Goal: Task Accomplishment & Management: Use online tool/utility

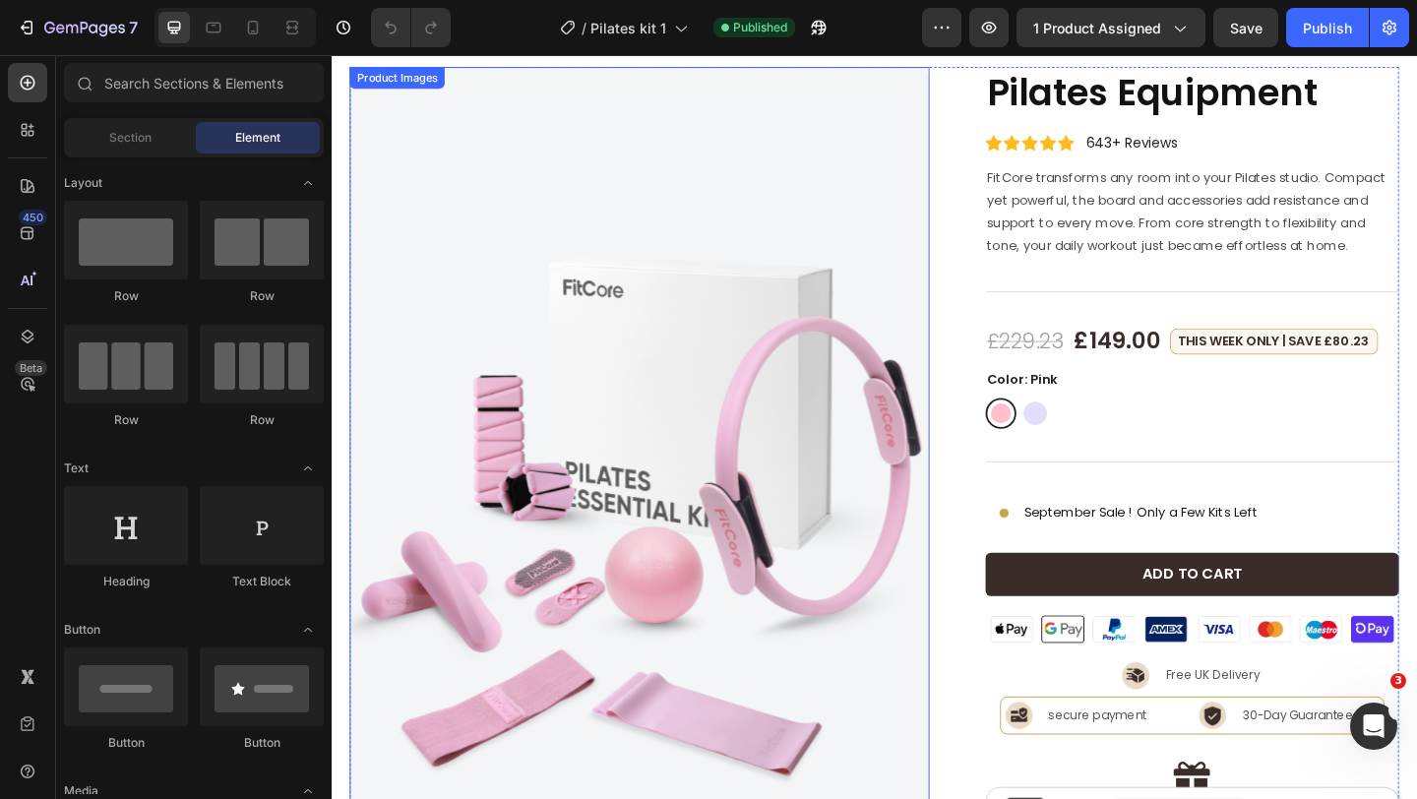
scroll to position [61, 0]
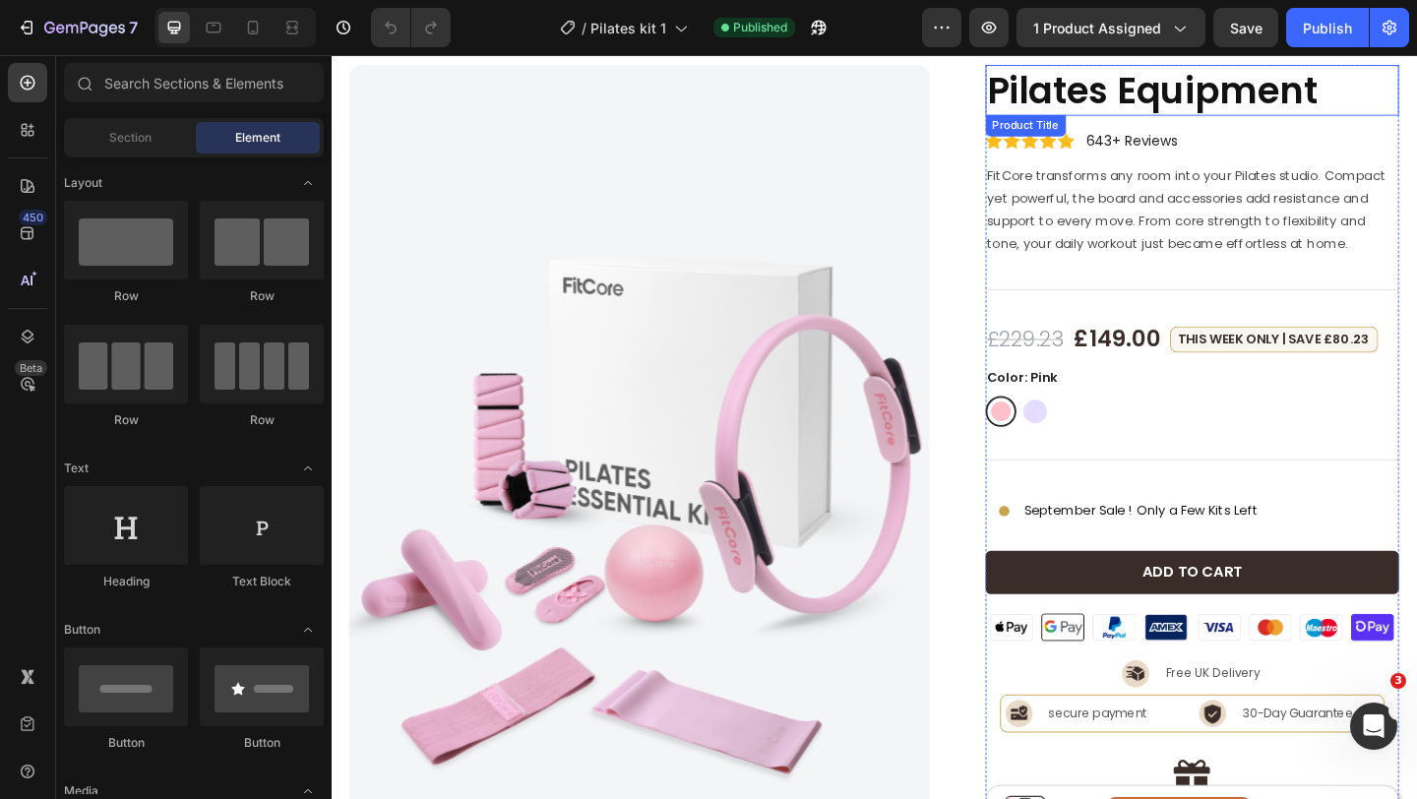
click at [1179, 106] on h1 "Pilates Equipment" at bounding box center [1268, 93] width 451 height 55
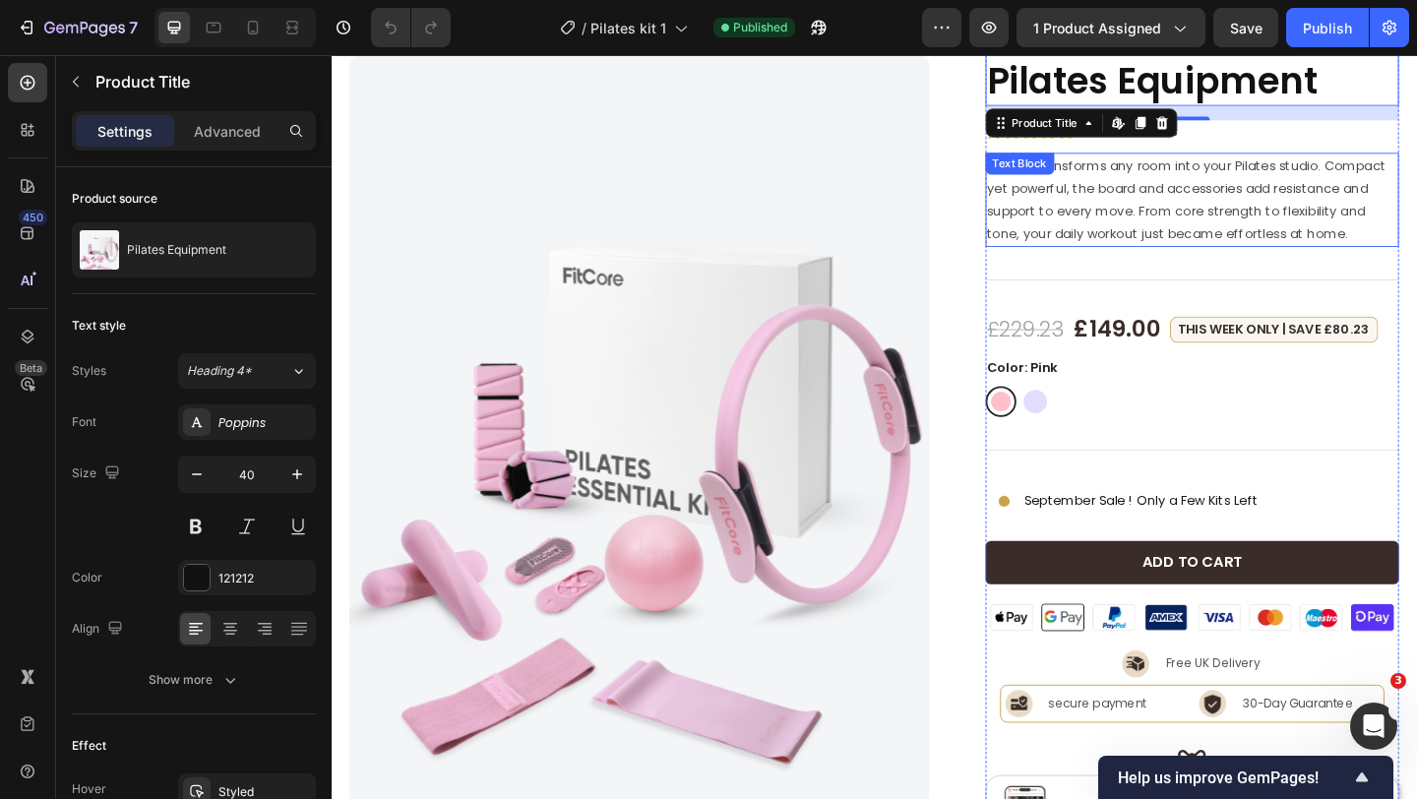
scroll to position [64, 0]
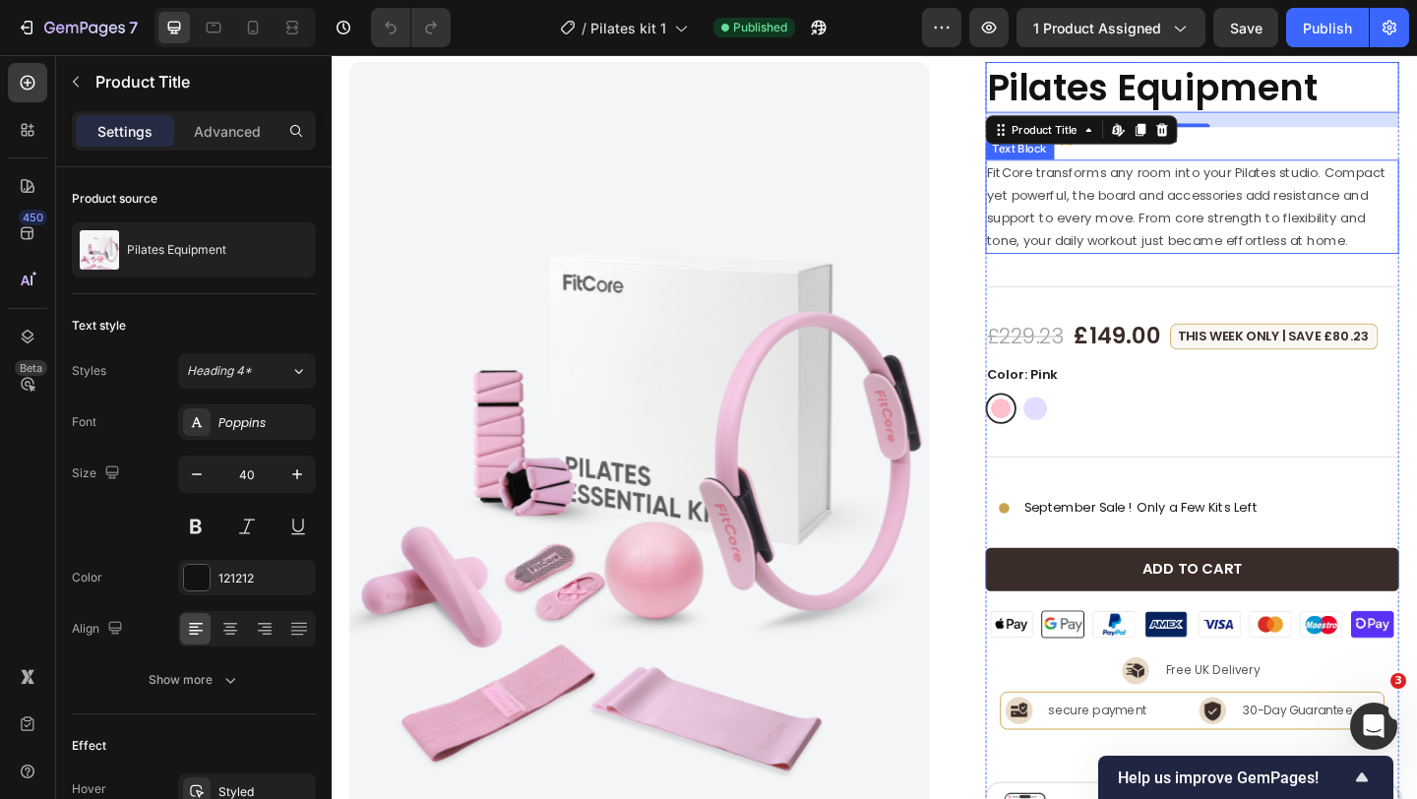
click at [1117, 209] on p "FitCore transforms any room into your Pilates studio. Compact yet powerful, the…" at bounding box center [1268, 220] width 447 height 99
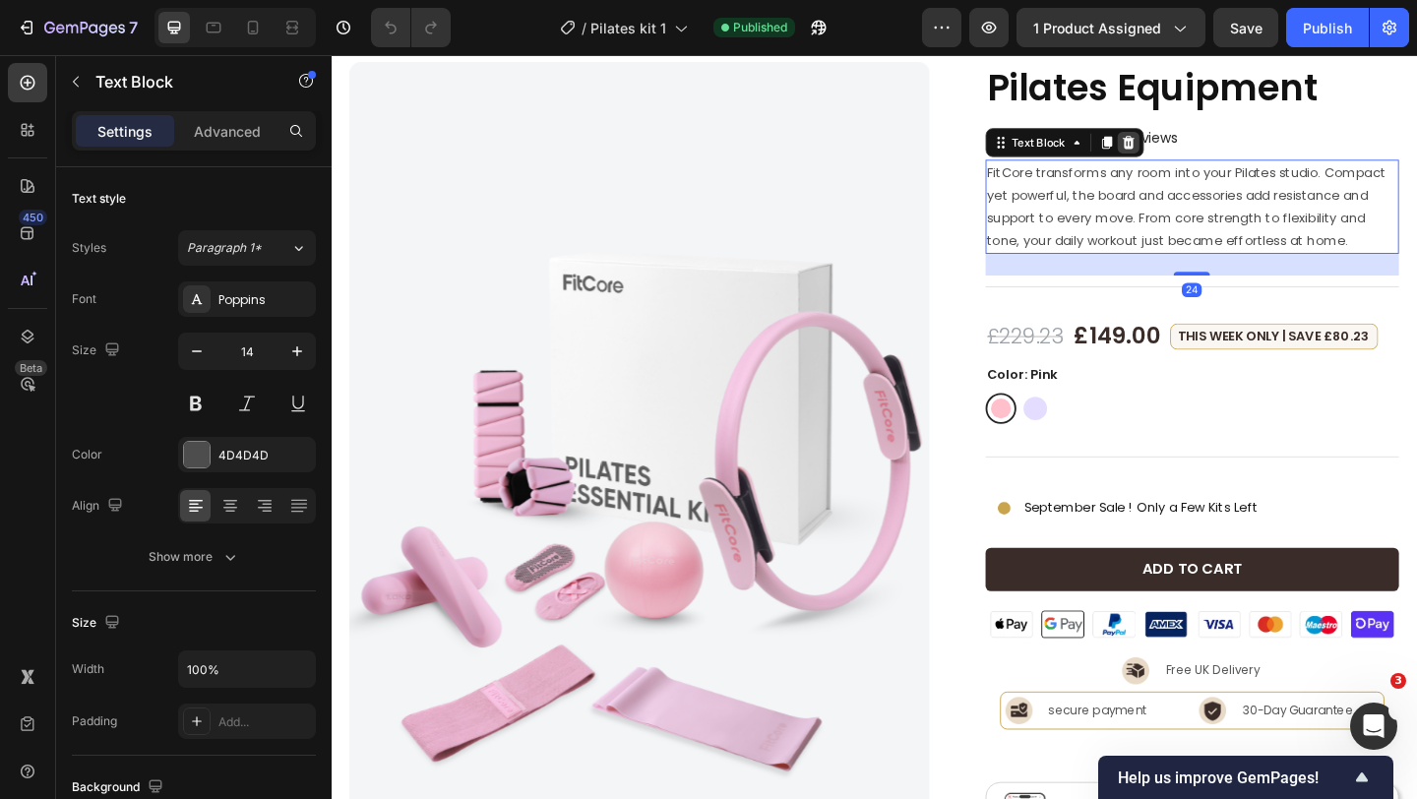
click at [1199, 150] on icon at bounding box center [1199, 151] width 16 height 16
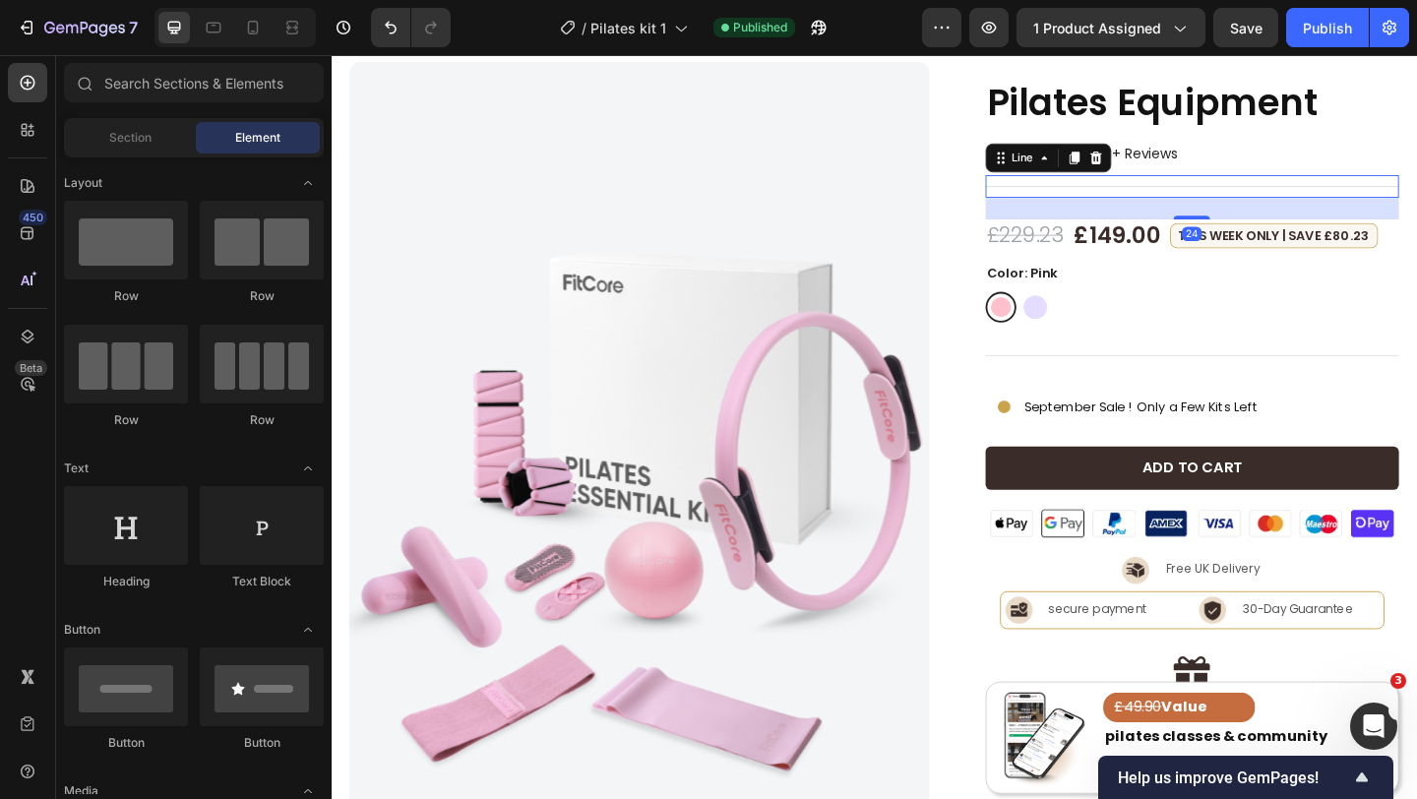
click at [1200, 192] on div "Title Line 24" at bounding box center [1268, 198] width 451 height 25
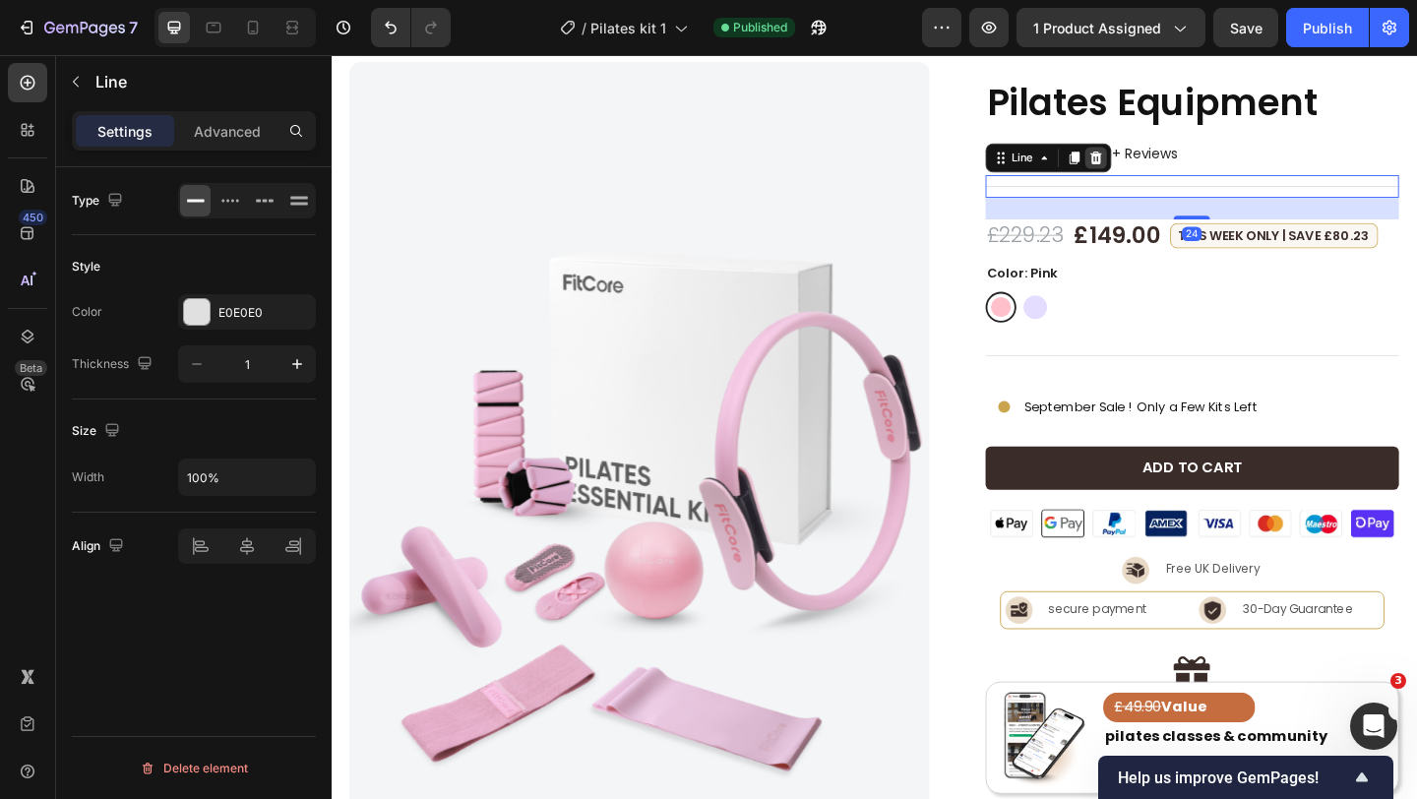
click at [1164, 170] on icon at bounding box center [1164, 167] width 16 height 16
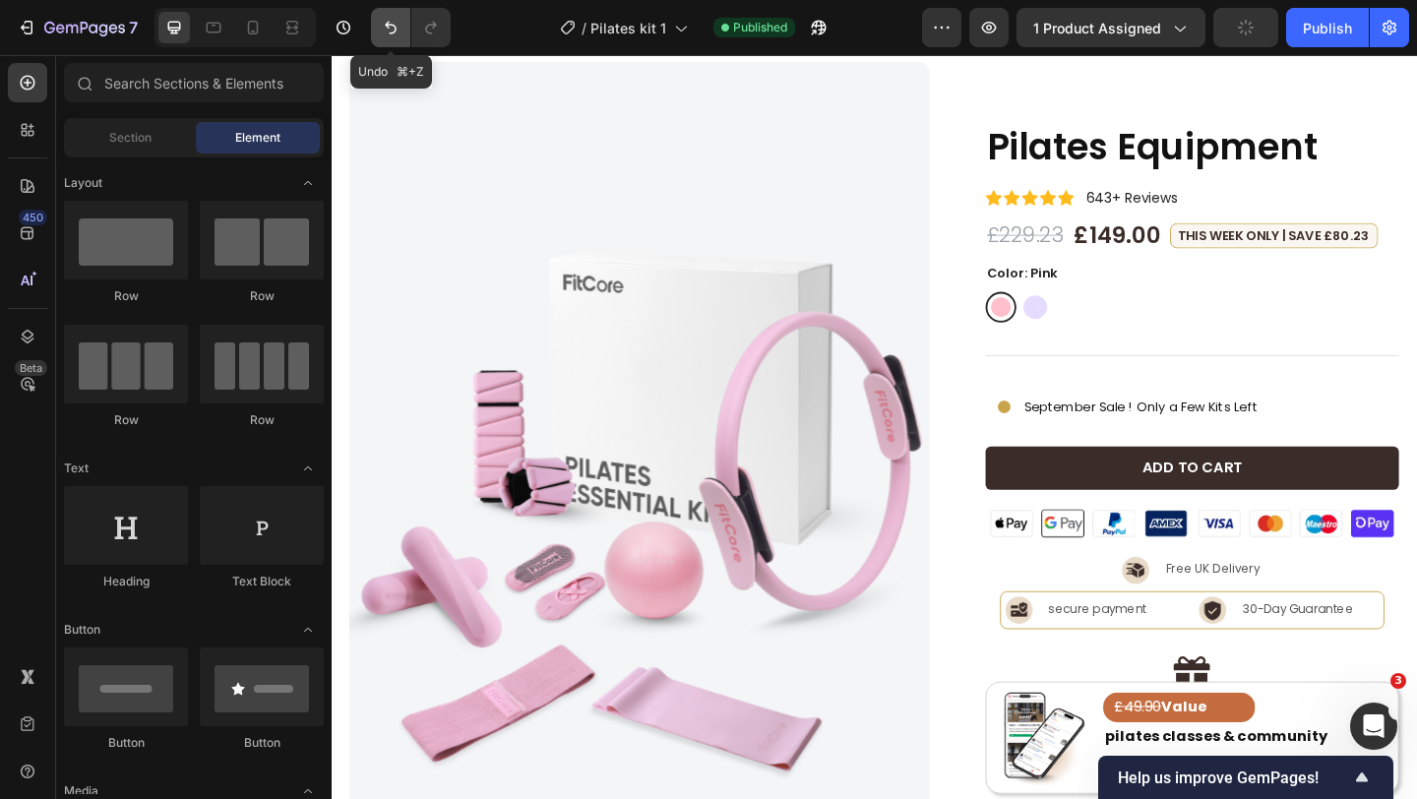
click at [396, 22] on icon "Undo/Redo" at bounding box center [391, 28] width 20 height 20
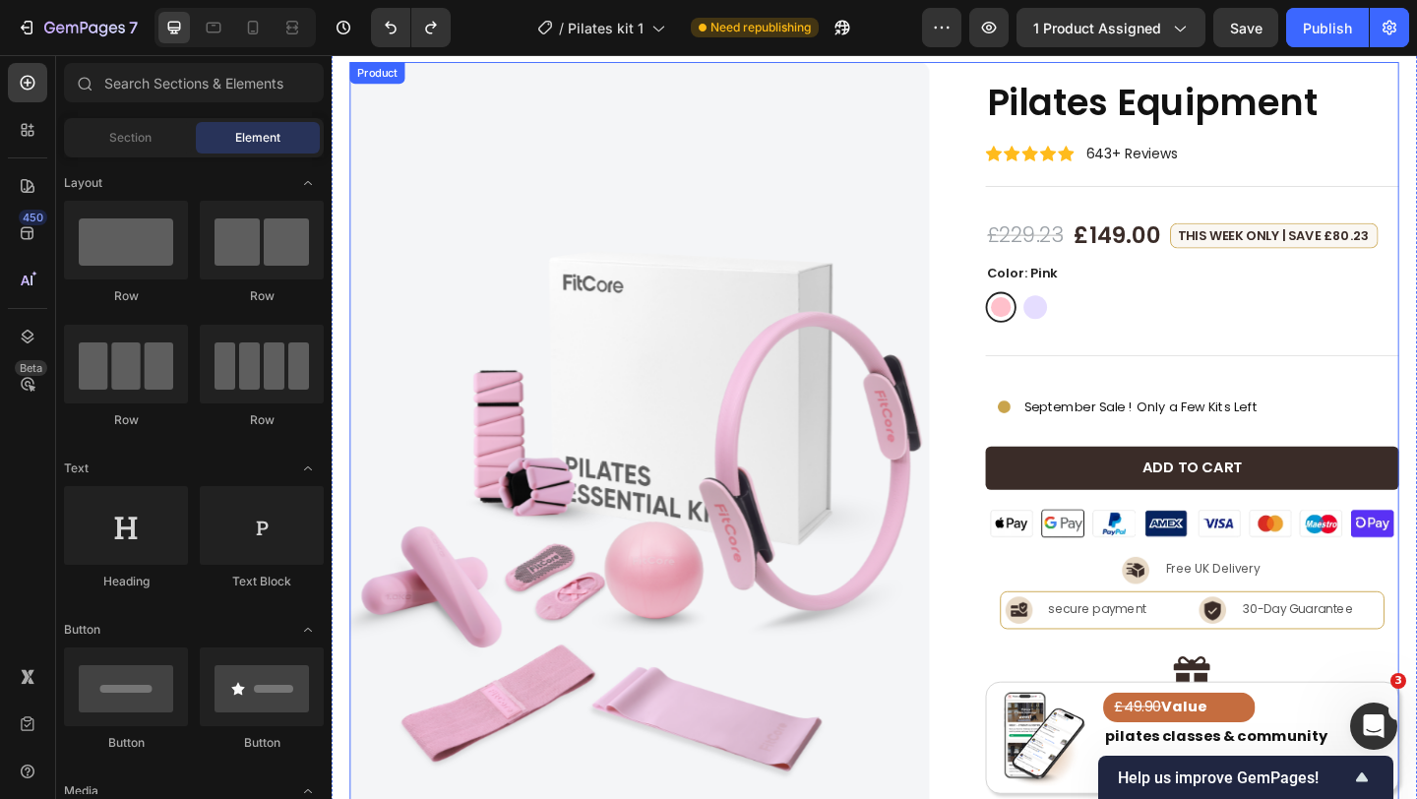
click at [1016, 167] on div "Product Images Pilates Equipment Product Title Icon Icon Icon Icon Icon Icon Li…" at bounding box center [922, 544] width 1142 height 962
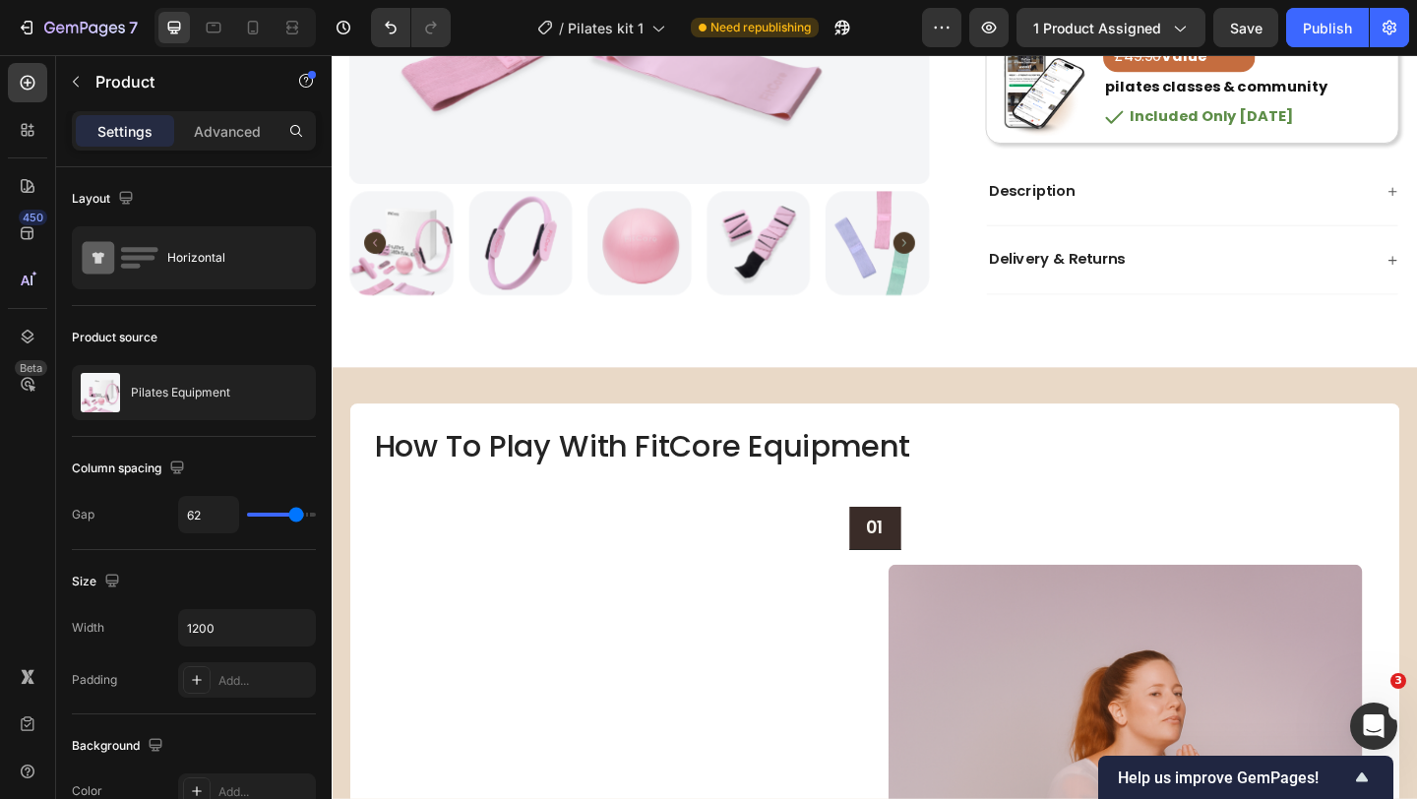
scroll to position [771, 0]
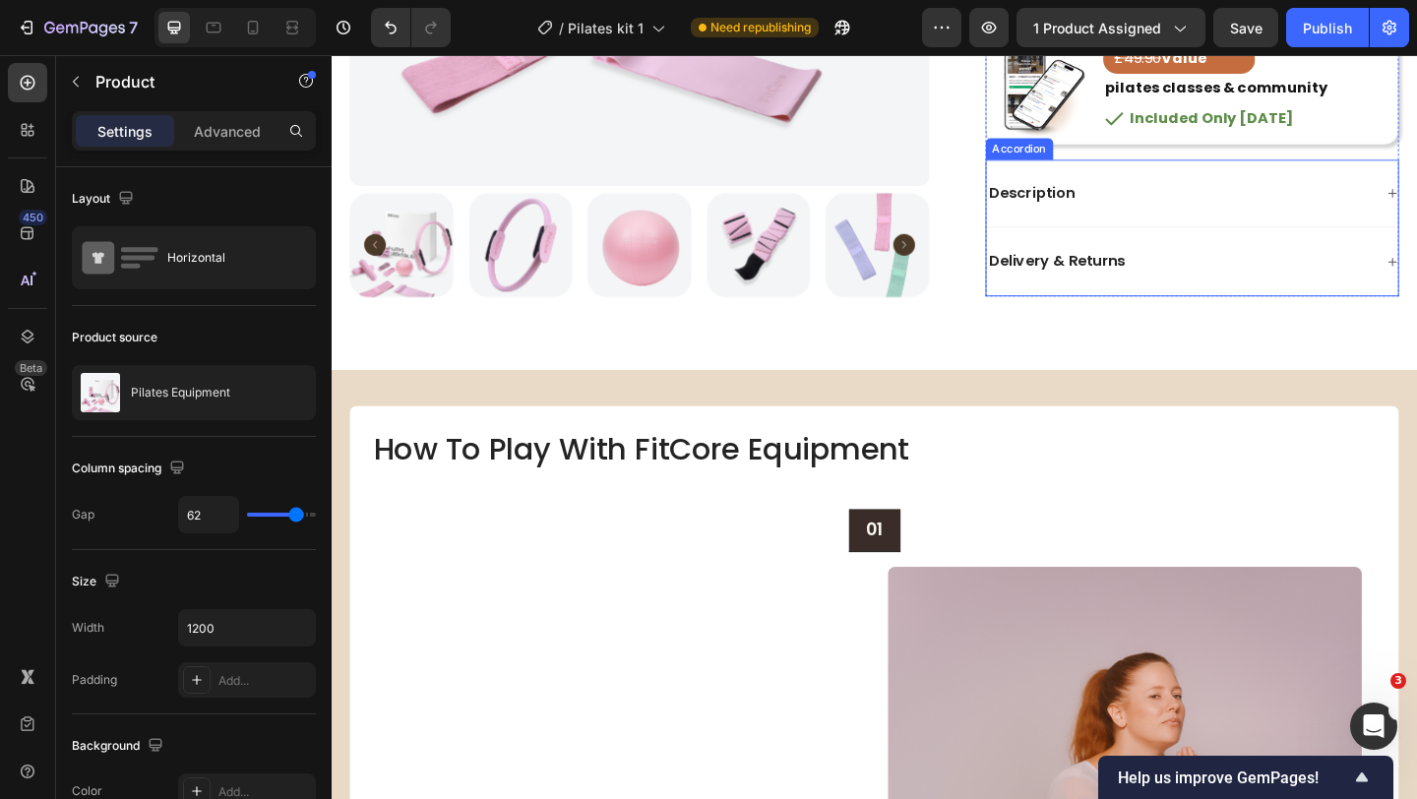
click at [1213, 212] on div "Description" at bounding box center [1254, 205] width 421 height 27
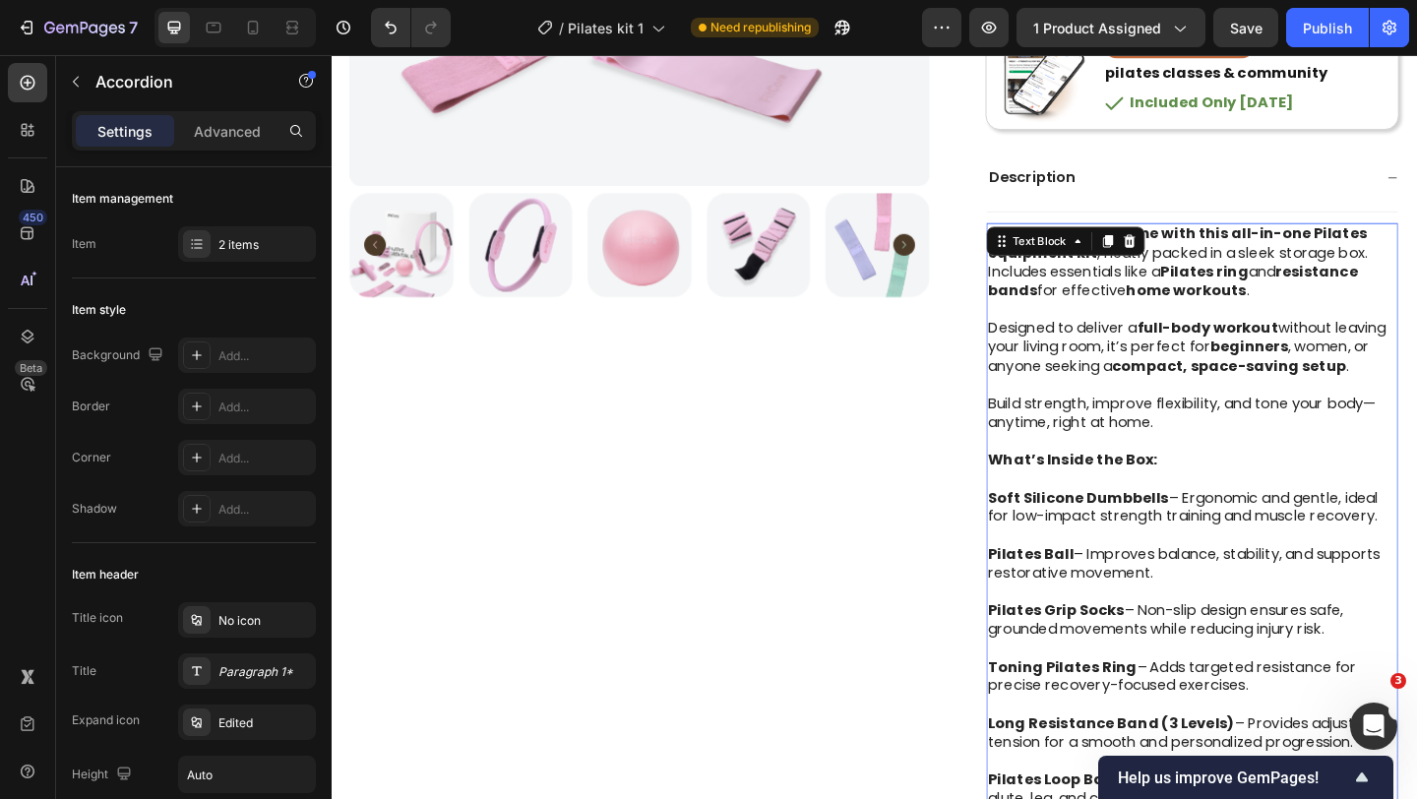
click at [1197, 325] on p at bounding box center [1268, 332] width 445 height 21
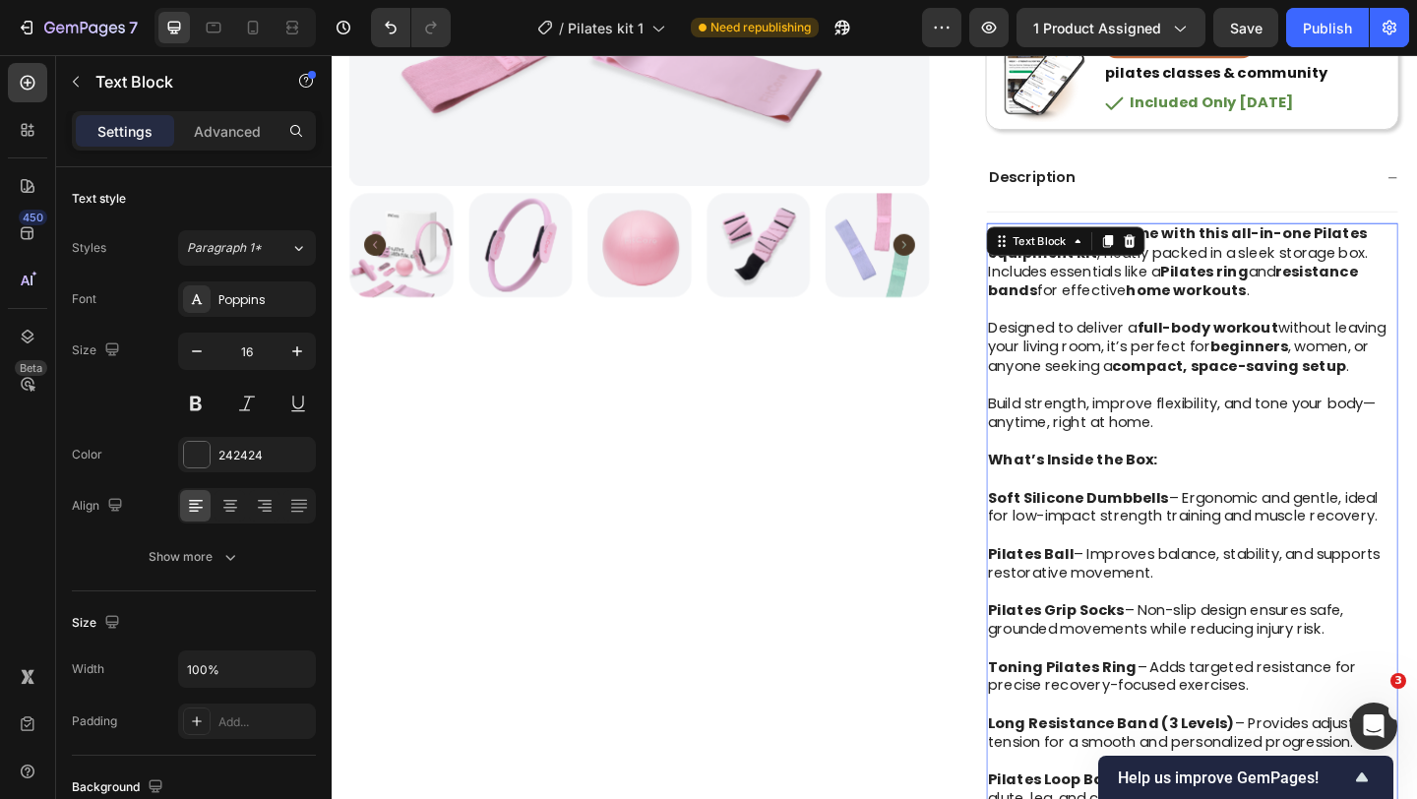
click at [1182, 356] on p "Designed to deliver a full-body workout without leaving your living room, it’s …" at bounding box center [1268, 372] width 445 height 61
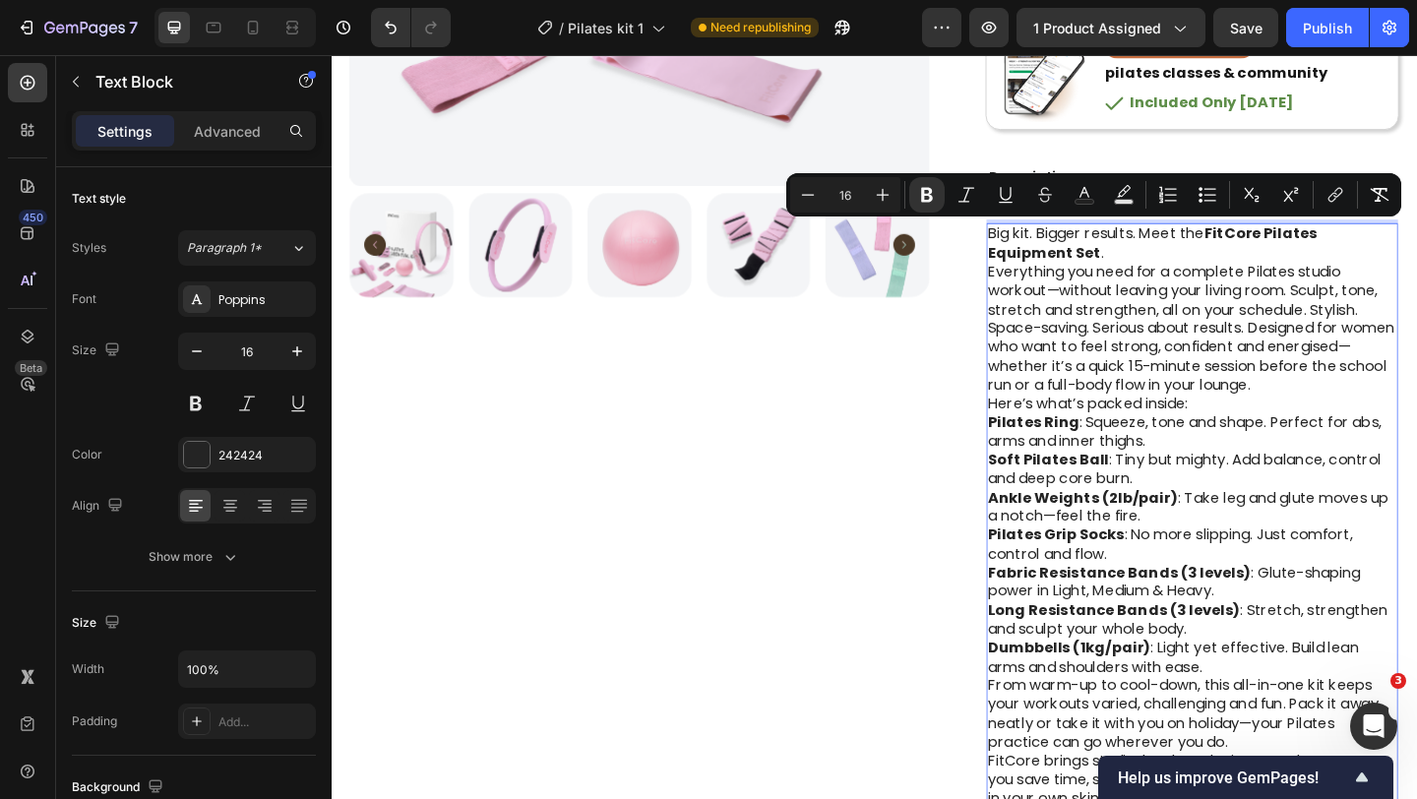
scroll to position [801, 0]
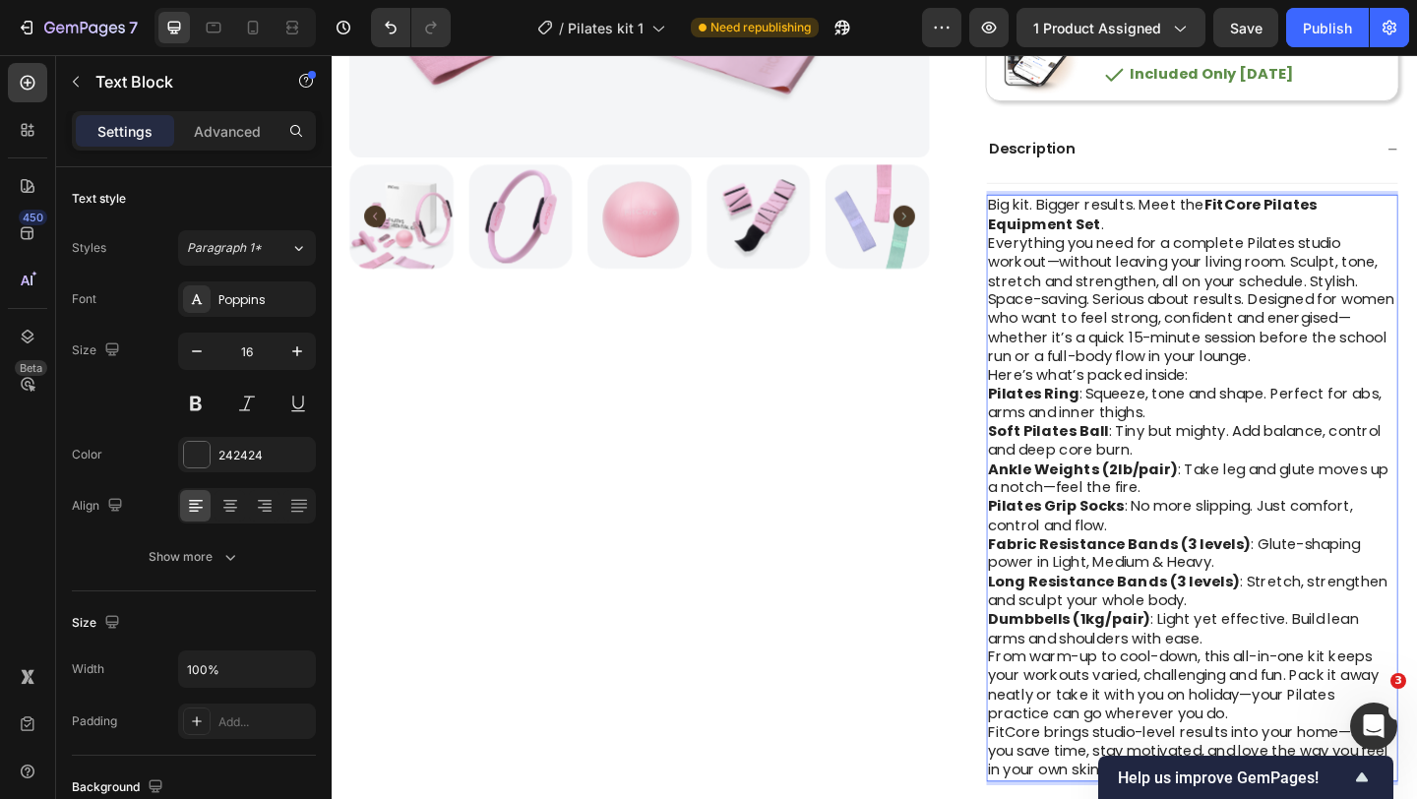
click at [1190, 244] on p "Big kit. Bigger results. Meet the FitCore Pilates Equipment Set ." at bounding box center [1268, 229] width 445 height 41
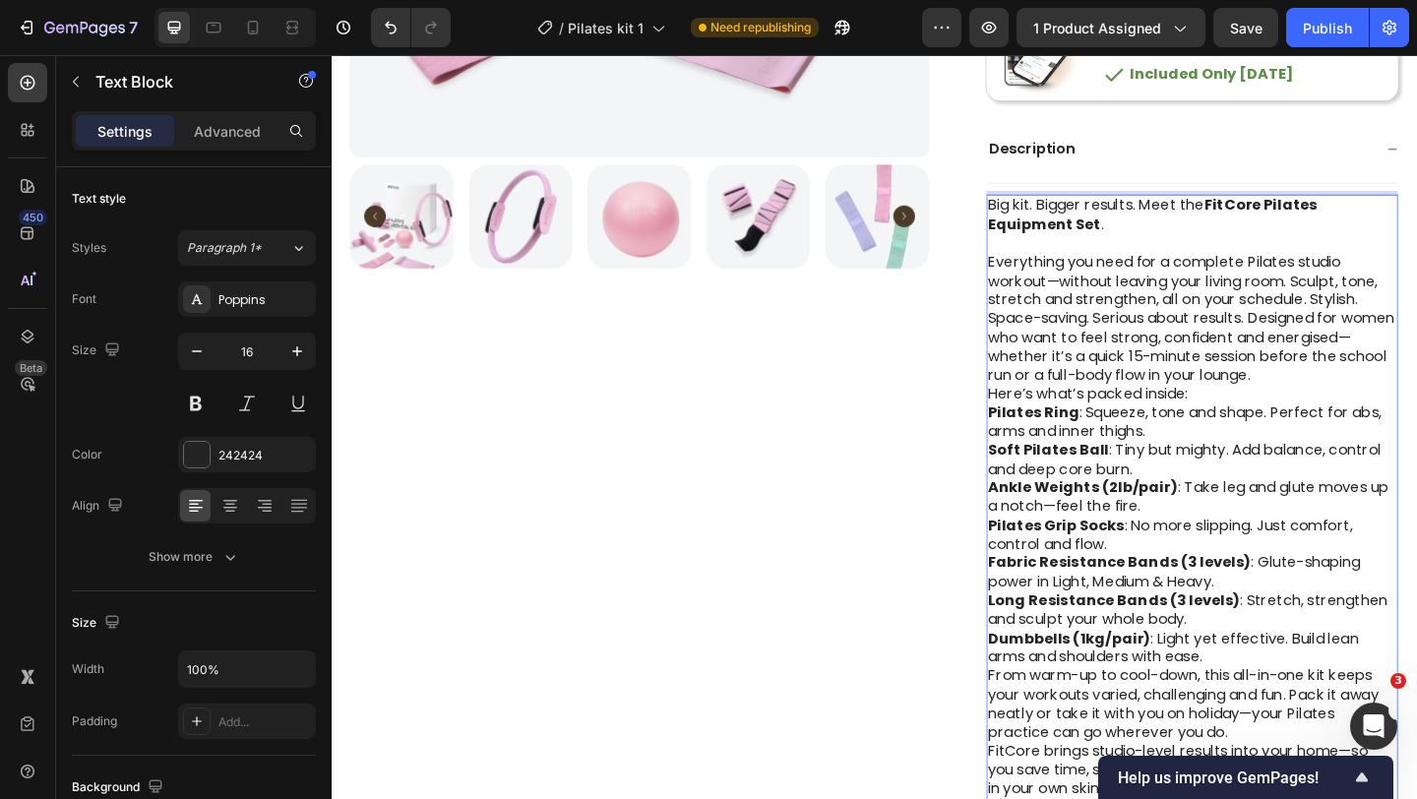
click at [1416, 405] on p "Everything you need for a complete Pilates studio workout—without leaving your …" at bounding box center [1268, 343] width 445 height 144
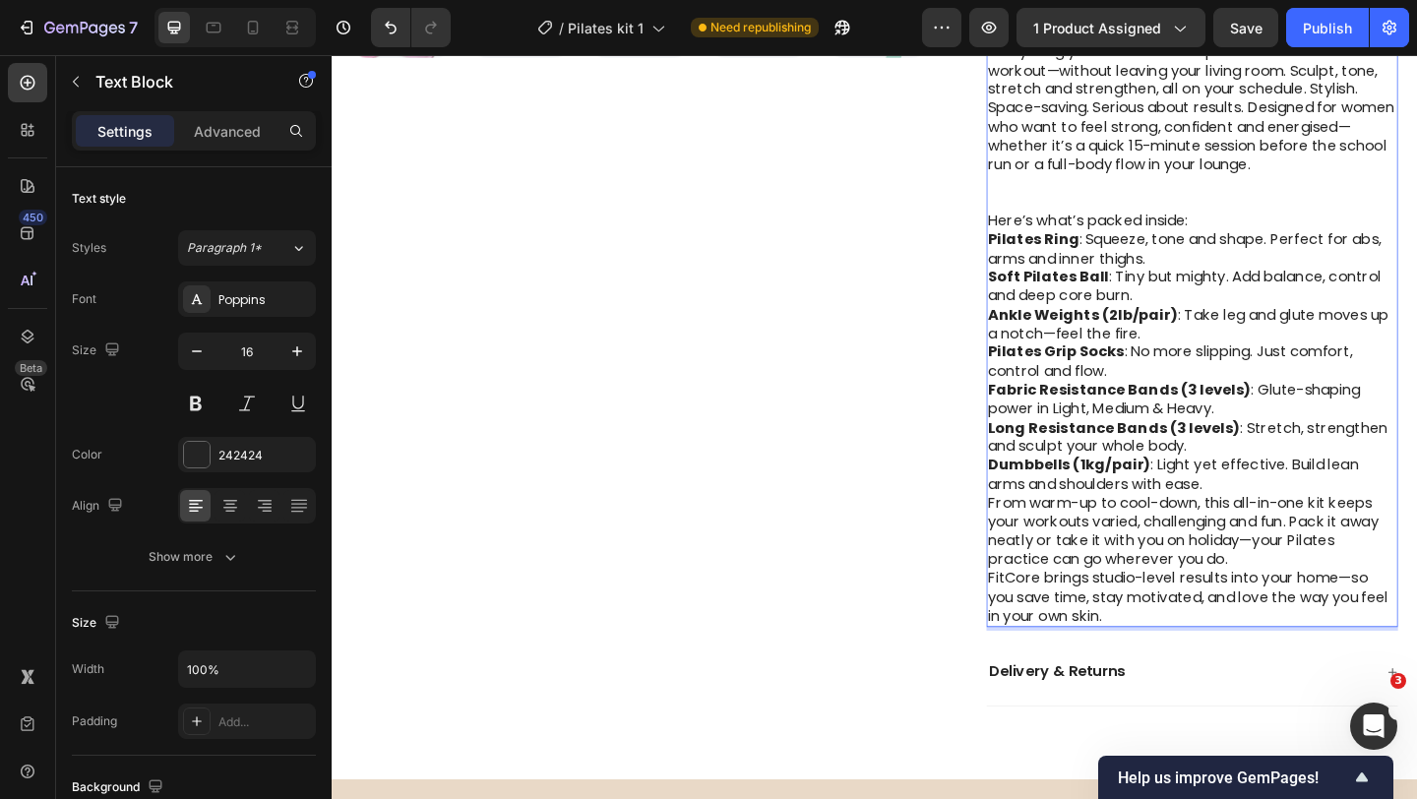
scroll to position [1037, 0]
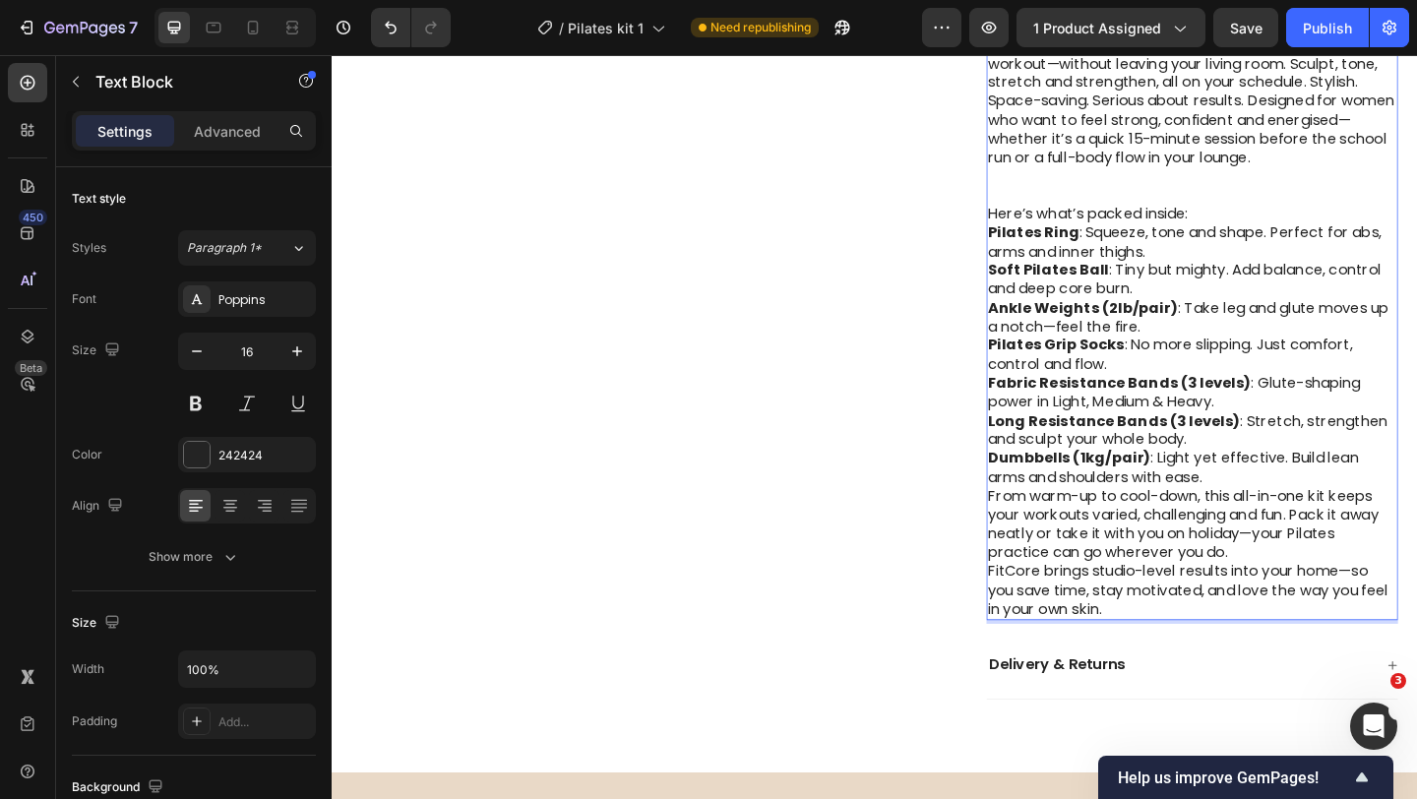
click at [1296, 515] on p "Dumbbells (1kg/pair) : Light yet effective. Build lean arms and shoulders with …" at bounding box center [1268, 504] width 445 height 41
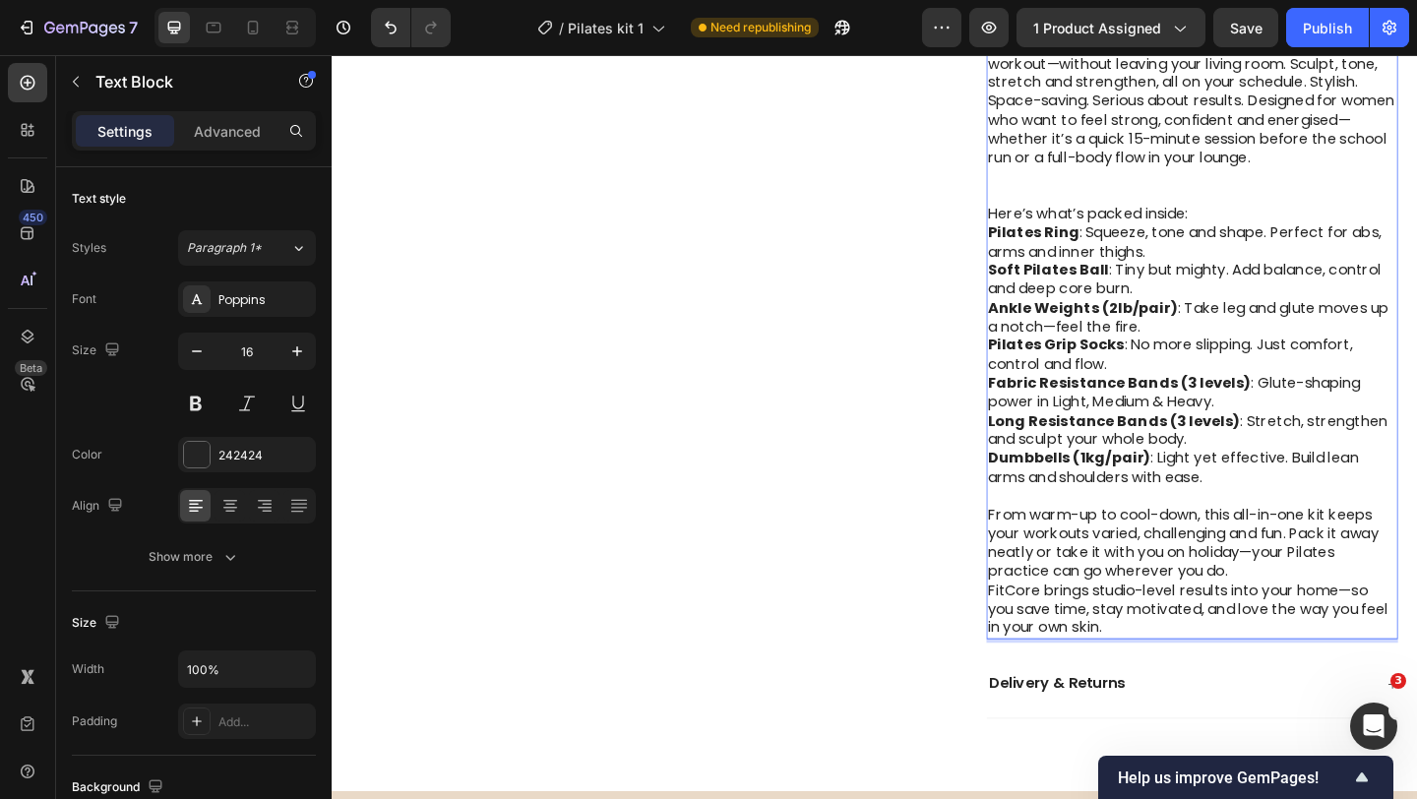
click at [1316, 618] on p "From warm-up to cool-down, this all-in-one kit keeps your workouts varied, chal…" at bounding box center [1268, 587] width 445 height 82
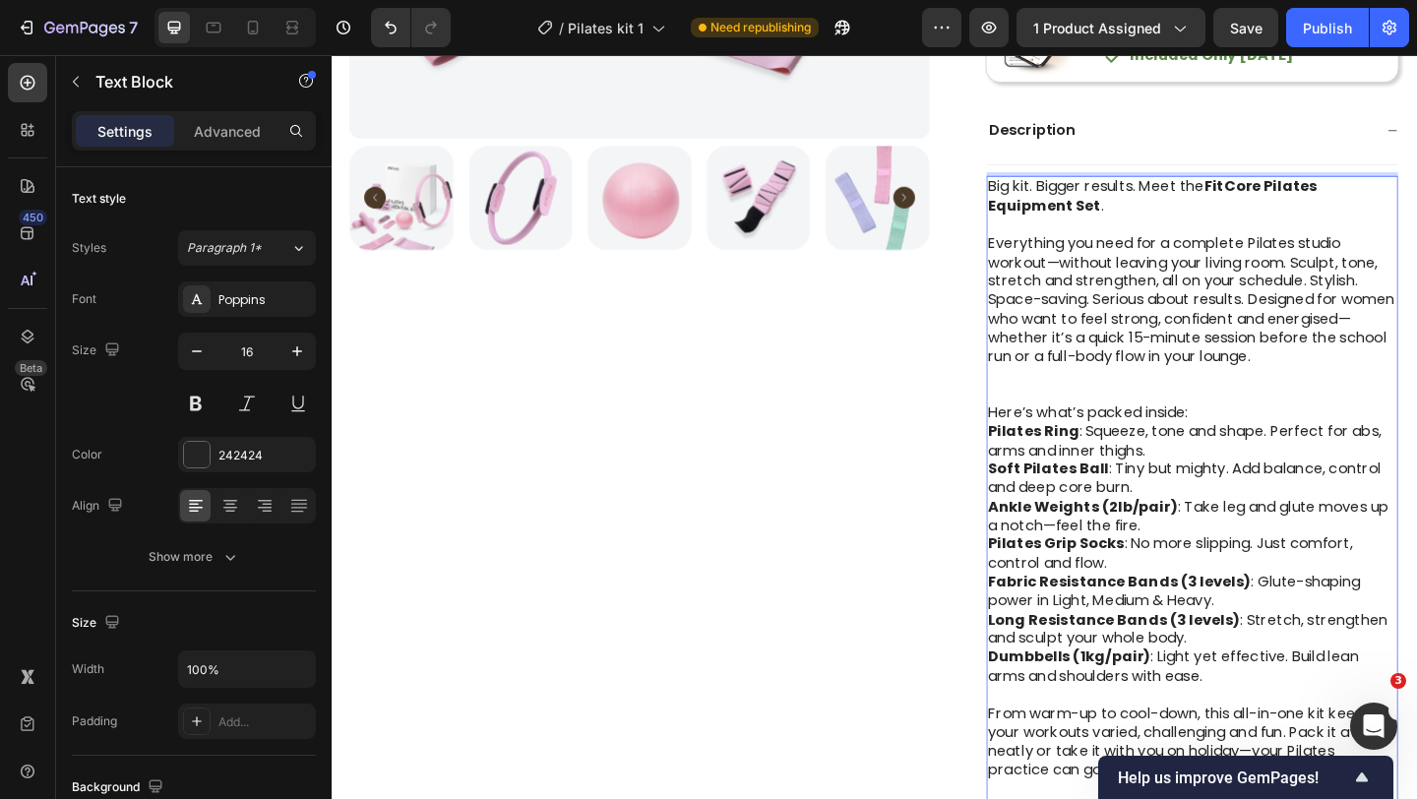
scroll to position [813, 0]
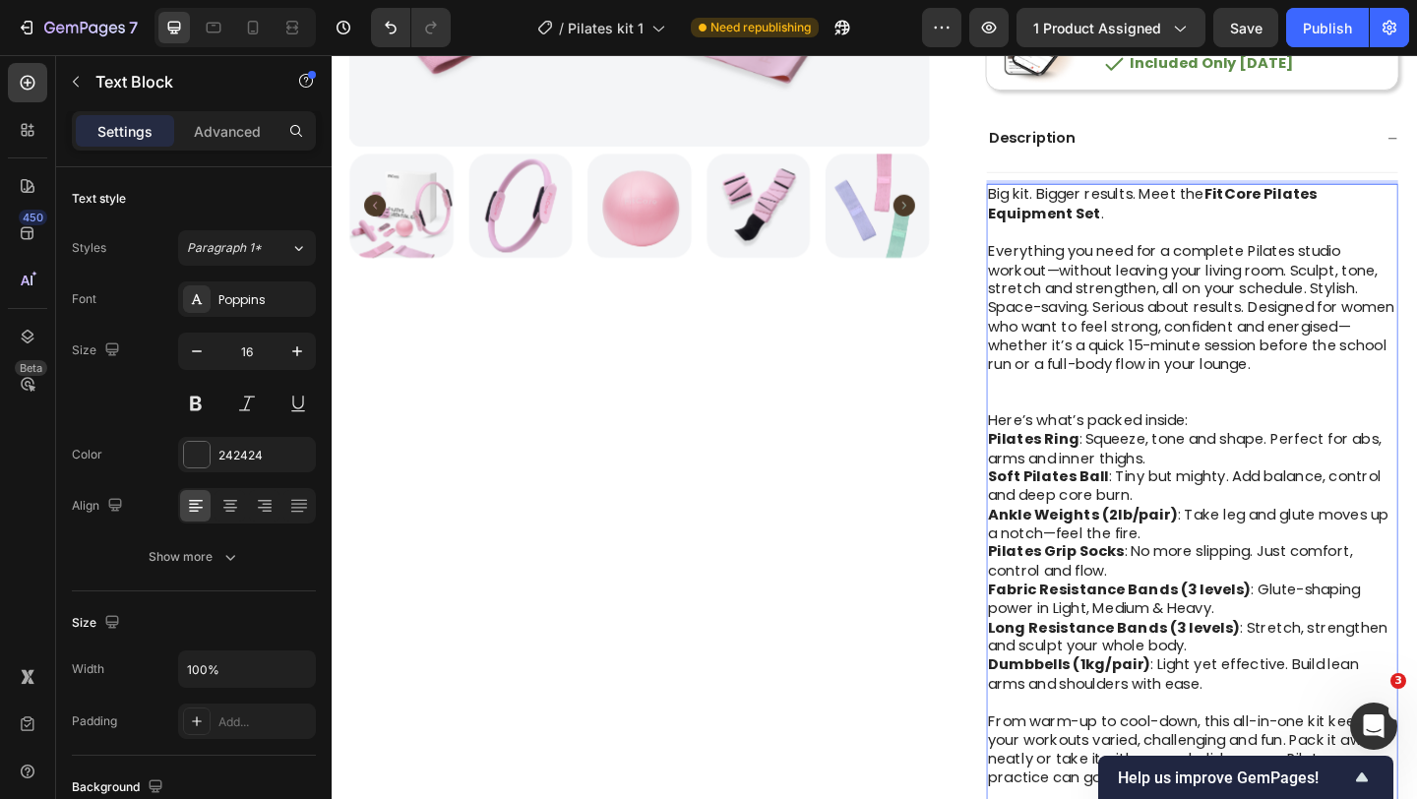
click at [1162, 720] on strong "Dumbbells (1kg/pair)" at bounding box center [1134, 718] width 177 height 23
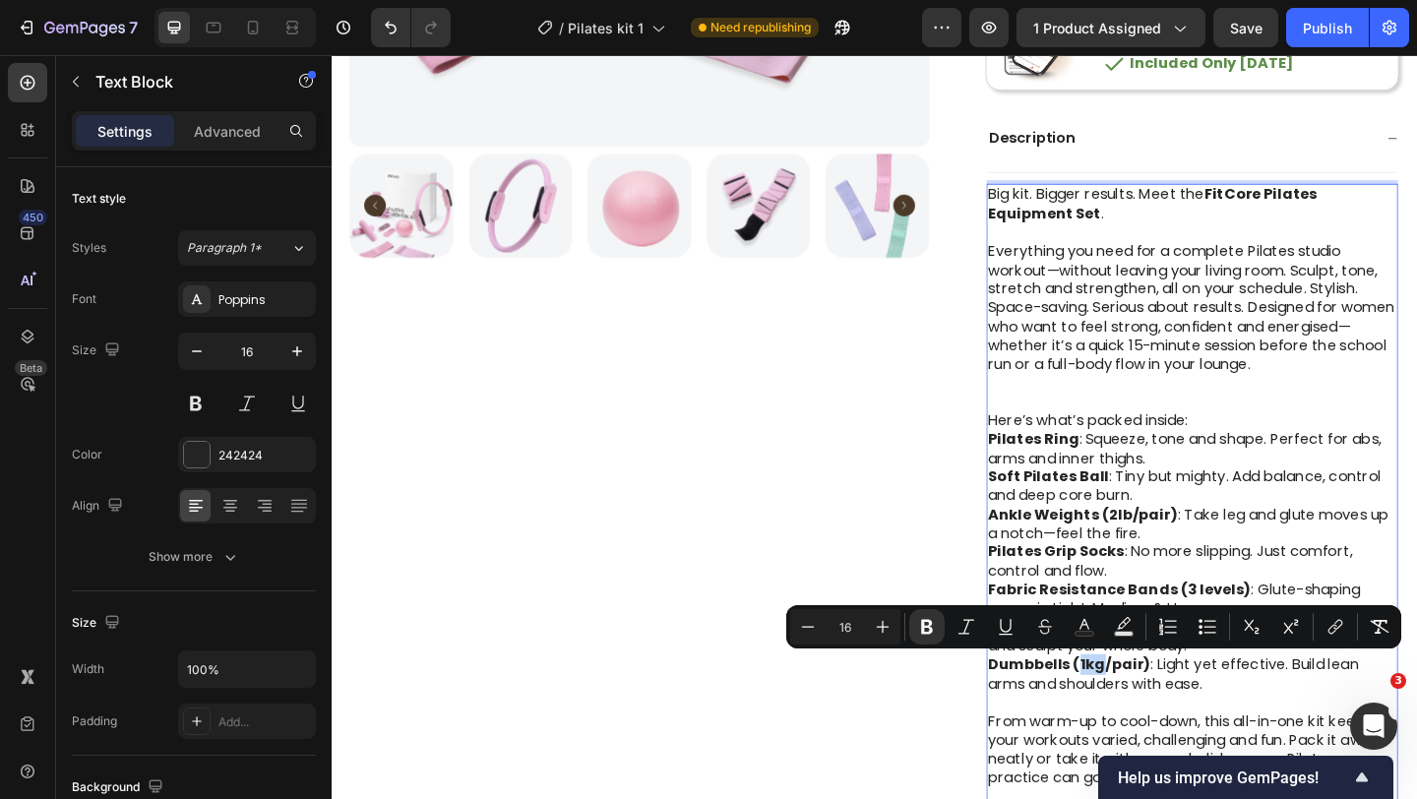
copy strong "1kg"
click at [1179, 554] on strong "Ankle Weights (2lb/pair)" at bounding box center [1149, 554] width 207 height 23
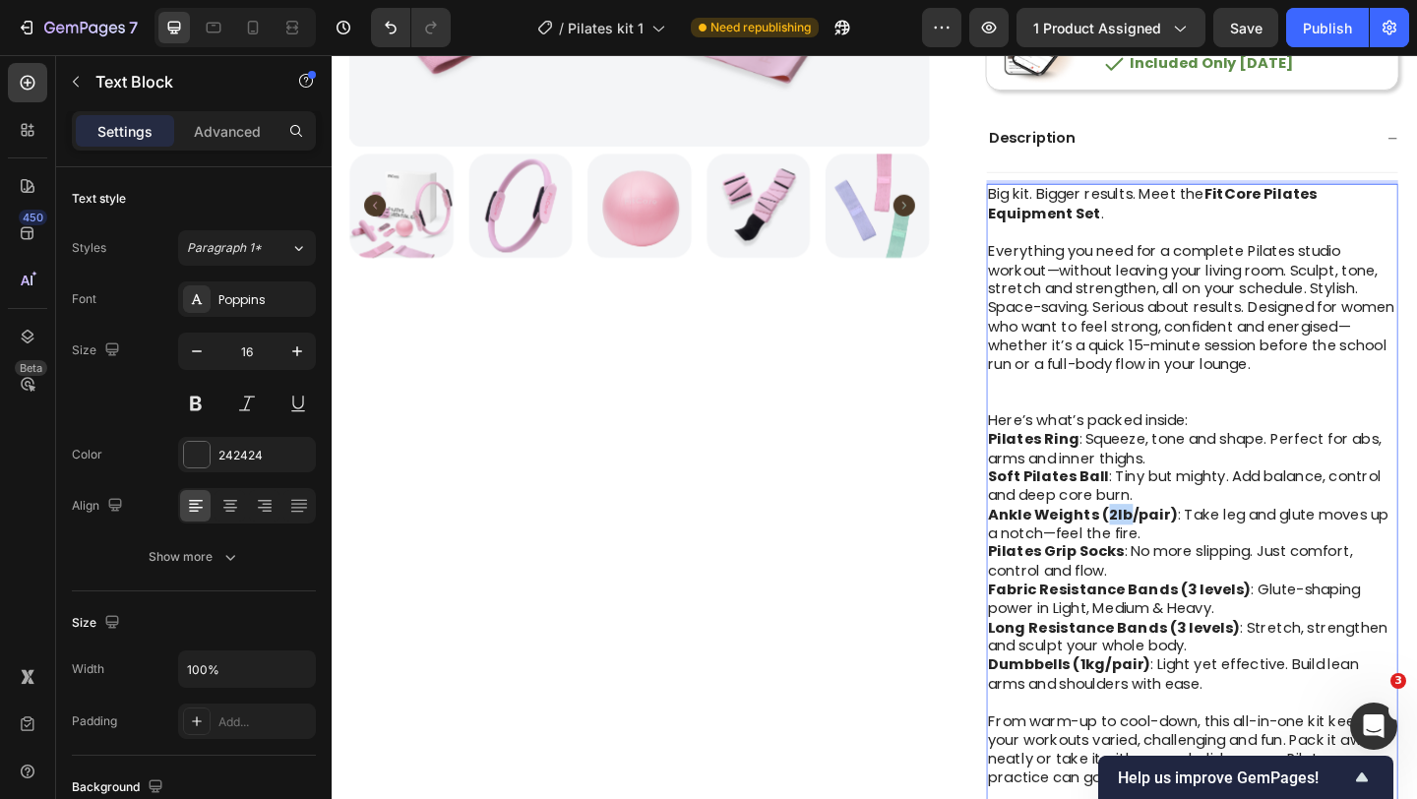
click at [1179, 553] on strong "Ankle Weights (2lb/pair)" at bounding box center [1149, 554] width 207 height 23
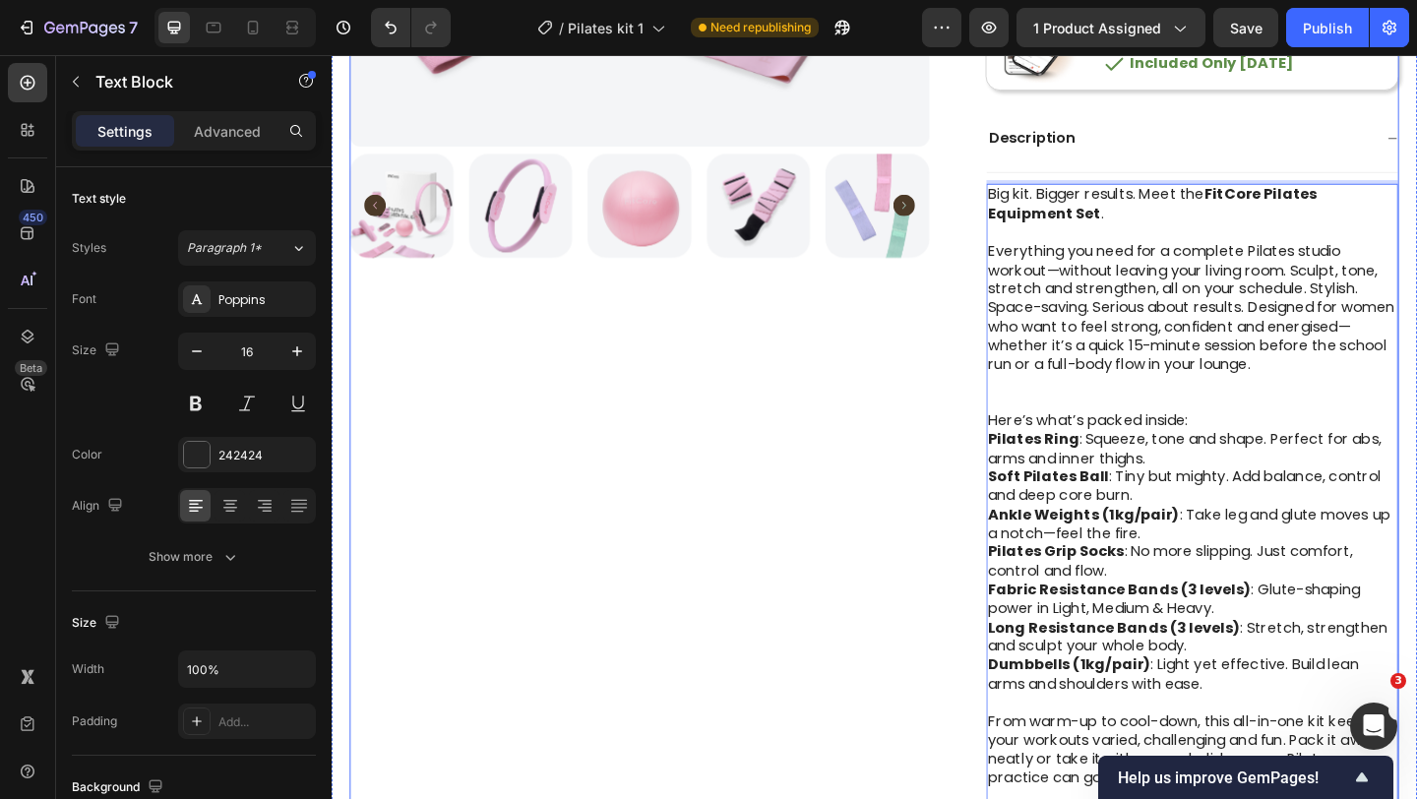
click at [974, 576] on div "Product Images" at bounding box center [666, 168] width 631 height 1709
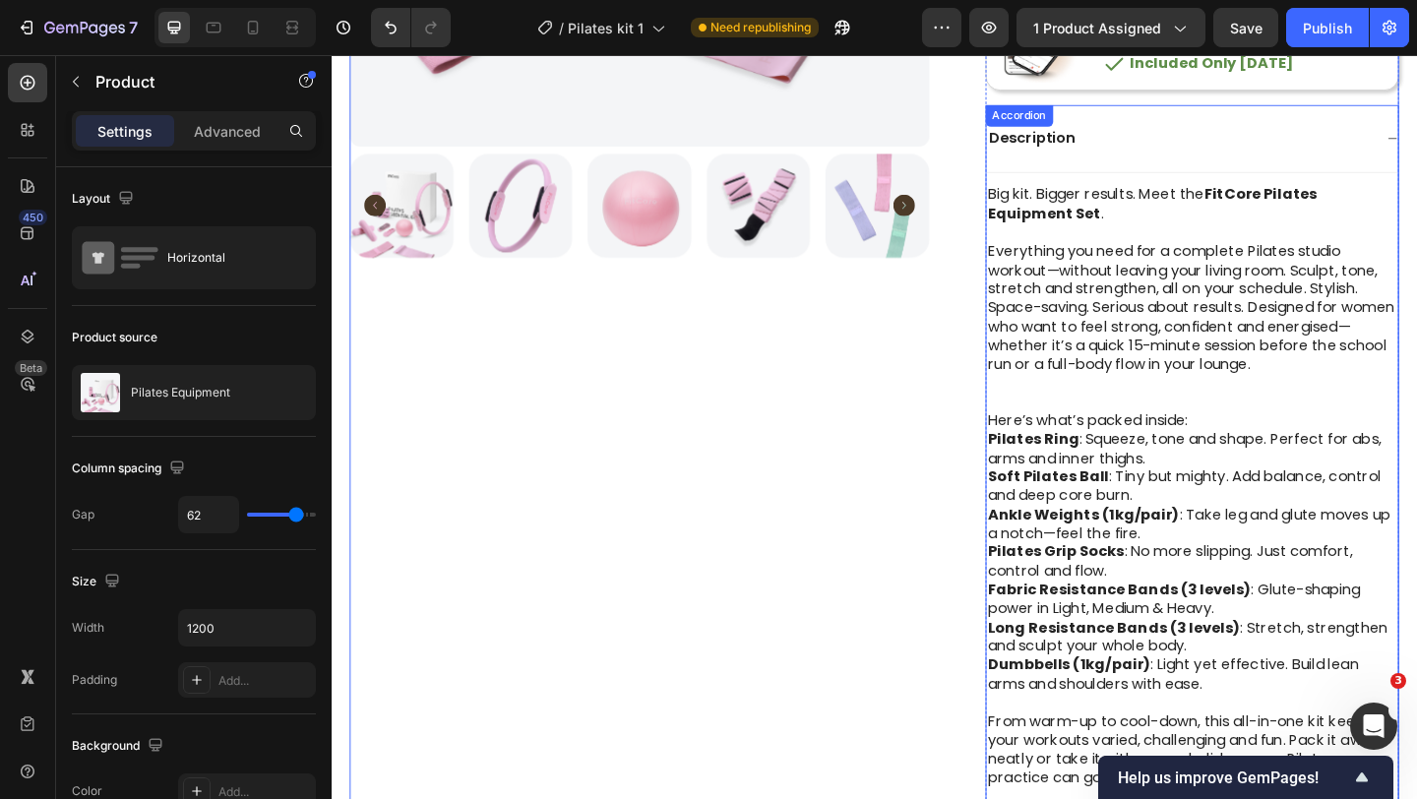
click at [1416, 142] on div "Description" at bounding box center [1268, 146] width 449 height 75
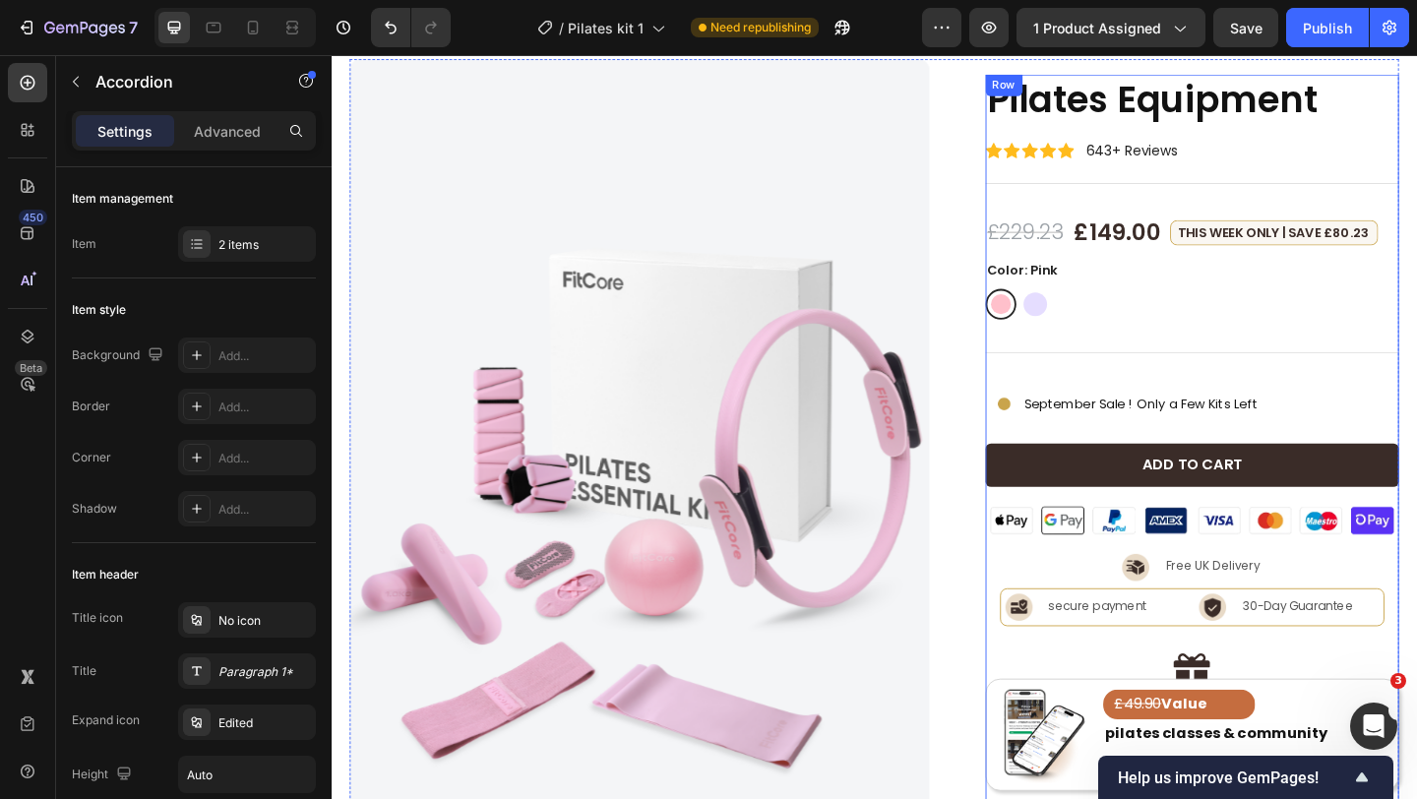
scroll to position [0, 0]
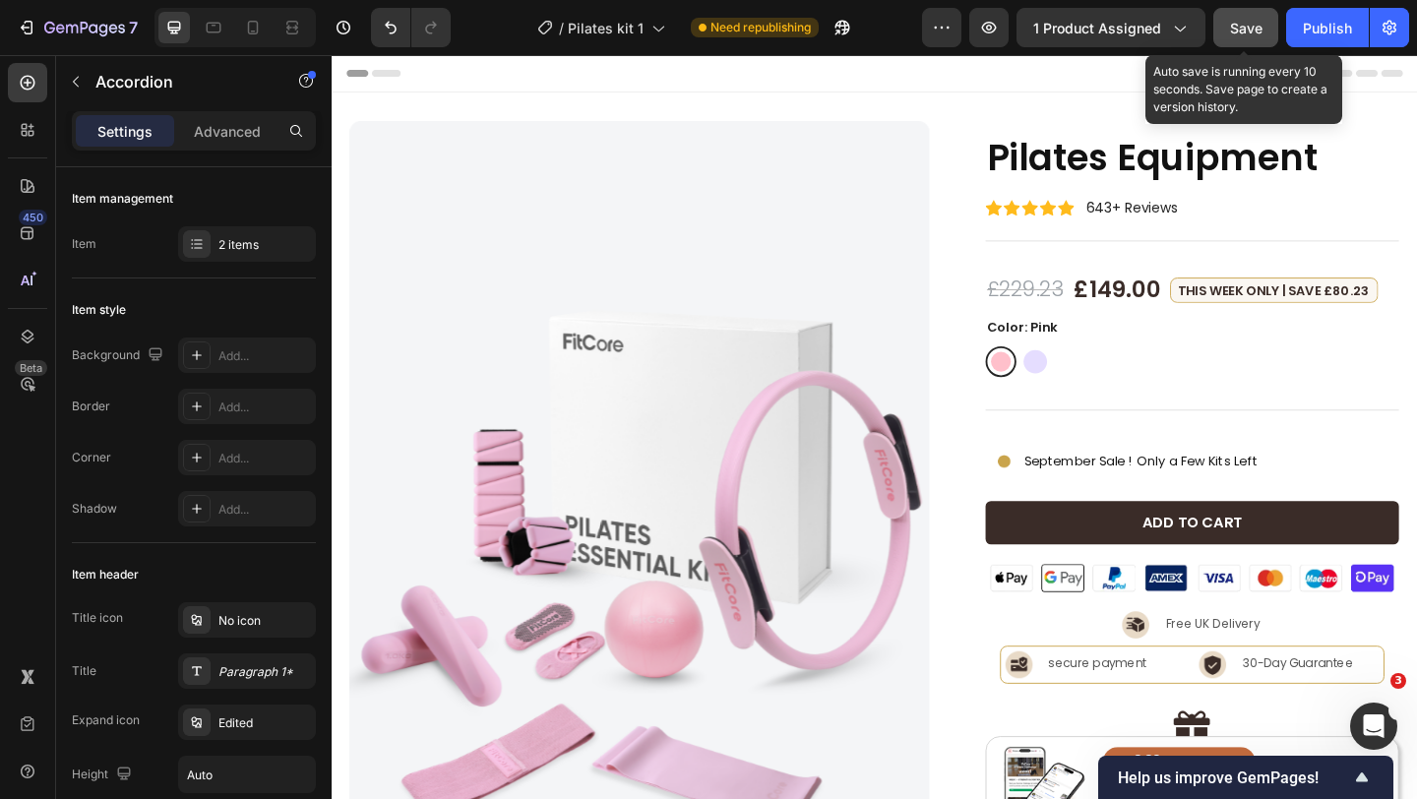
click at [1242, 34] on span "Save" at bounding box center [1246, 28] width 32 height 17
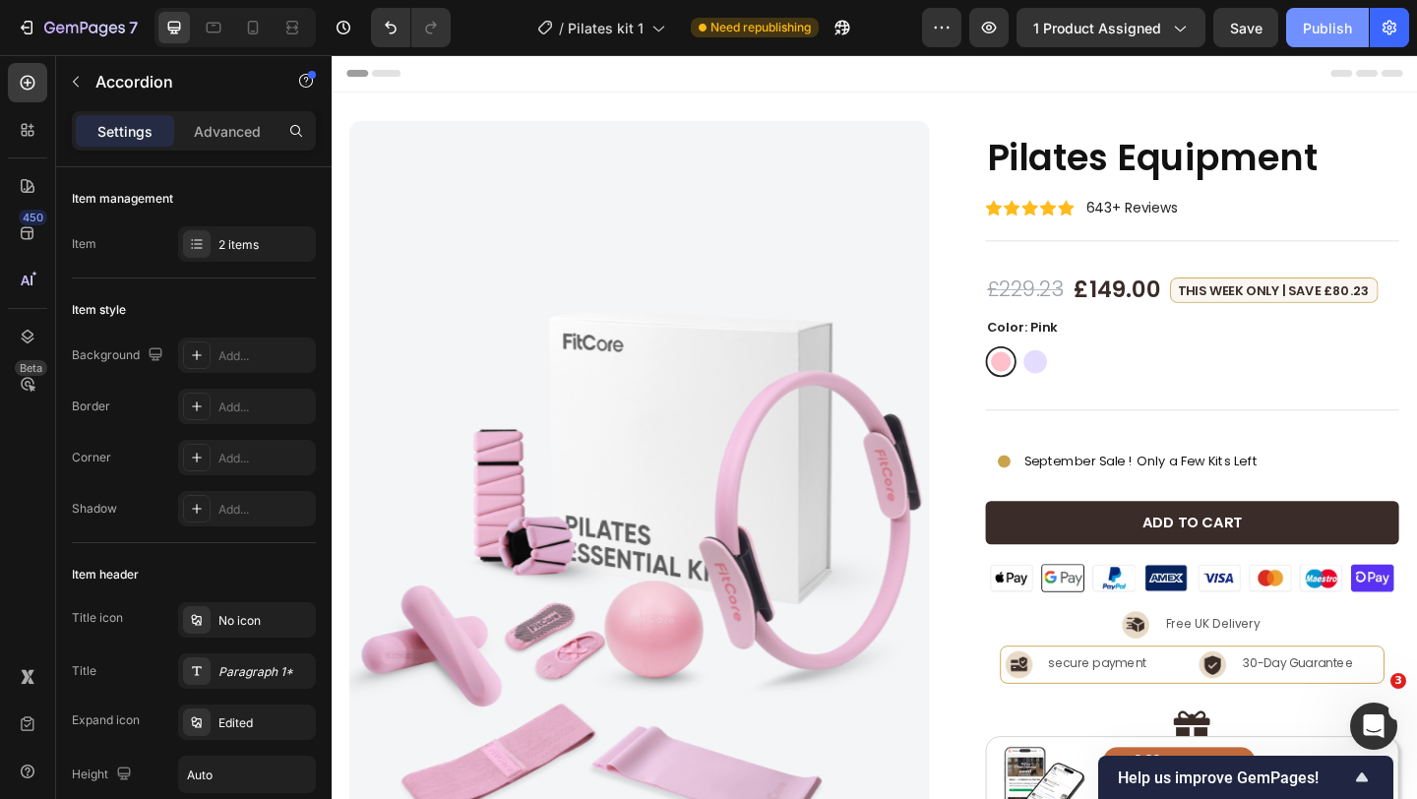
click at [1310, 37] on div "Publish" at bounding box center [1327, 28] width 49 height 21
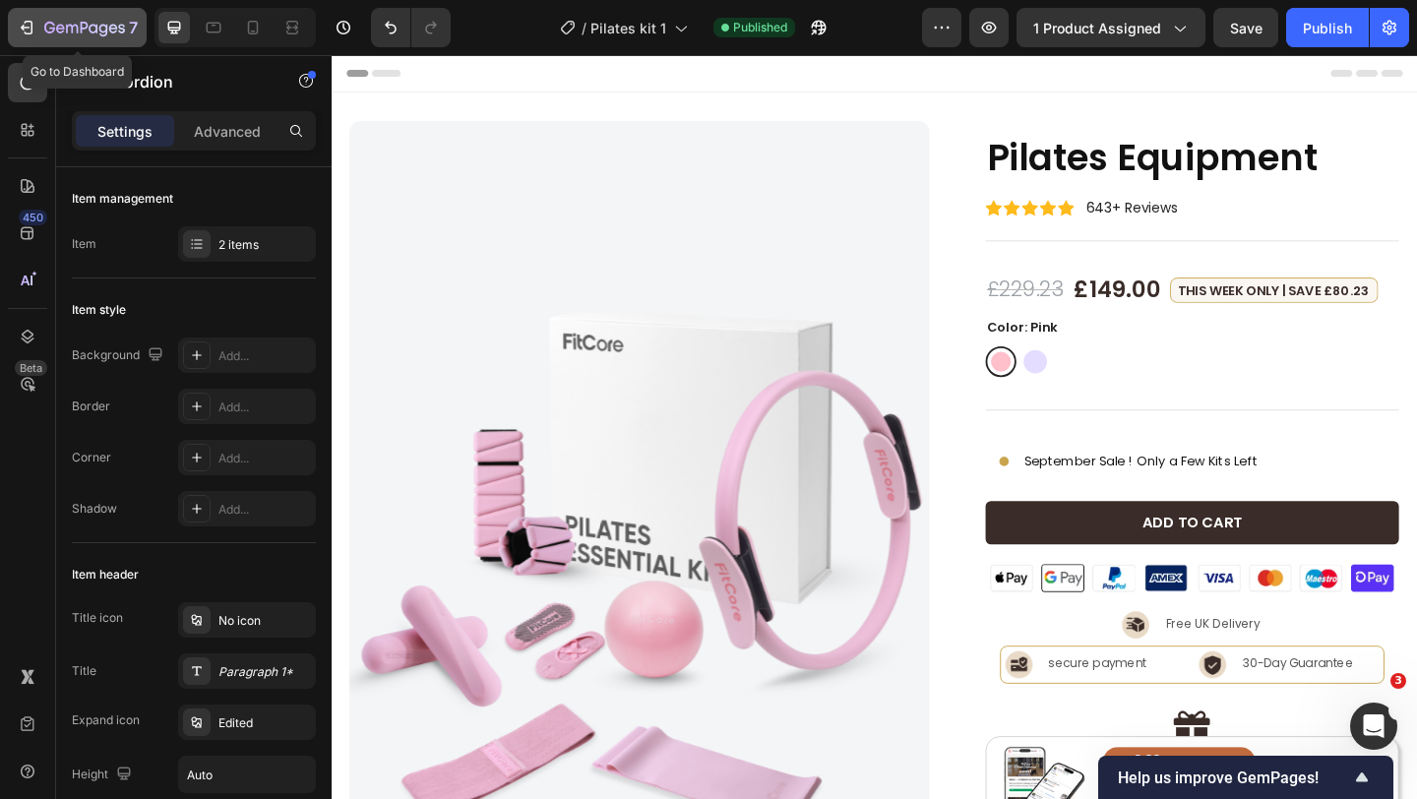
click at [67, 26] on icon "button" at bounding box center [72, 29] width 12 height 9
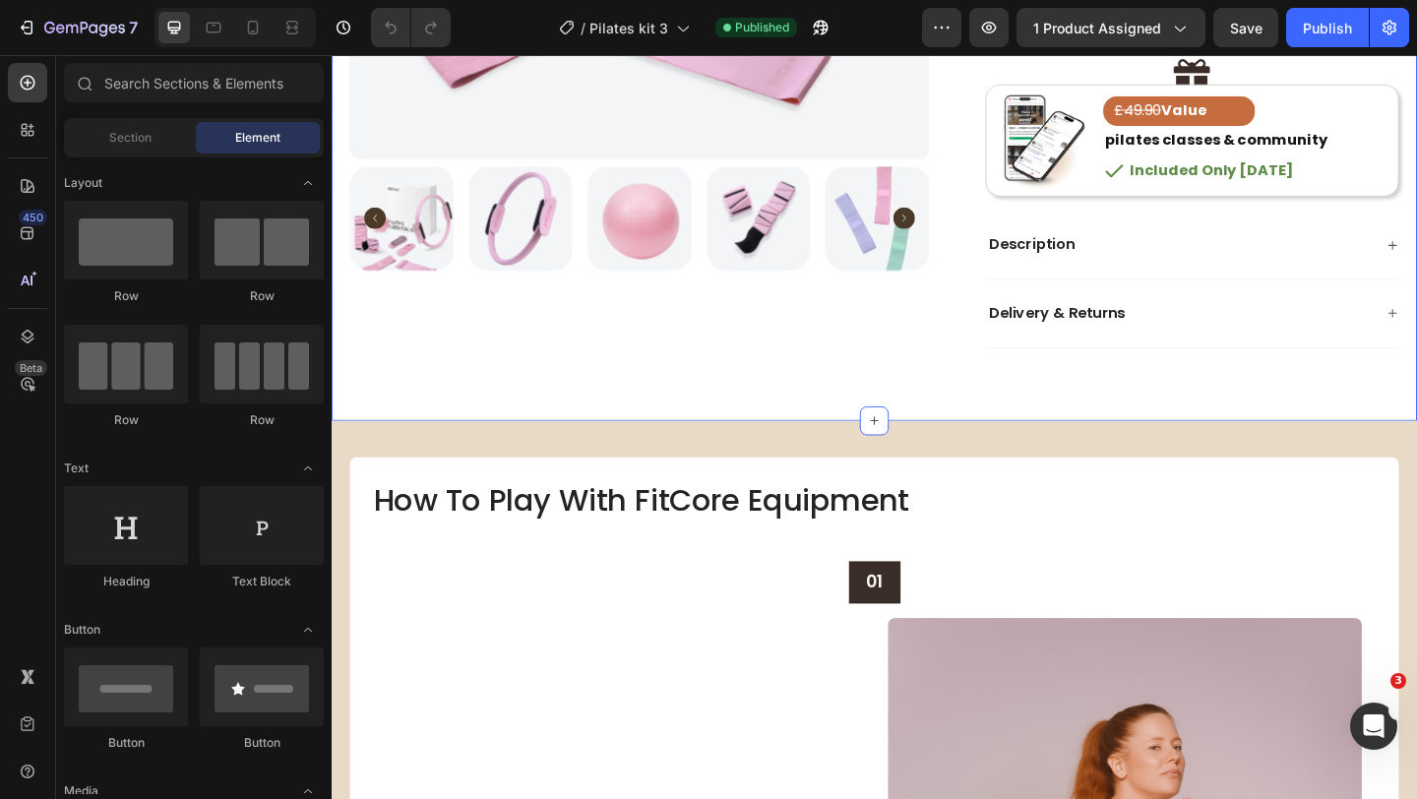
scroll to position [829, 0]
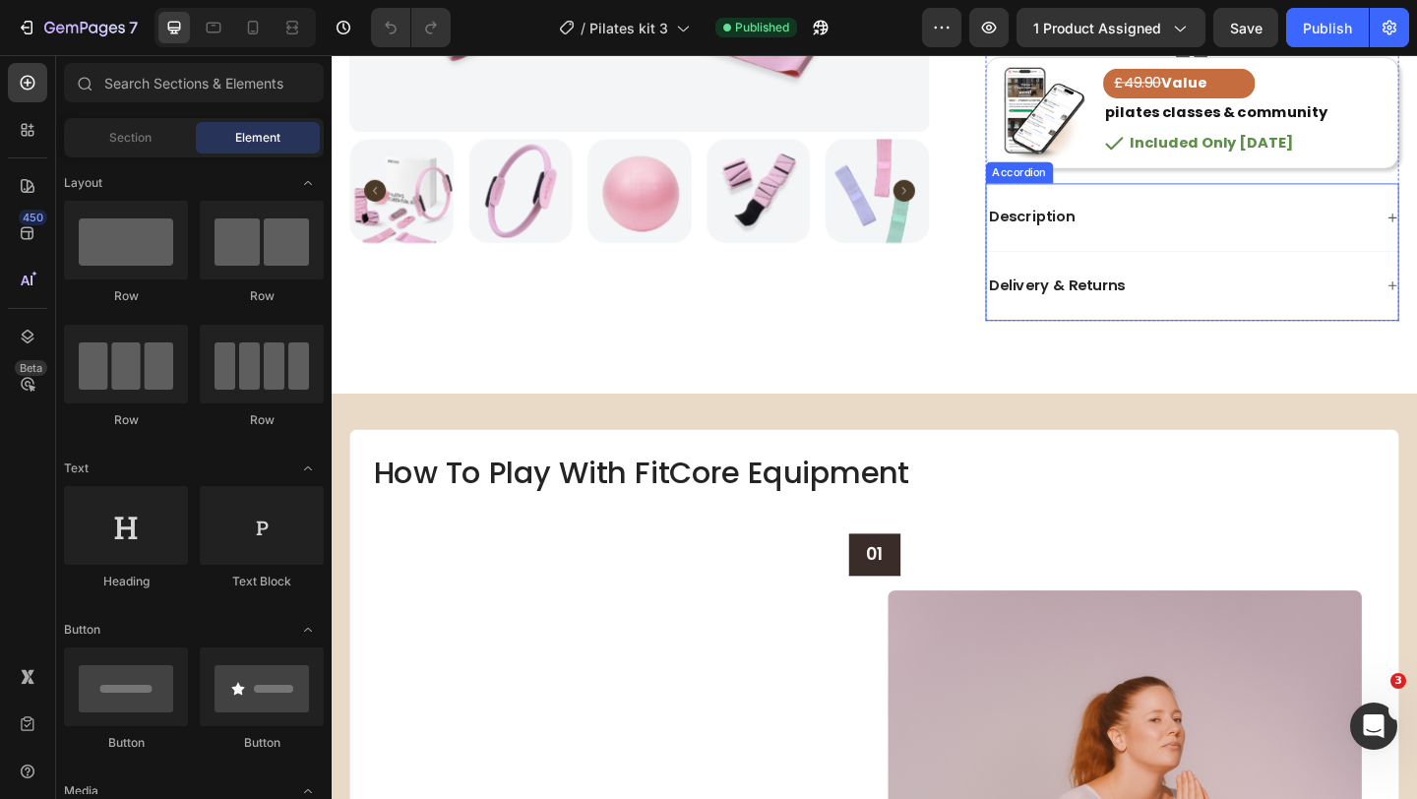
click at [1192, 239] on div "Description" at bounding box center [1254, 232] width 421 height 27
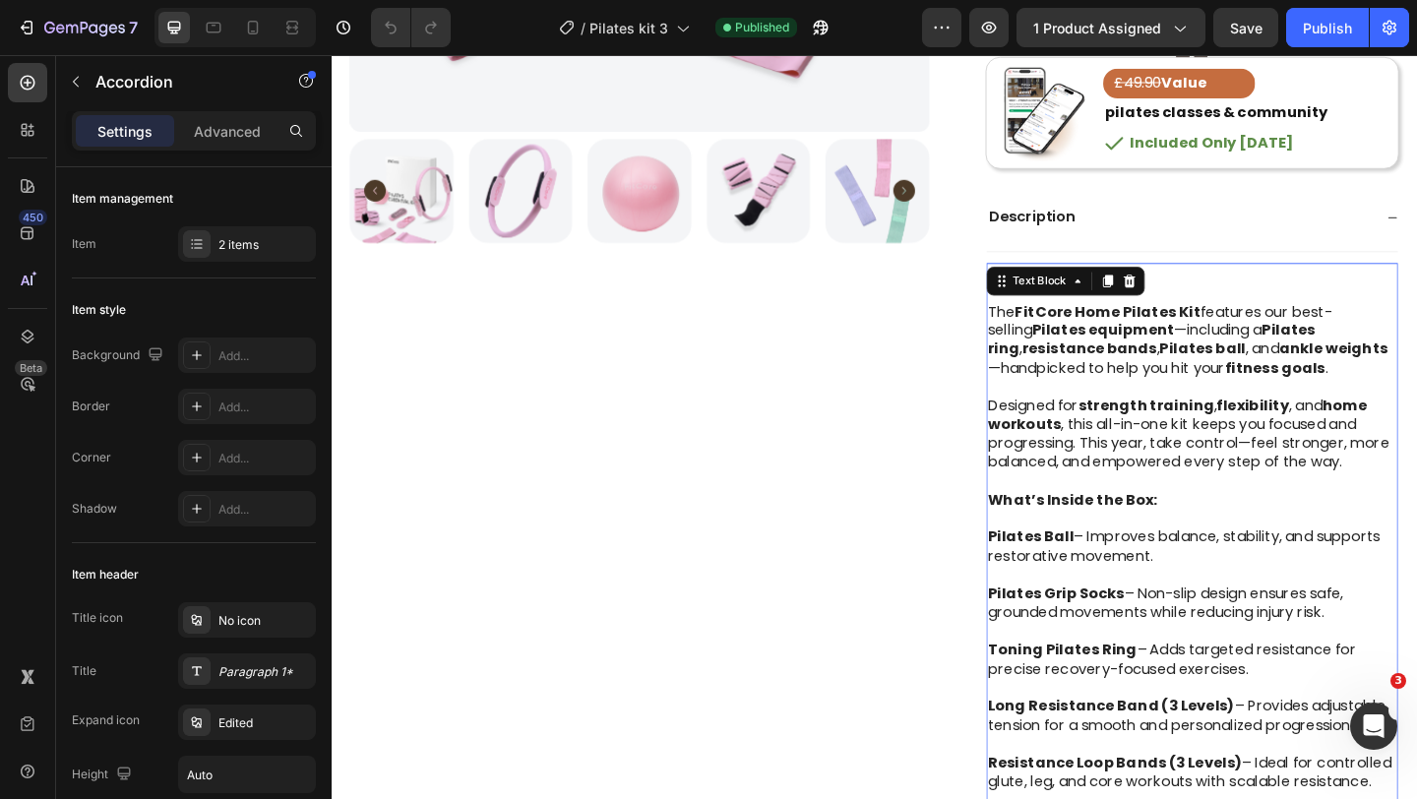
click at [1304, 397] on strong "fitness goals" at bounding box center [1358, 395] width 109 height 23
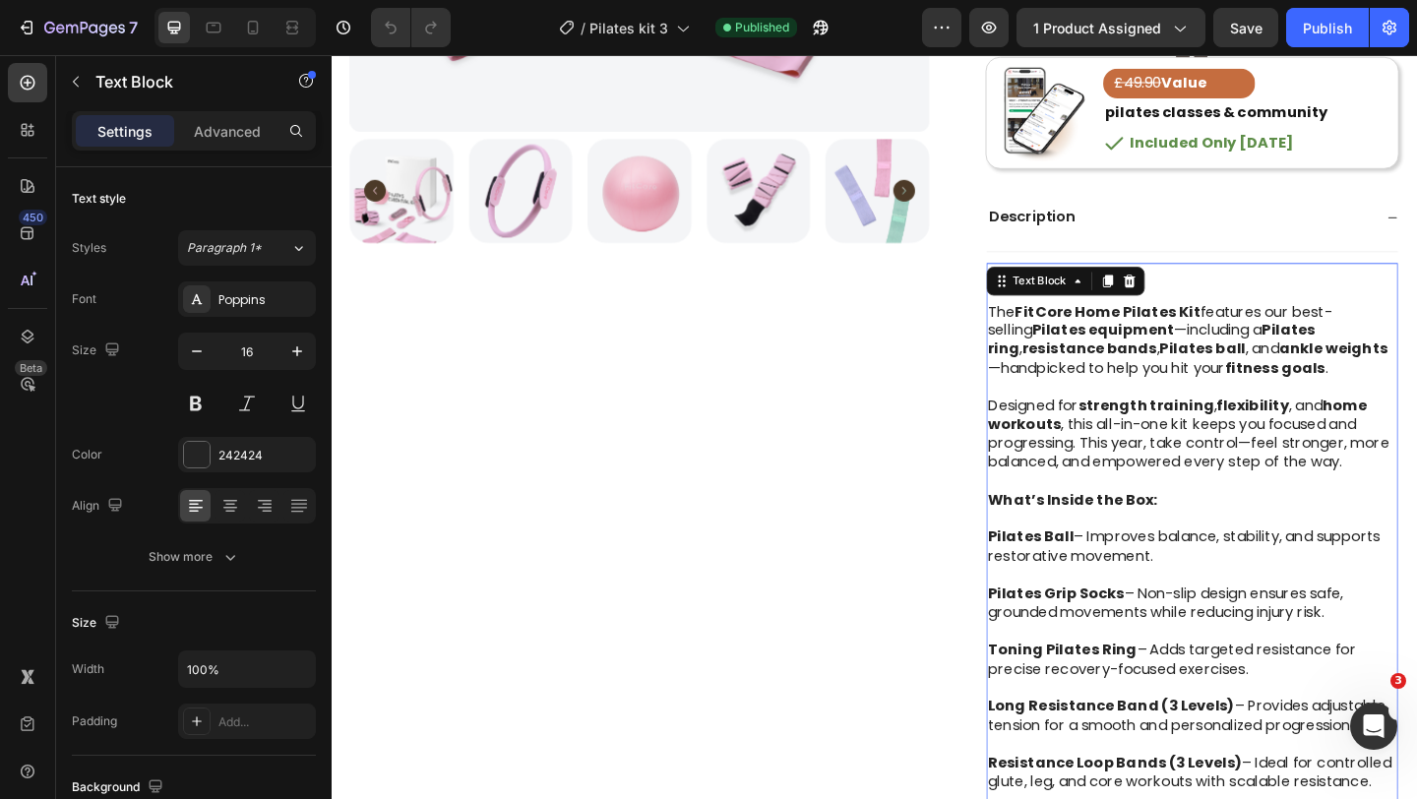
click at [1304, 395] on strong "fitness goals" at bounding box center [1358, 395] width 109 height 23
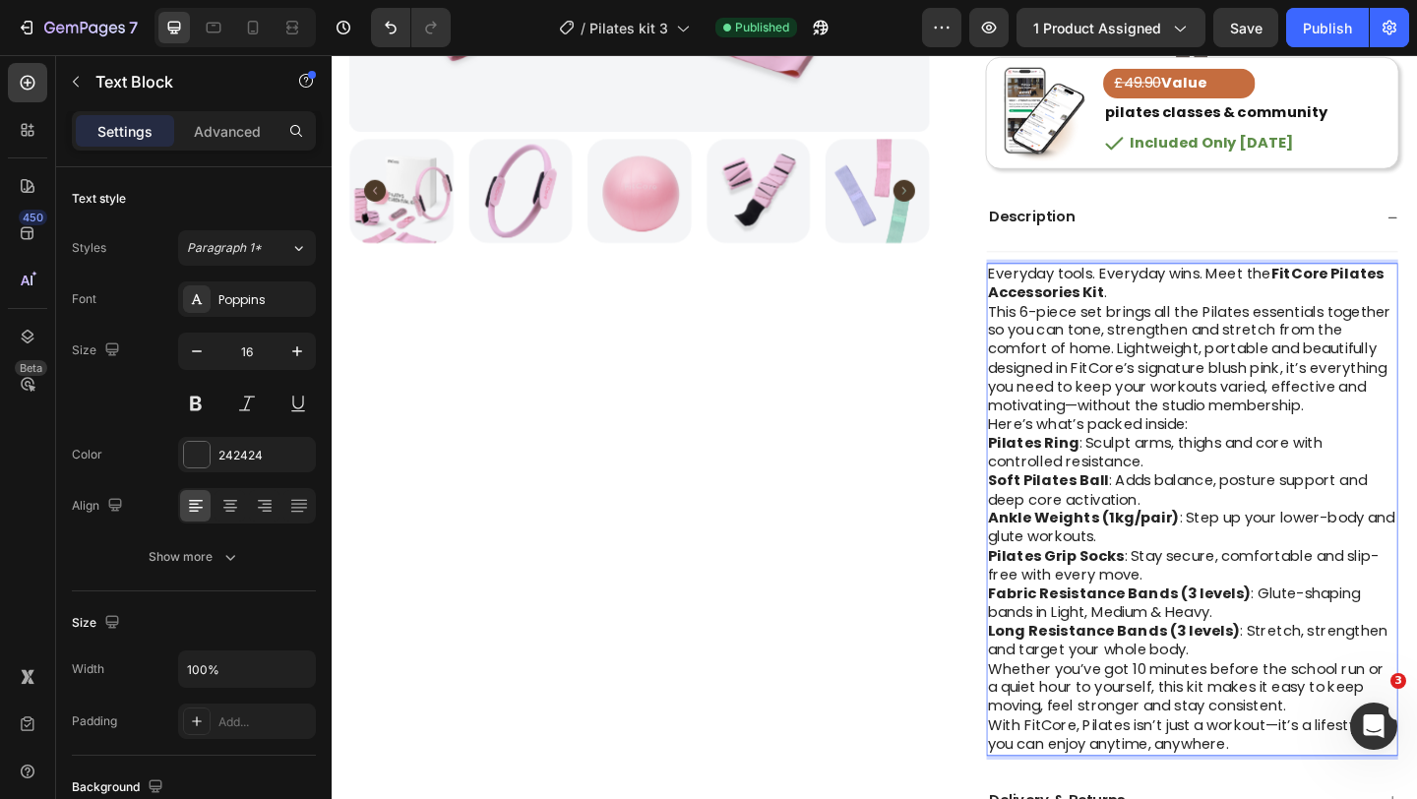
click at [1193, 313] on p "Everyday tools. Everyday wins. Meet the FitCore Pilates Accessories Kit ." at bounding box center [1268, 303] width 445 height 41
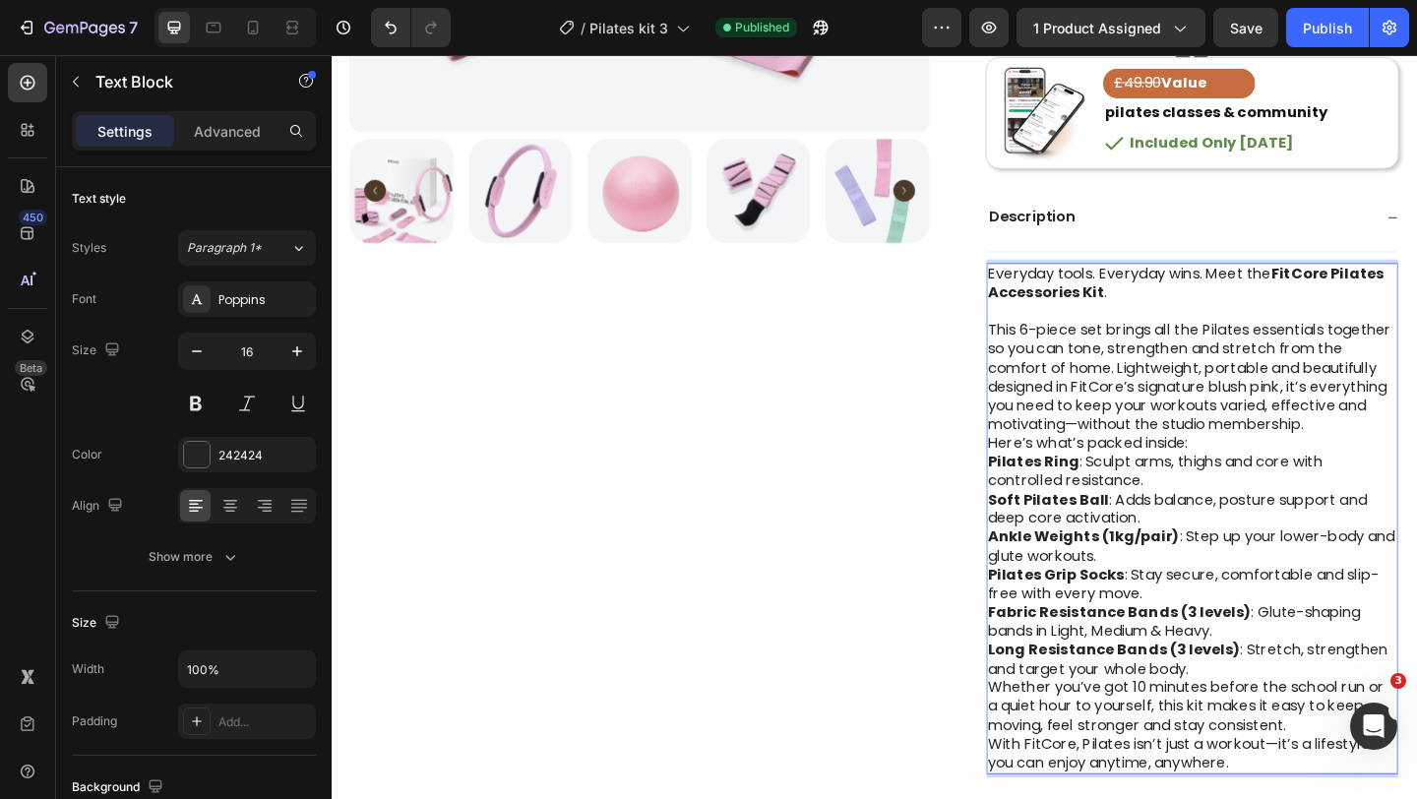
click at [1404, 455] on p "This 6-piece set brings all the Pilates essentials together so you can tone, st…" at bounding box center [1268, 405] width 445 height 123
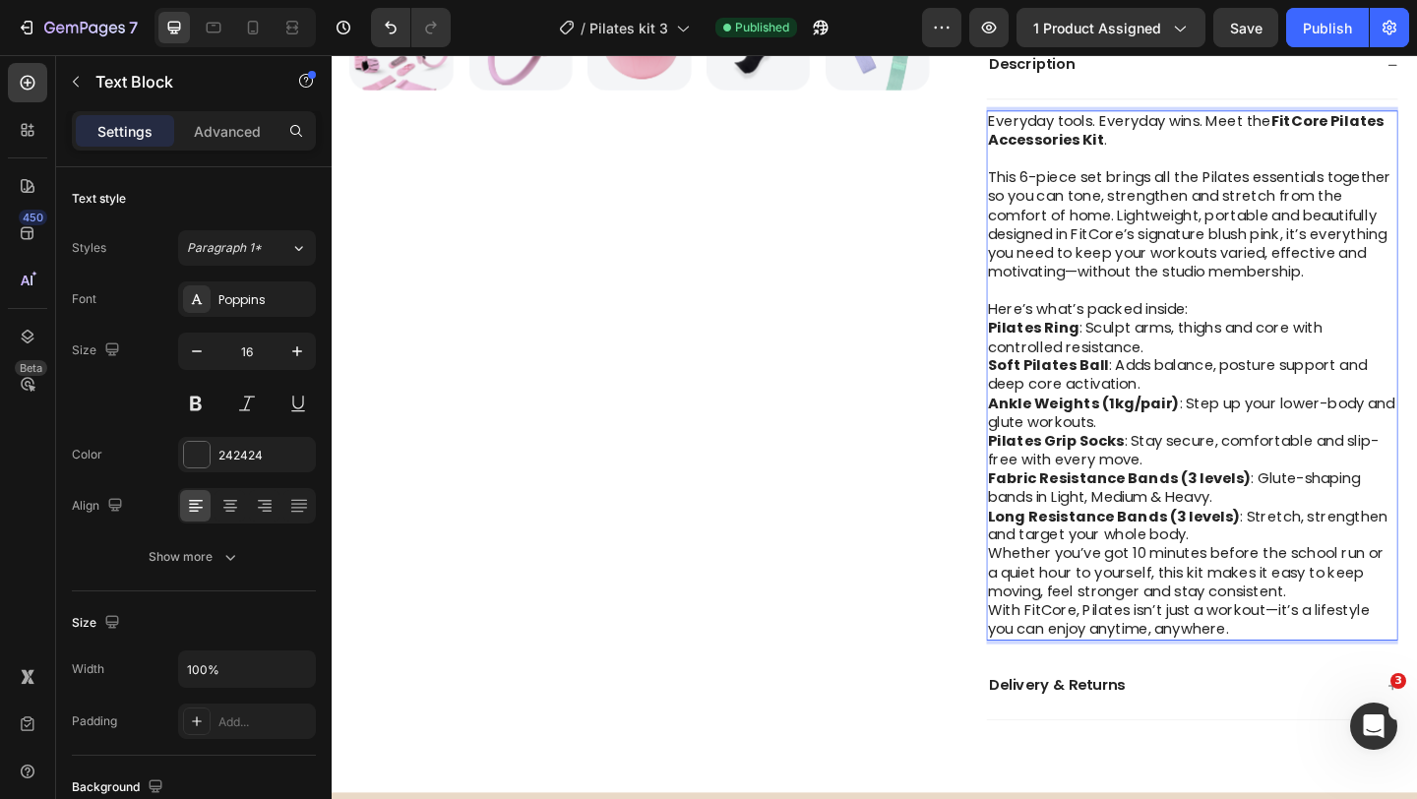
scroll to position [996, 0]
click at [1282, 580] on p "Long Resistance Bands (3 levels) : Stretch, strengthen and target your whole bo…" at bounding box center [1268, 566] width 445 height 41
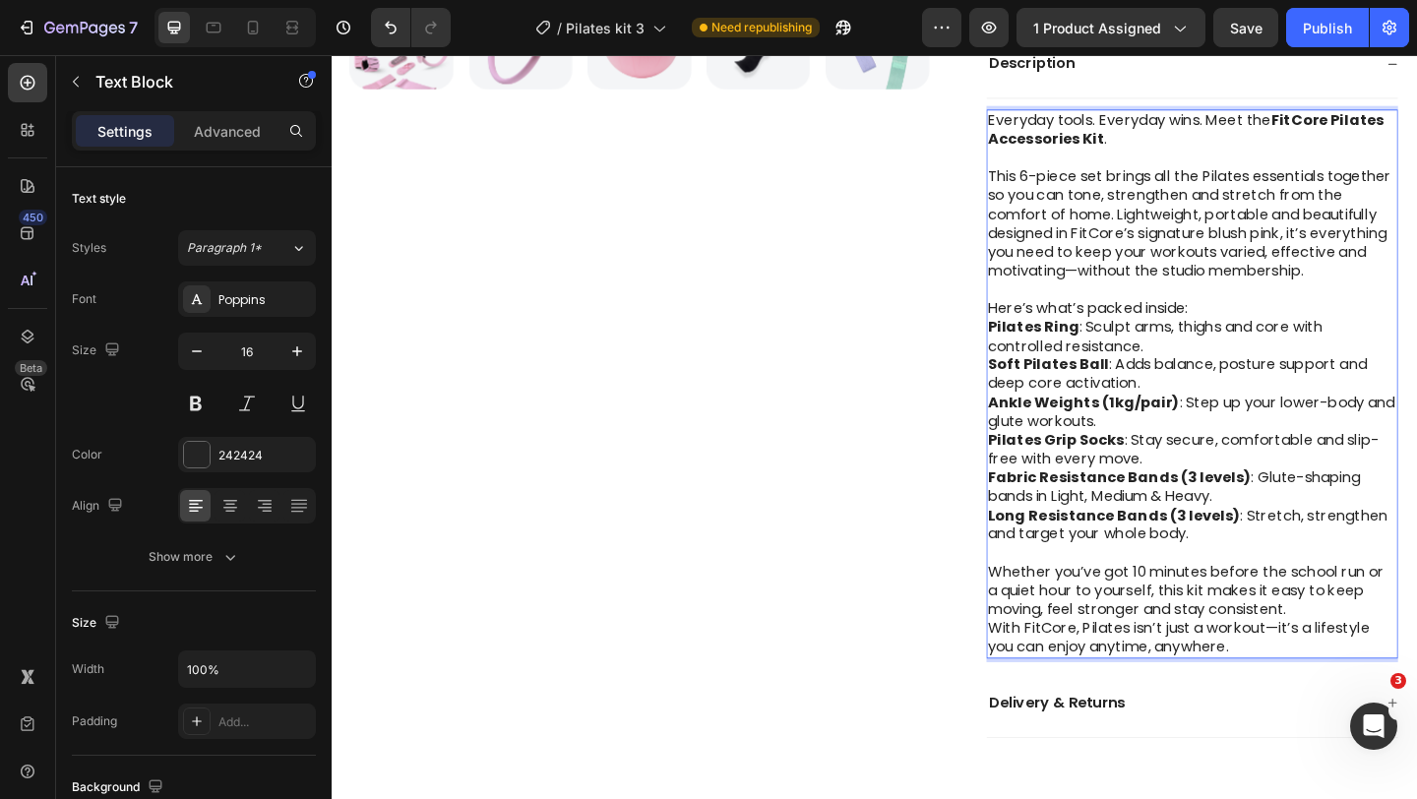
click at [1376, 656] on p "Whether you’ve got 10 minutes before the school run or a quiet hour to yourself…" at bounding box center [1268, 637] width 445 height 61
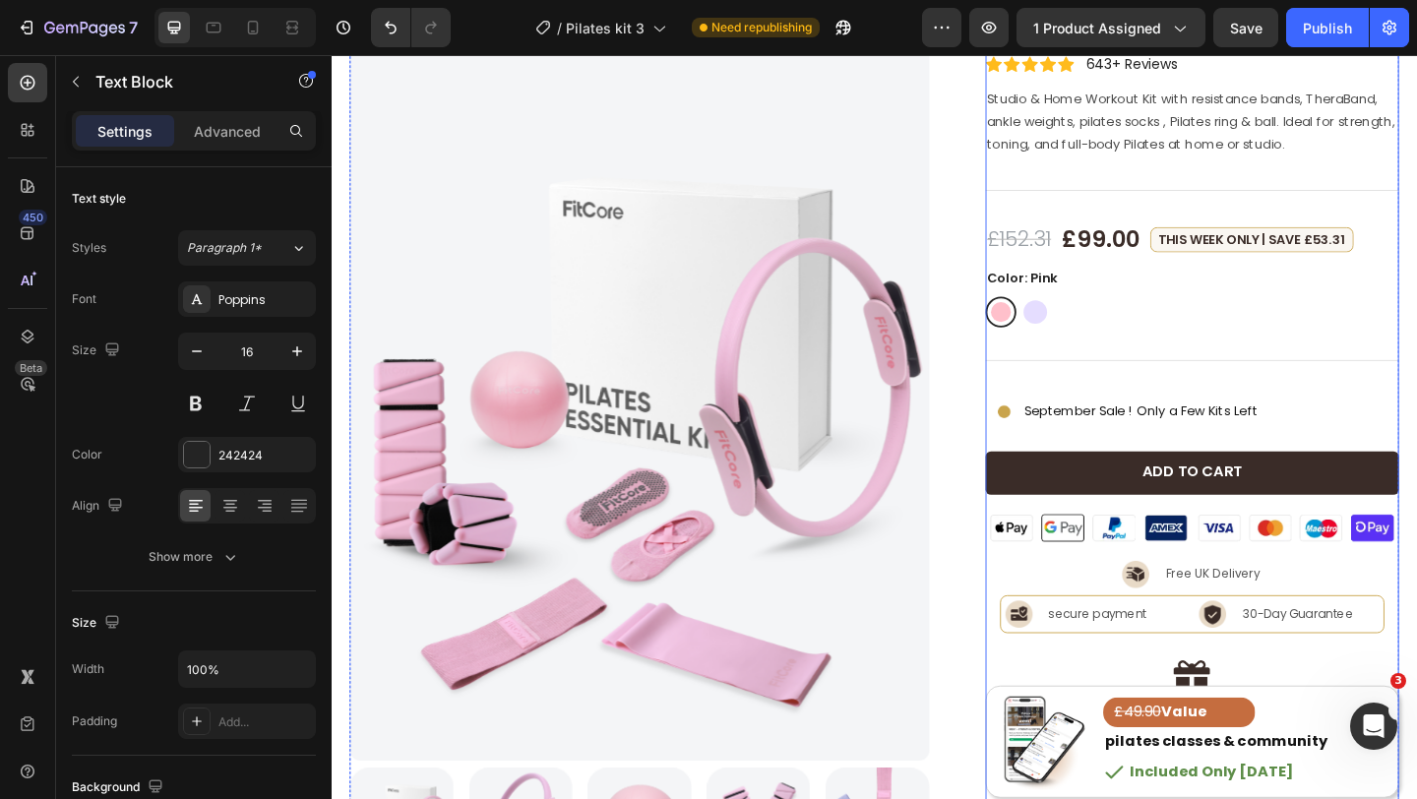
scroll to position [143, 0]
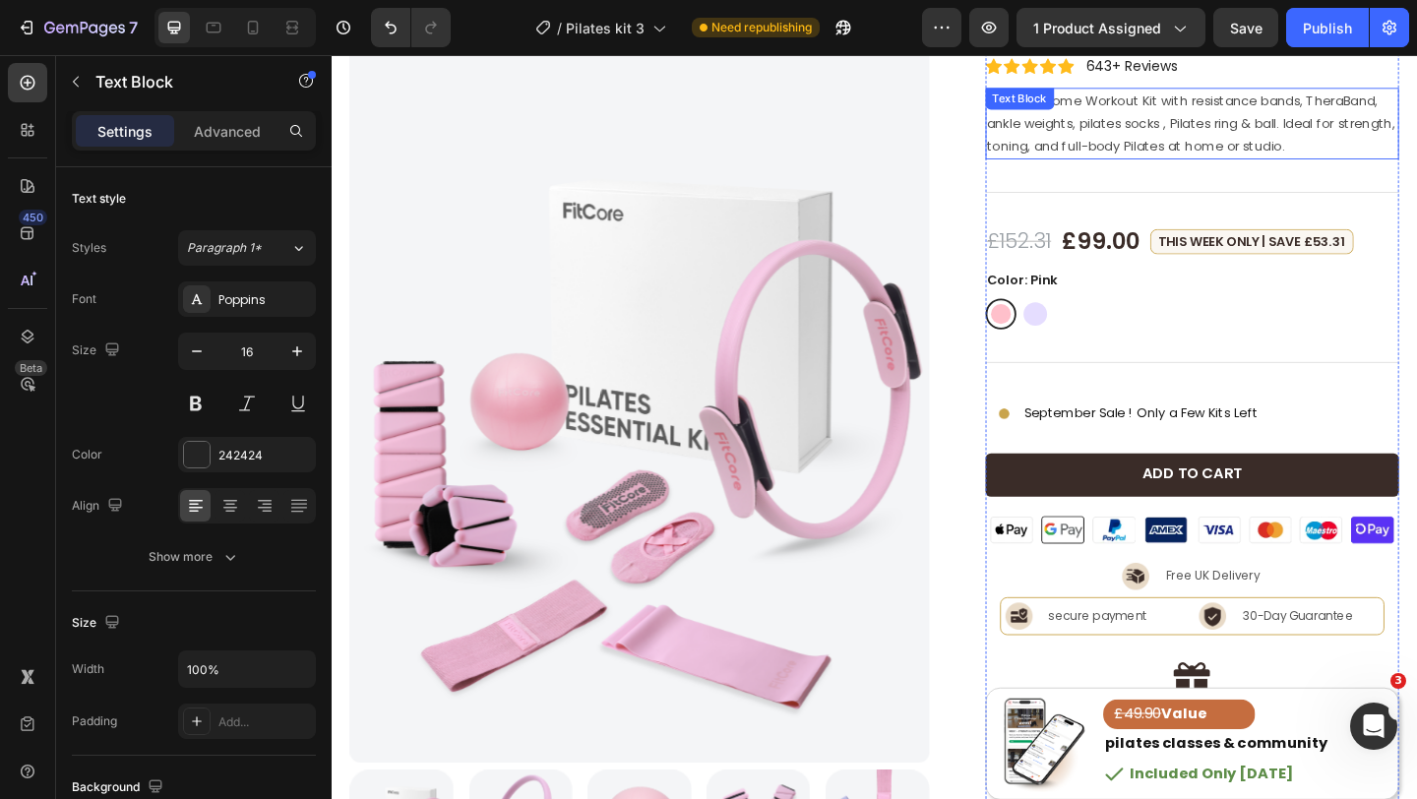
click at [1269, 141] on p "Studio & Home Workout Kit with resistance bands, TheraBand, ankle weights, pila…" at bounding box center [1268, 130] width 447 height 75
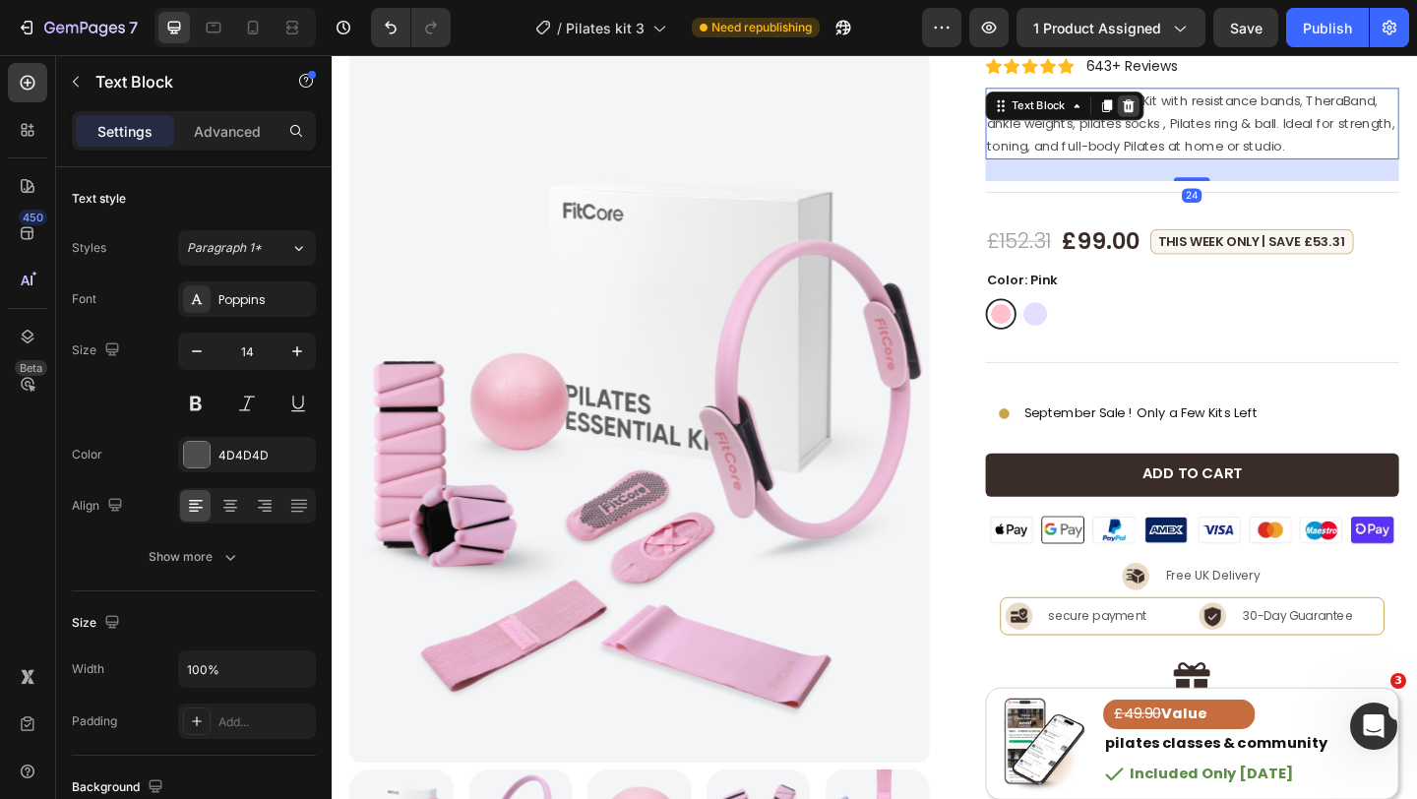
click at [1198, 111] on icon at bounding box center [1198, 109] width 13 height 14
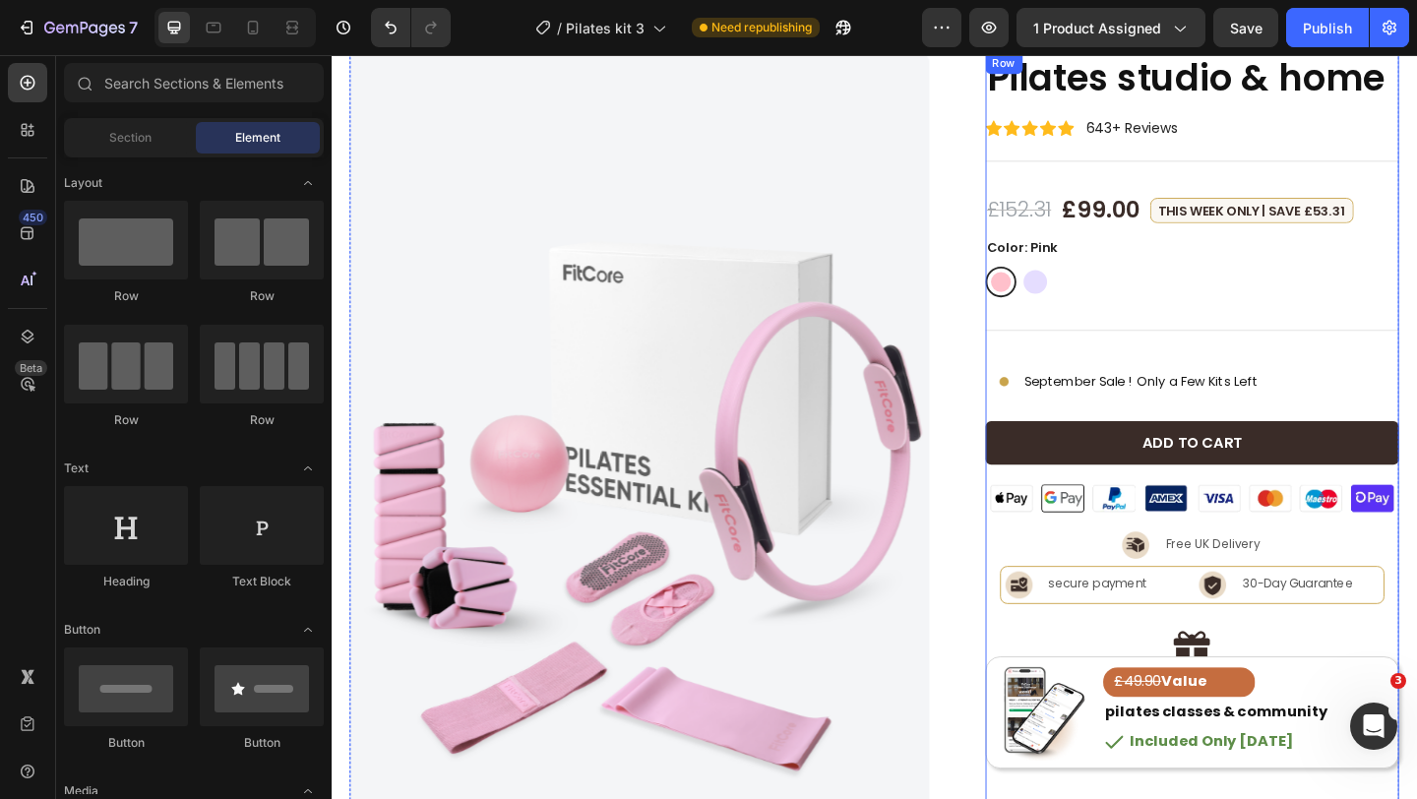
scroll to position [0, 0]
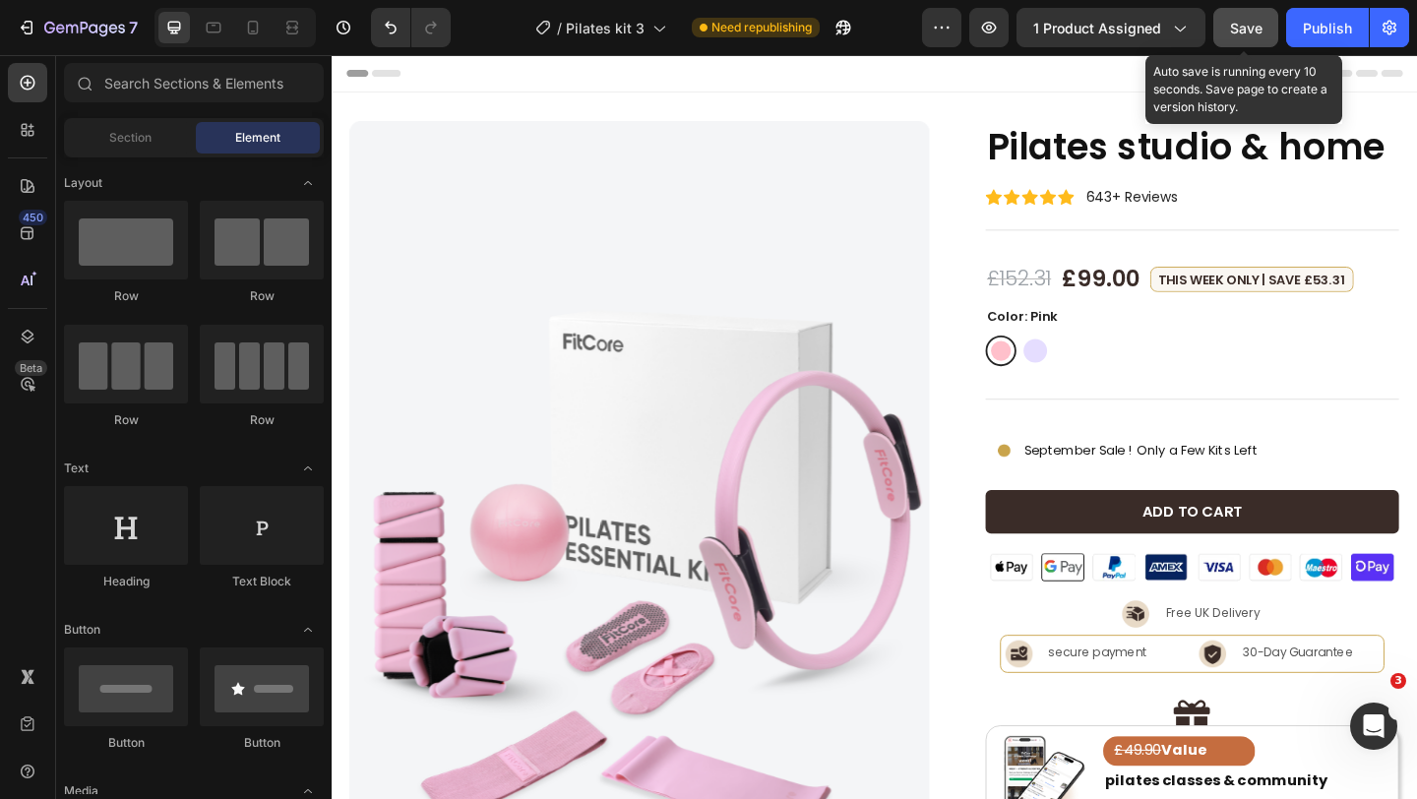
click at [1241, 28] on span "Save" at bounding box center [1246, 28] width 32 height 17
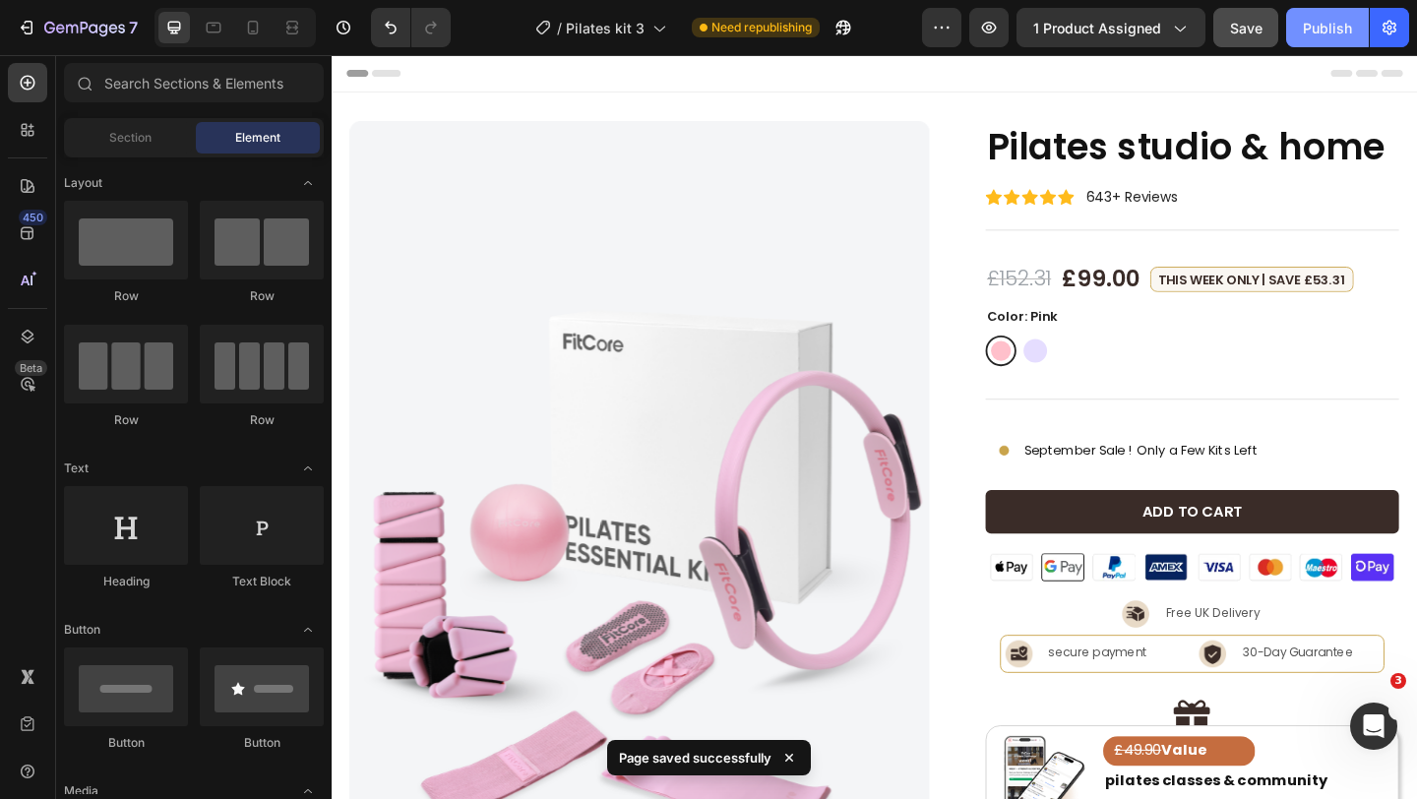
click at [1301, 23] on button "Publish" at bounding box center [1327, 27] width 83 height 39
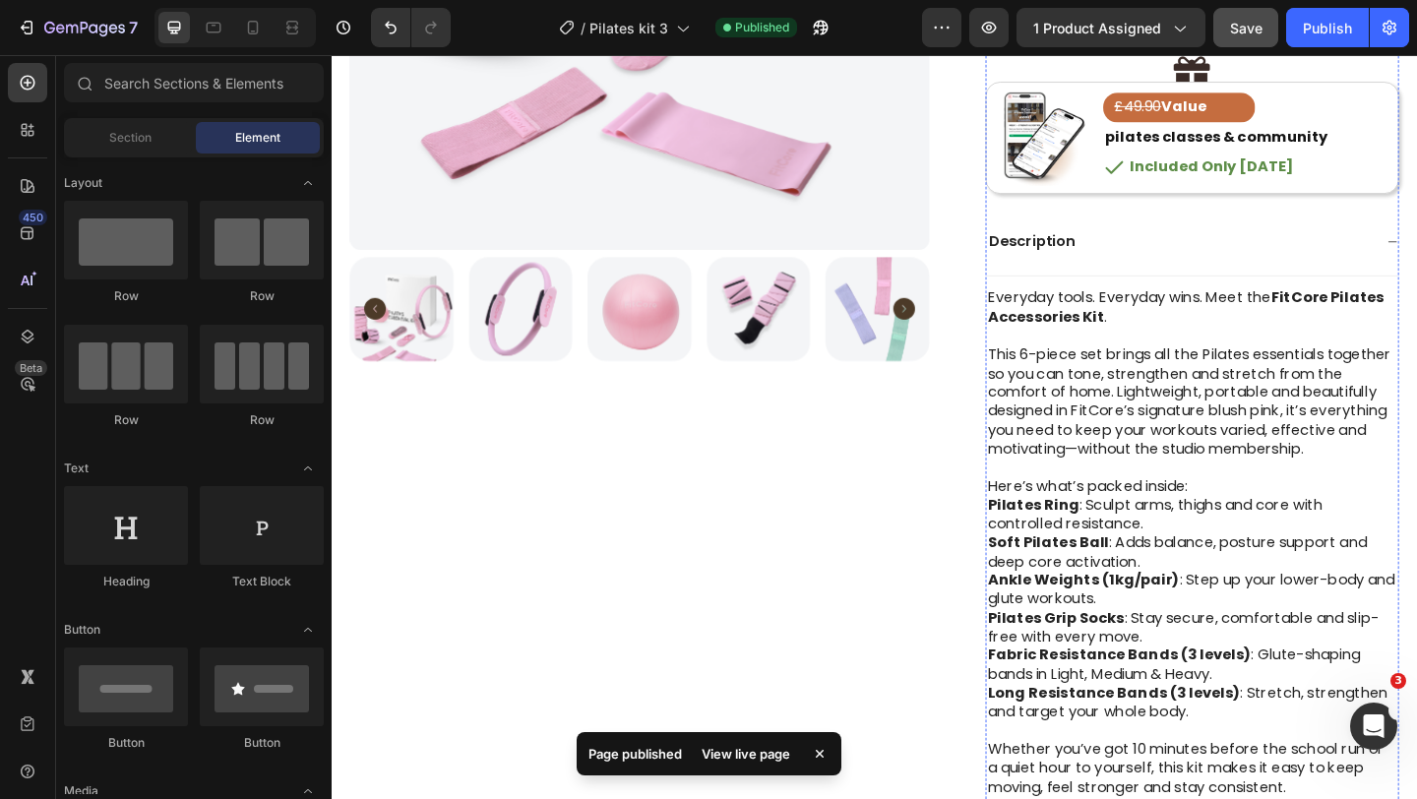
scroll to position [703, 0]
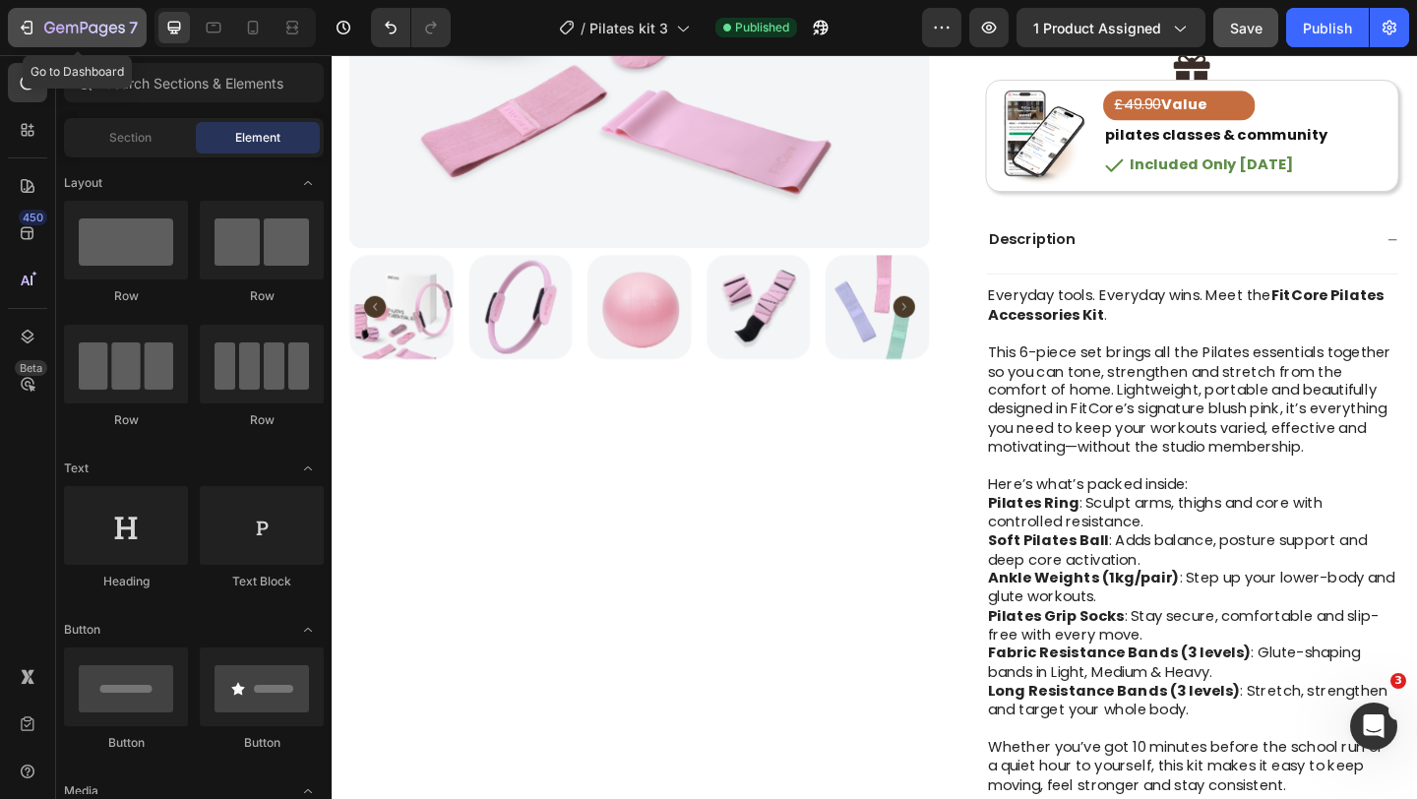
click at [93, 19] on div "7" at bounding box center [91, 28] width 94 height 24
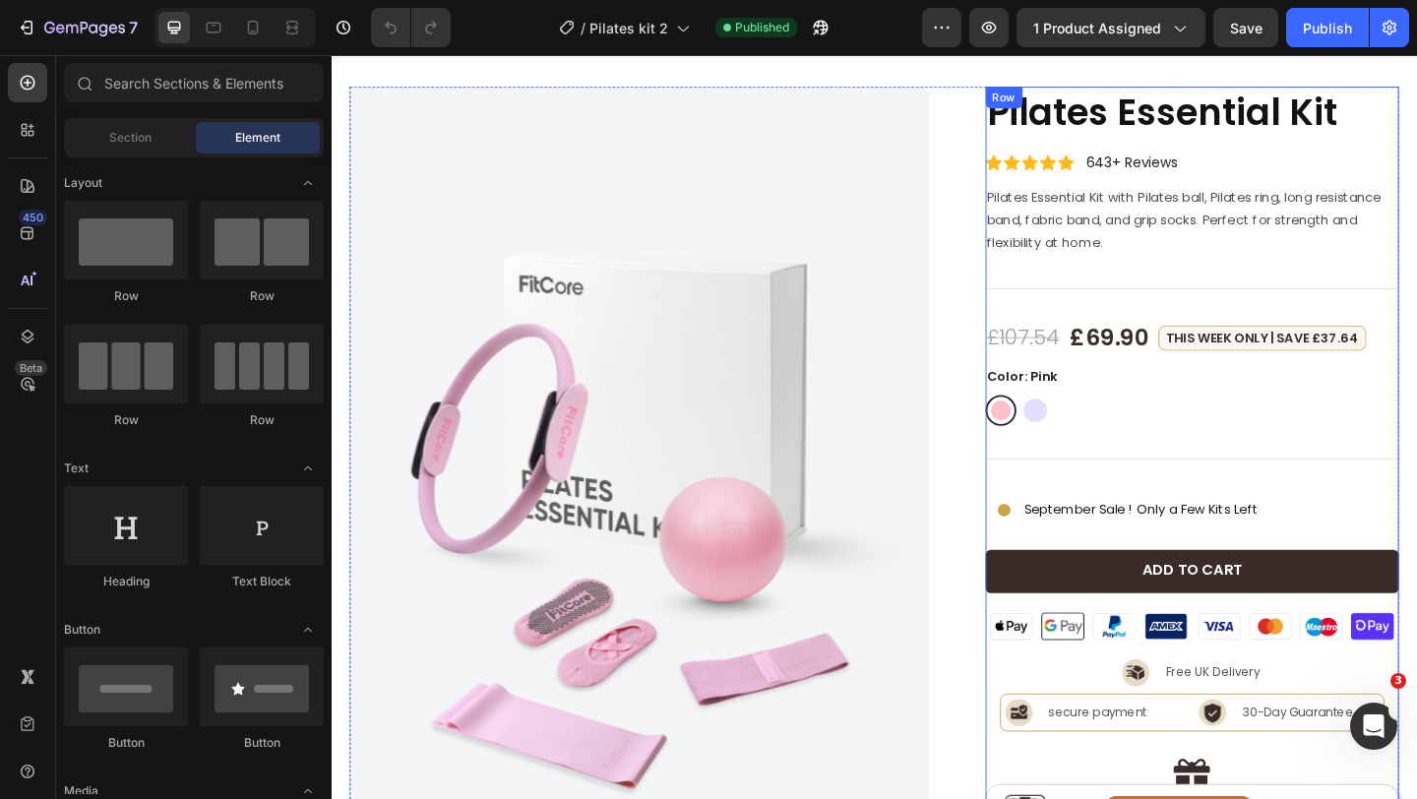
scroll to position [39, 0]
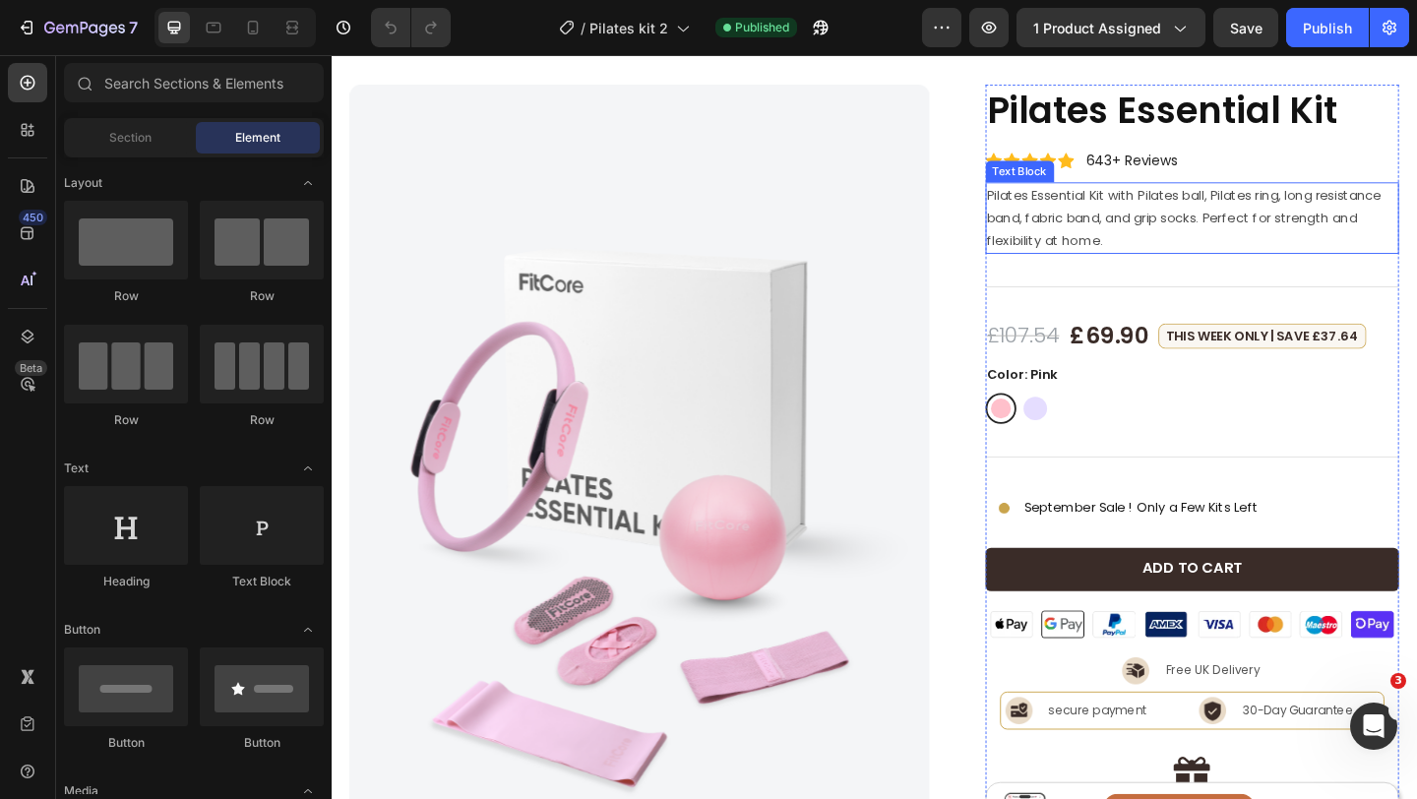
click at [1160, 246] on p "Pilates Essential Kit with Pilates ball, Pilates ring, long resistance band, fa…" at bounding box center [1268, 233] width 447 height 75
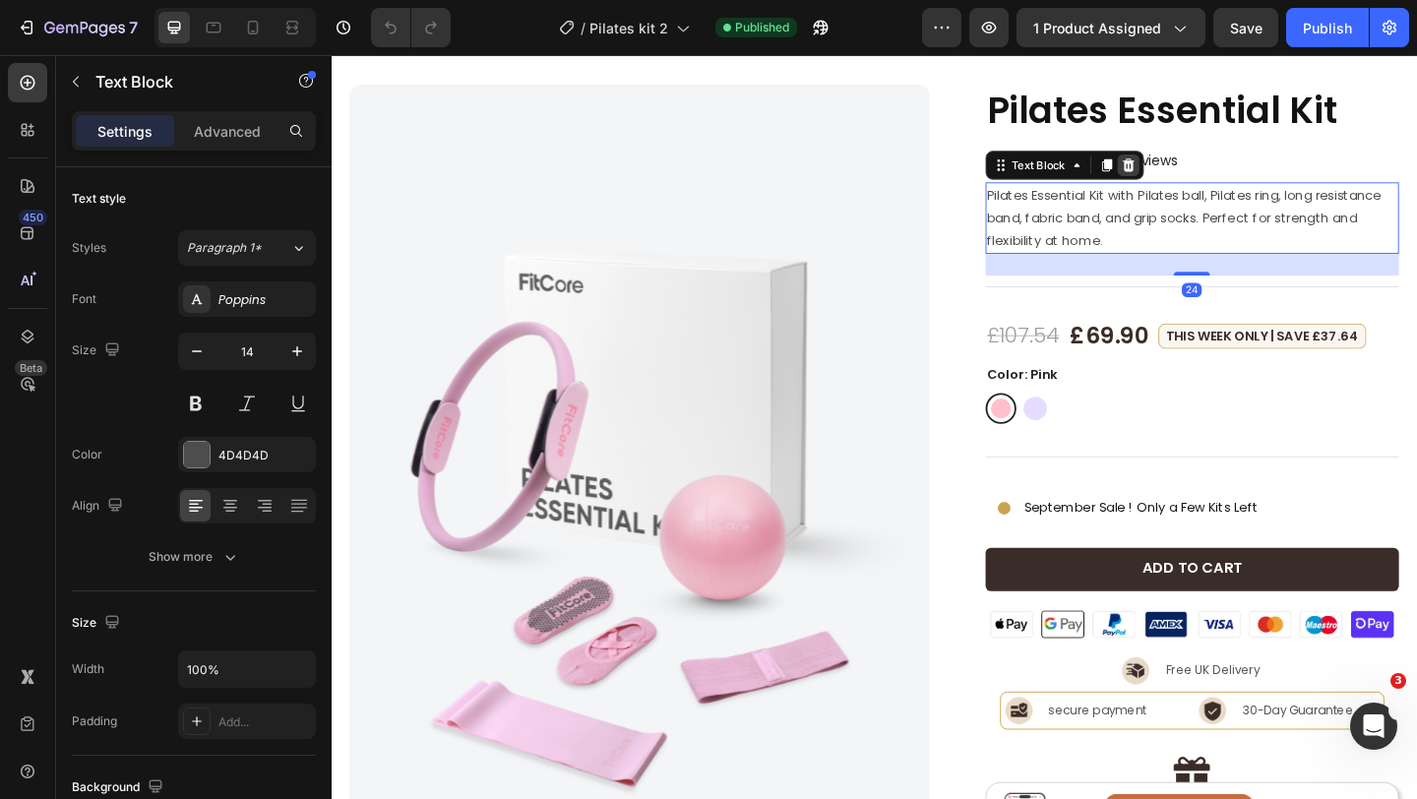
click at [1200, 179] on icon at bounding box center [1198, 174] width 13 height 14
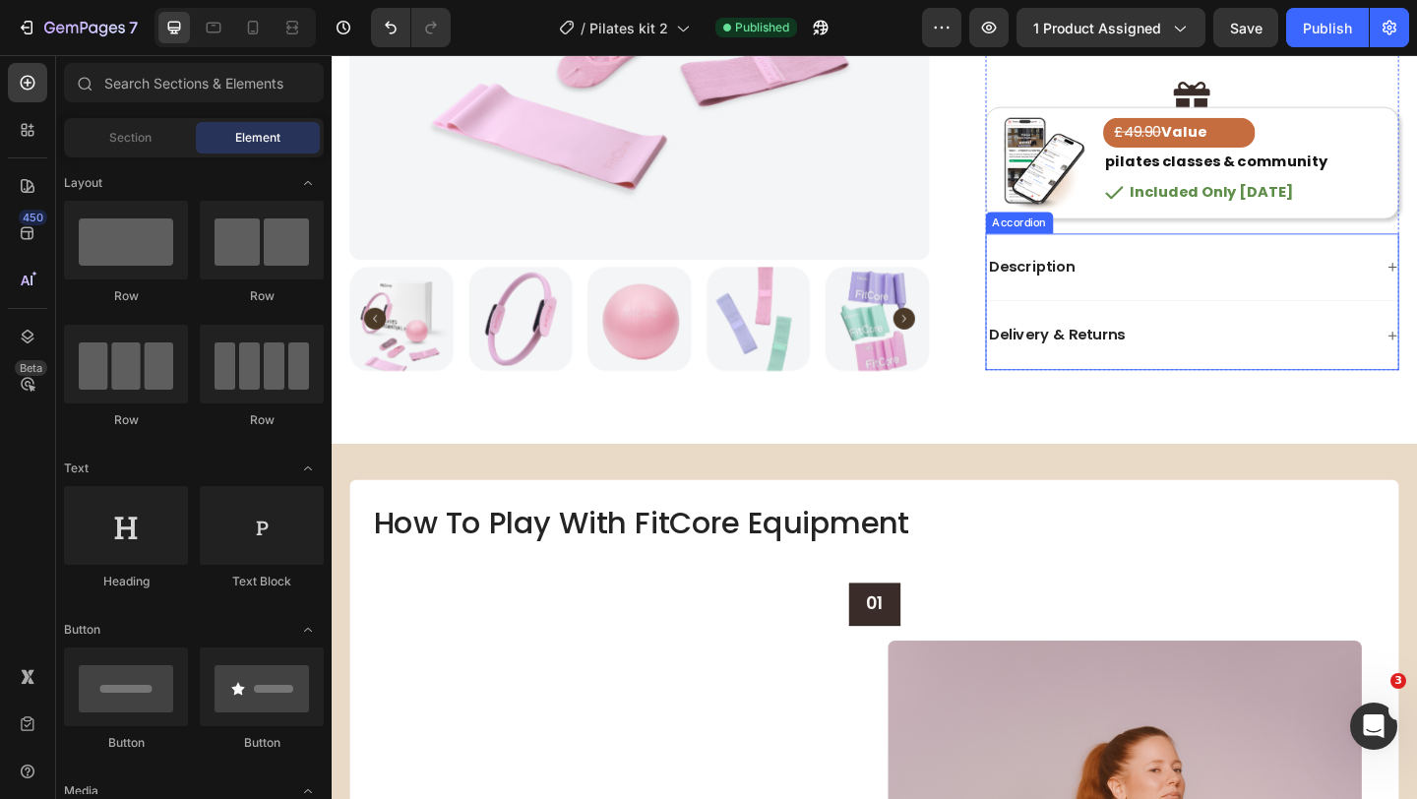
scroll to position [609, 0]
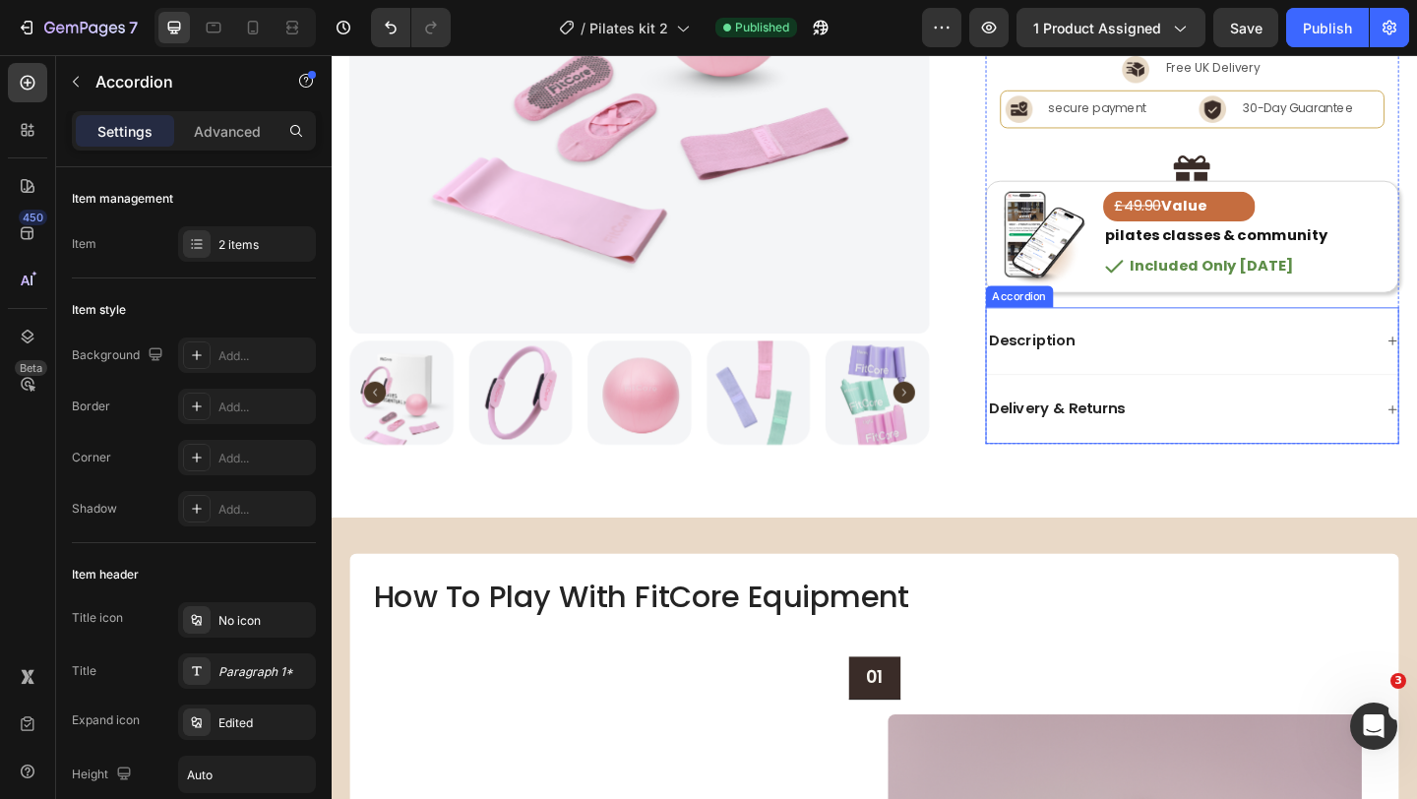
click at [1217, 355] on div "Description" at bounding box center [1254, 366] width 421 height 27
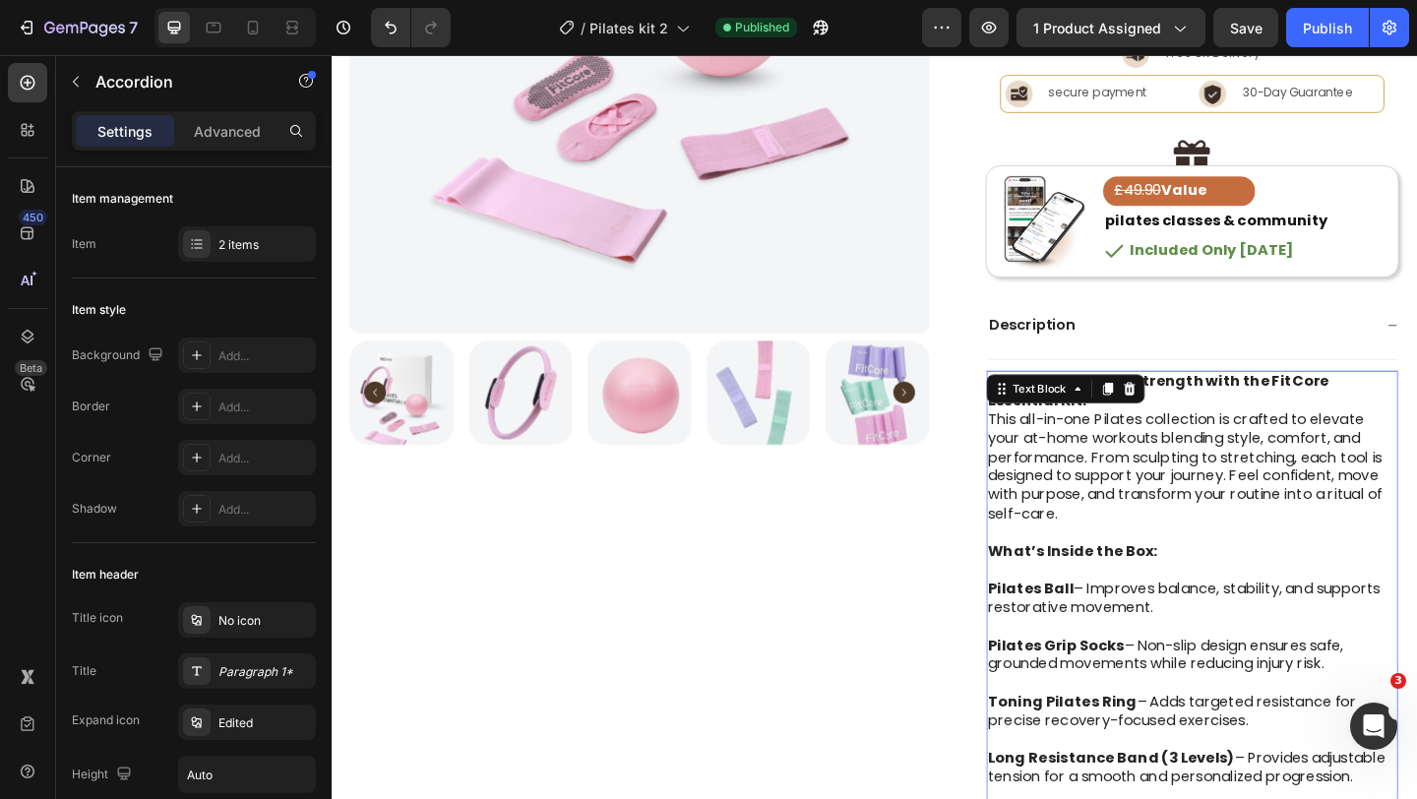
click at [1166, 475] on p "Unleash your inner strength with the FitCore Essential Kit. This all-in-one Pil…" at bounding box center [1268, 493] width 445 height 184
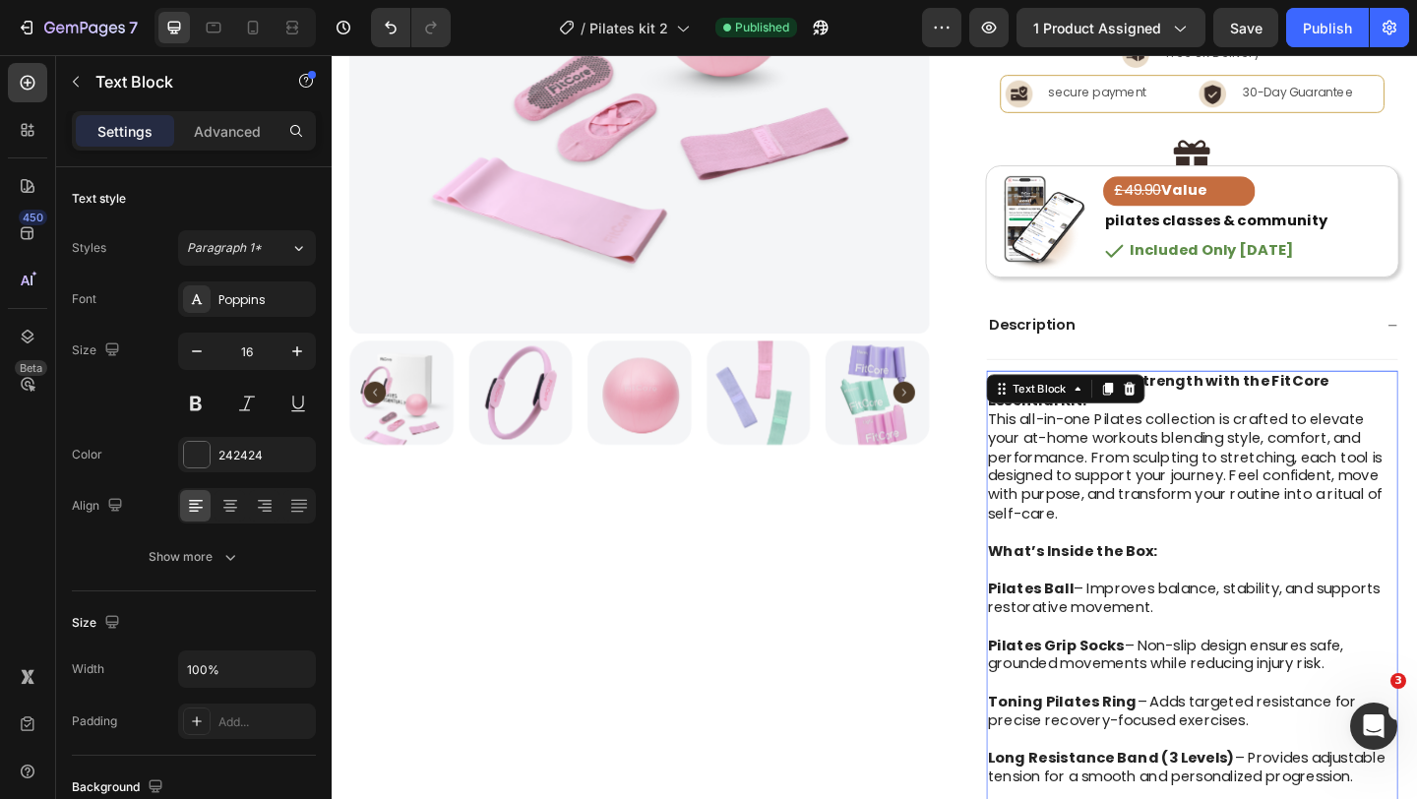
click at [1166, 475] on p "Unleash your inner strength with the FitCore Essential Kit. This all-in-one Pil…" at bounding box center [1268, 493] width 445 height 184
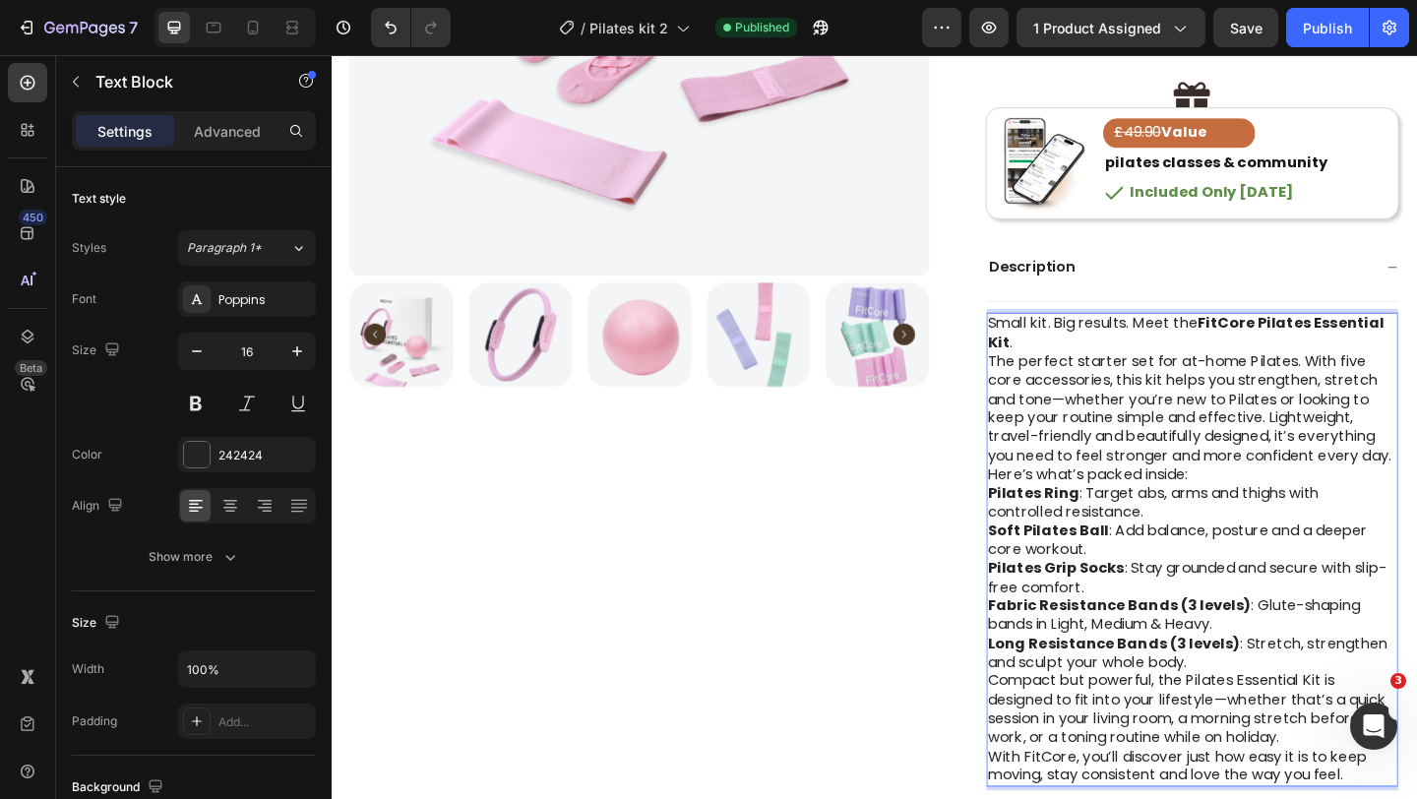
scroll to position [678, 0]
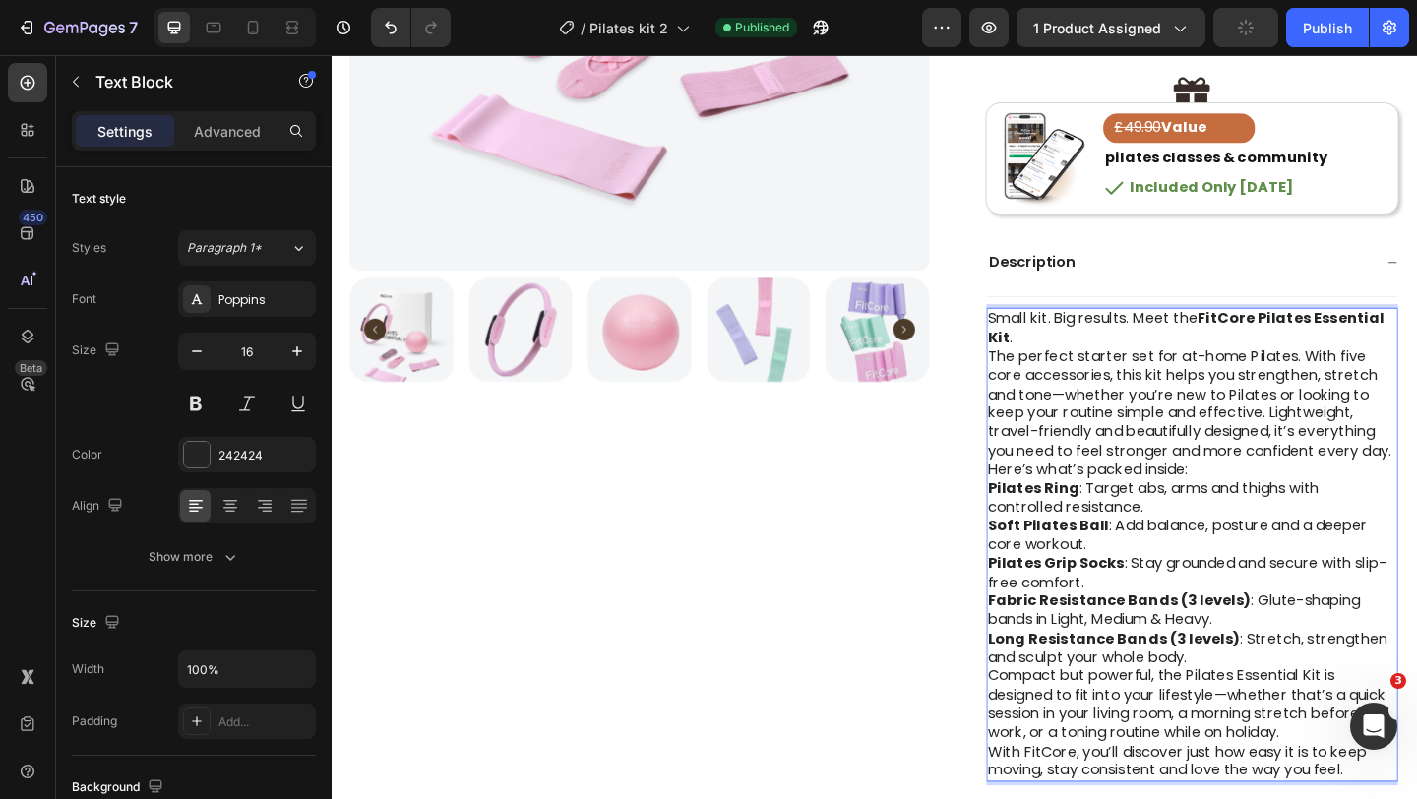
click at [1093, 366] on p "Small kit. Big results. Meet the FitCore Pilates Essential Kit ." at bounding box center [1268, 352] width 445 height 41
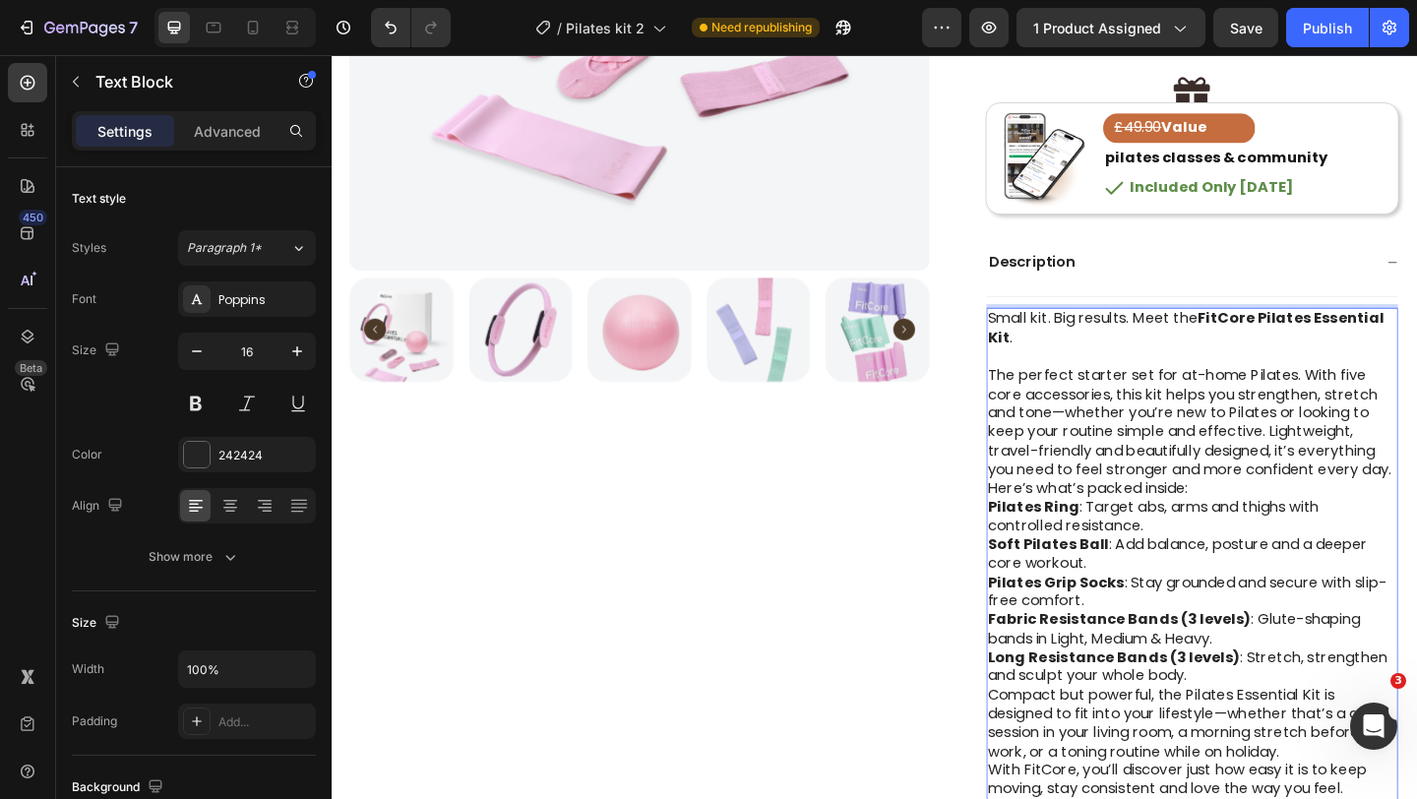
click at [1416, 507] on p "The perfect starter set for at-home Pilates. With five core accessories, this k…" at bounding box center [1268, 455] width 445 height 123
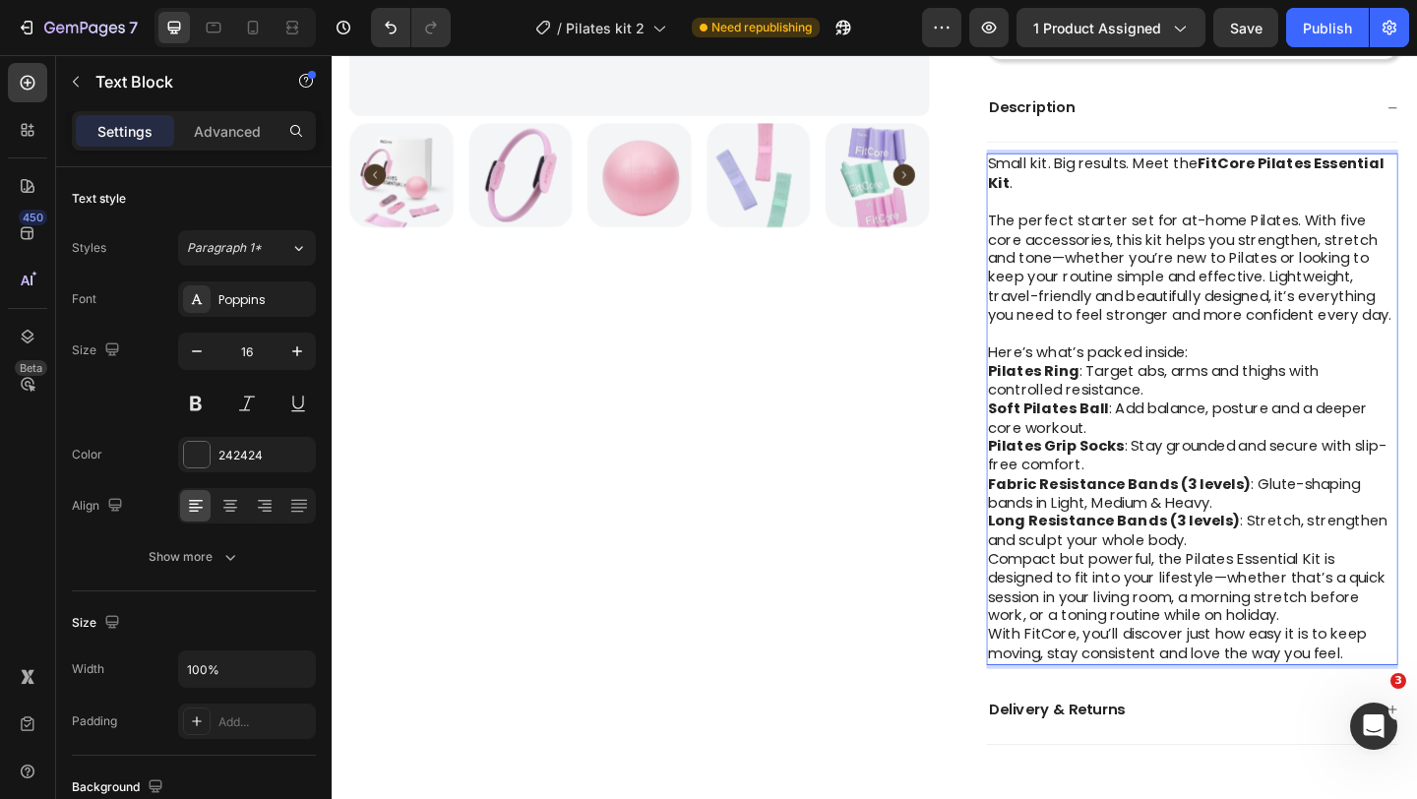
scroll to position [864, 0]
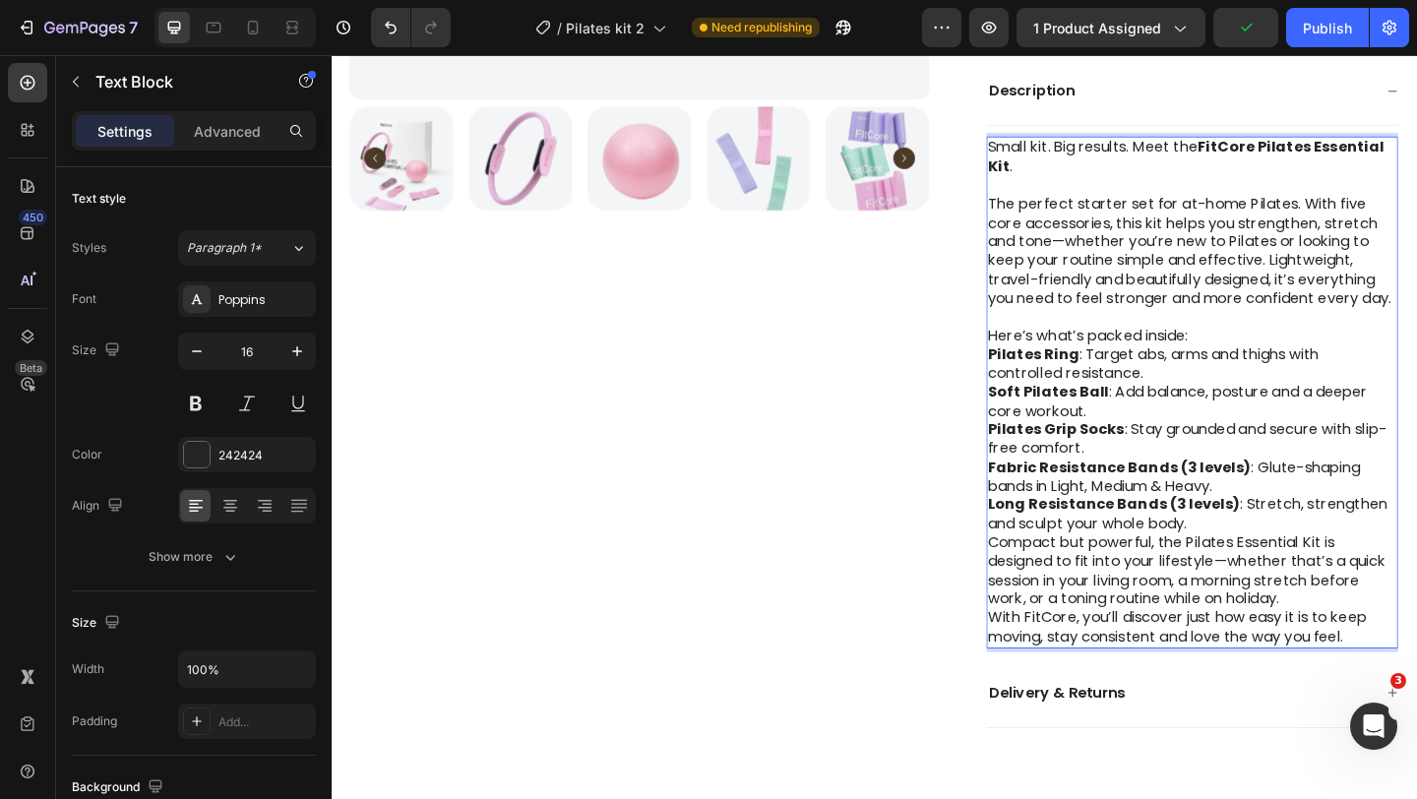
click at [1301, 567] on p "Long Resistance Bands (3 levels) : Stretch, strengthen and sculpt your whole bo…" at bounding box center [1268, 554] width 445 height 41
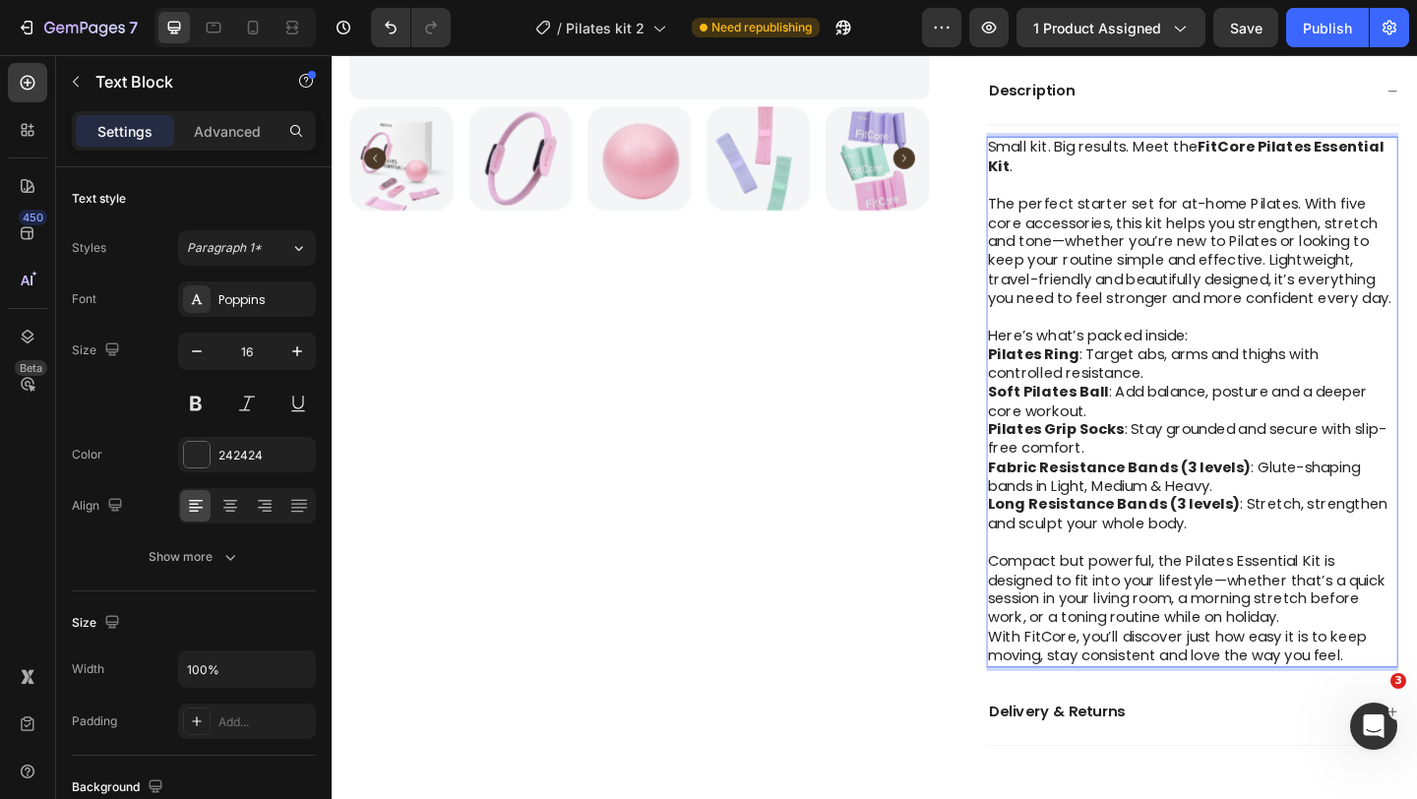
click at [1384, 673] on p "Compact but powerful, the Pilates Essential Kit is designed to fit into your li…" at bounding box center [1268, 637] width 445 height 82
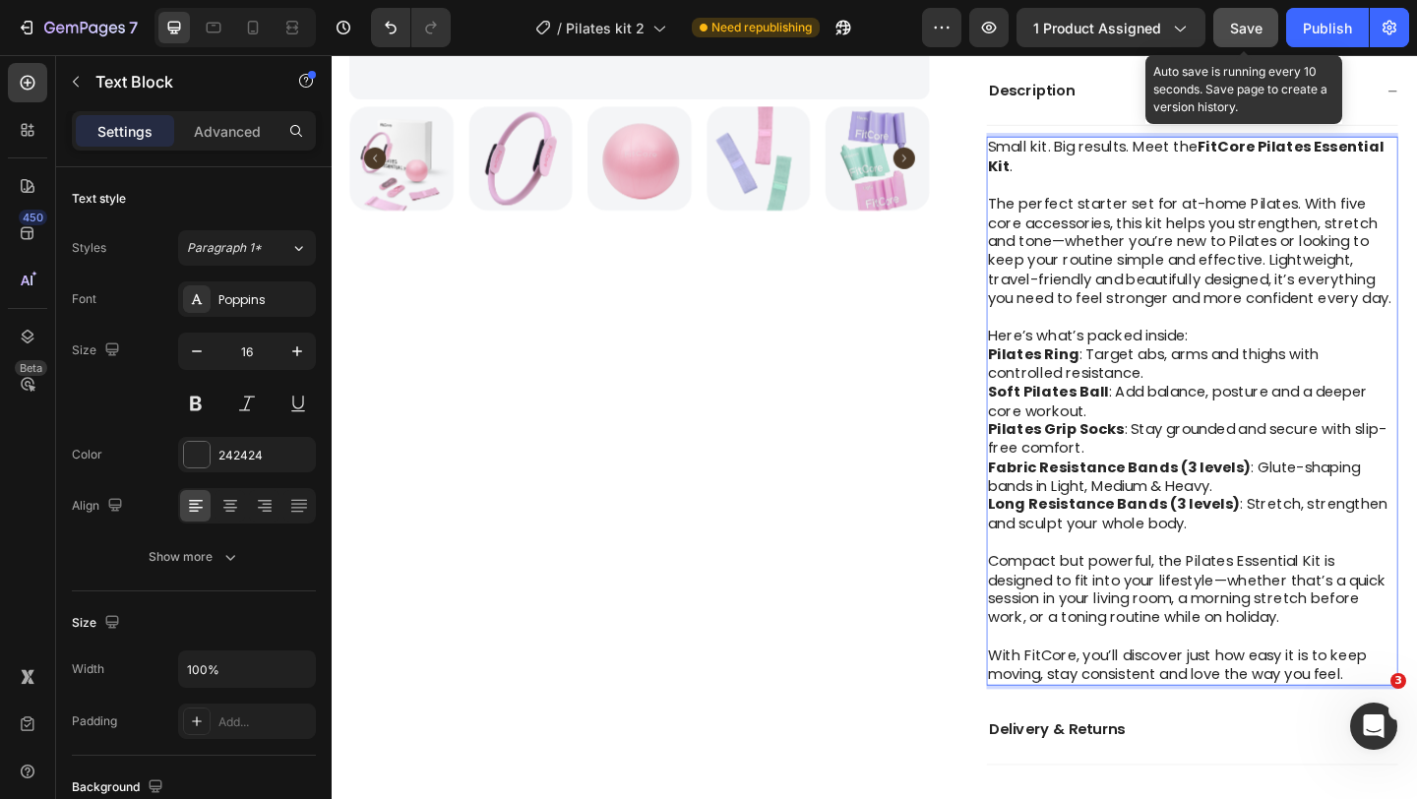
click at [1249, 35] on div "Save" at bounding box center [1246, 28] width 32 height 21
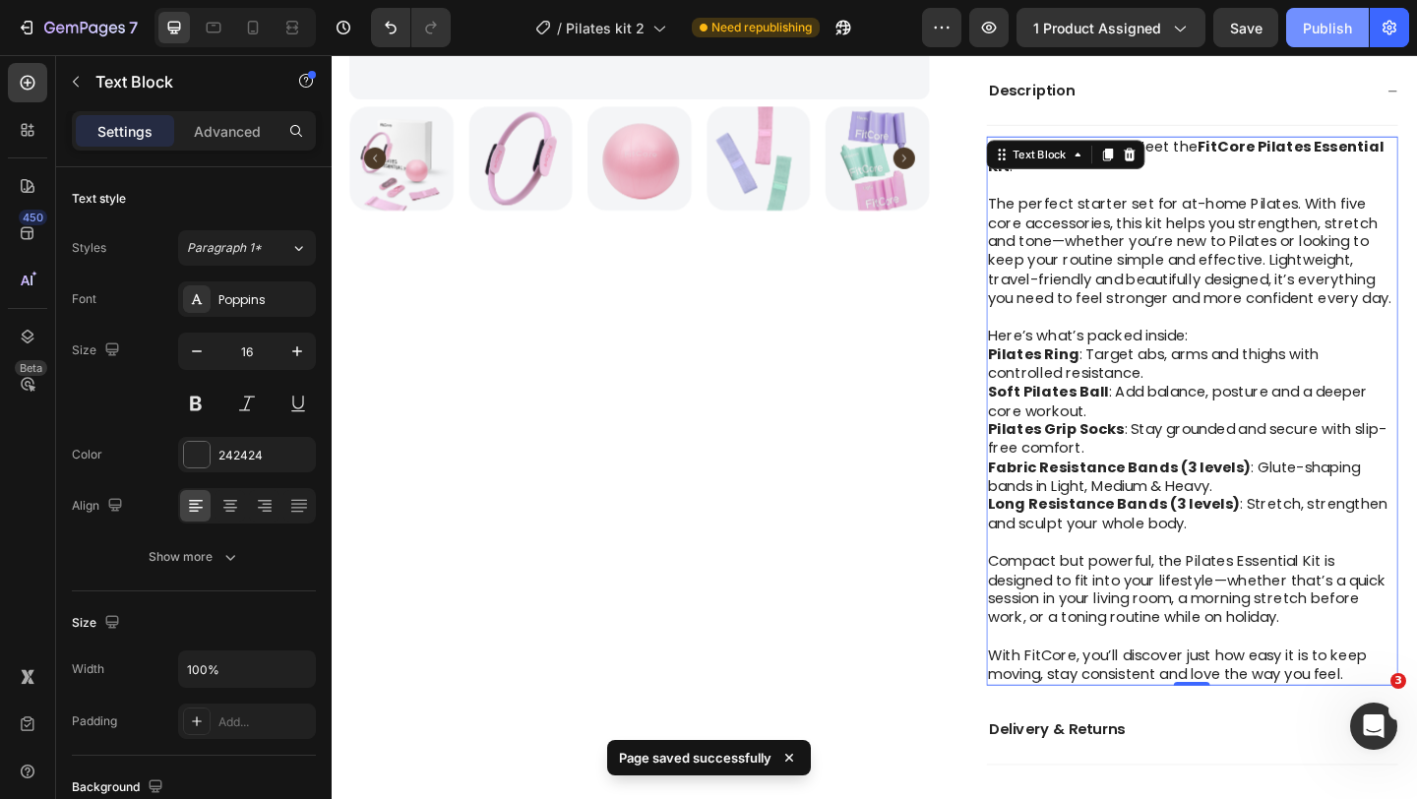
click at [1320, 35] on div "Publish" at bounding box center [1327, 28] width 49 height 21
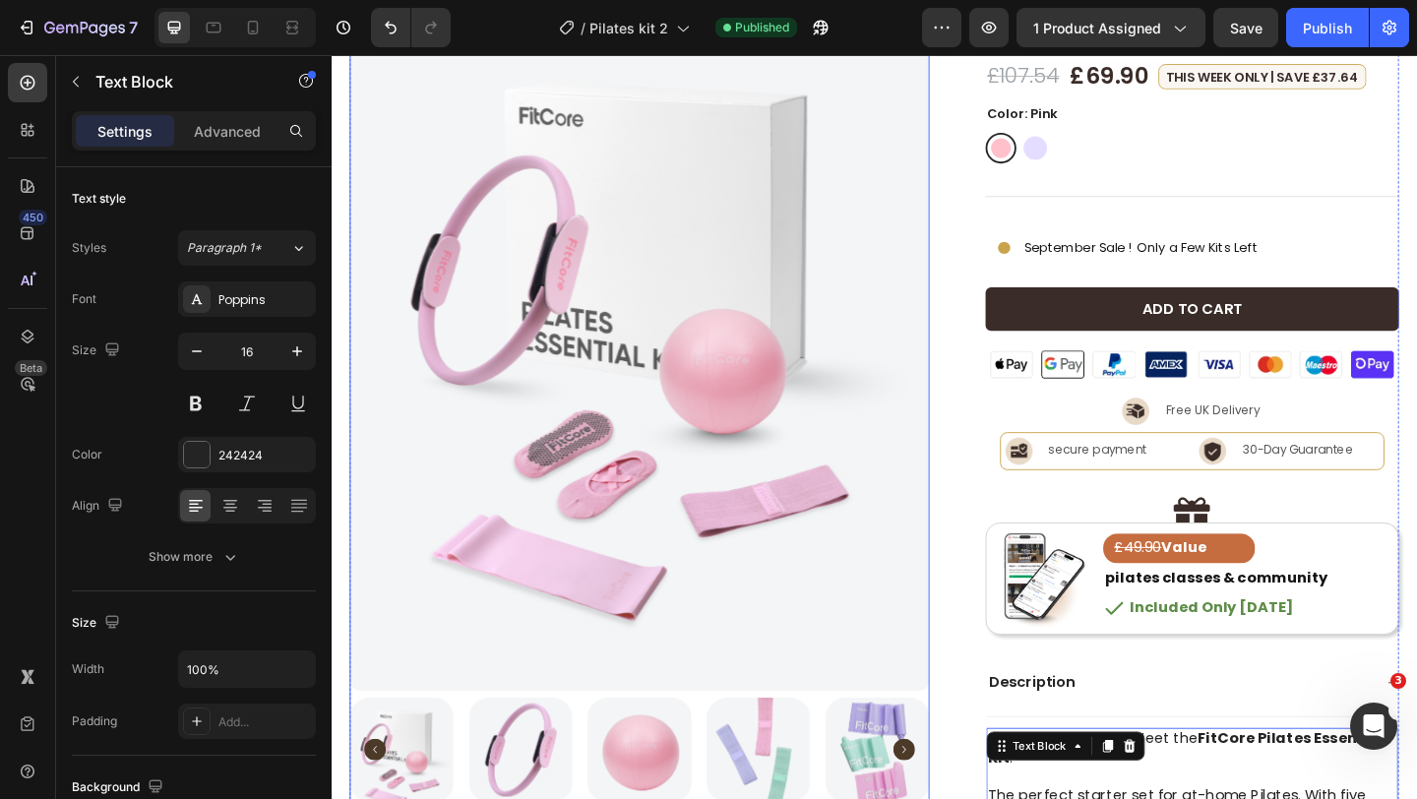
scroll to position [0, 0]
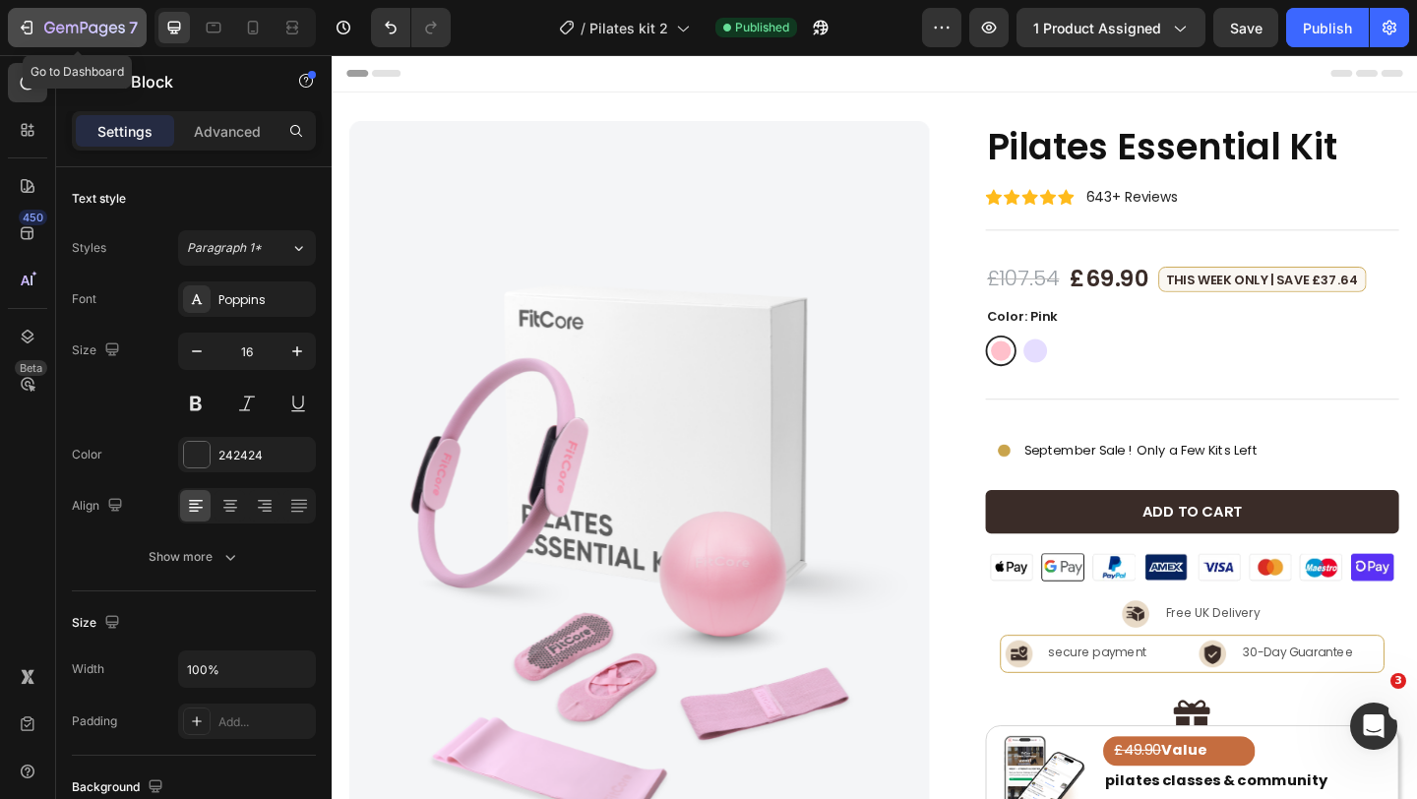
click at [79, 21] on icon "button" at bounding box center [84, 29] width 81 height 17
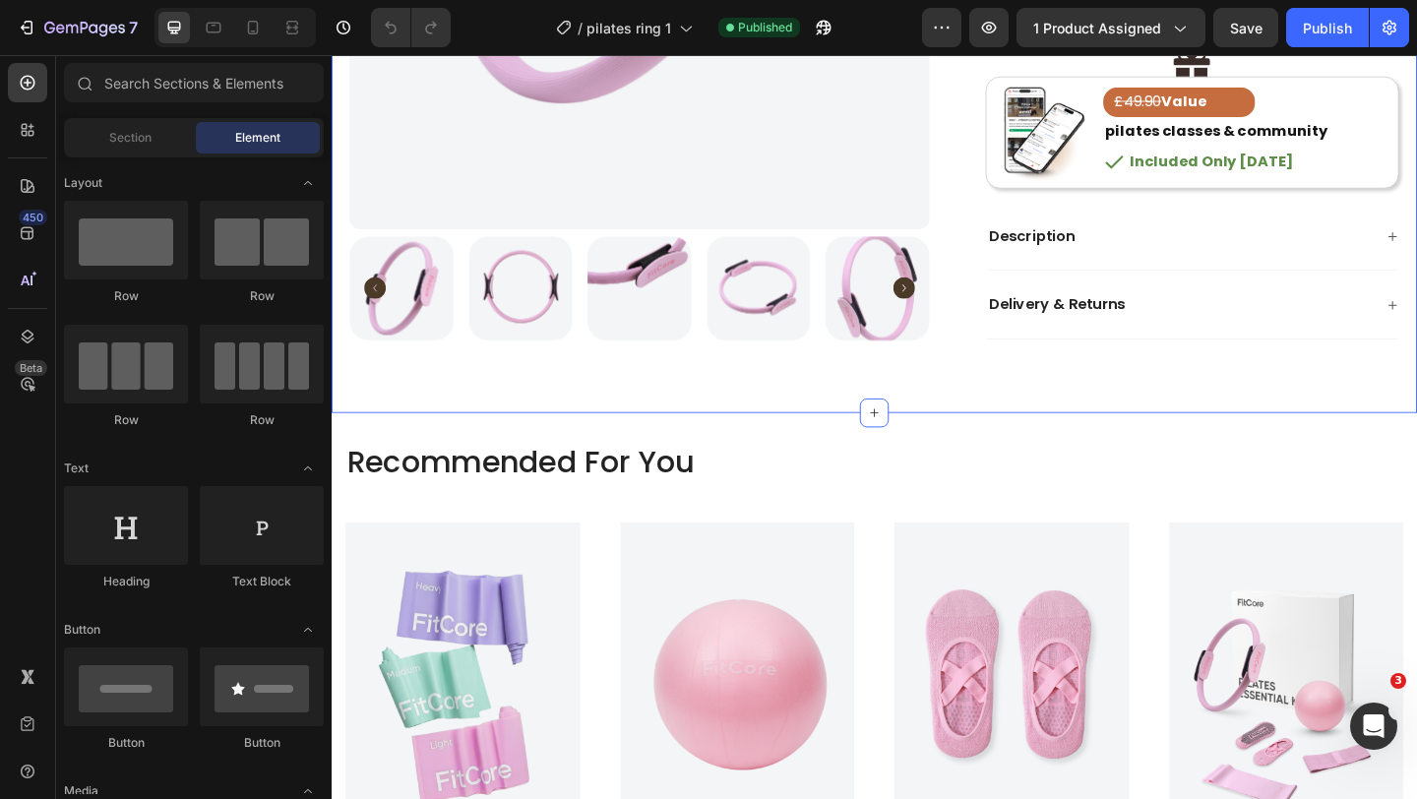
scroll to position [727, 0]
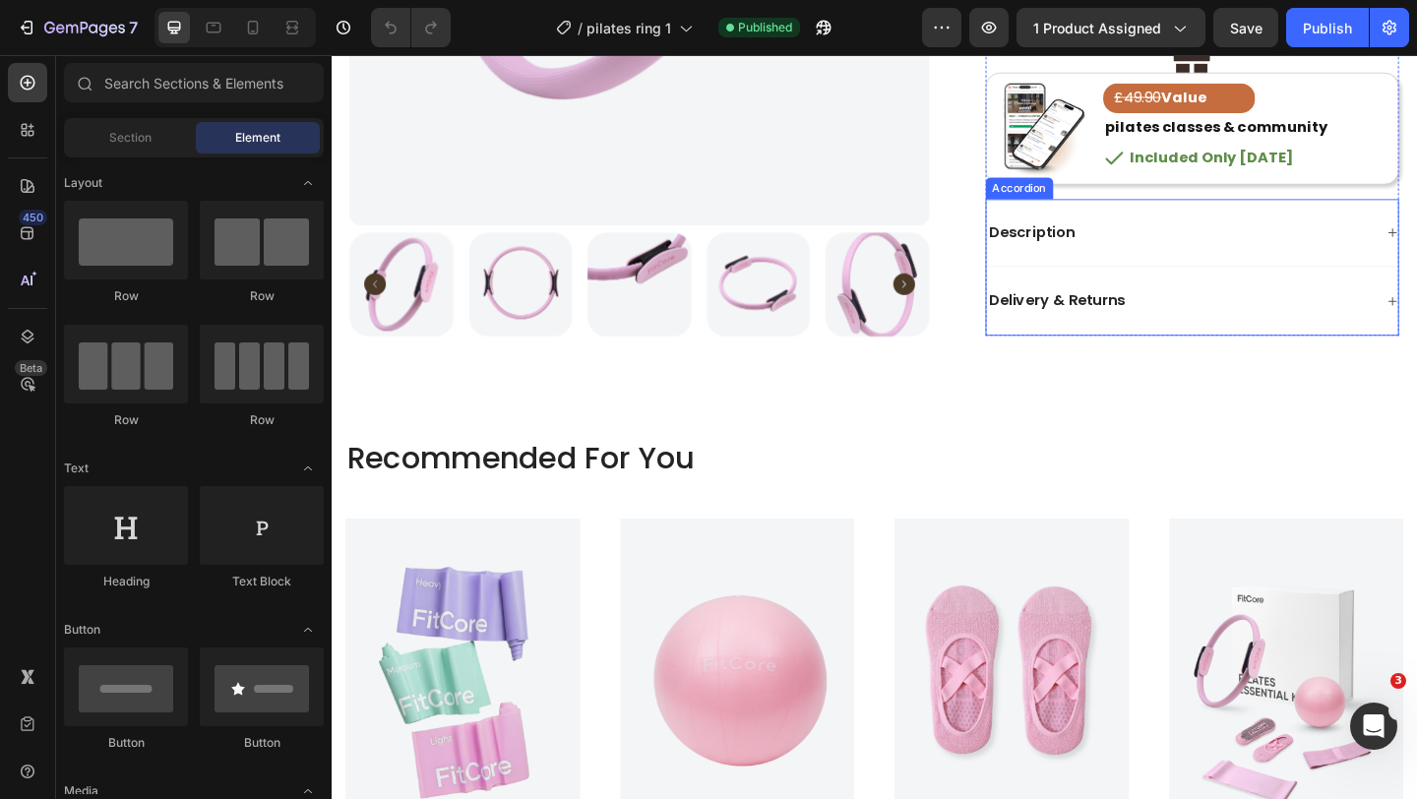
click at [1171, 243] on div "Description" at bounding box center [1254, 248] width 421 height 27
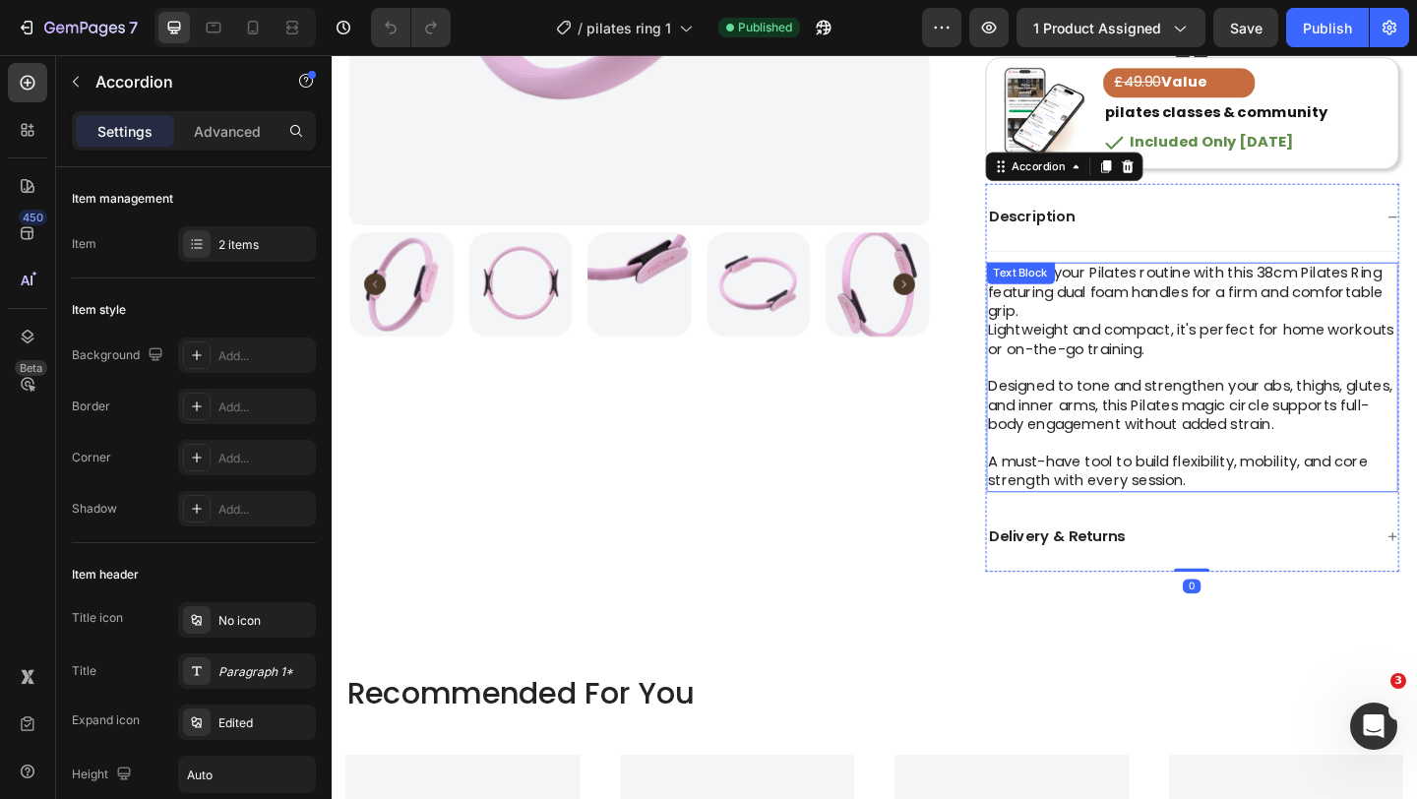
click at [1153, 413] on p "Designed to tone and strengthen your abs, thighs, glutes, and inner arms, this …" at bounding box center [1268, 436] width 445 height 61
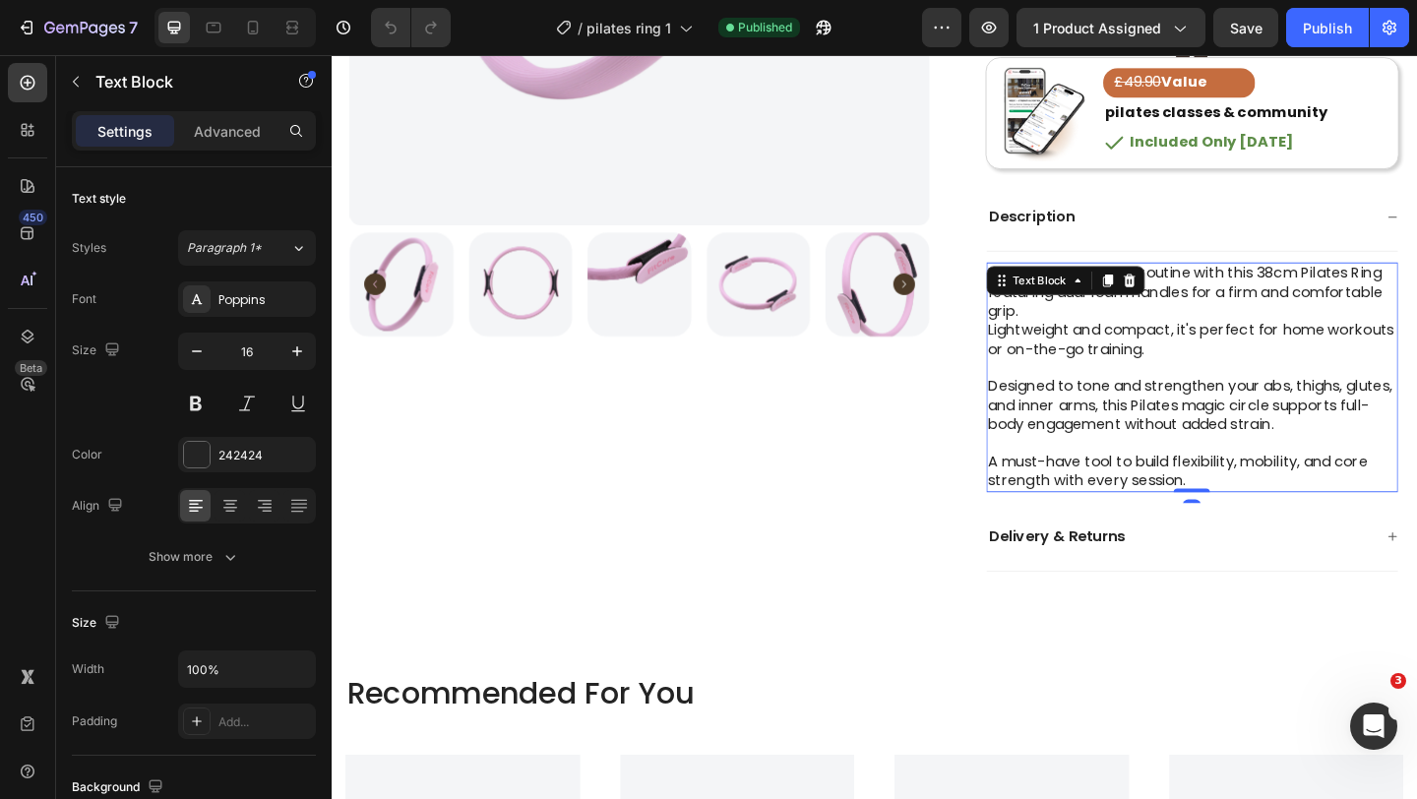
click at [1147, 421] on p "Designed to tone and strengthen your abs, thighs, glutes, and inner arms, this …" at bounding box center [1268, 436] width 445 height 61
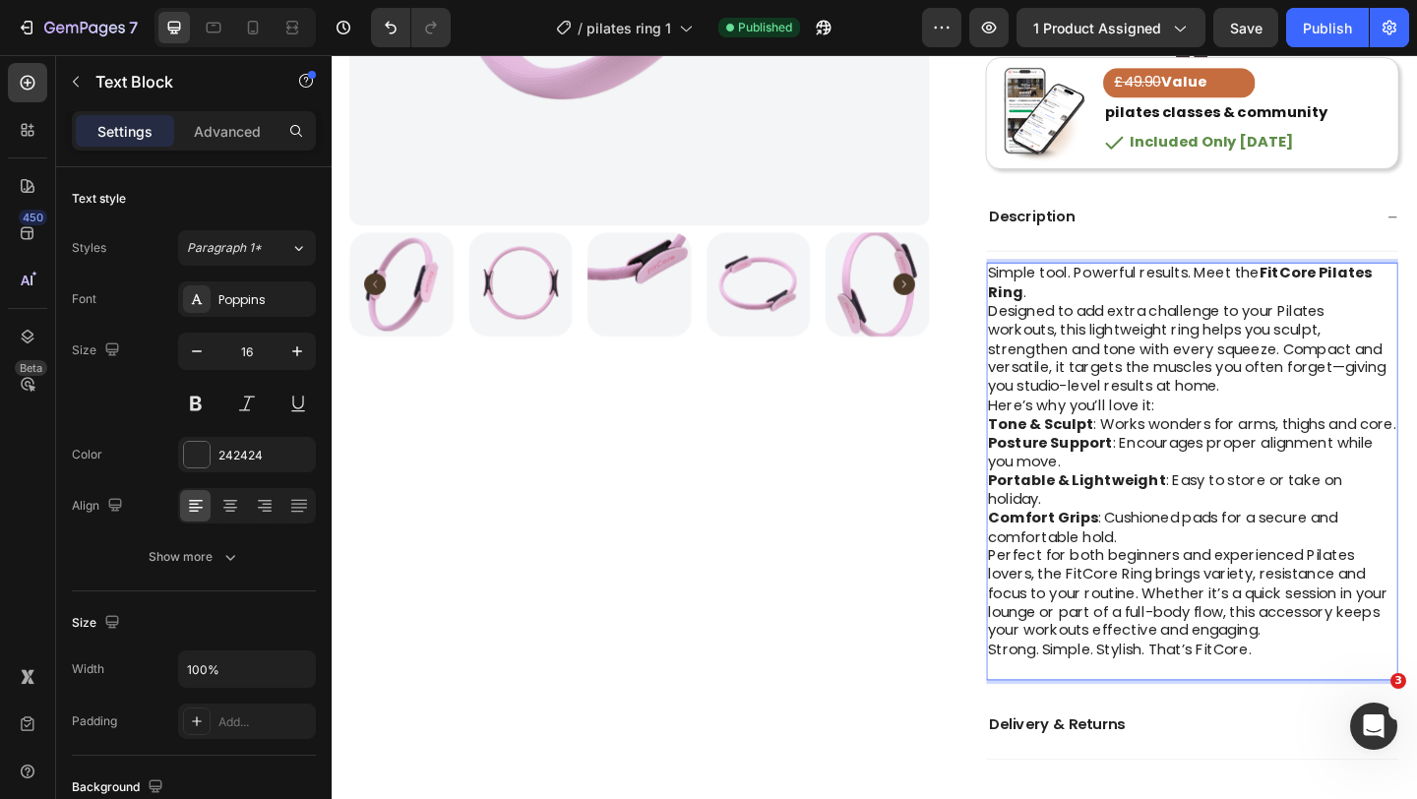
click at [1110, 318] on p "Simple tool. Powerful results. Meet the FitCore Pilates Ring ." at bounding box center [1268, 302] width 445 height 41
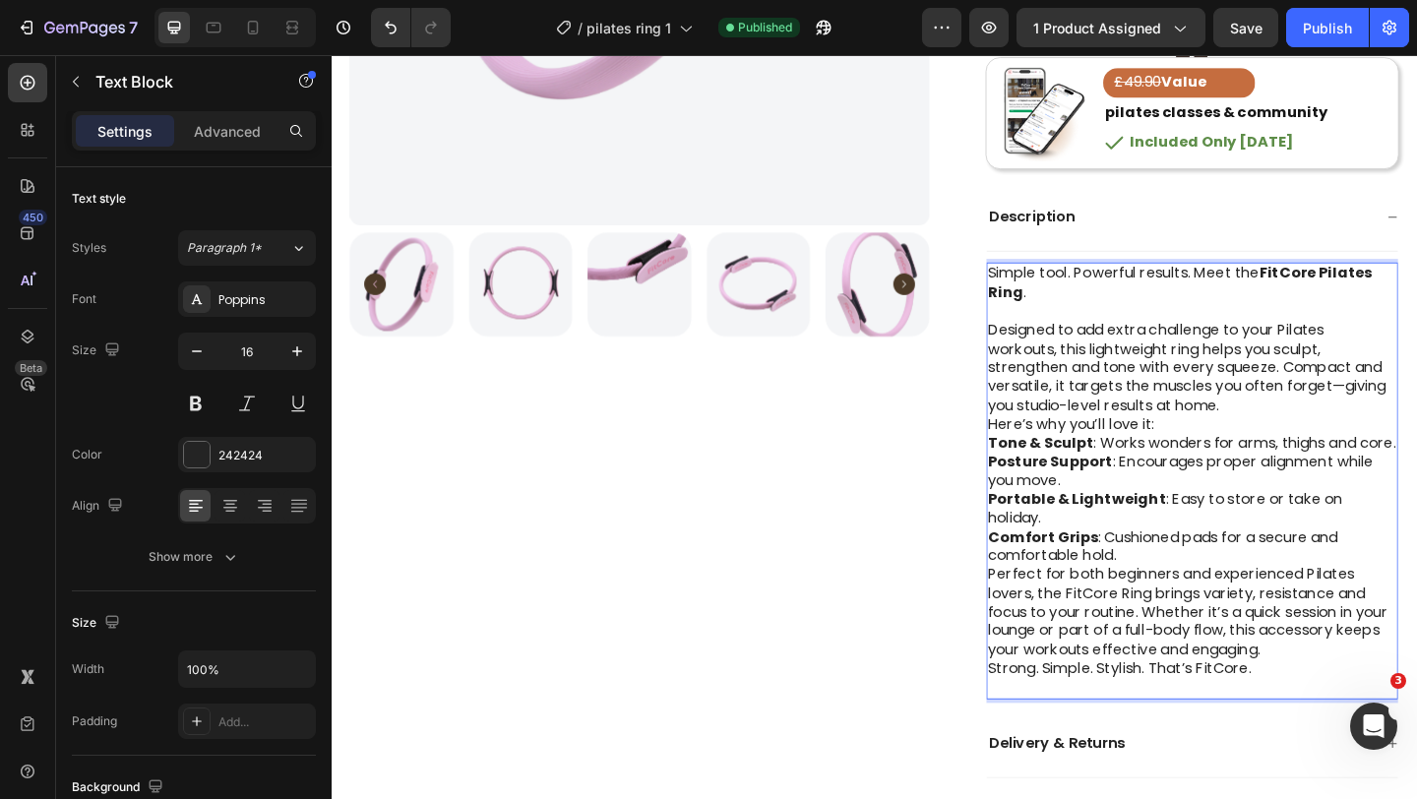
click at [1331, 438] on p "Designed to add extra challenge to your Pilates workouts, this lightweight ring…" at bounding box center [1268, 395] width 445 height 102
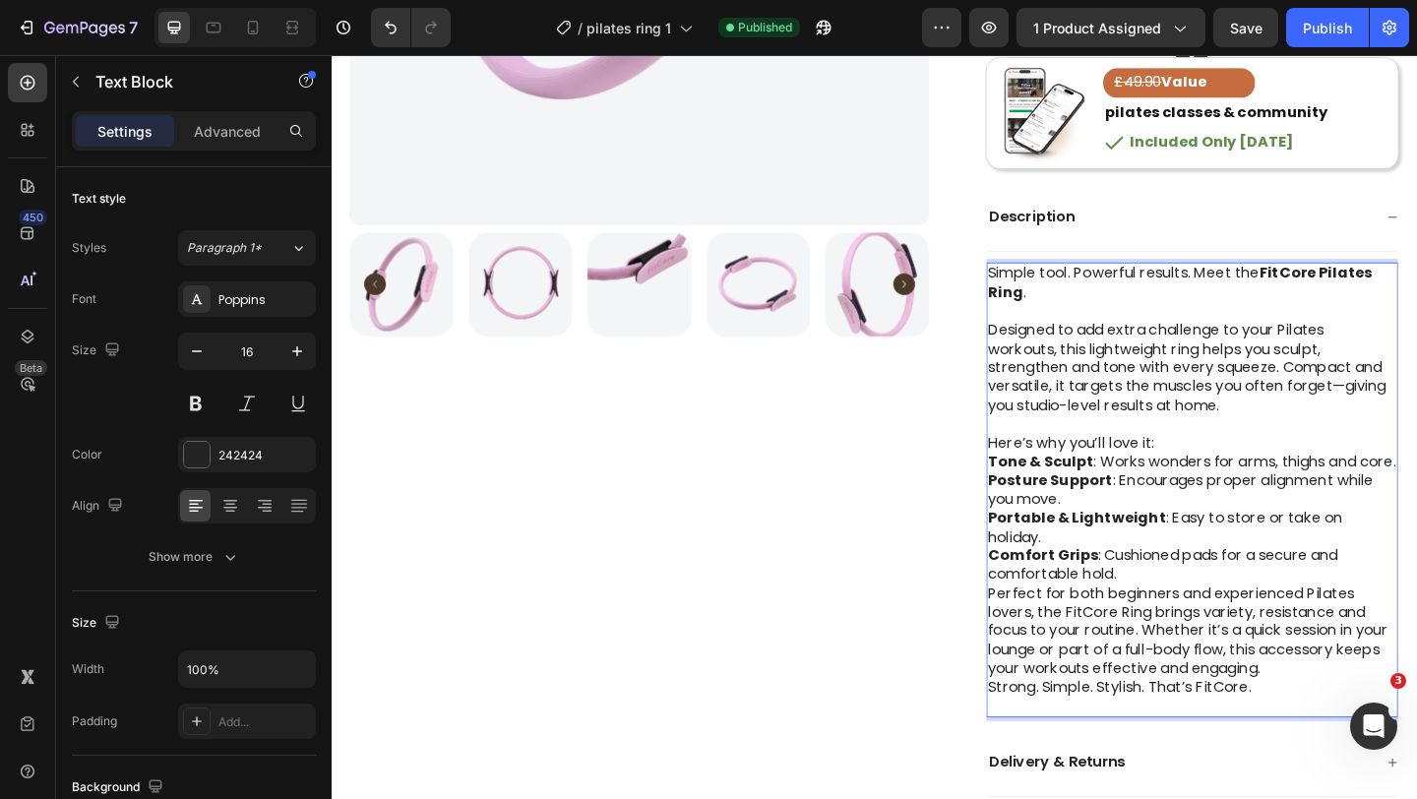
click at [1195, 600] on p "Comfort Grips : Cushioned pads for a secure and comfortable hold." at bounding box center [1268, 610] width 445 height 41
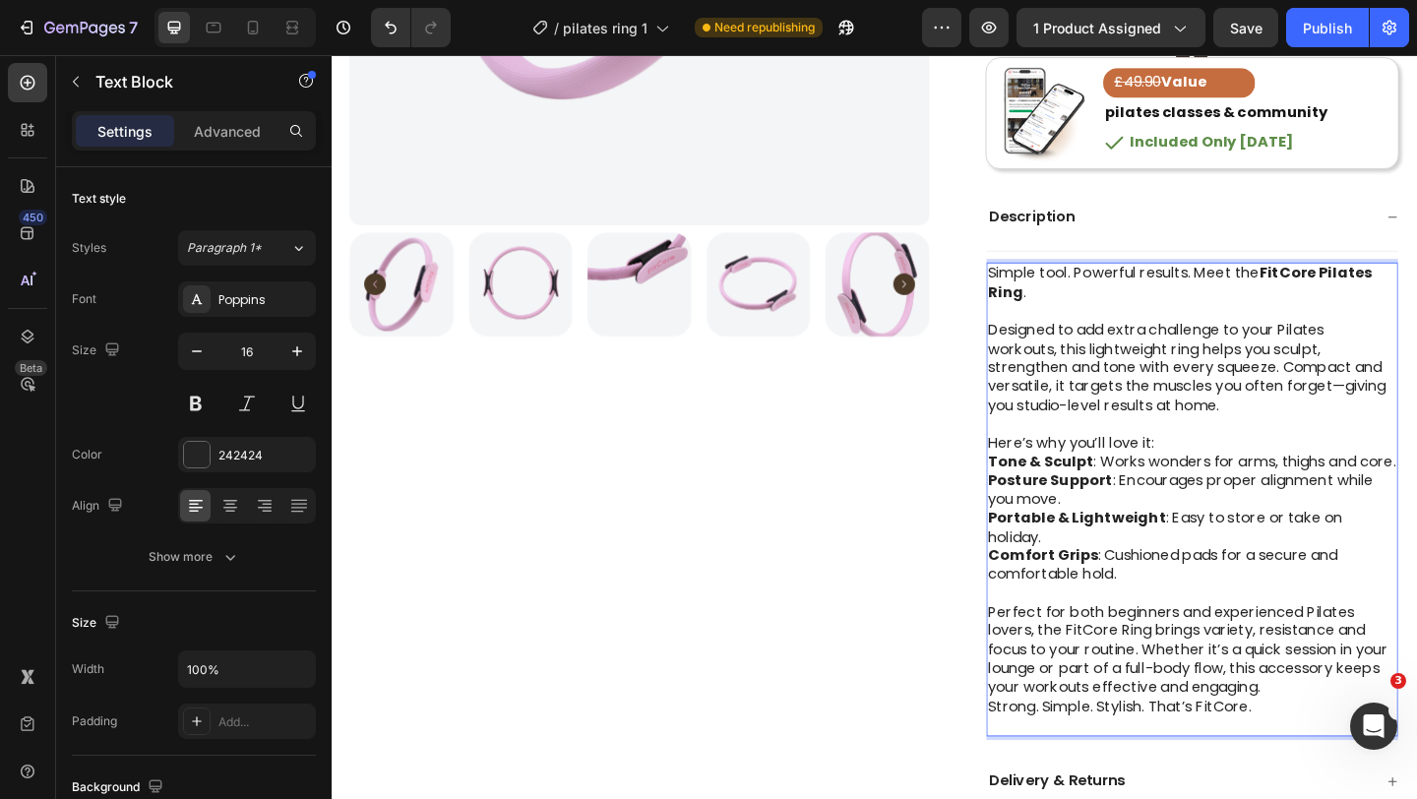
click at [1356, 721] on p "Perfect for both beginners and experienced Pilates lovers, the FitCore Ring bri…" at bounding box center [1268, 703] width 445 height 102
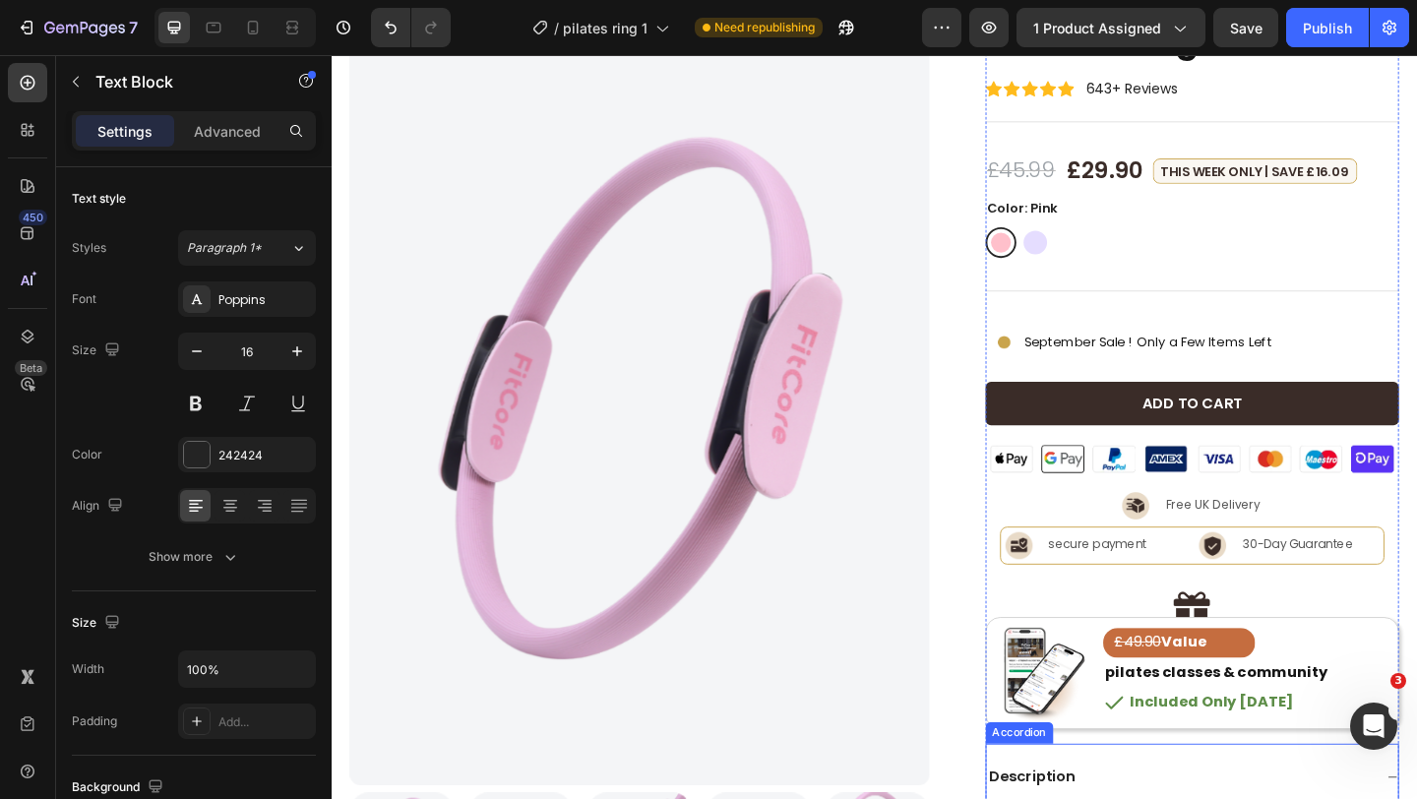
scroll to position [0, 0]
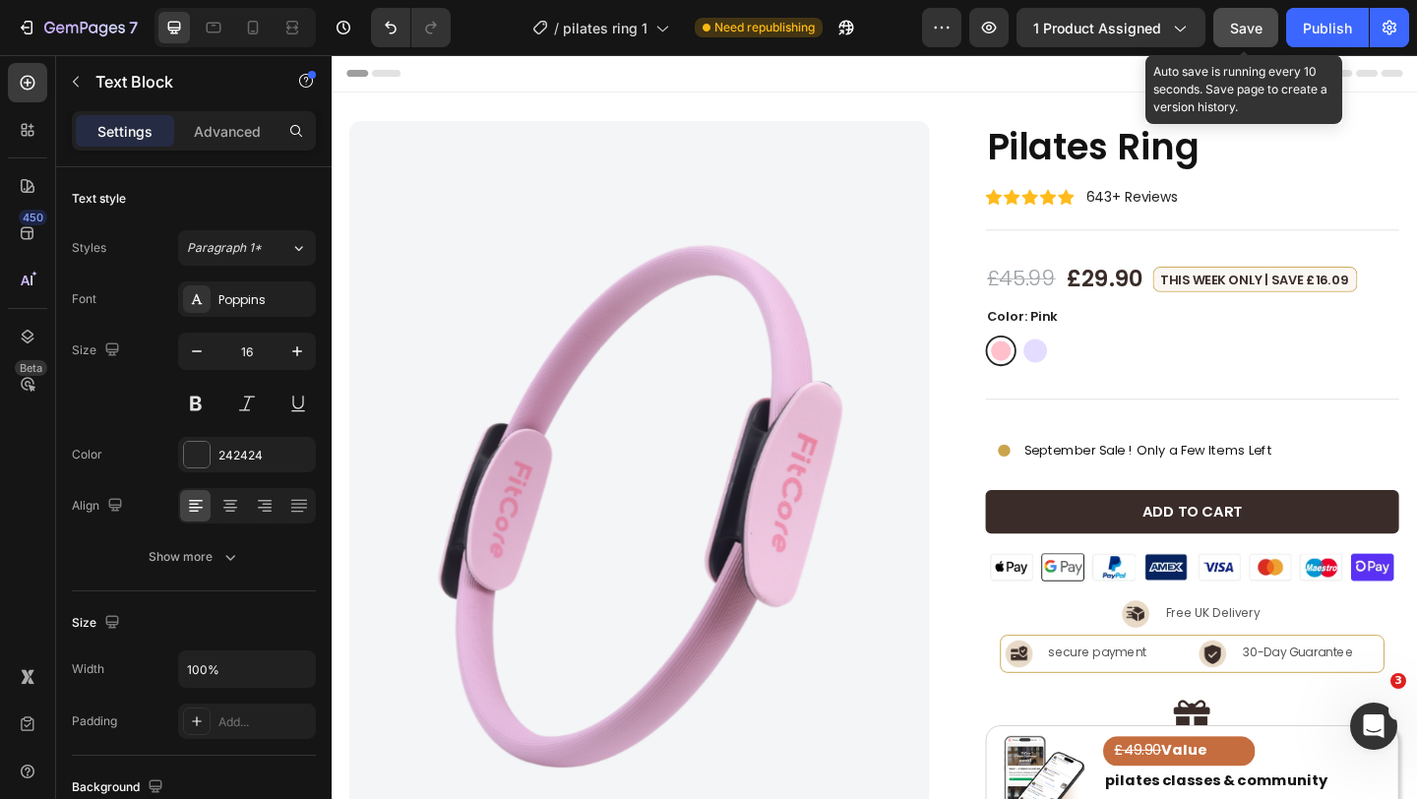
click at [1259, 20] on span "Save" at bounding box center [1246, 28] width 32 height 17
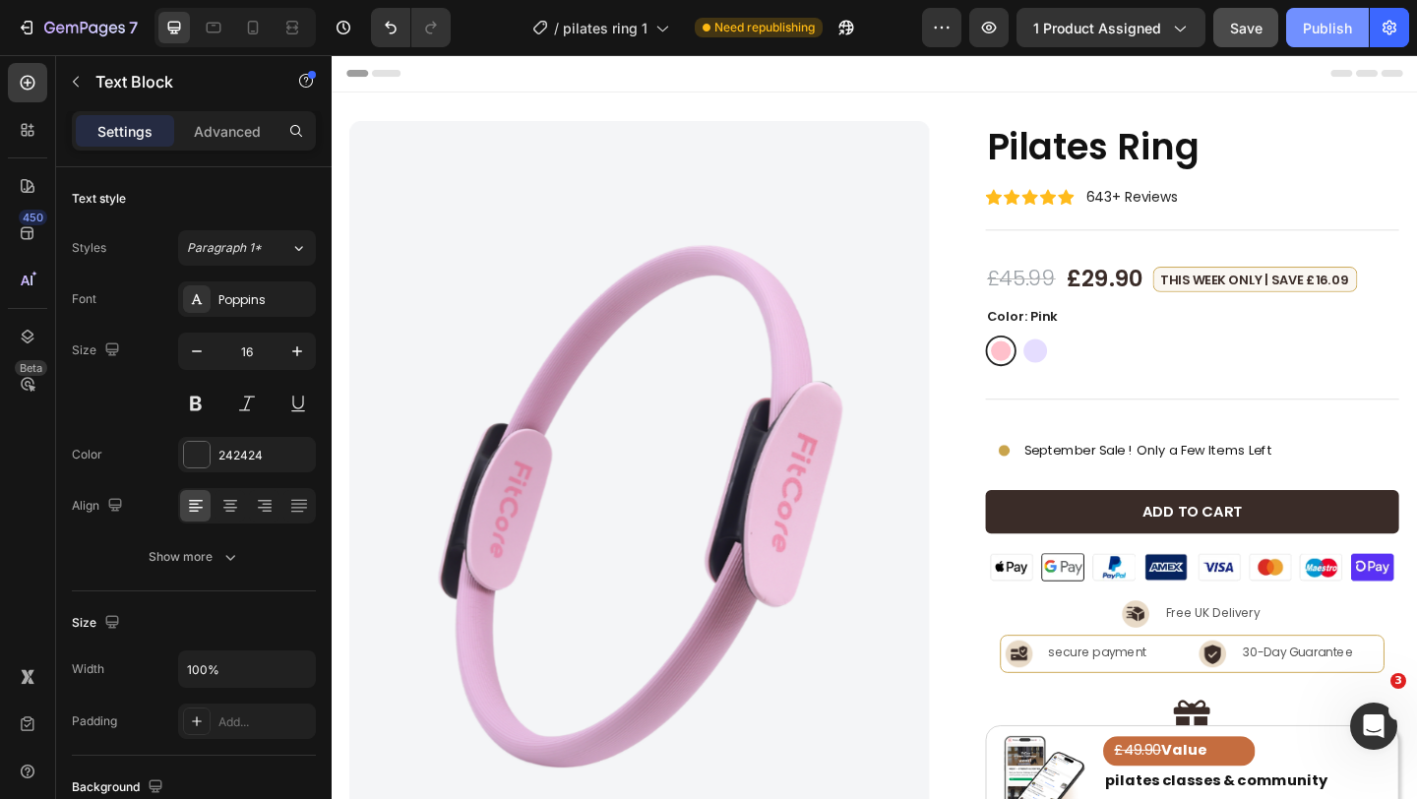
click at [1296, 36] on button "Publish" at bounding box center [1327, 27] width 83 height 39
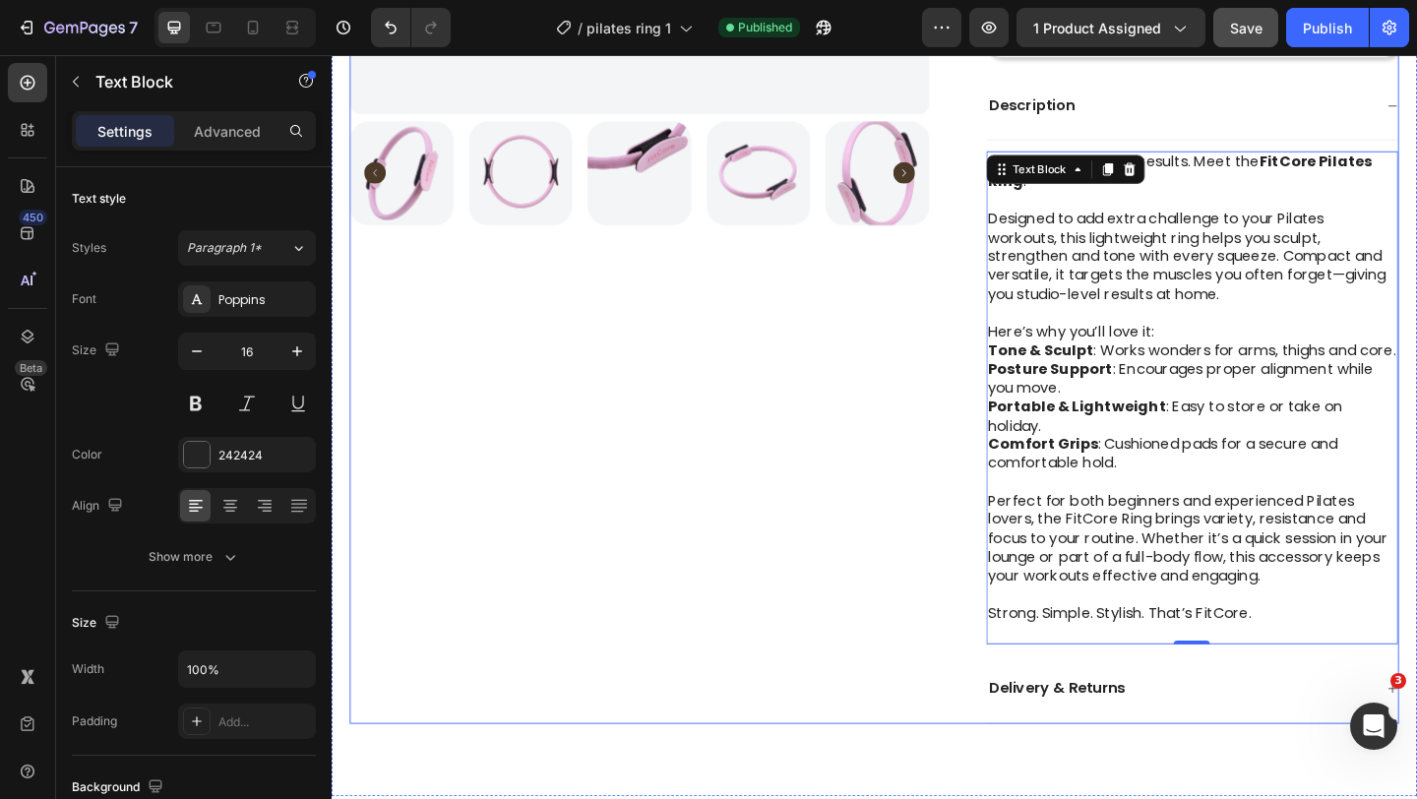
scroll to position [840, 0]
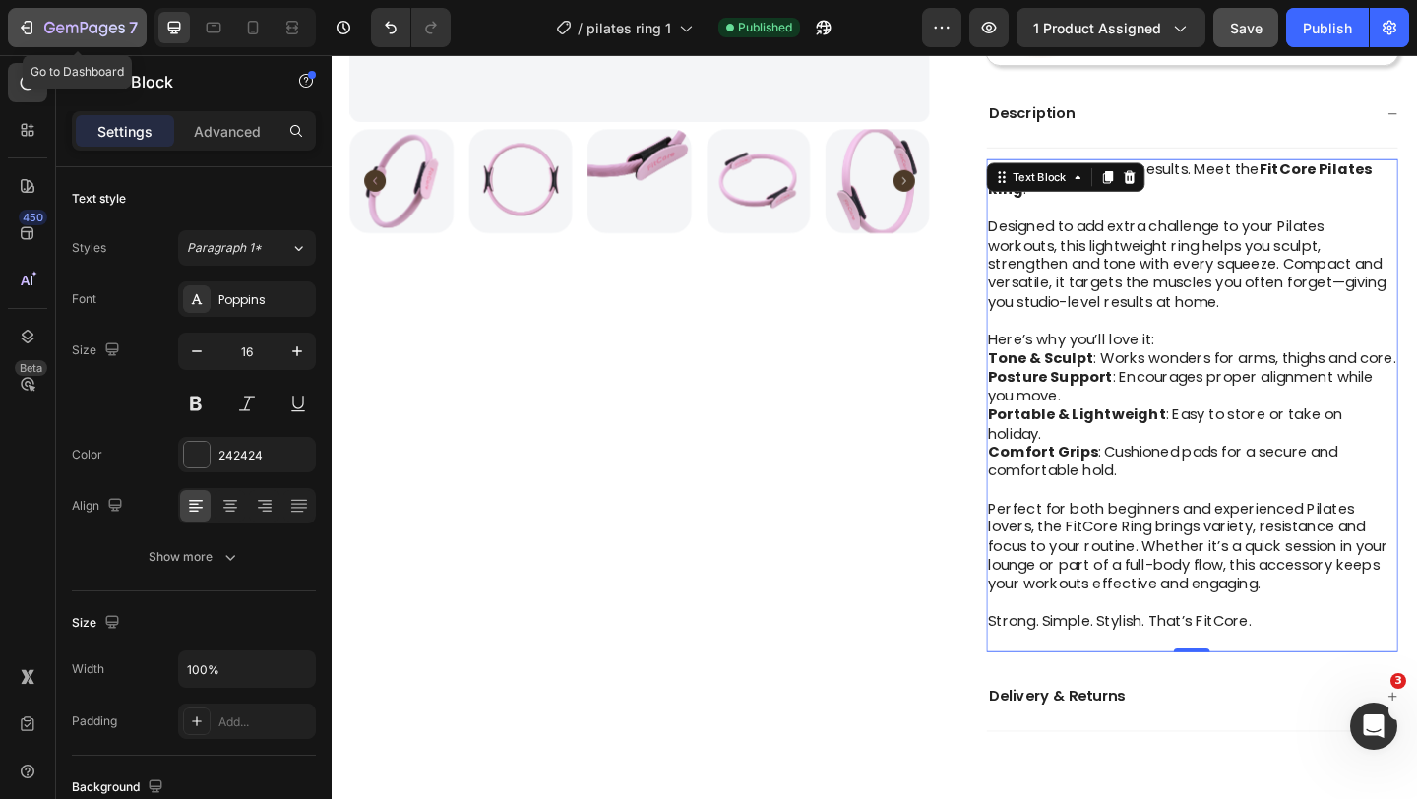
click at [83, 40] on button "7" at bounding box center [77, 27] width 139 height 39
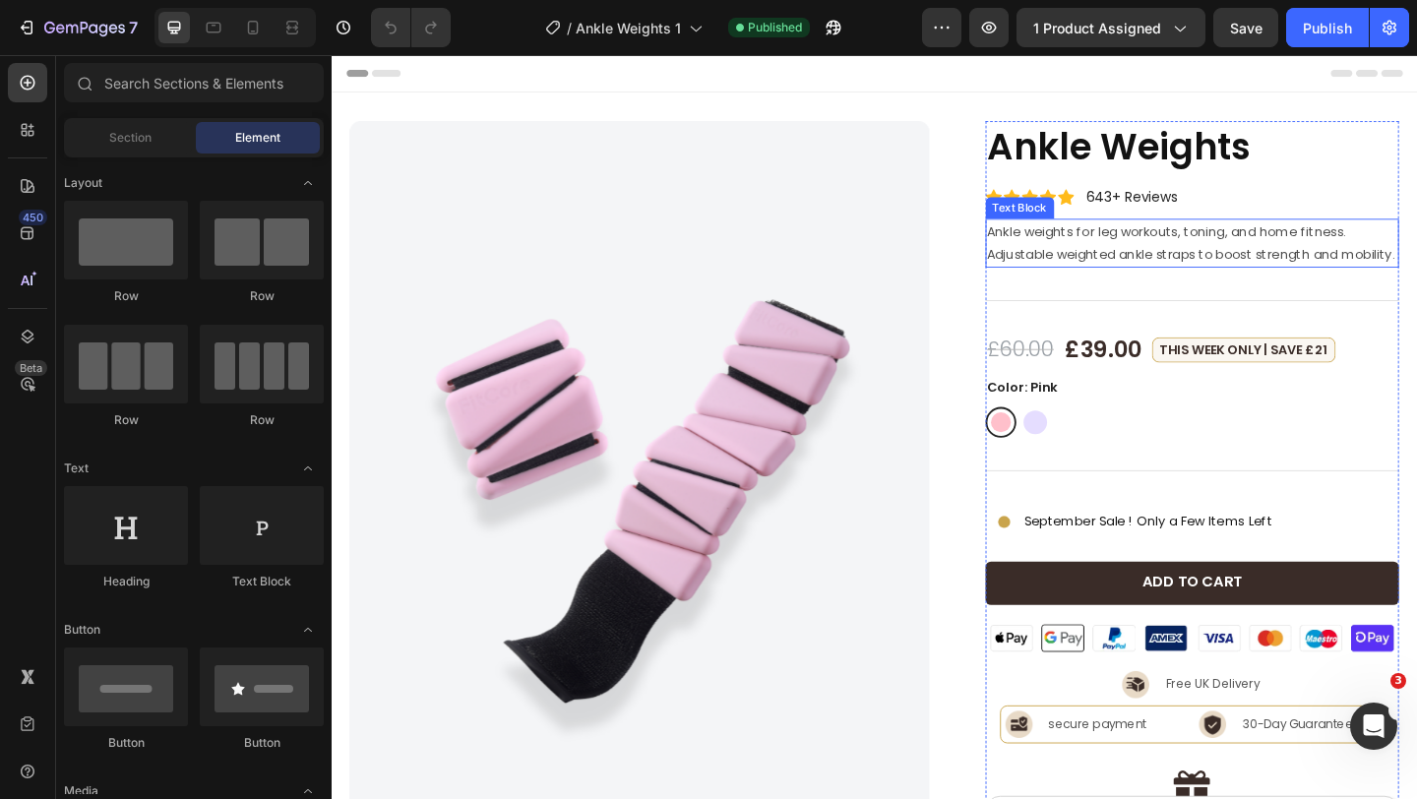
click at [1125, 275] on p "Ankle weights for leg workouts, toning, and home fitness. Adjustable weighted a…" at bounding box center [1268, 259] width 447 height 49
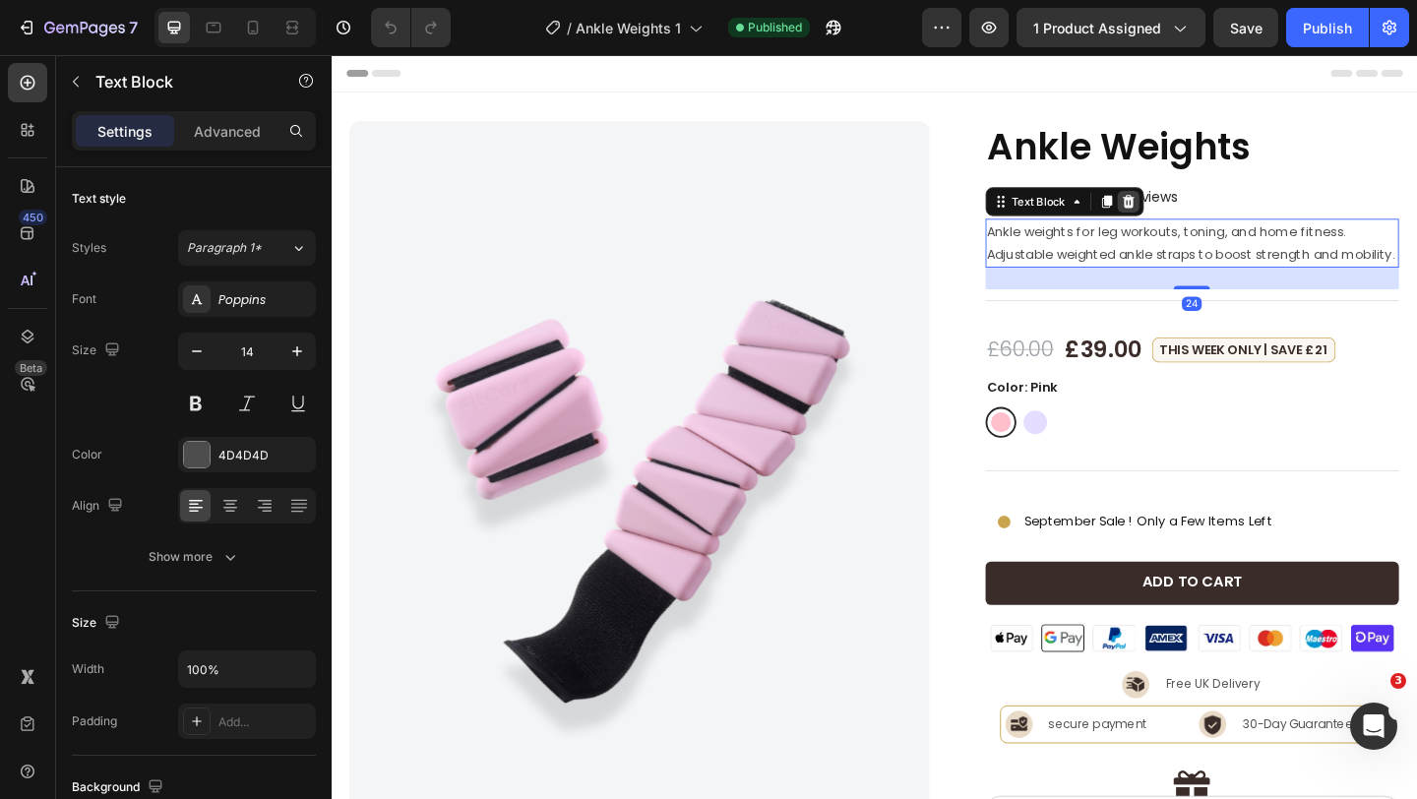
click at [1195, 219] on icon at bounding box center [1198, 214] width 13 height 14
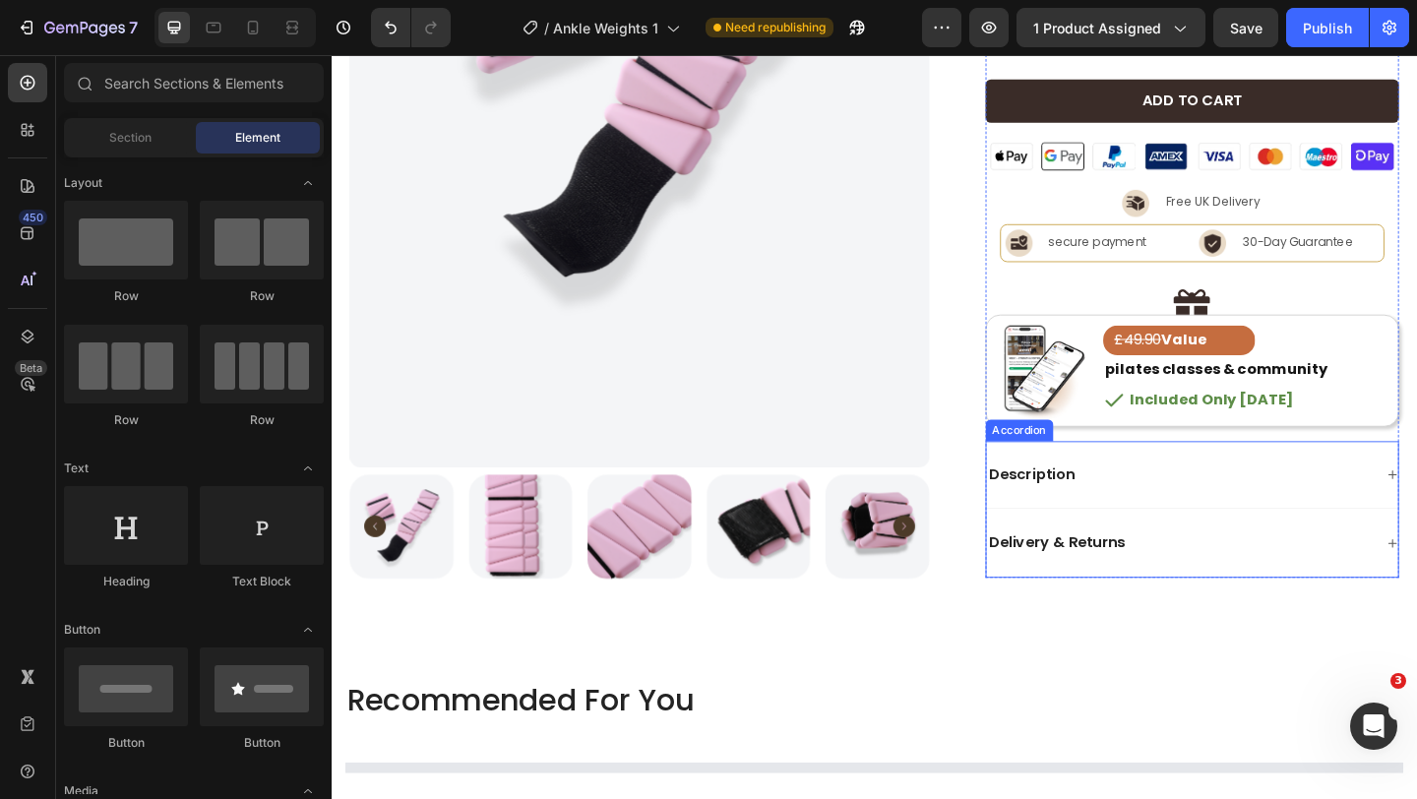
scroll to position [489, 0]
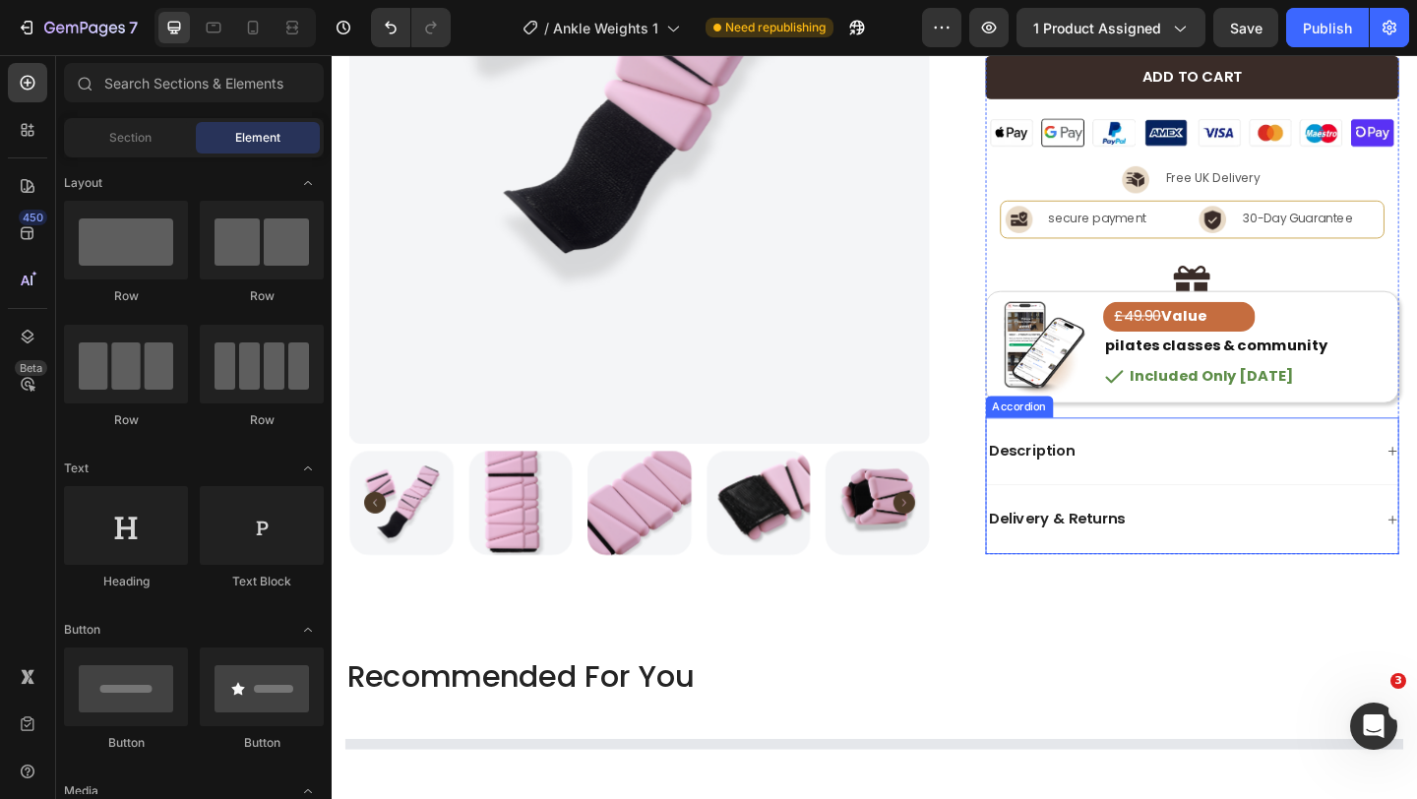
click at [1209, 494] on div "Description" at bounding box center [1254, 486] width 421 height 27
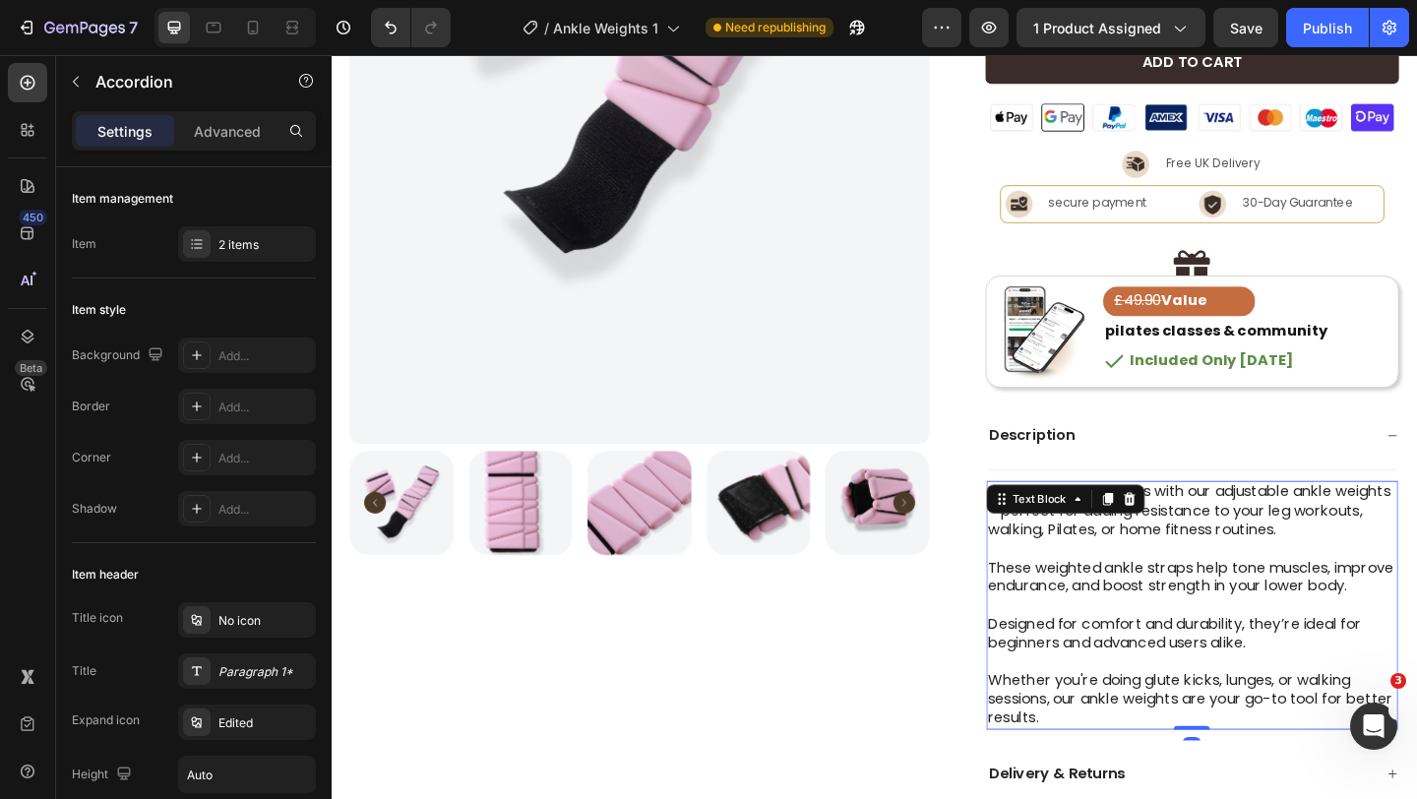
drag, startPoint x: 1114, startPoint y: 611, endPoint x: 1107, endPoint y: 621, distance: 12.0
click at [1114, 611] on p "These weighted ankle straps help tone muscles, improve endurance, and boost str…" at bounding box center [1268, 623] width 445 height 41
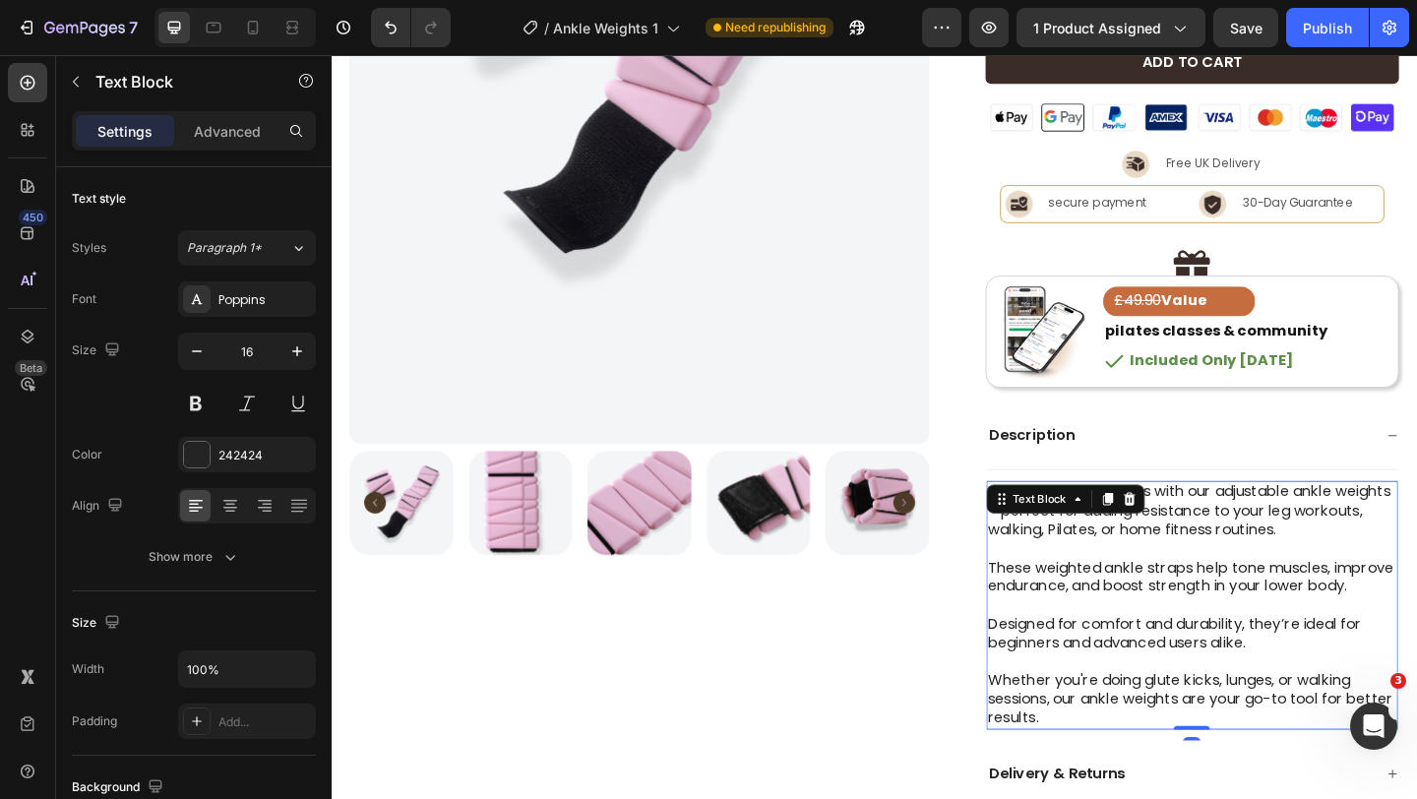
click at [1105, 625] on p "These weighted ankle straps help tone muscles, improve endurance, and boost str…" at bounding box center [1268, 623] width 445 height 41
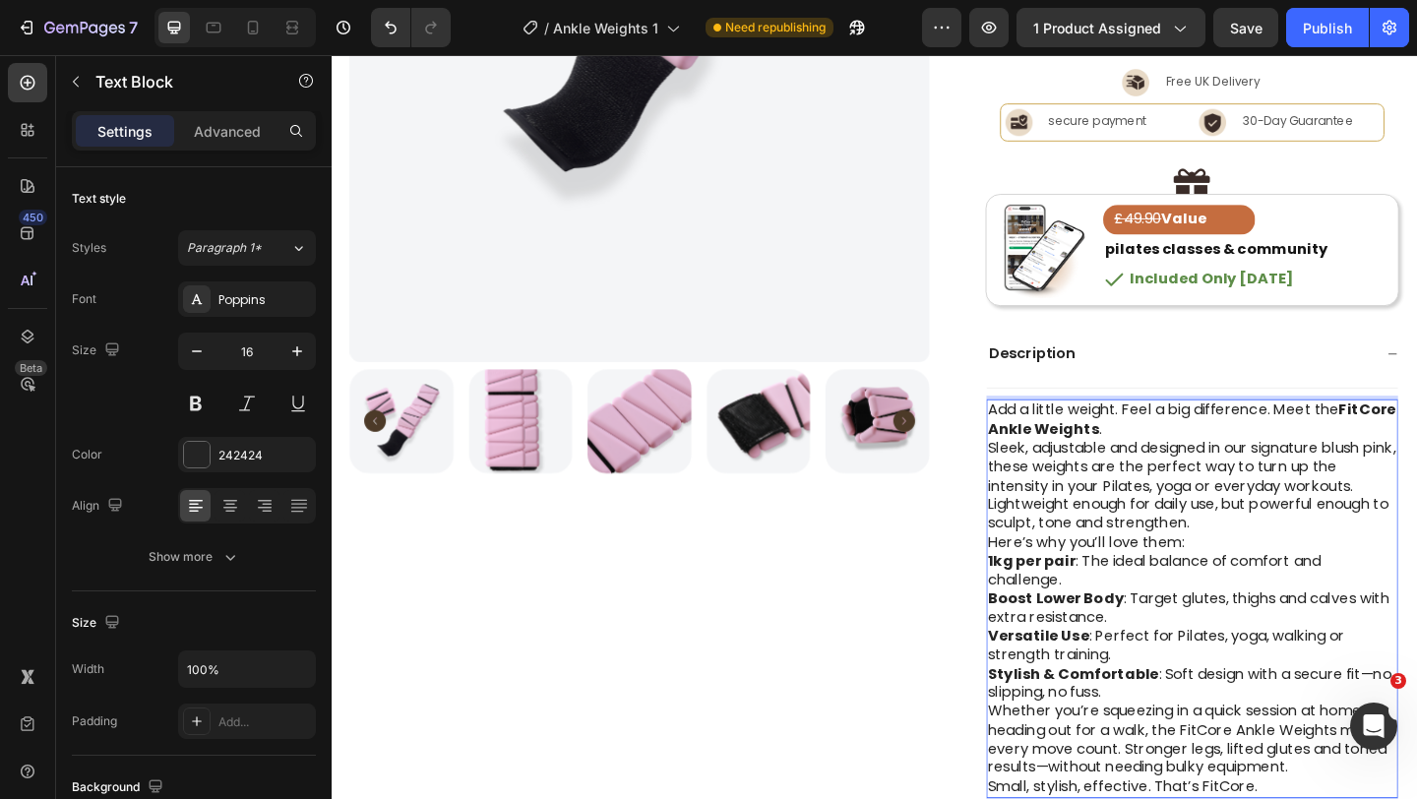
scroll to position [596, 0]
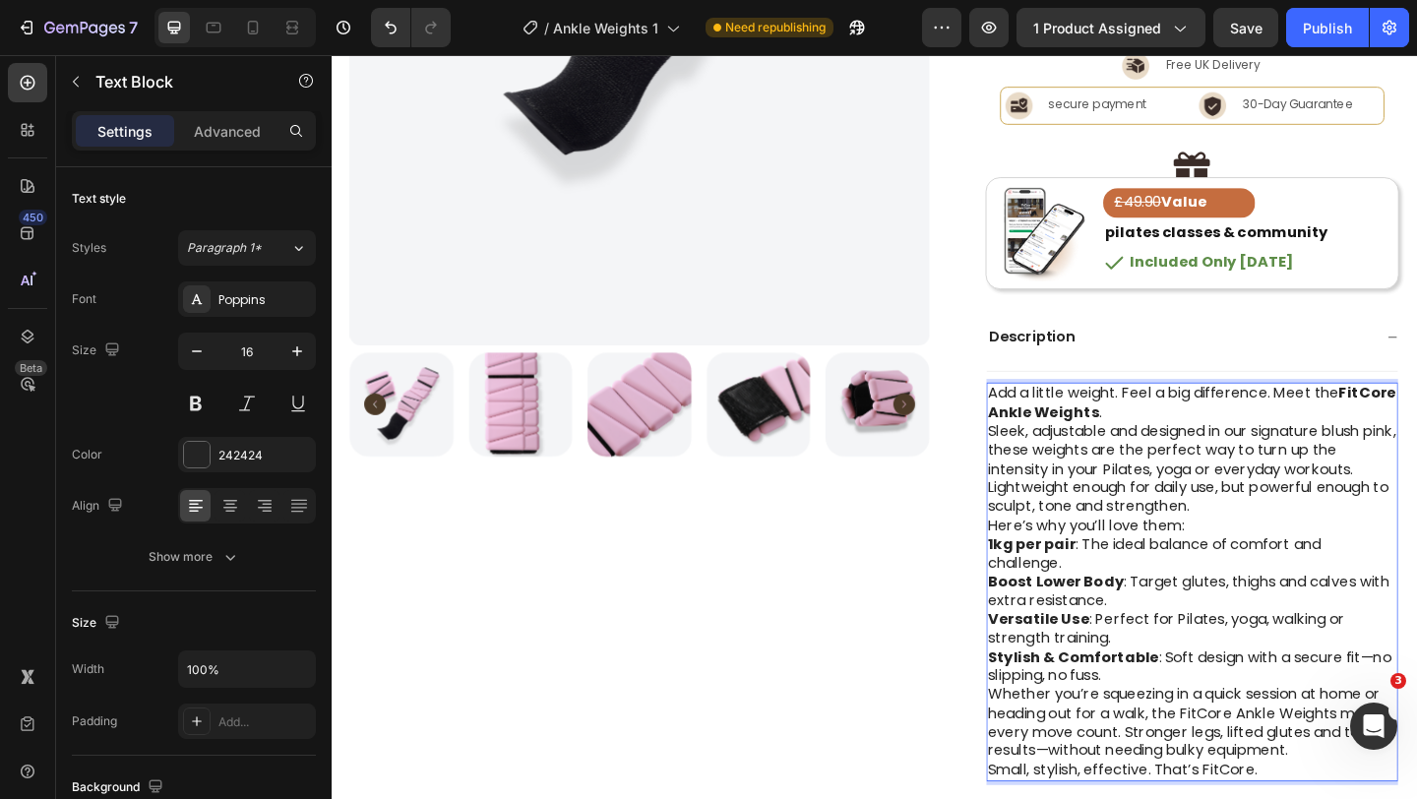
click at [1241, 444] on p "Add a little weight. Feel a big difference. Meet the FitCore Ankle Weights ." at bounding box center [1268, 433] width 445 height 41
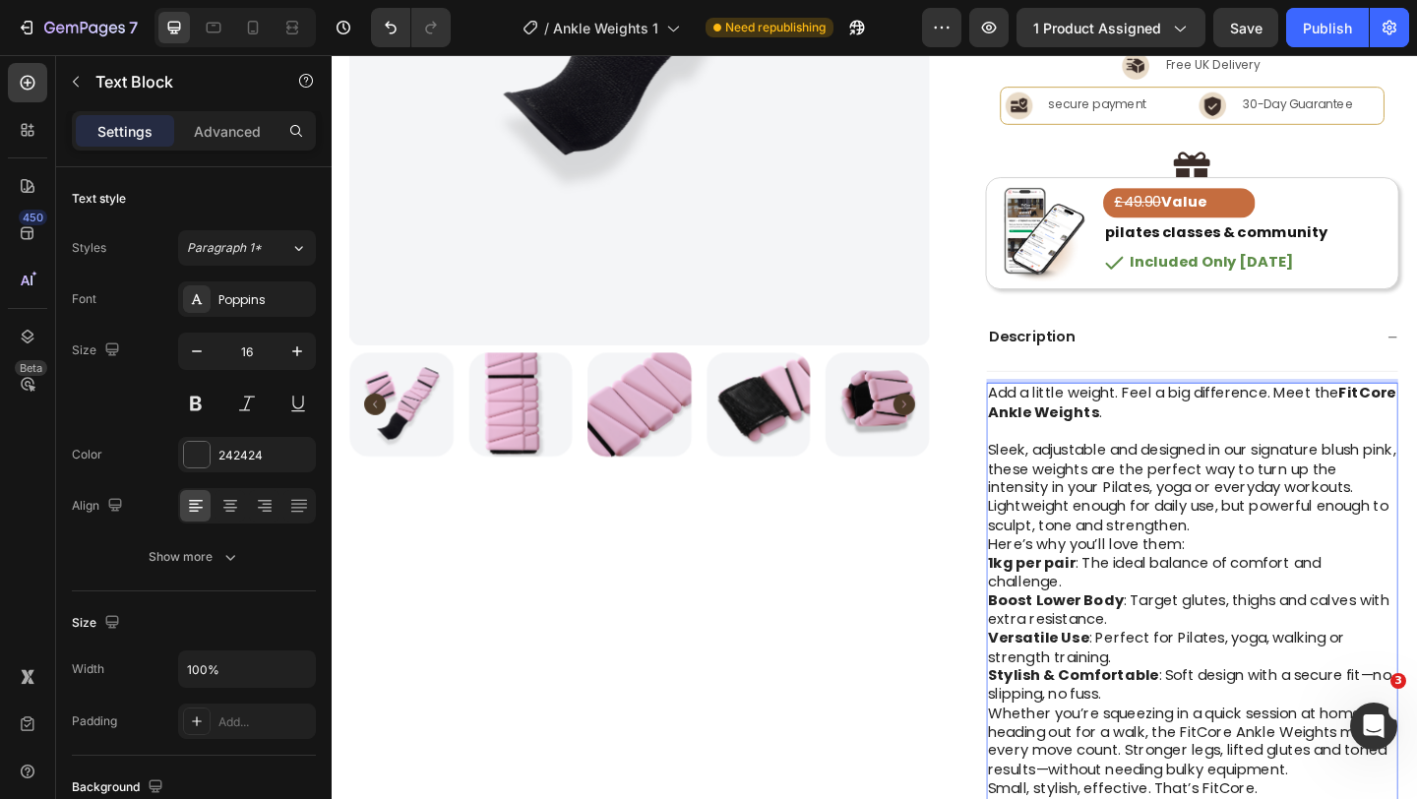
click at [1306, 580] on p "Here’s why you’ll love them:" at bounding box center [1268, 588] width 445 height 21
click at [1305, 570] on p "Sleek, adjustable and designed in our signature blush pink, these weights are t…" at bounding box center [1268, 526] width 445 height 102
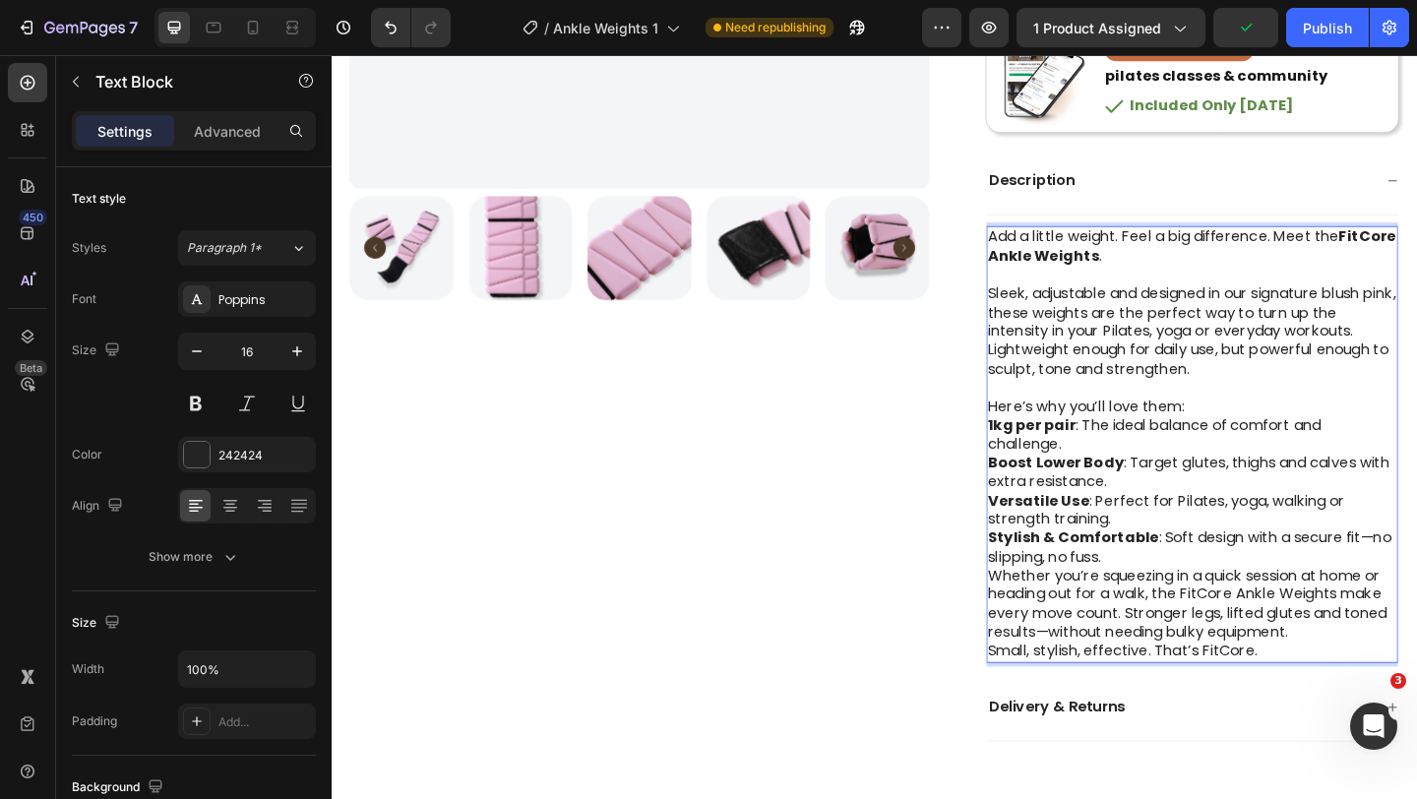
scroll to position [777, 0]
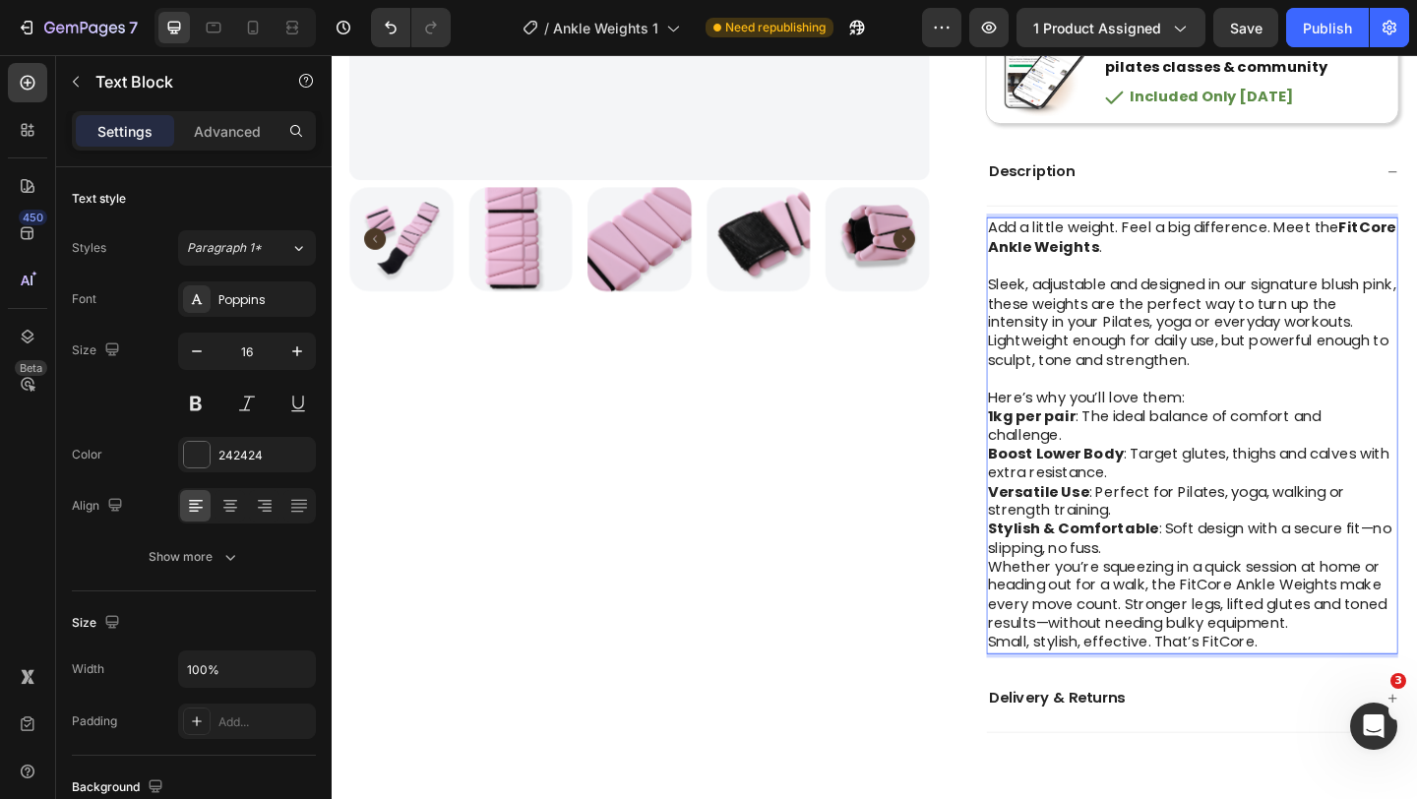
click at [1187, 593] on p "Stylish & Comfortable : Soft design with a secure fit—no slipping, no fuss." at bounding box center [1268, 581] width 445 height 41
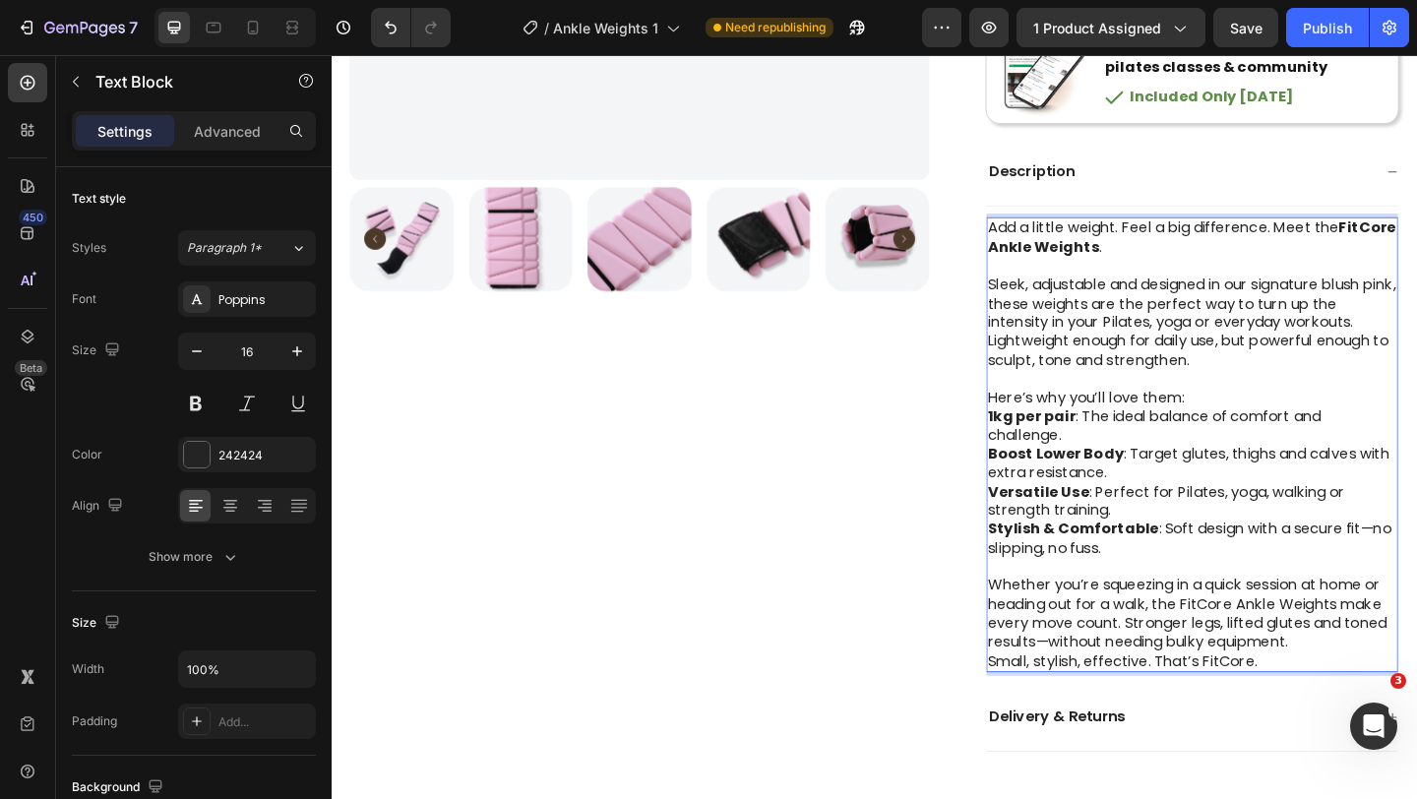
click at [1391, 695] on p "Whether you’re squeezing in a quick session at home or heading out for a walk, …" at bounding box center [1268, 663] width 445 height 82
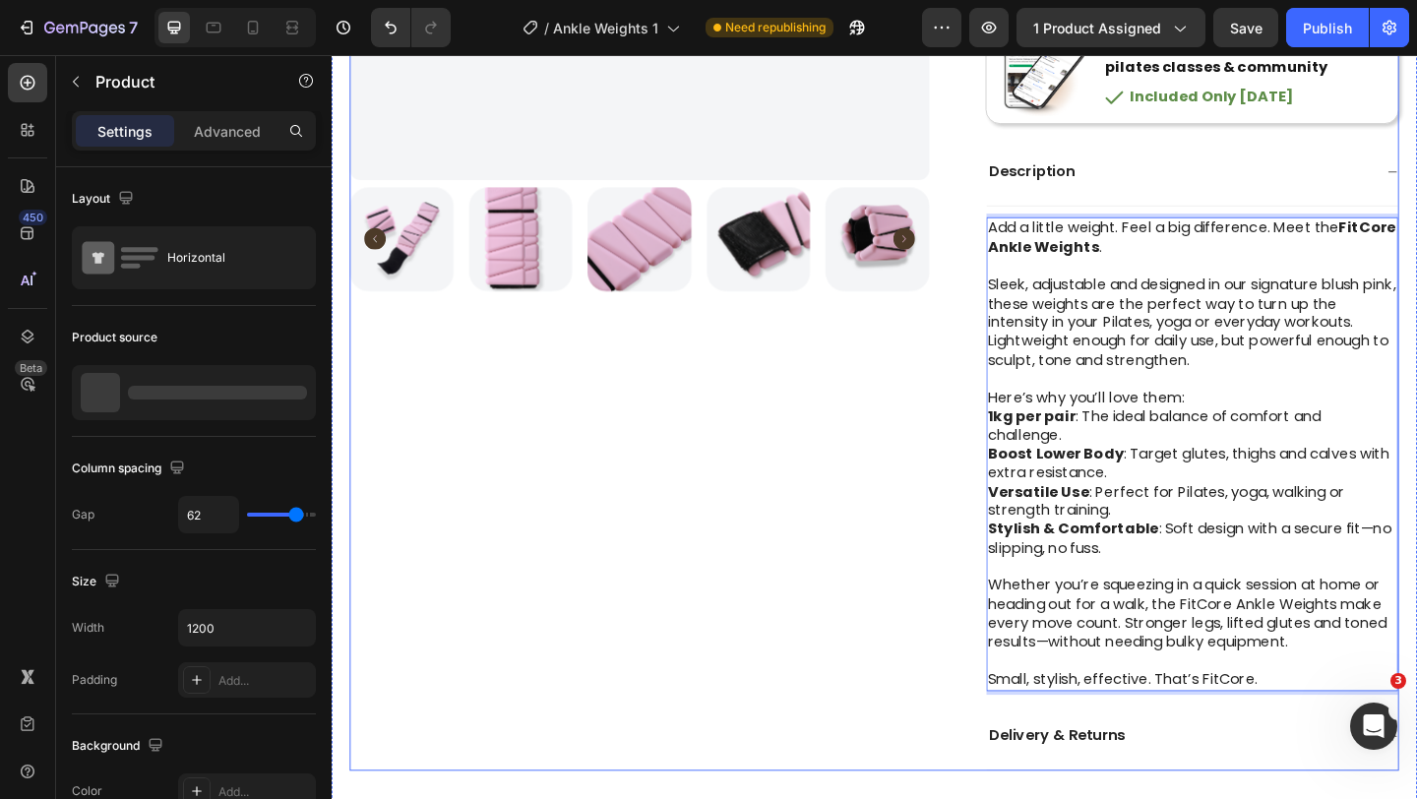
click at [931, 531] on div "Product Images" at bounding box center [666, 91] width 631 height 1483
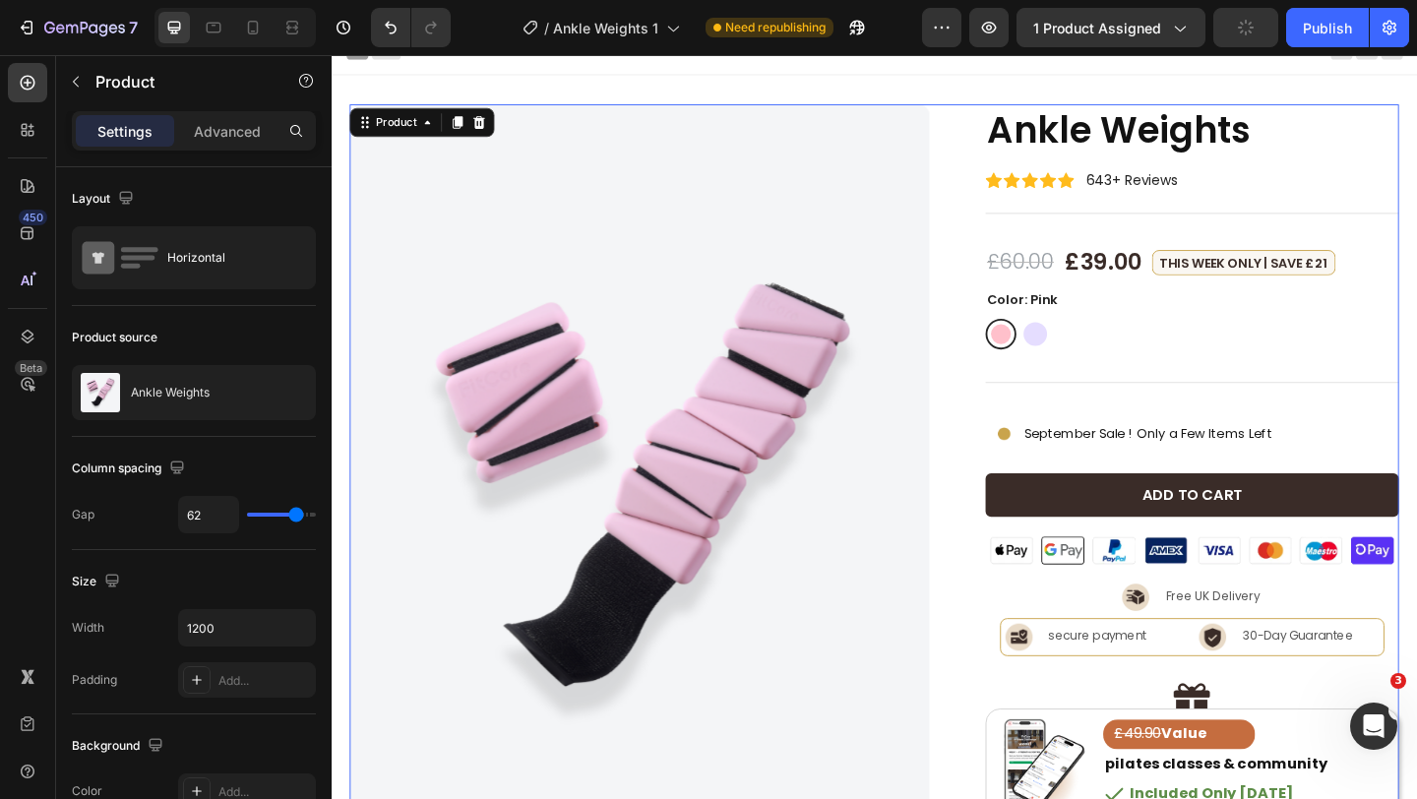
scroll to position [0, 0]
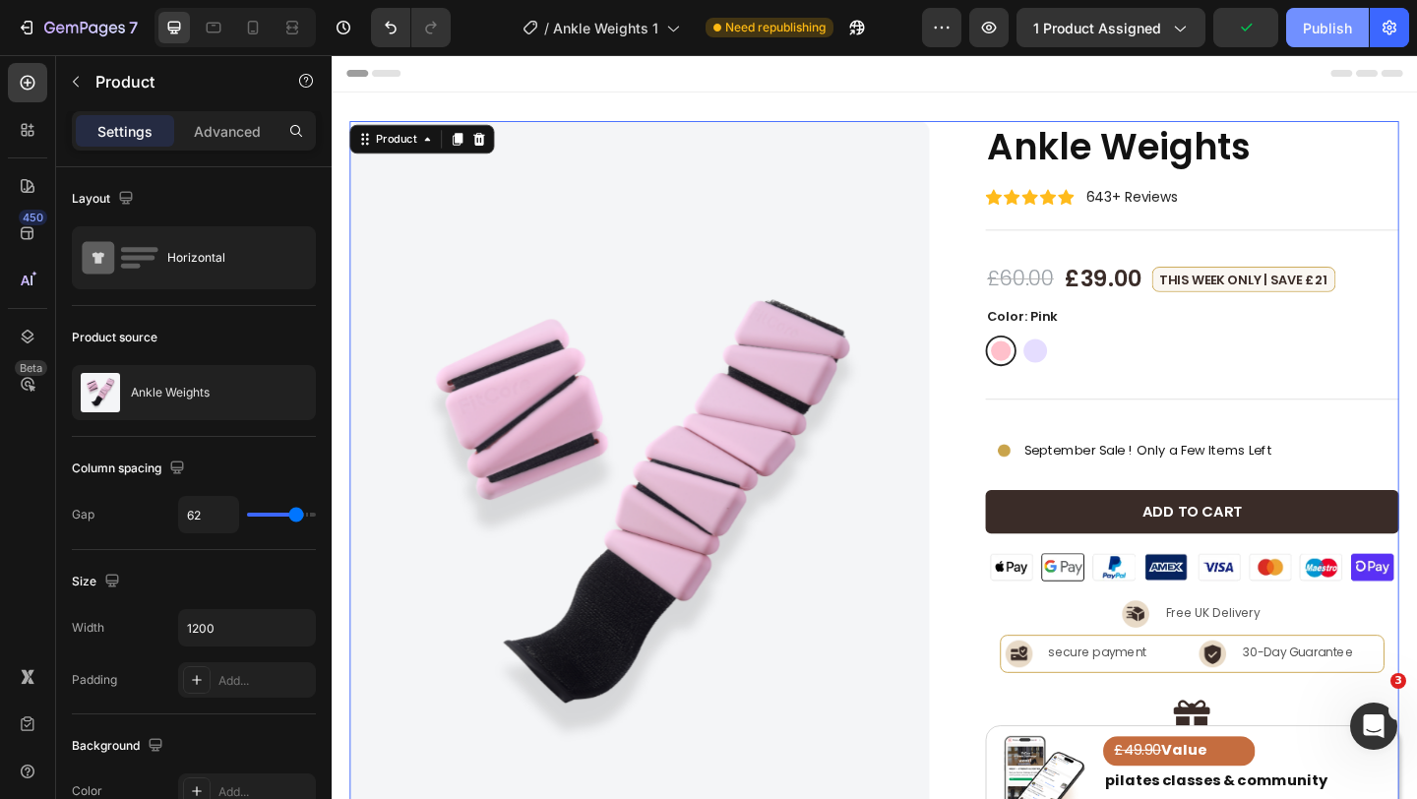
click at [1302, 29] on button "Publish" at bounding box center [1327, 27] width 83 height 39
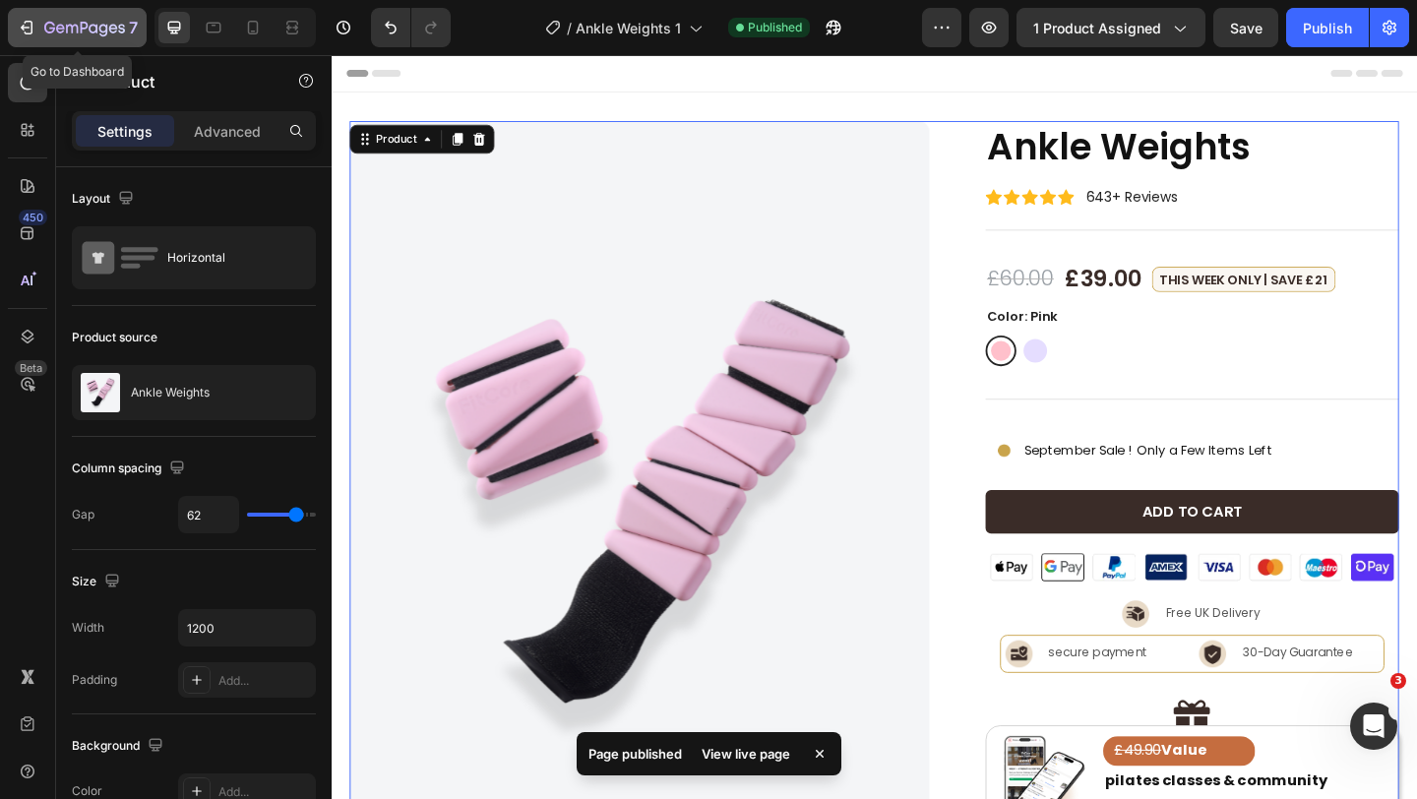
click at [53, 21] on icon "button" at bounding box center [84, 29] width 81 height 17
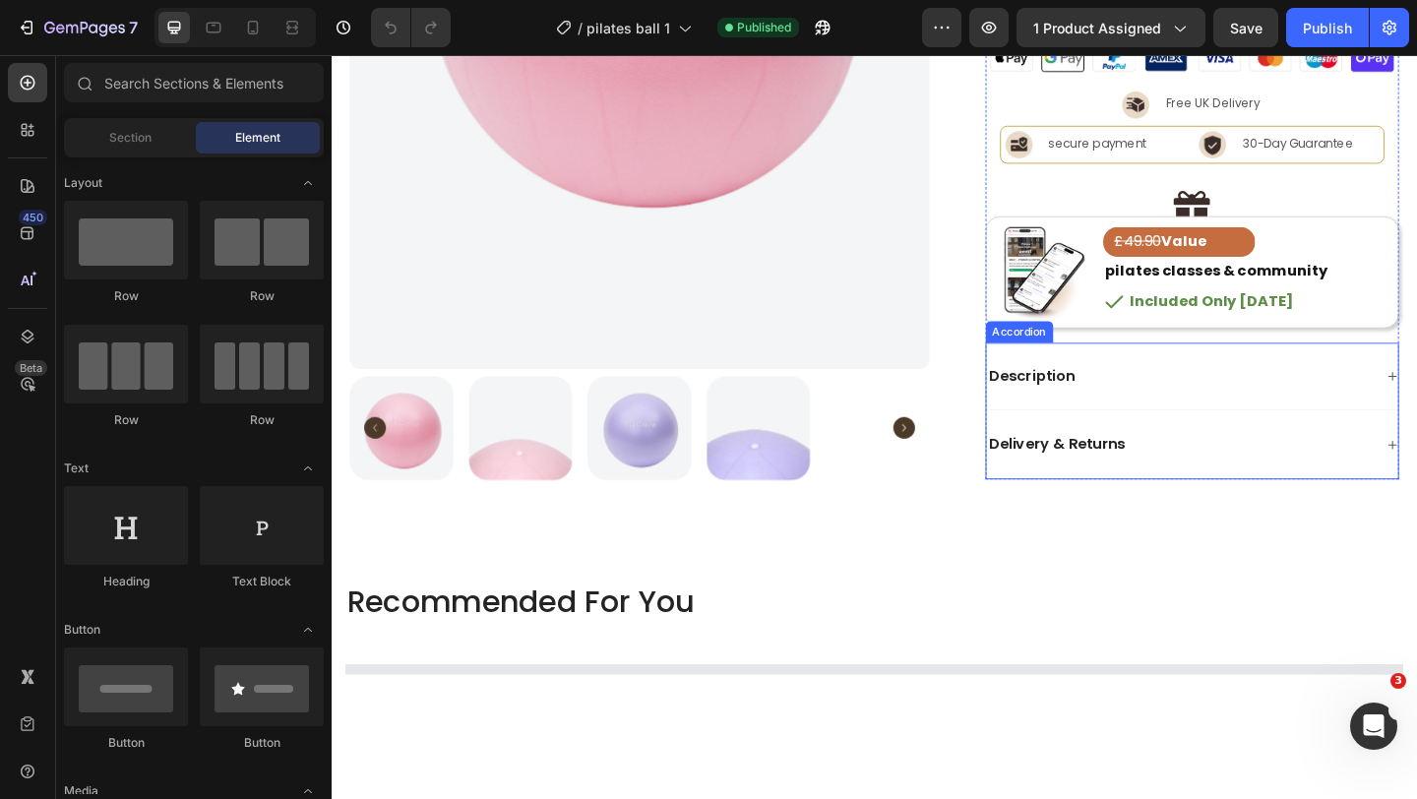
scroll to position [584, 0]
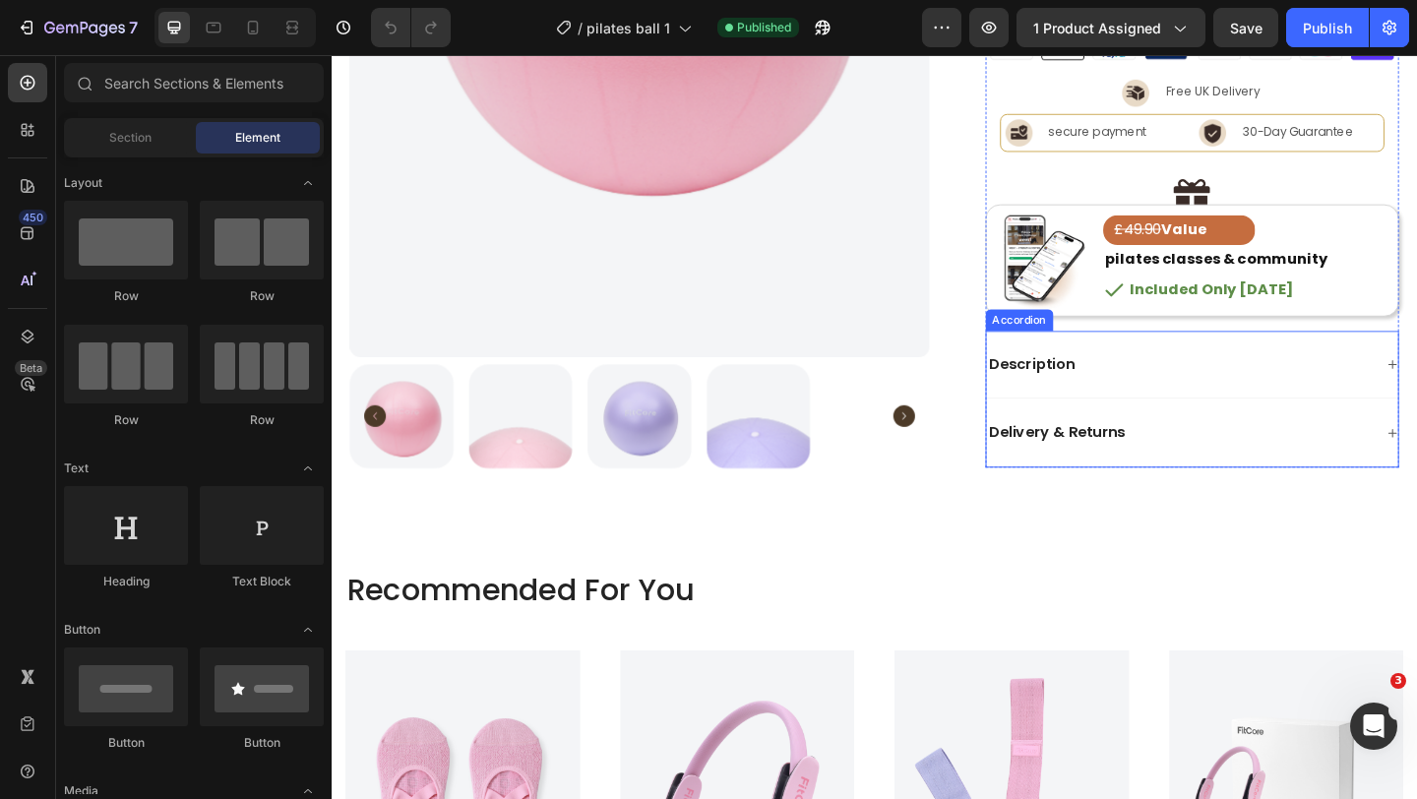
click at [1229, 387] on div "Description" at bounding box center [1254, 392] width 421 height 27
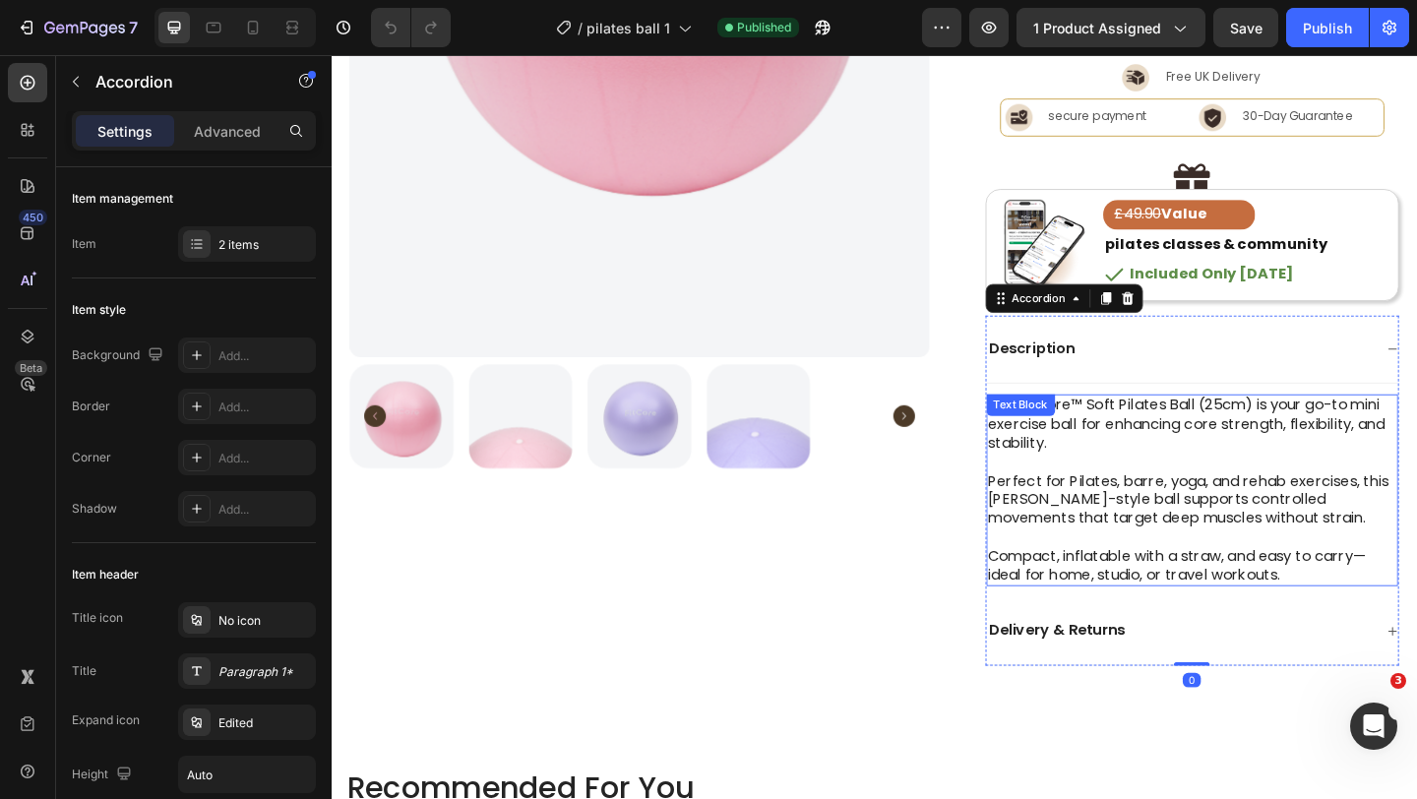
click at [1135, 533] on p "Perfect for Pilates, barre, yoga, and rehab exercises, this [PERSON_NAME]-style…" at bounding box center [1268, 539] width 445 height 61
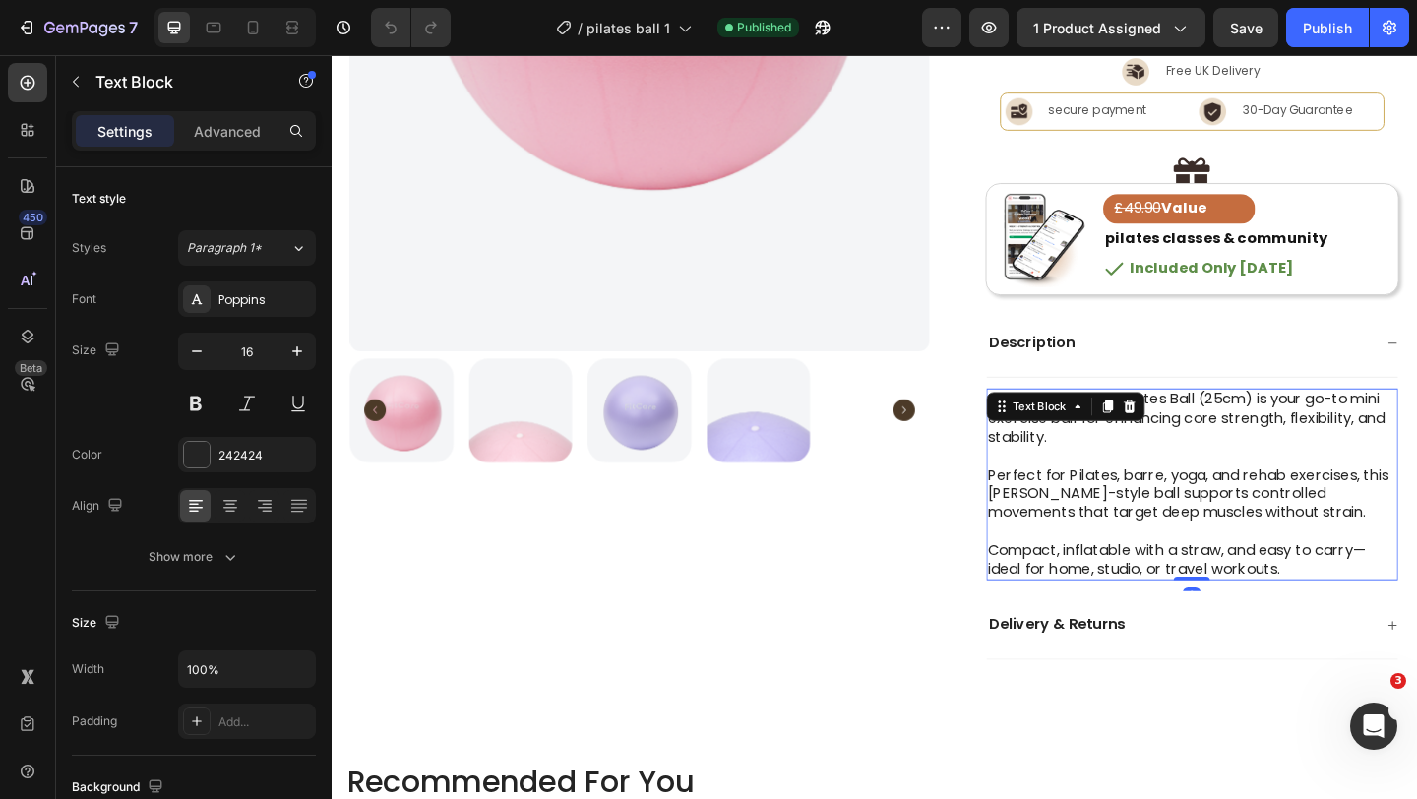
click at [1135, 533] on p "Perfect for Pilates, barre, yoga, and rehab exercises, this [PERSON_NAME]-style…" at bounding box center [1268, 532] width 445 height 61
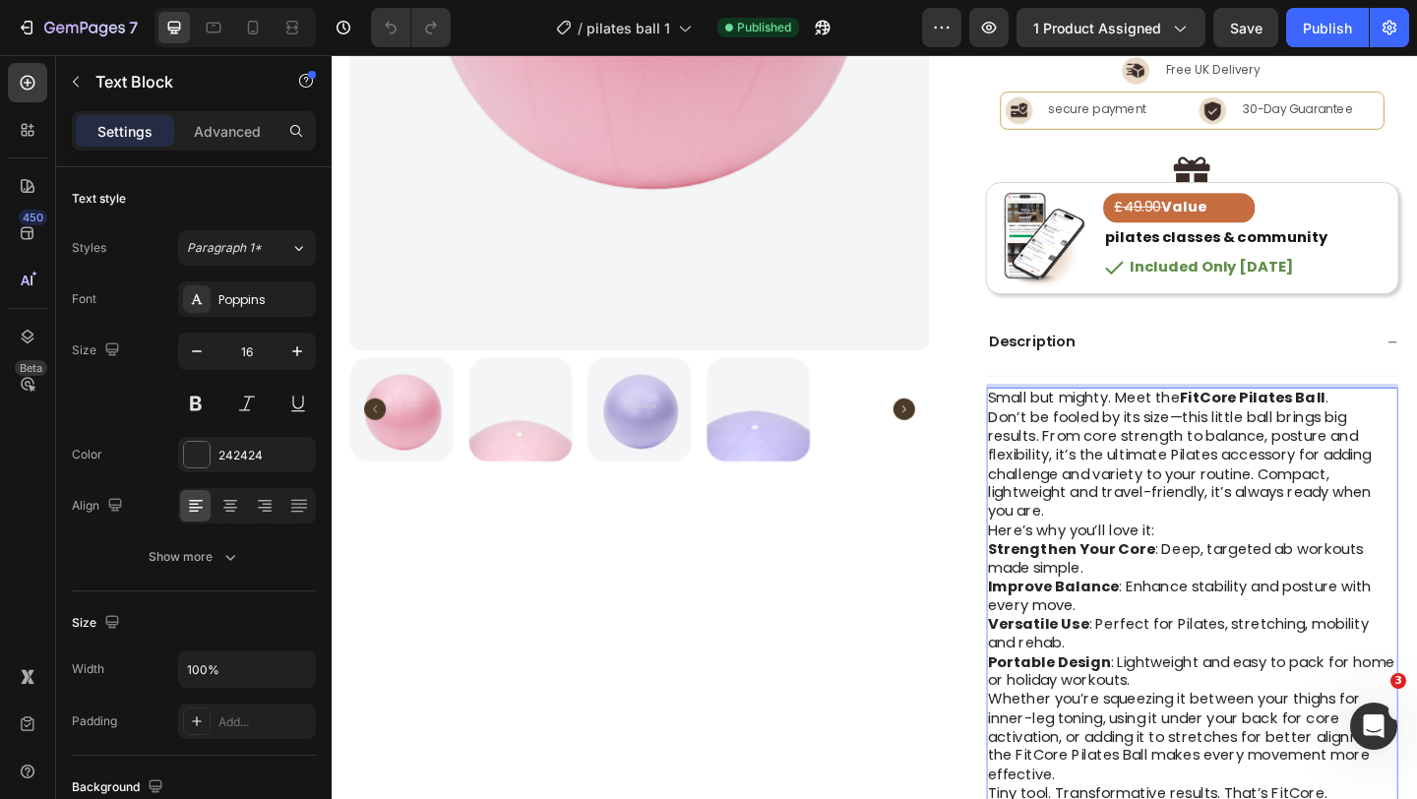
scroll to position [616, 0]
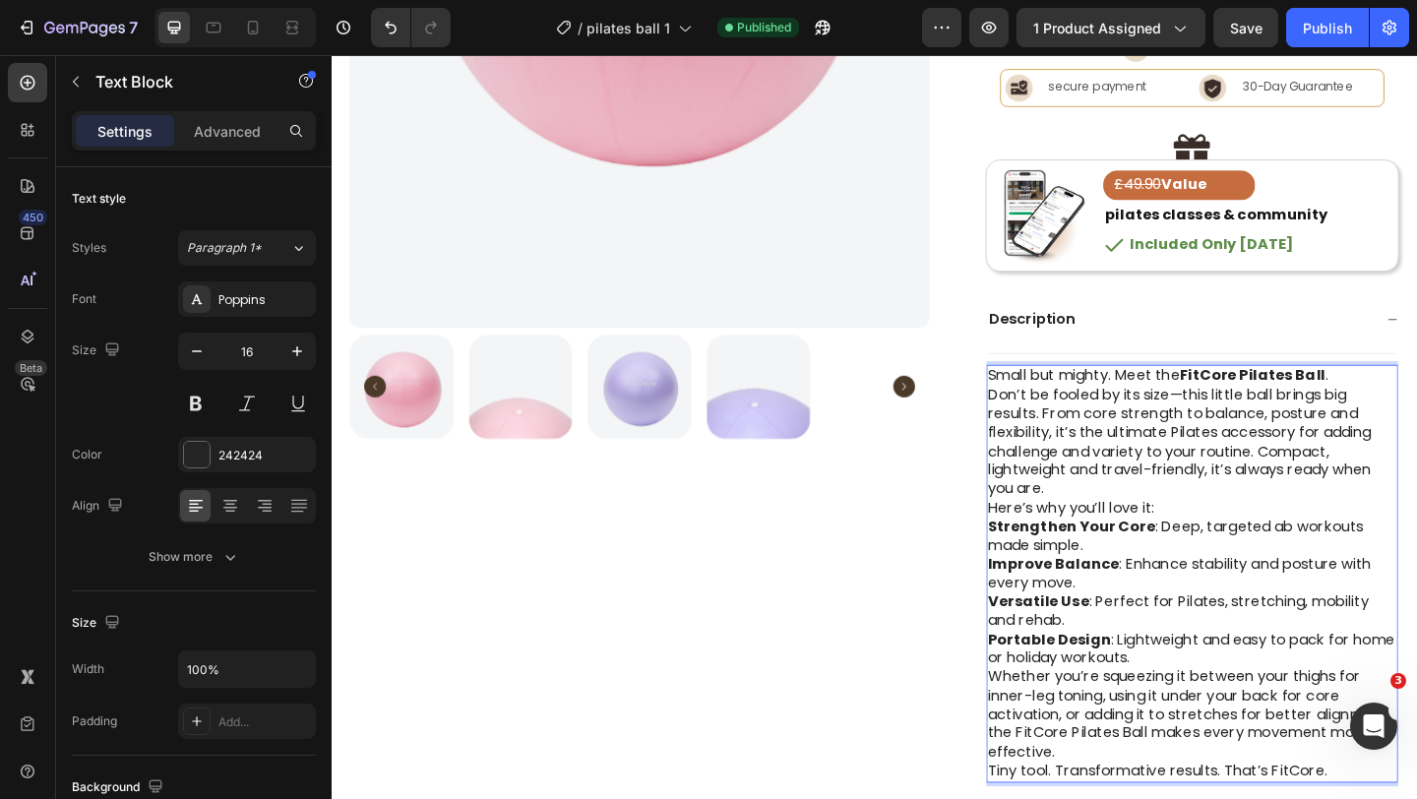
click at [1416, 407] on p "Small but mighty. Meet the FitCore Pilates Ball ." at bounding box center [1268, 404] width 445 height 21
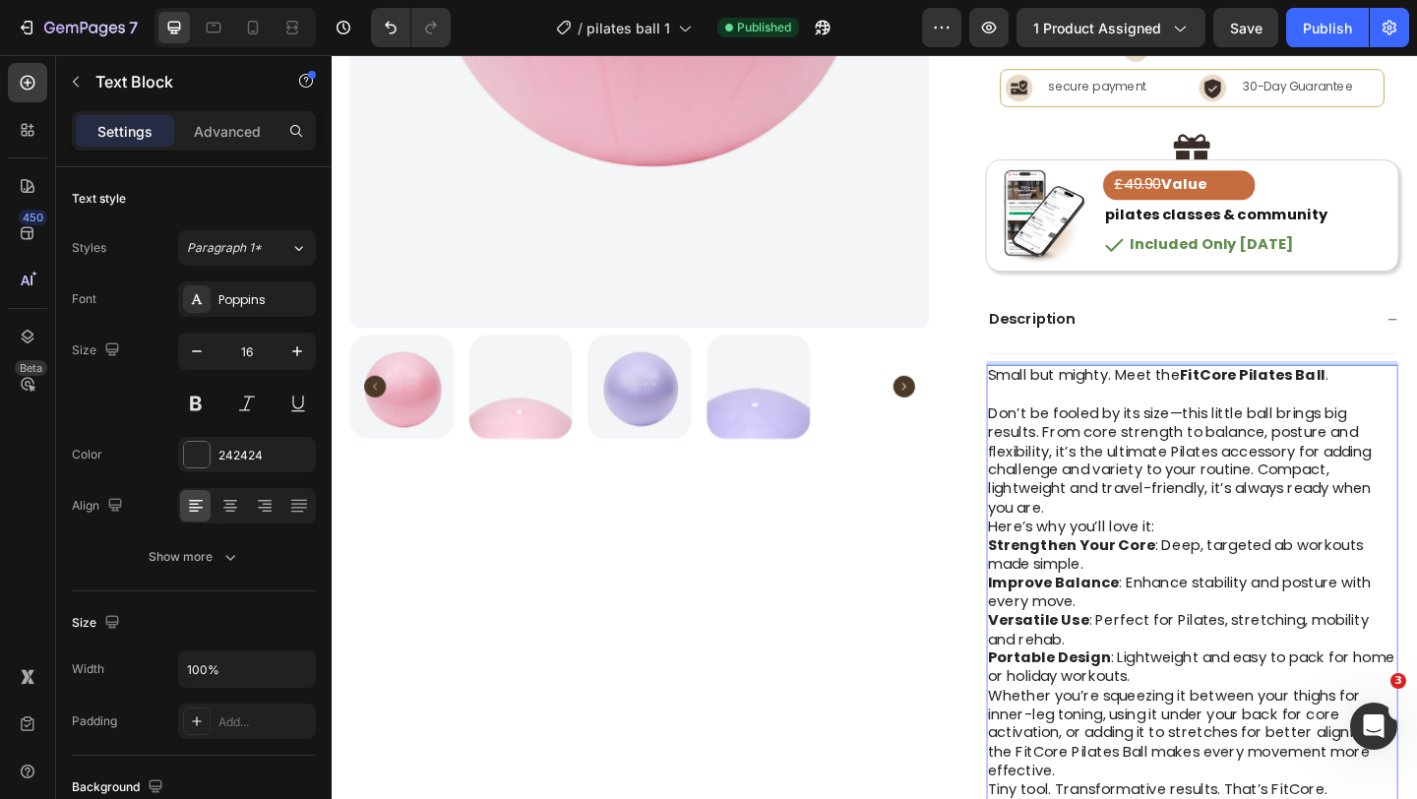
click at [1142, 546] on p "Don’t be fooled by its size—this little ball brings big results. From core stre…" at bounding box center [1268, 496] width 445 height 123
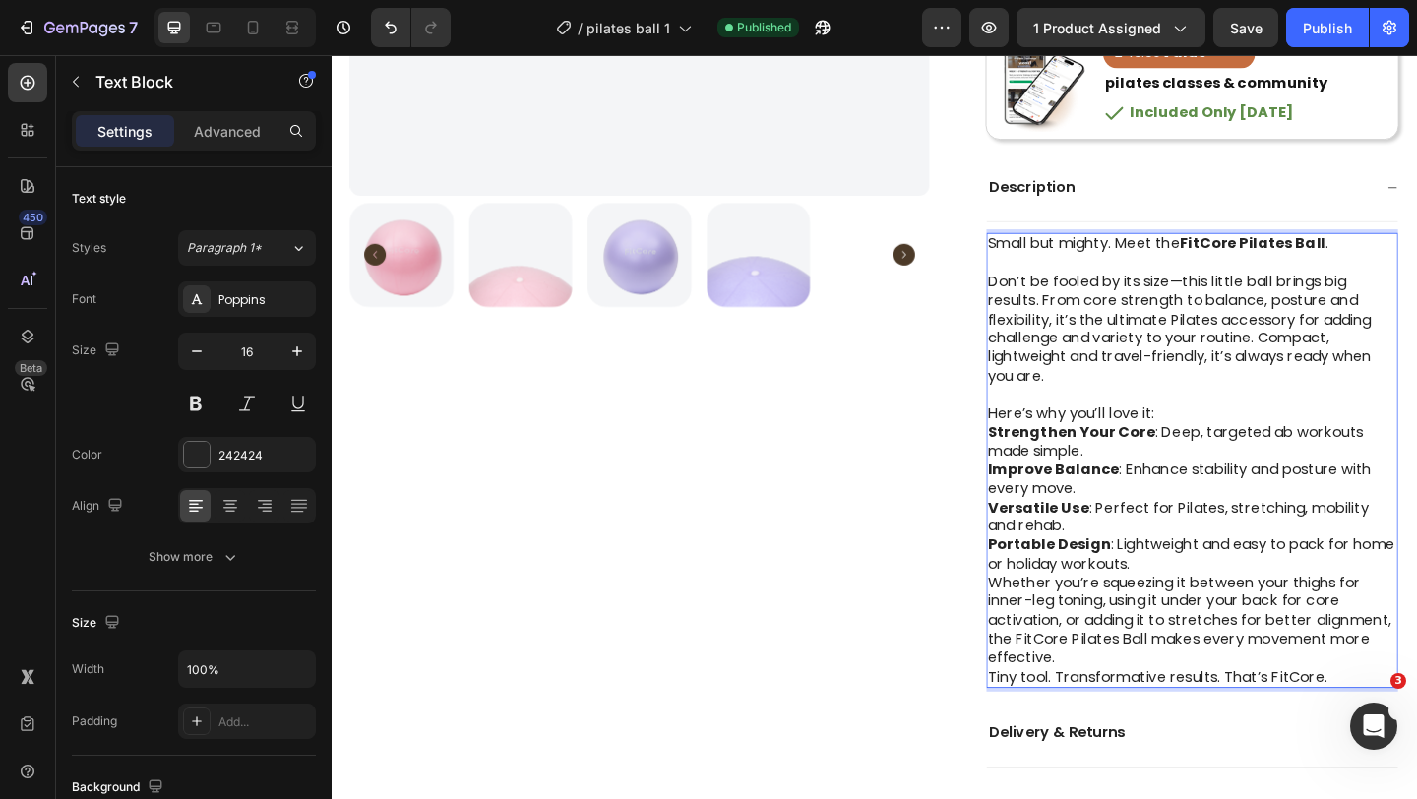
scroll to position [770, 0]
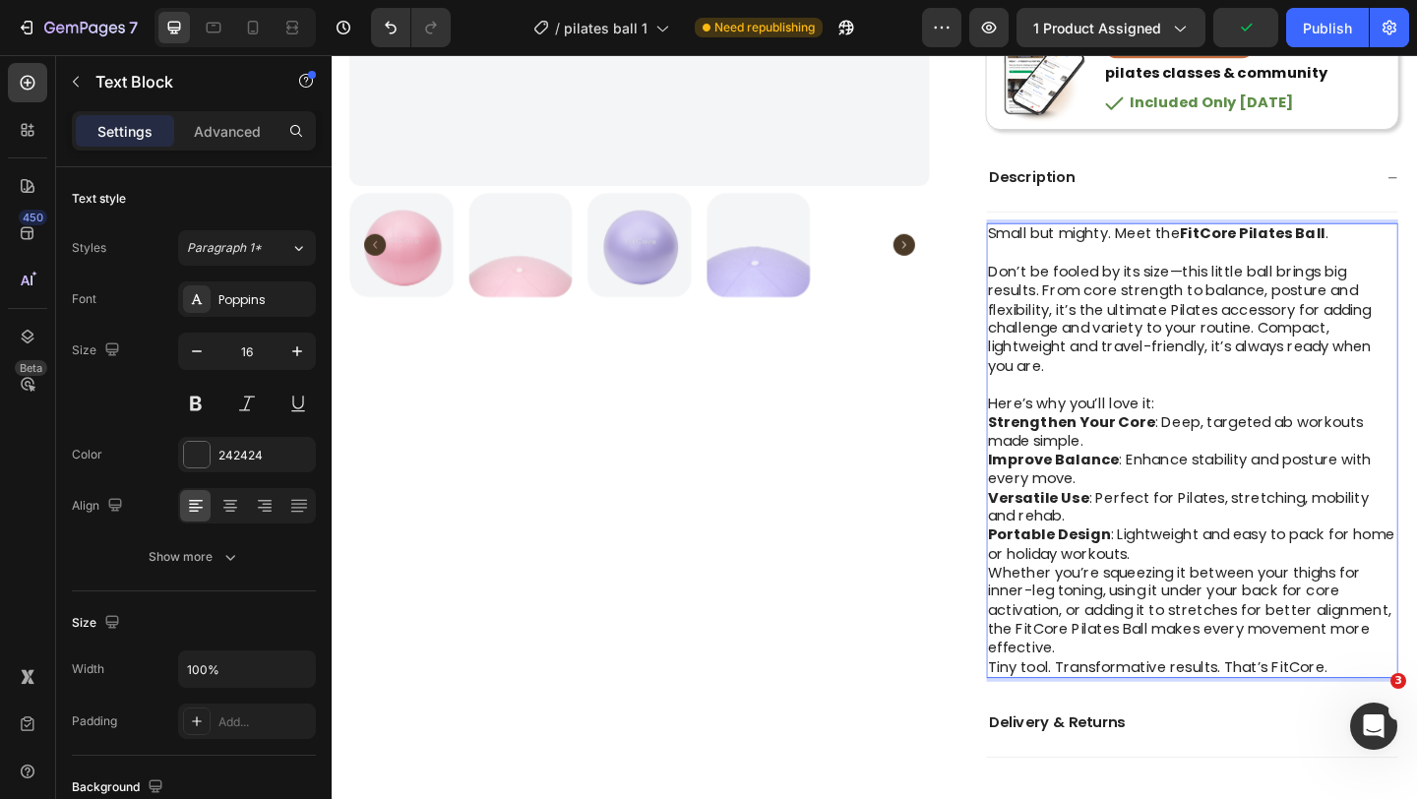
click at [1221, 598] on p "Portable Design : Lightweight and easy to pack for home or holiday workouts." at bounding box center [1268, 588] width 445 height 41
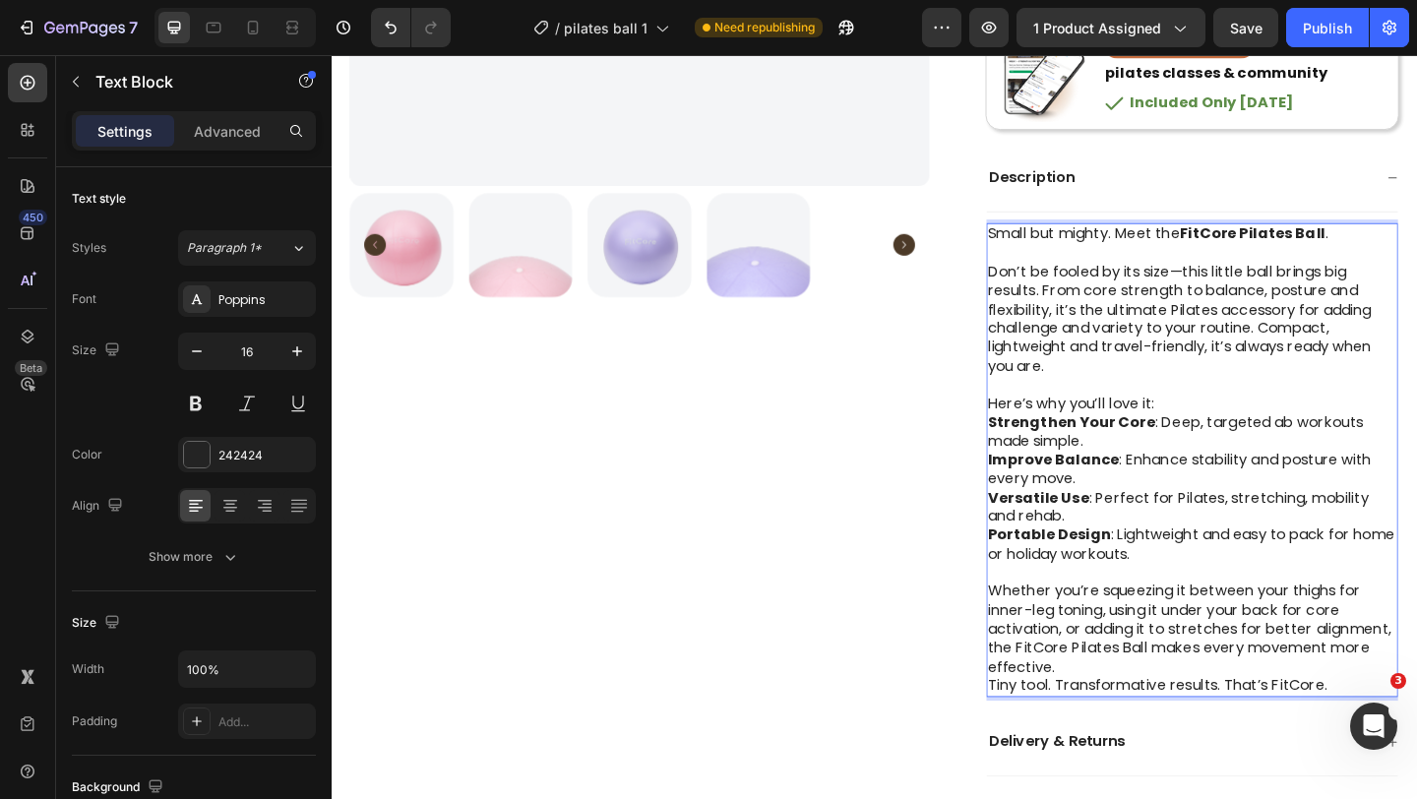
click at [1151, 720] on p "Whether you’re squeezing it between your thighs for inner-leg toning, using it …" at bounding box center [1268, 680] width 445 height 102
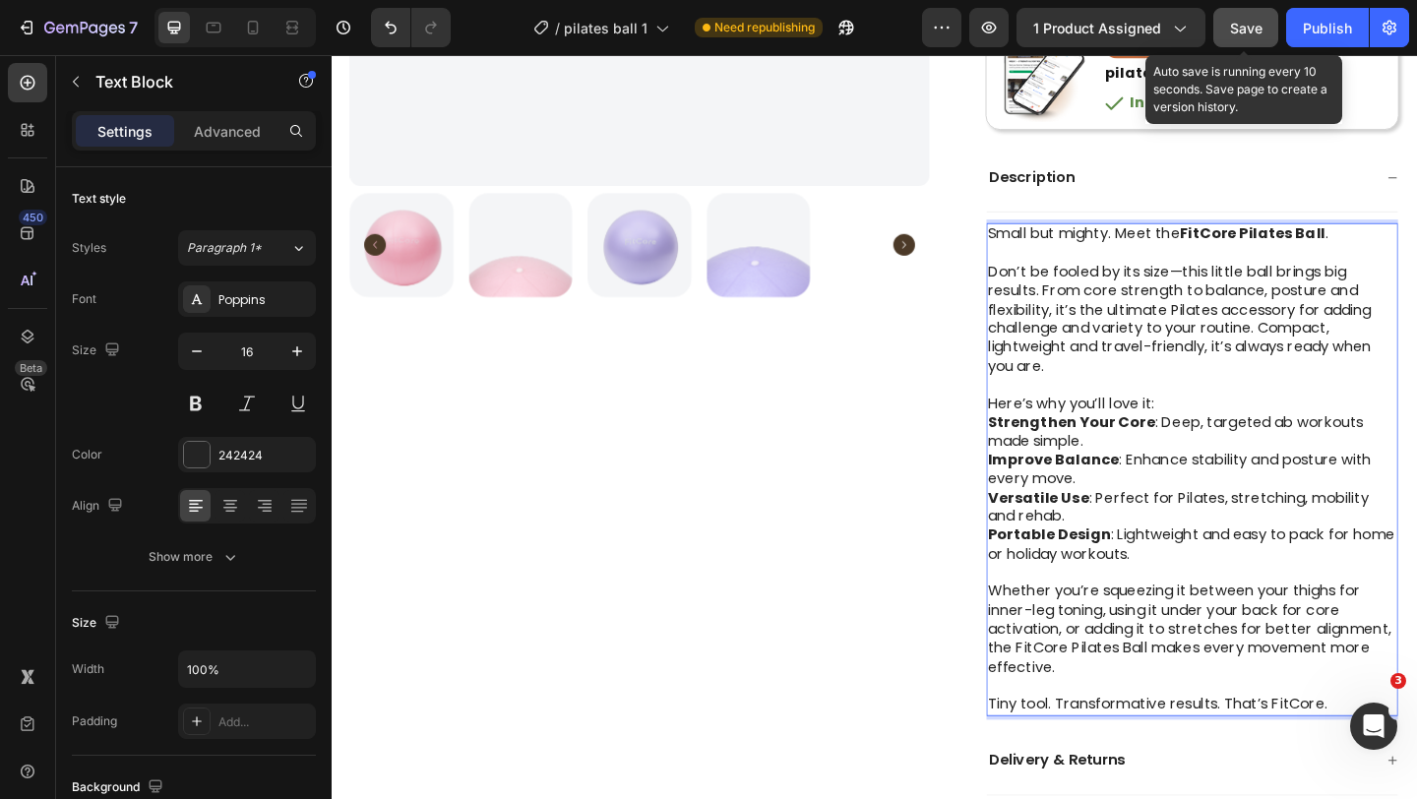
click at [1246, 21] on span "Save" at bounding box center [1246, 28] width 32 height 17
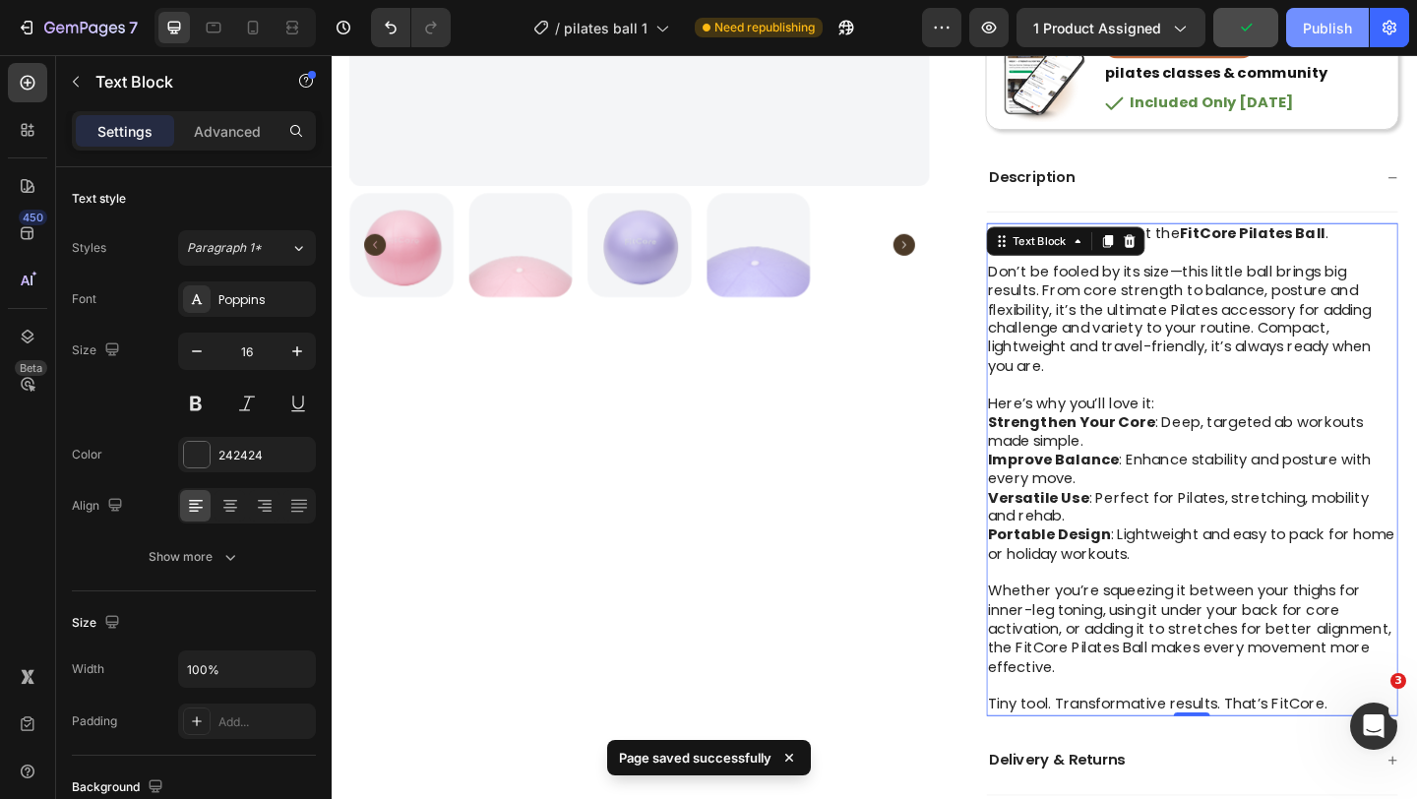
click at [1310, 35] on div "Publish" at bounding box center [1327, 28] width 49 height 21
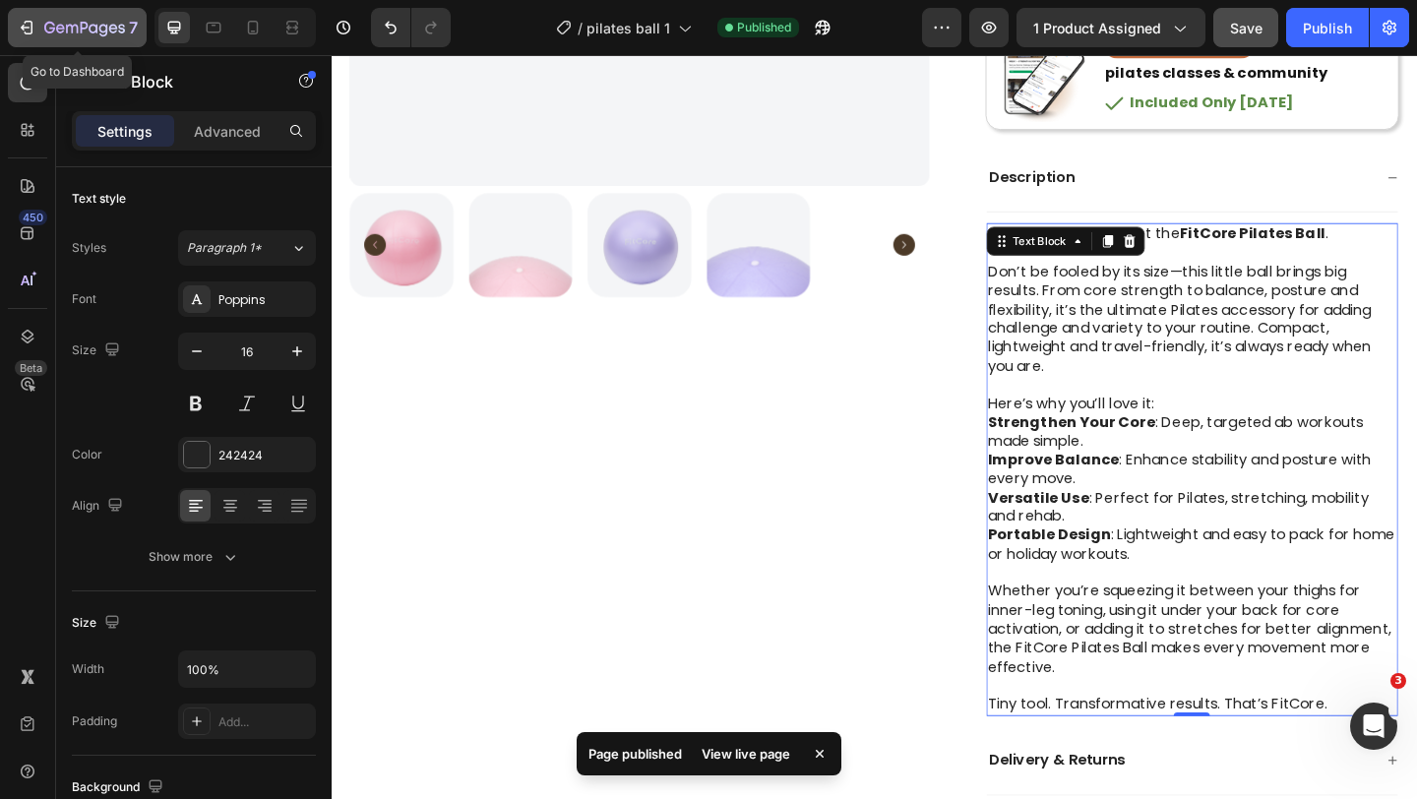
click at [90, 28] on icon "button" at bounding box center [93, 28] width 9 height 9
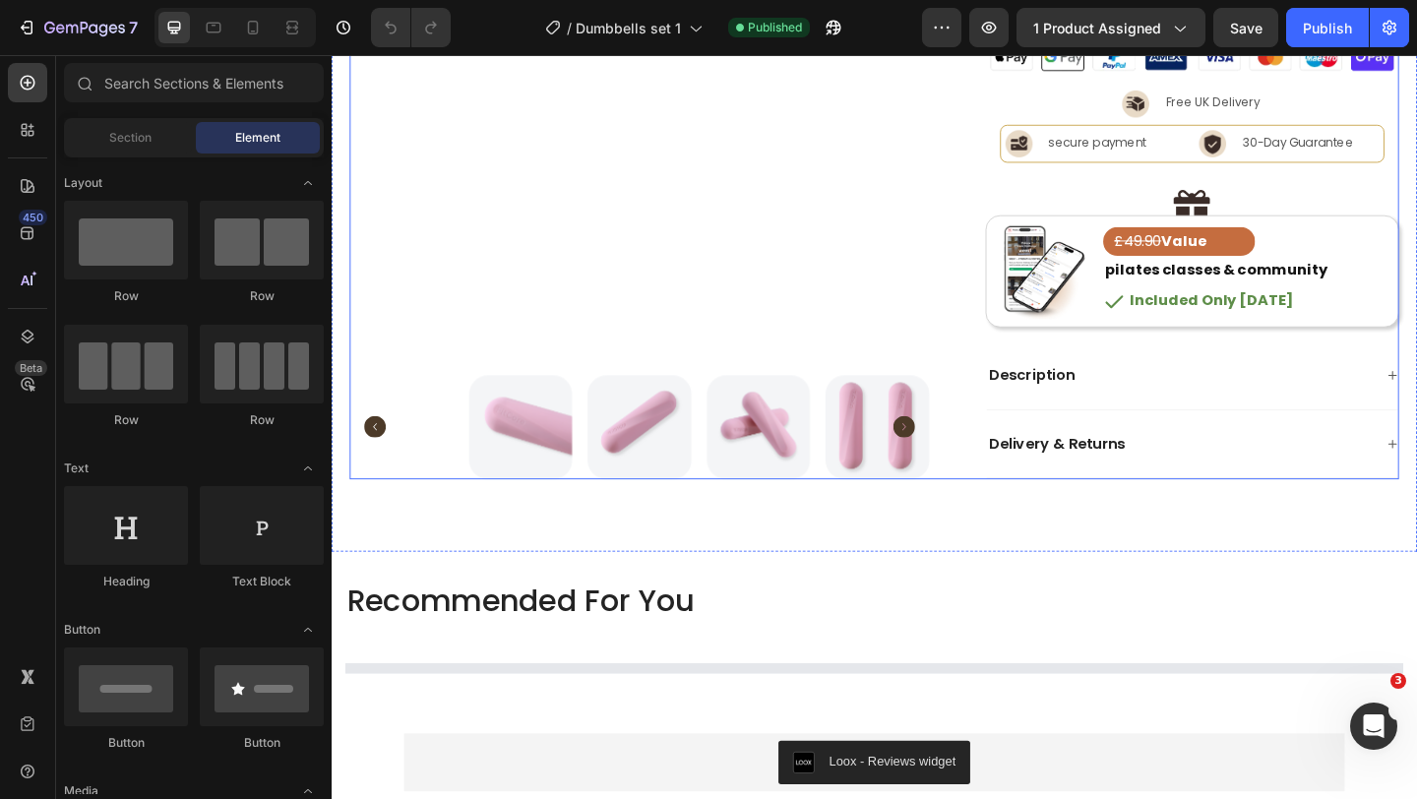
scroll to position [577, 0]
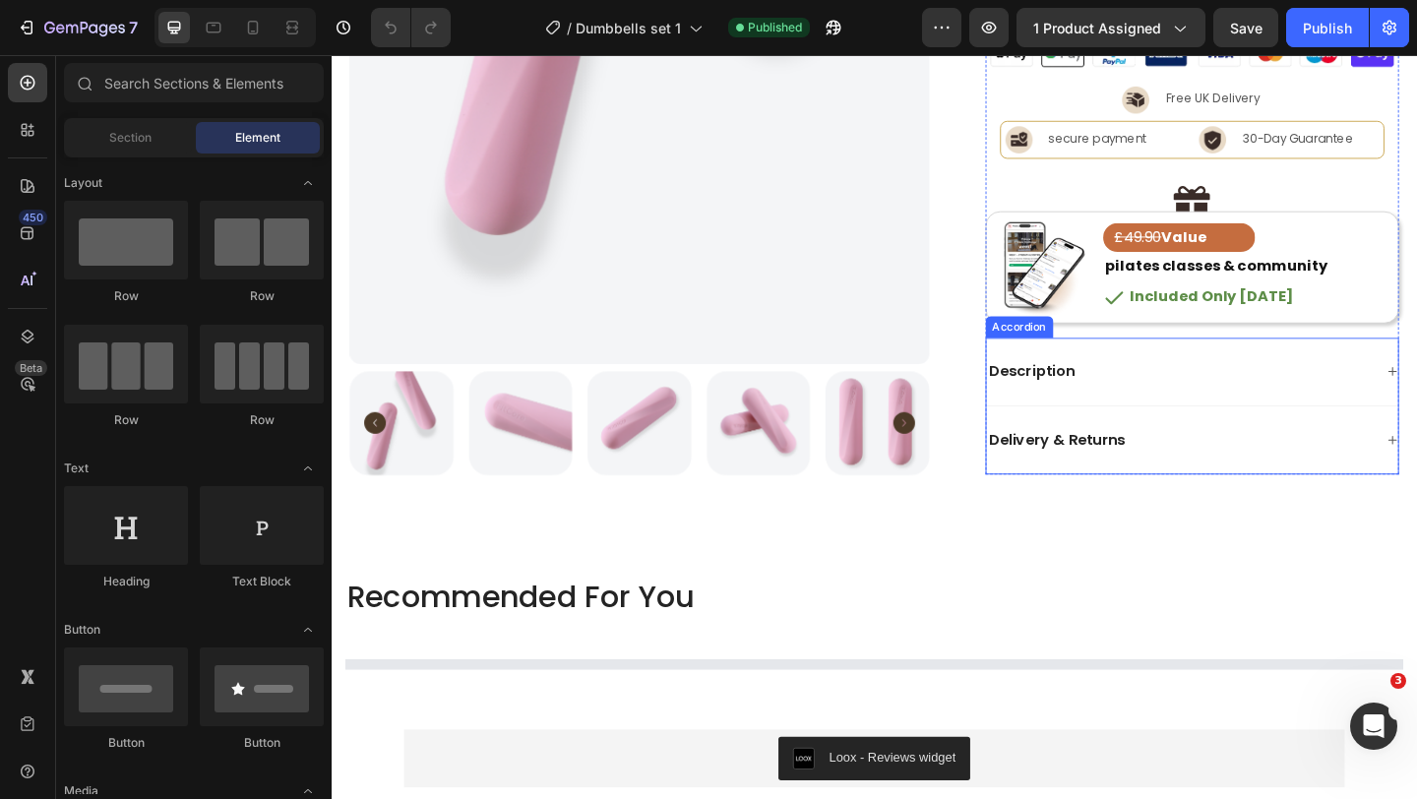
click at [1239, 397] on div "Description" at bounding box center [1254, 399] width 421 height 27
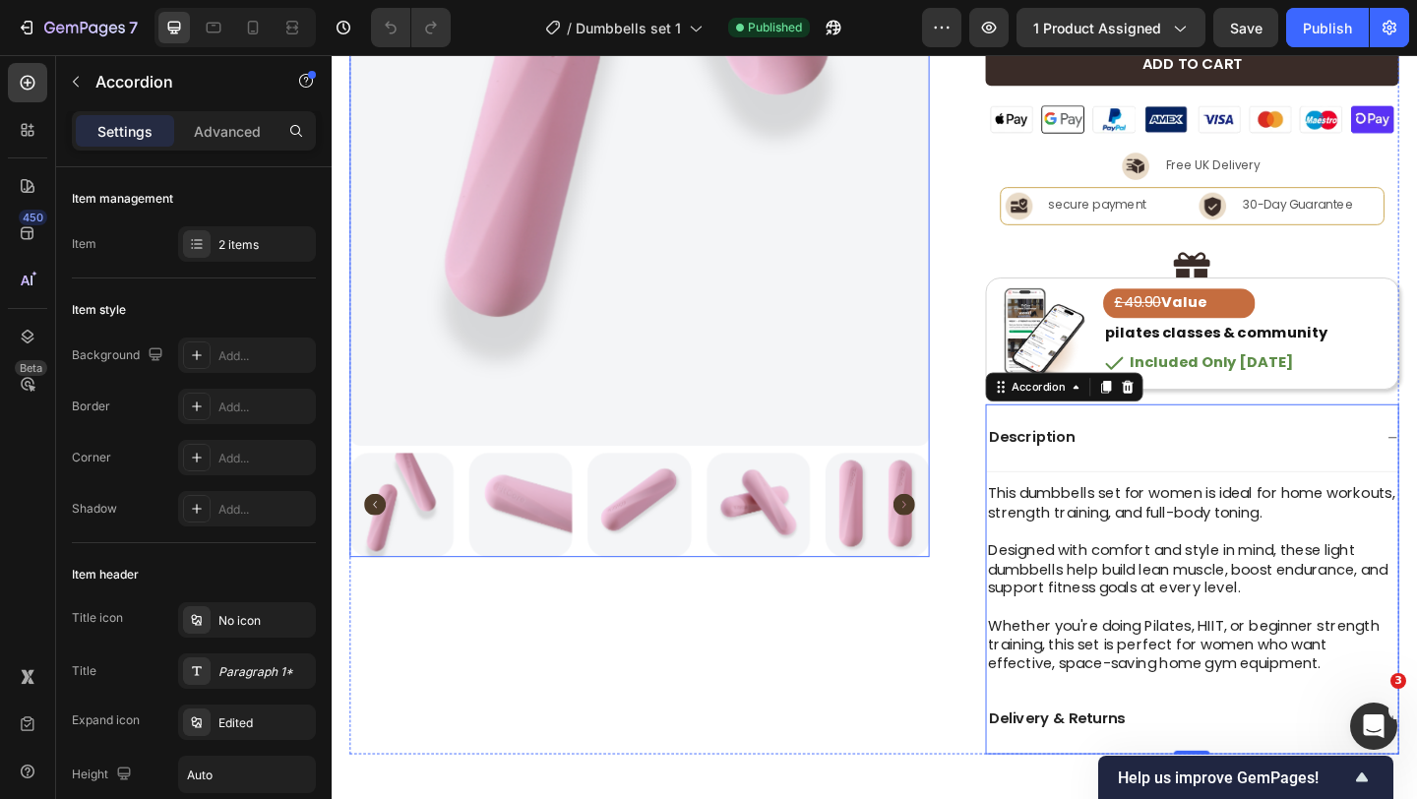
scroll to position [494, 0]
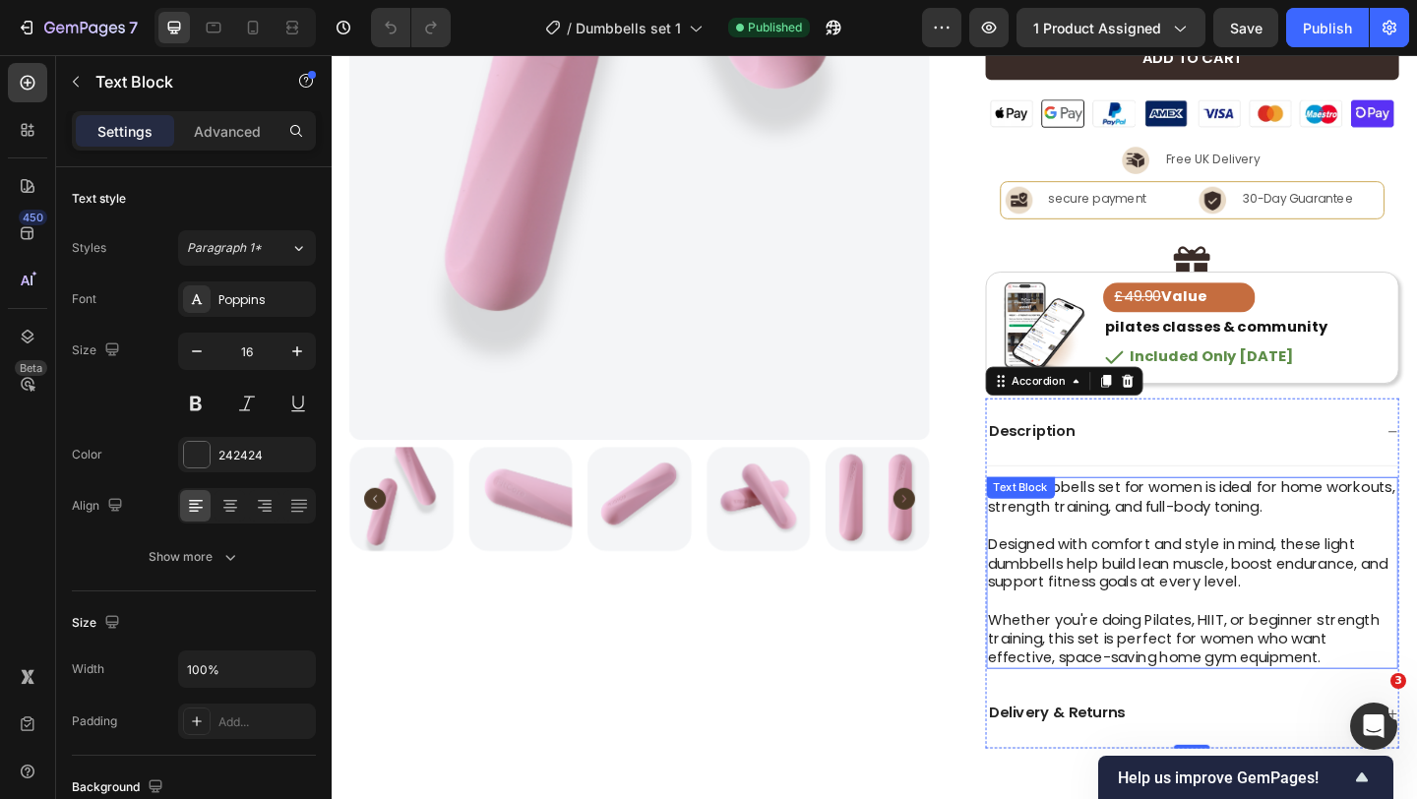
click at [1095, 543] on div "This dumbbells set for women is ideal for home workouts, strength training, and…" at bounding box center [1268, 618] width 449 height 209
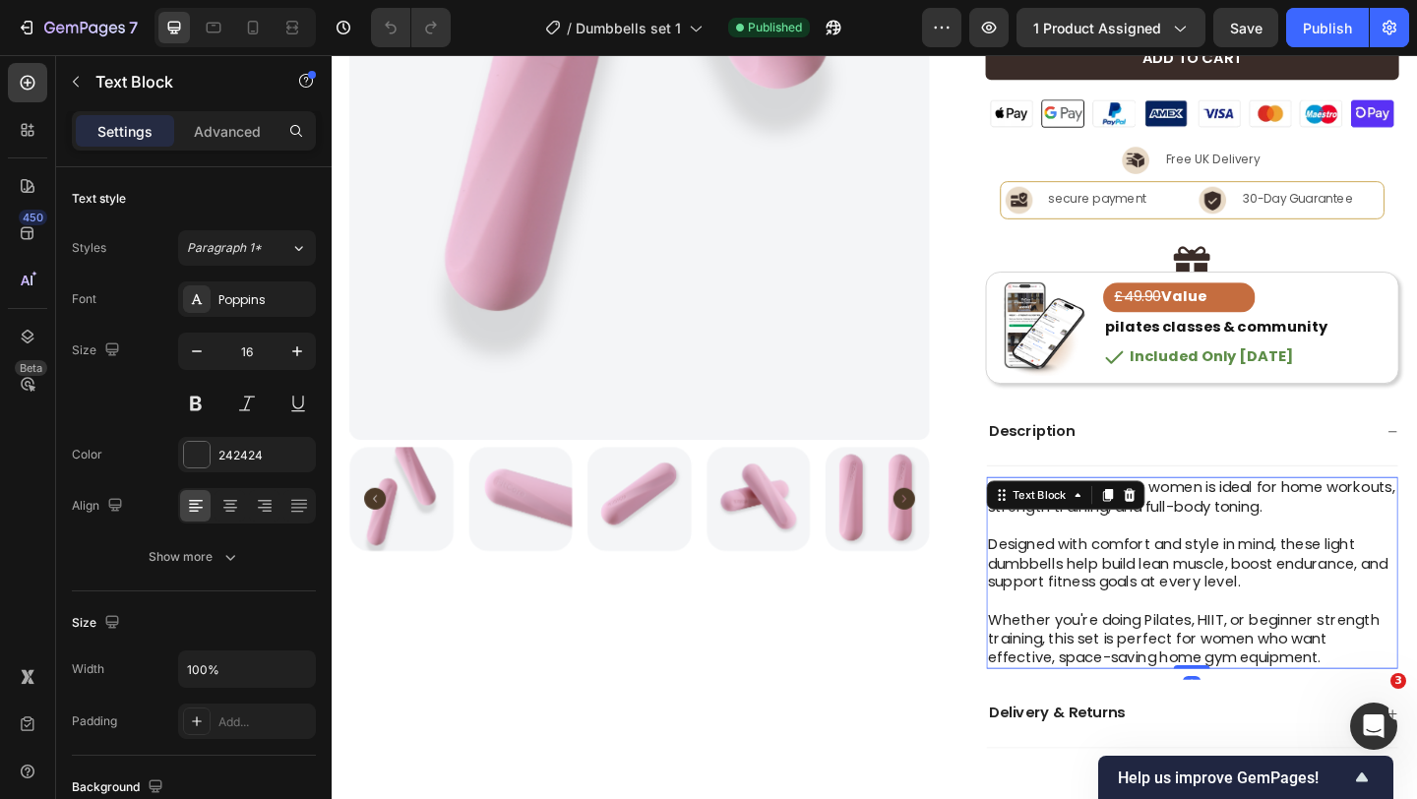
click at [1088, 589] on p "Designed with comfort and style in mind, these light dumbbells help build lean …" at bounding box center [1268, 608] width 445 height 61
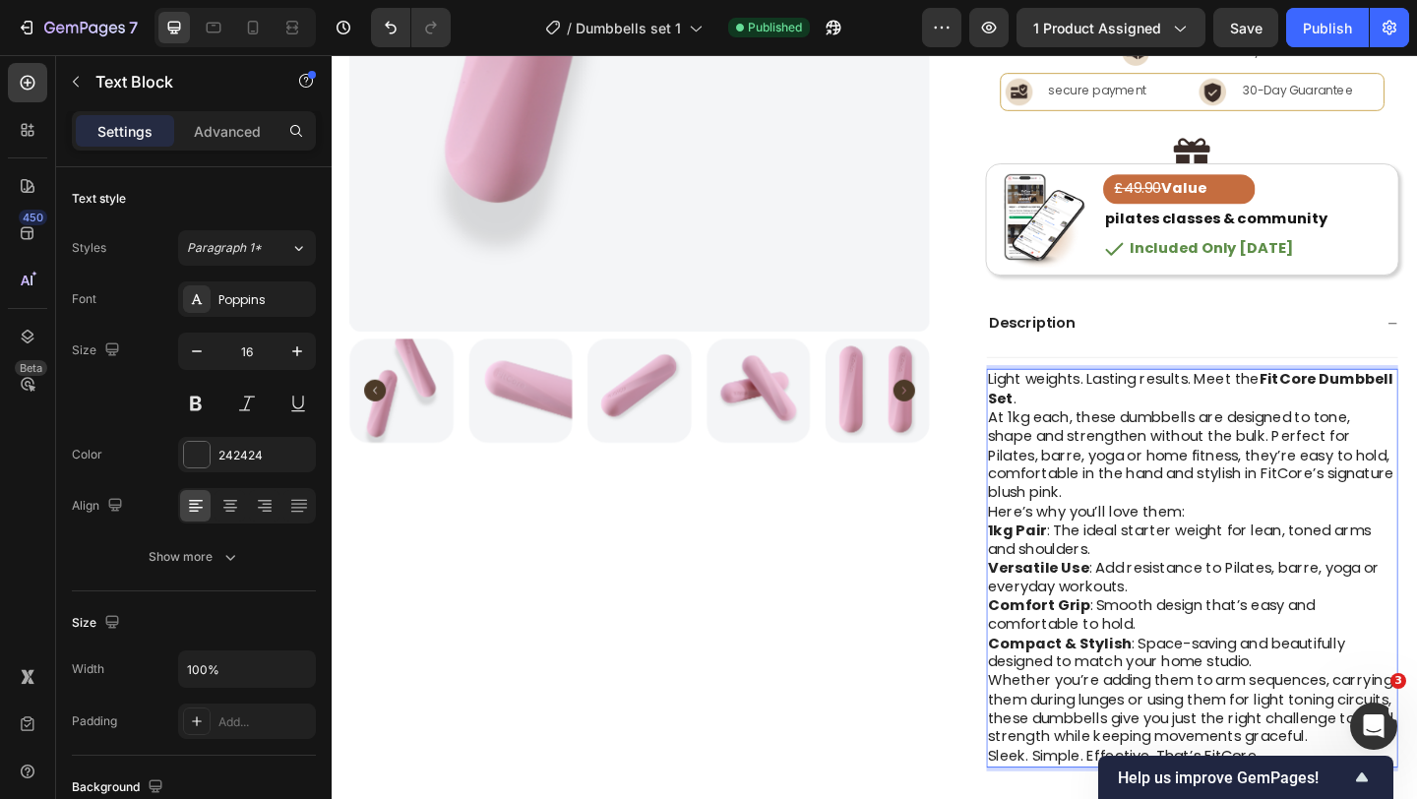
scroll to position [616, 0]
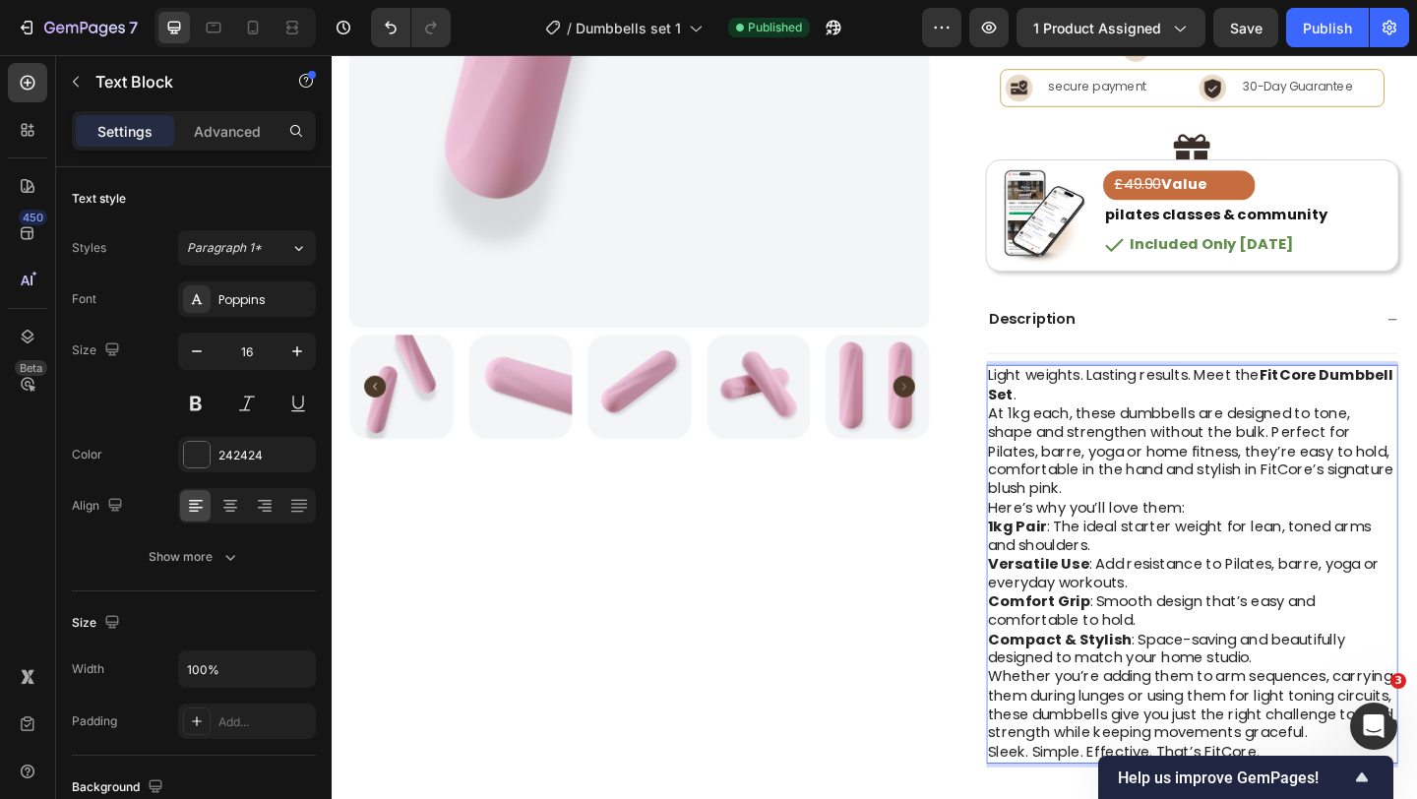
click at [1087, 426] on p "Light weights. Lasting results. Meet the FitCore Dumbbell Set ." at bounding box center [1268, 414] width 445 height 41
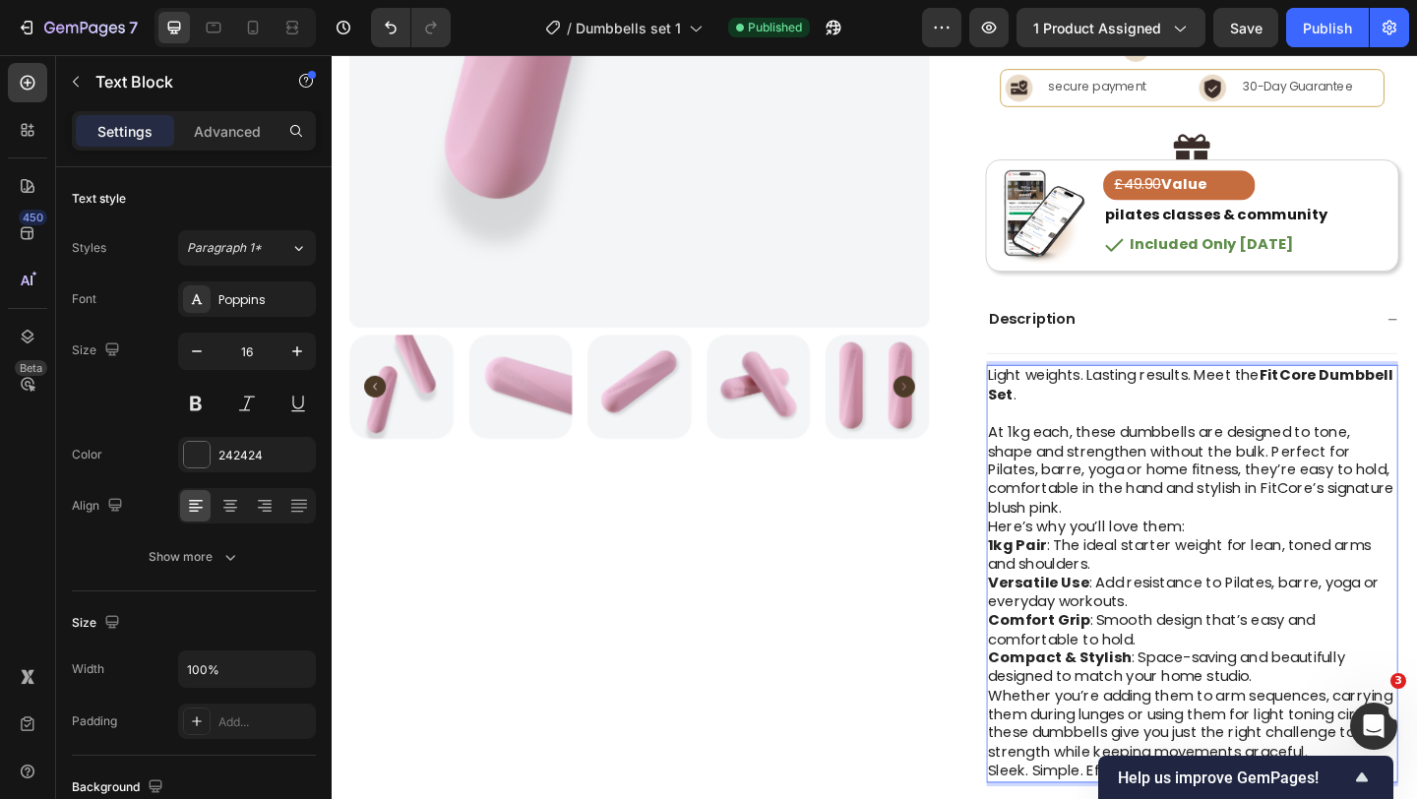
click at [1236, 544] on p "At 1kg each, these dumbbells are designed to tone, shape and strengthen without…" at bounding box center [1268, 507] width 445 height 102
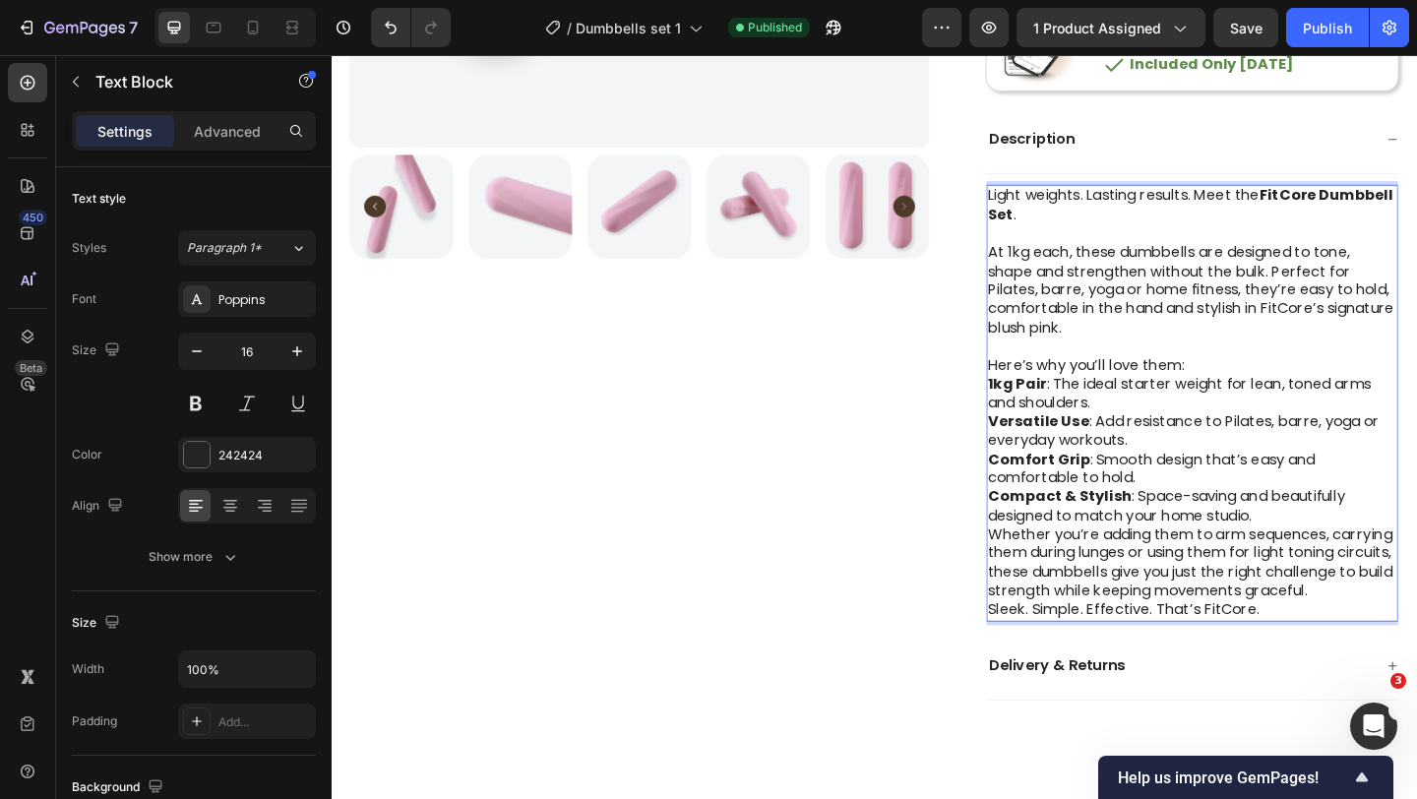
scroll to position [821, 0]
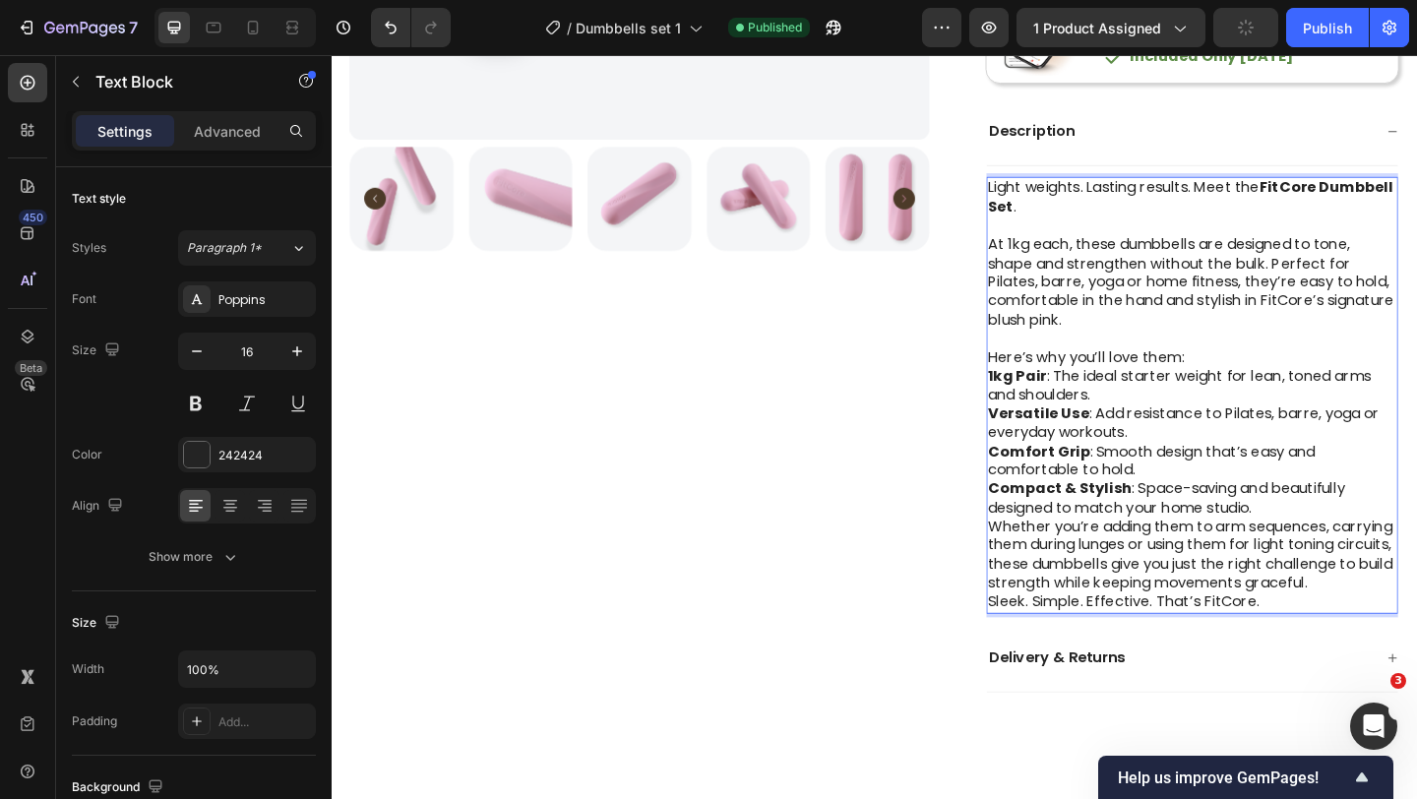
click at [1344, 545] on p "Compact & Stylish : Space-saving and beautifully designed to match your home st…" at bounding box center [1268, 537] width 445 height 41
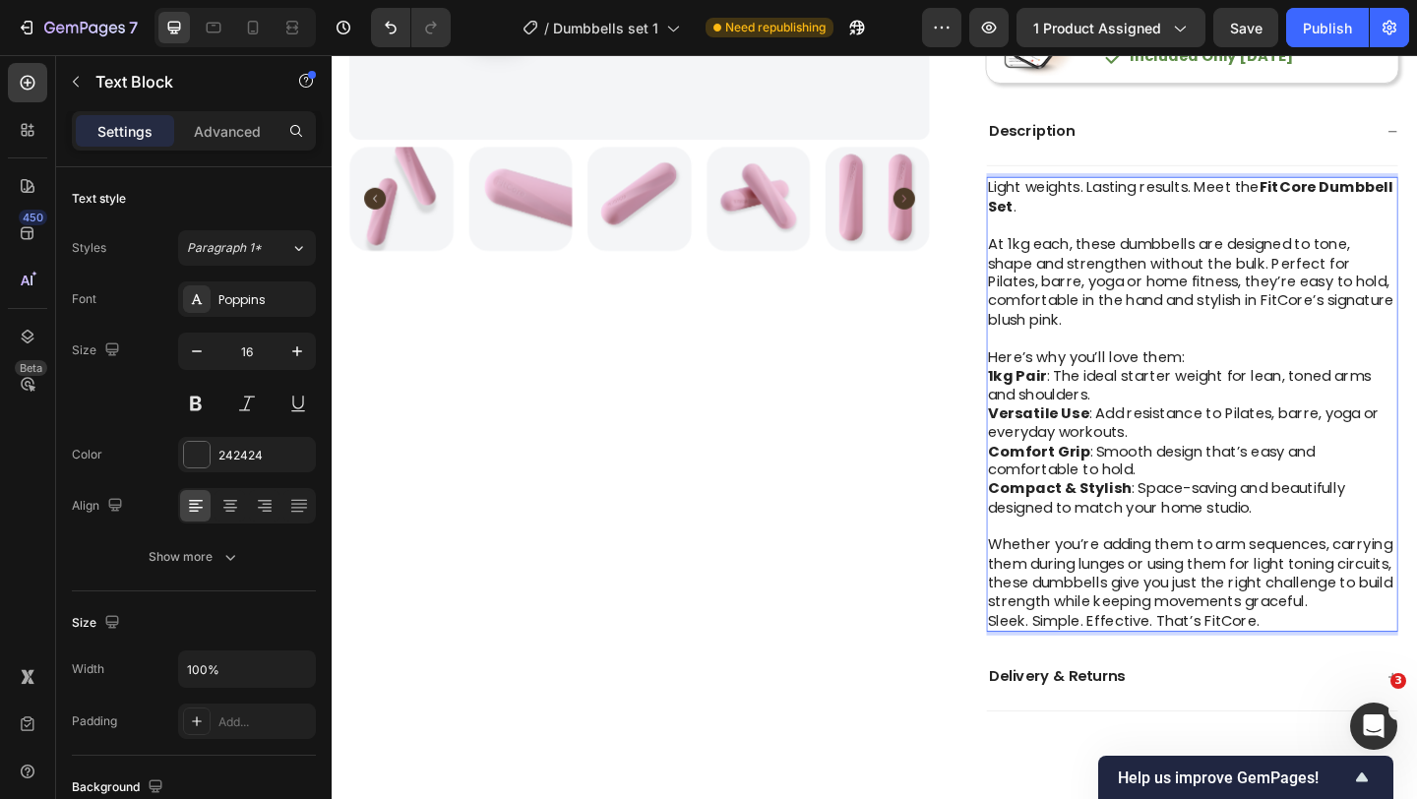
click at [1132, 659] on p "Whether you’re adding them to arm sequences, carrying them during lunges or usi…" at bounding box center [1268, 619] width 445 height 82
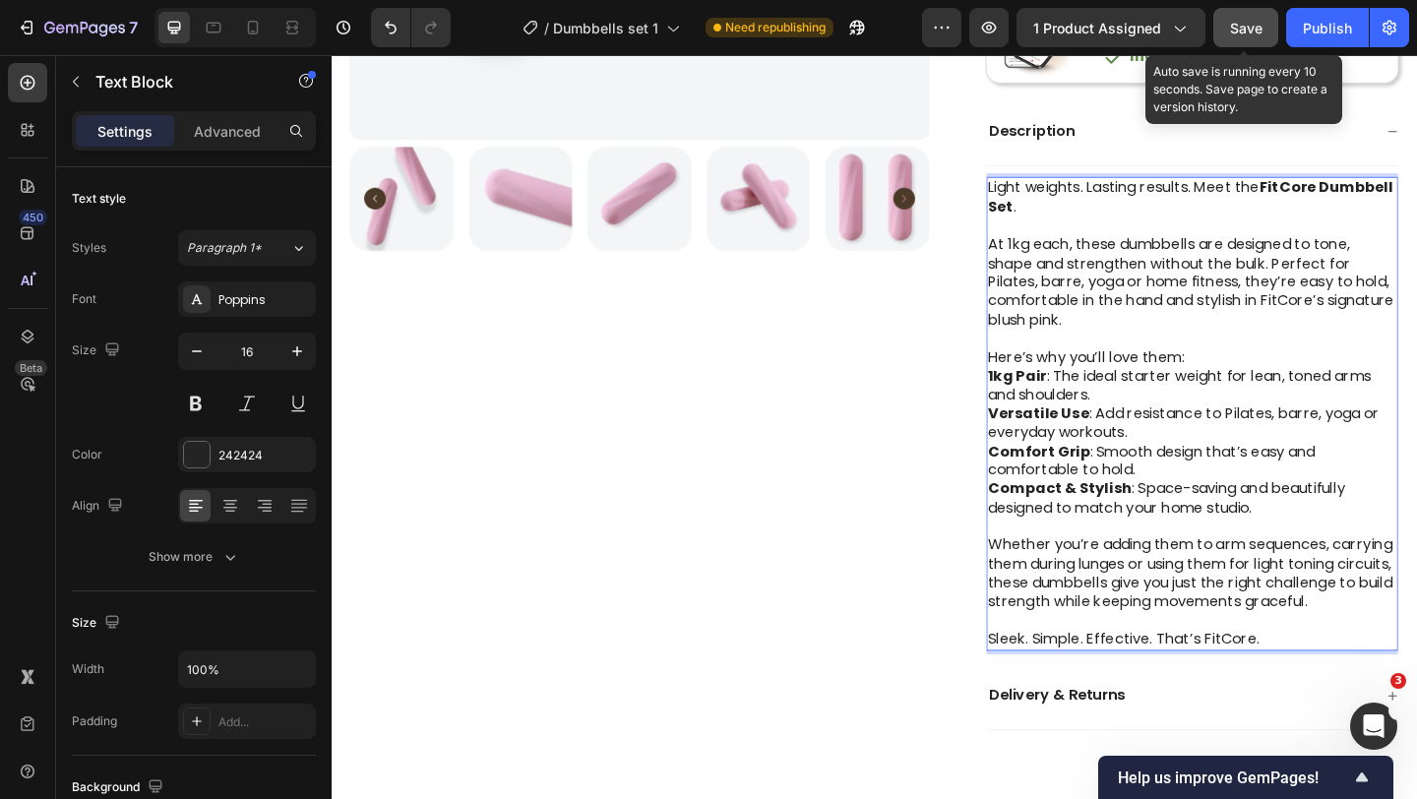
click at [1247, 16] on button "Save" at bounding box center [1246, 27] width 65 height 39
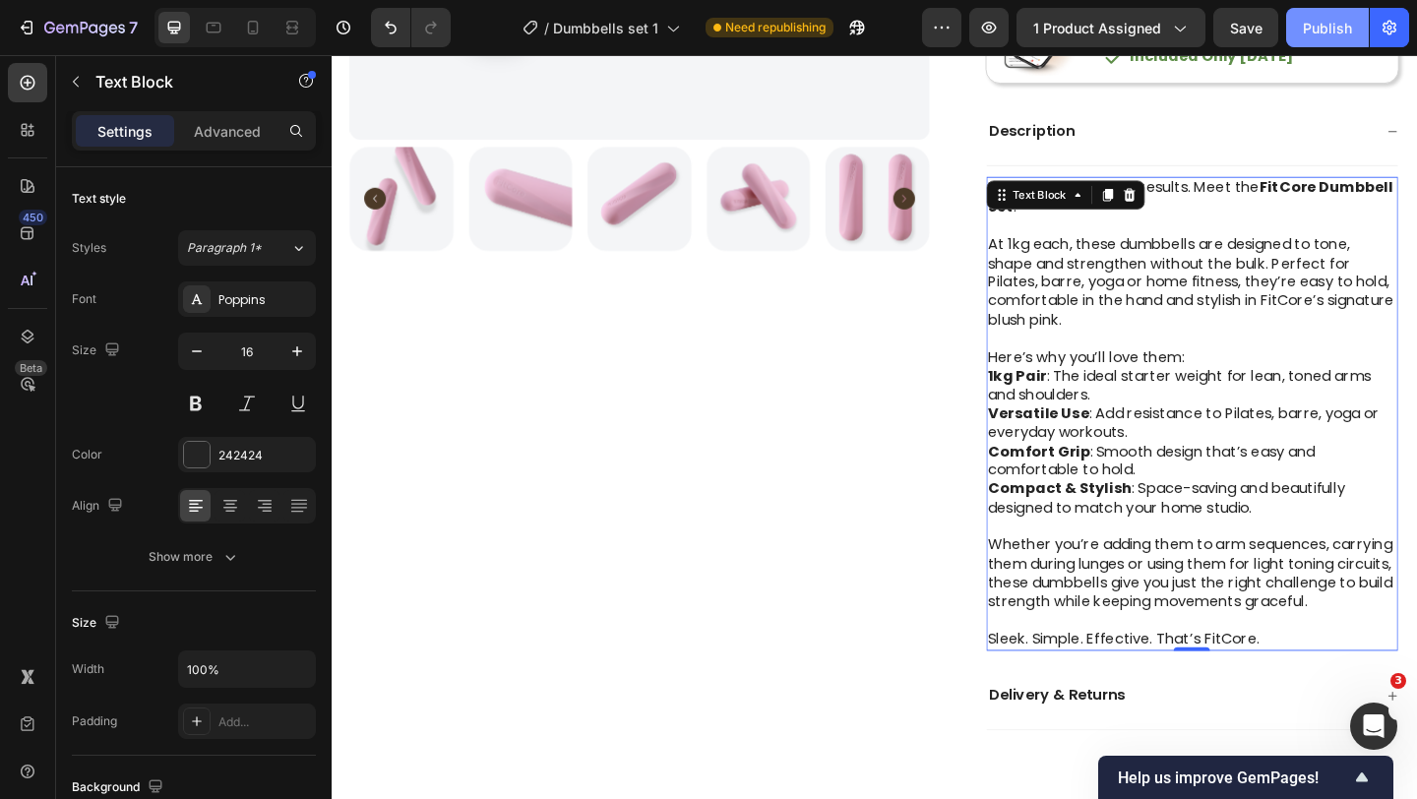
click at [1318, 31] on div "Publish" at bounding box center [1327, 28] width 49 height 21
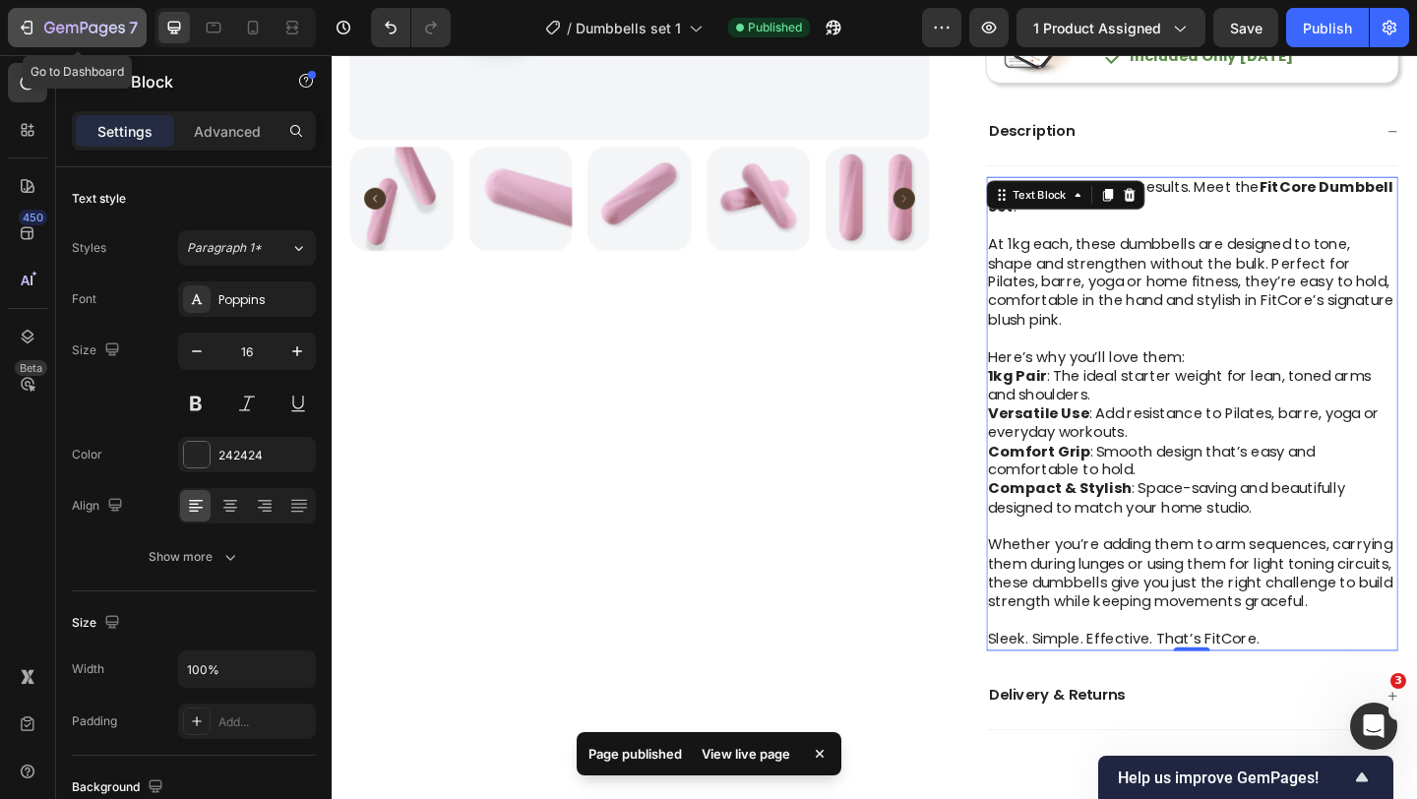
click at [18, 18] on icon "button" at bounding box center [27, 28] width 20 height 20
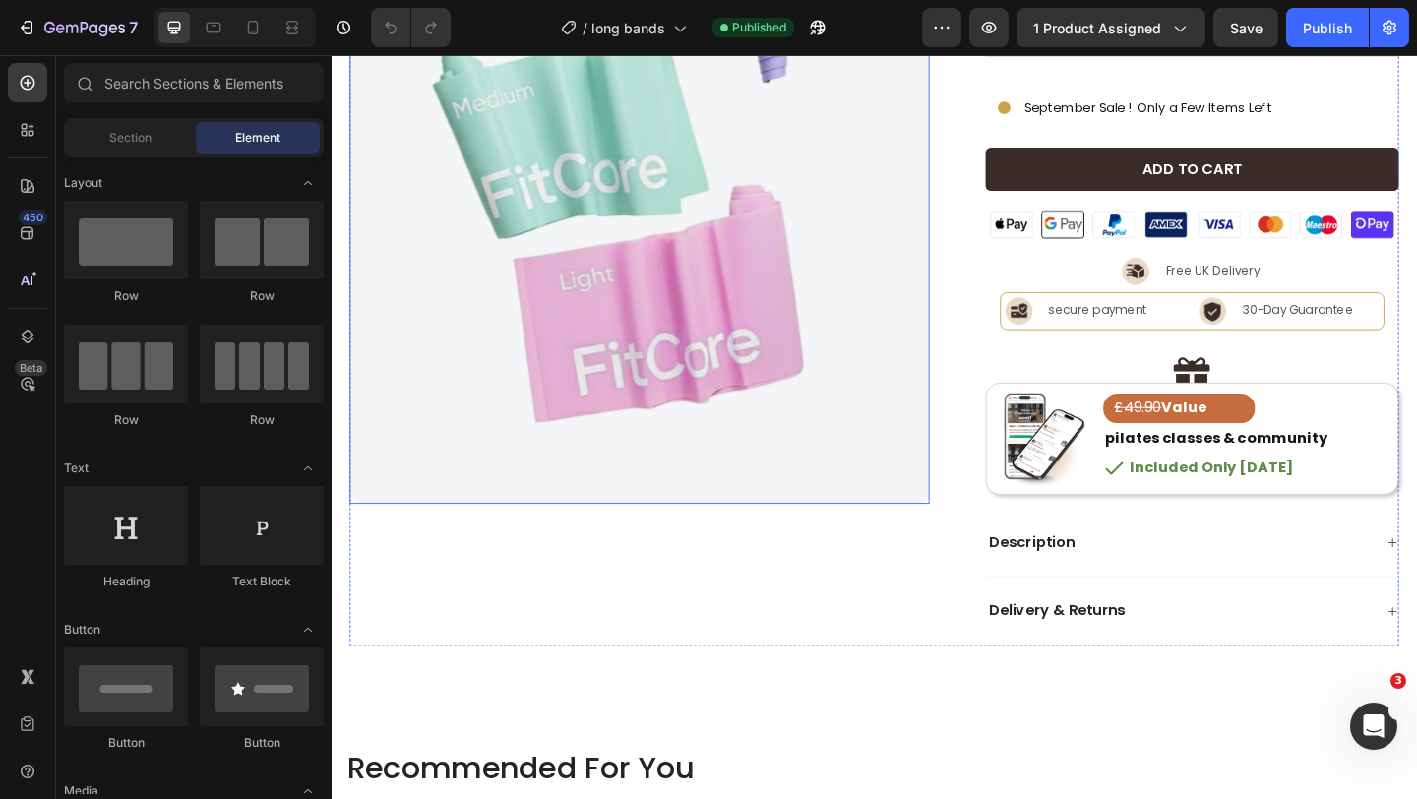
scroll to position [427, 0]
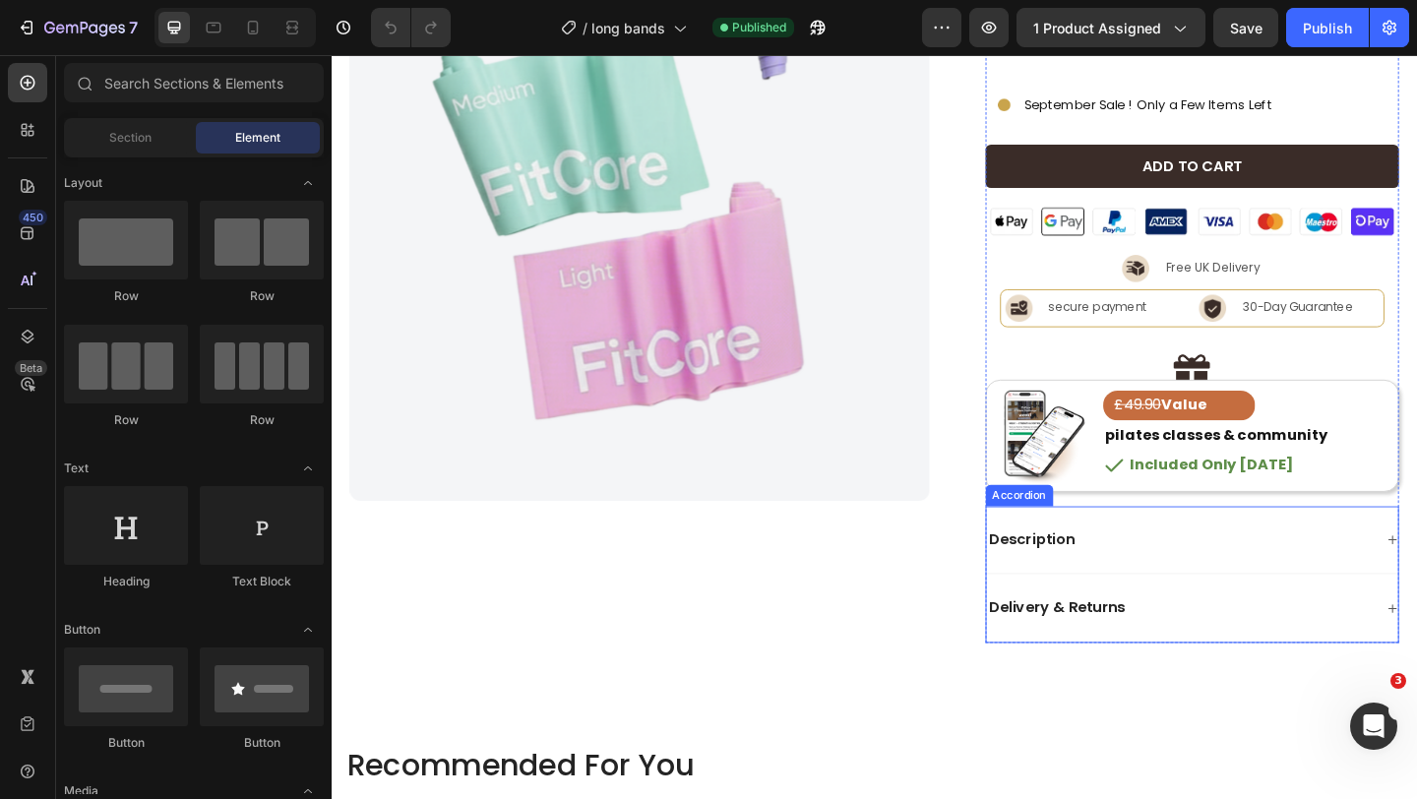
click at [1219, 577] on div "Description" at bounding box center [1254, 583] width 421 height 27
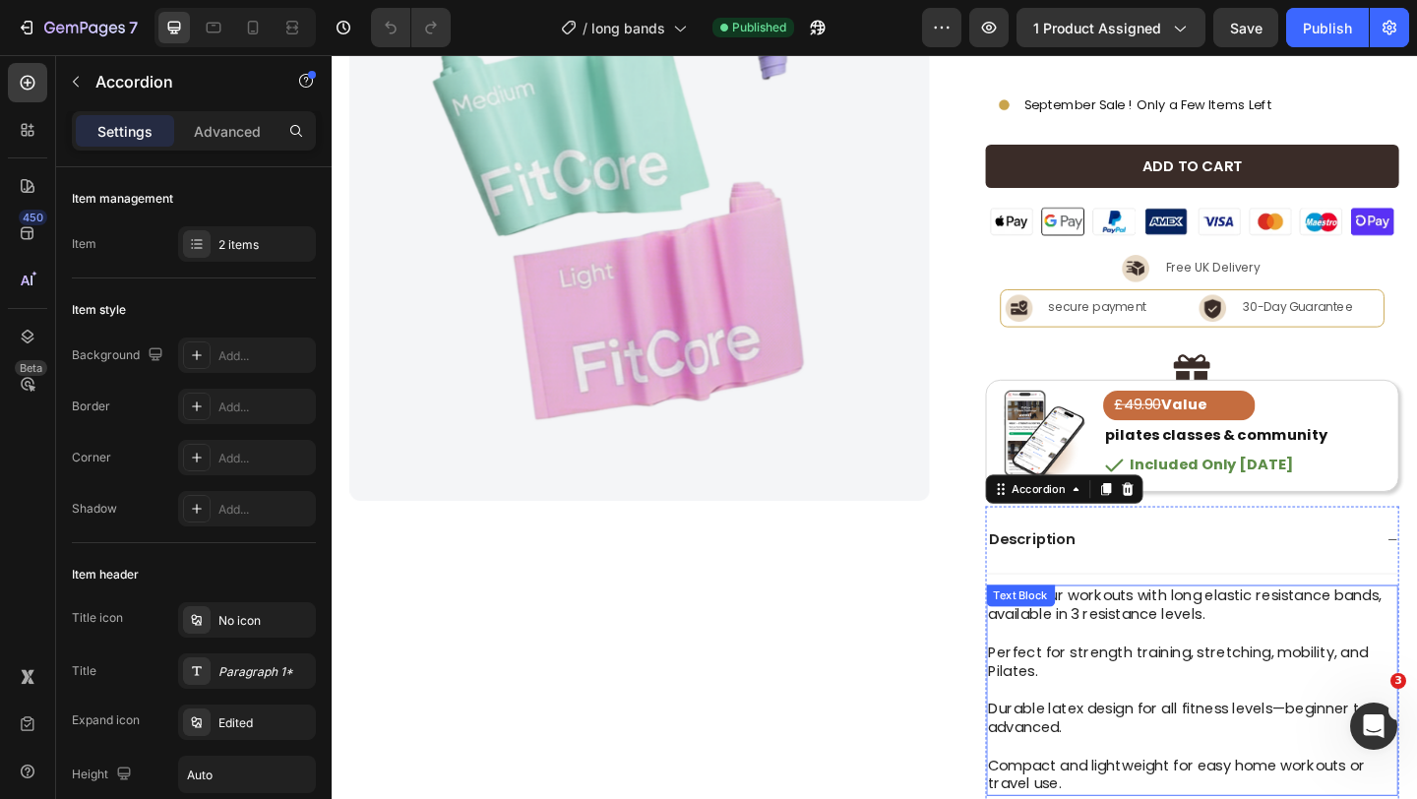
click at [1171, 683] on p "Perfect for strength training, stretching, mobility, and Pilates." at bounding box center [1268, 705] width 445 height 61
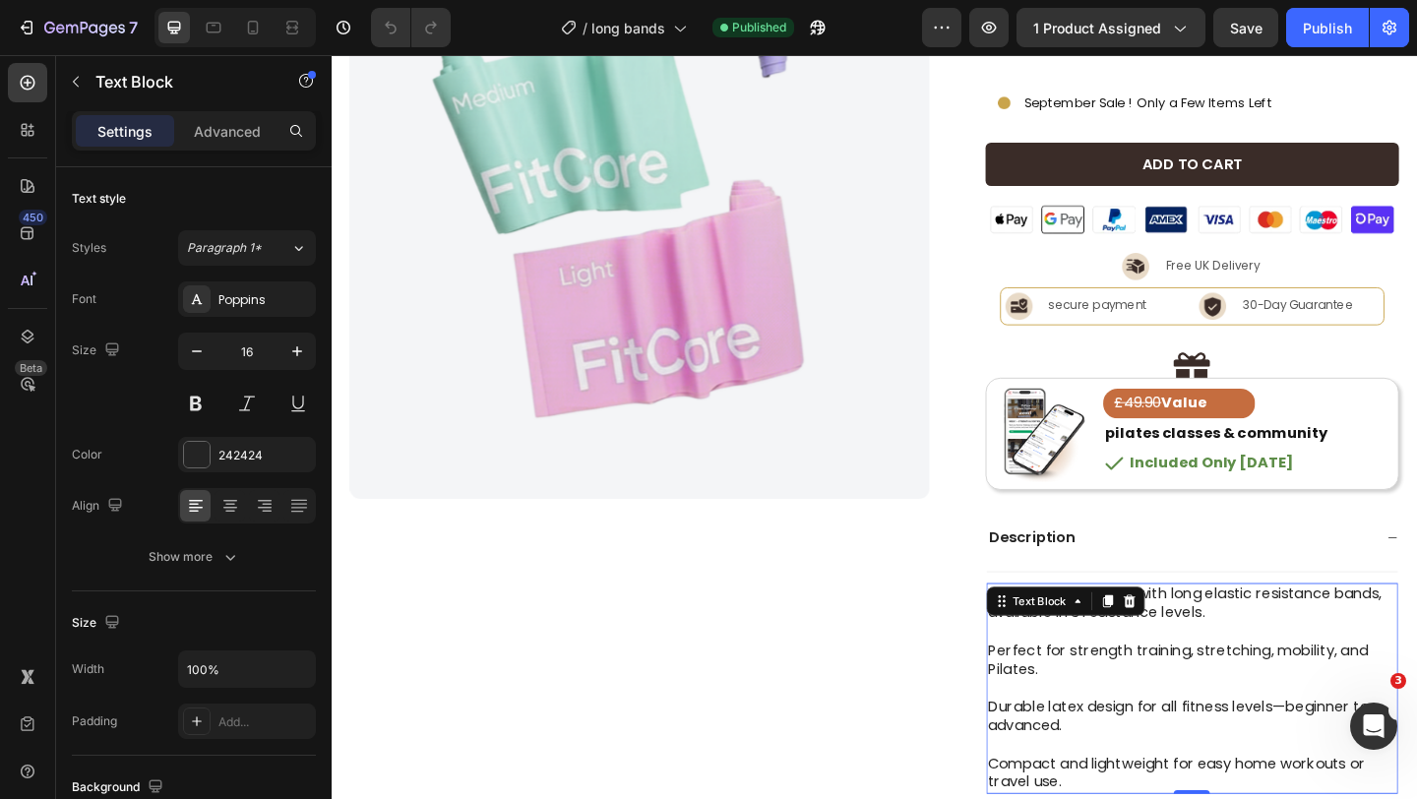
click at [1157, 699] on p "Perfect for strength training, stretching, mobility, and Pilates." at bounding box center [1268, 703] width 445 height 61
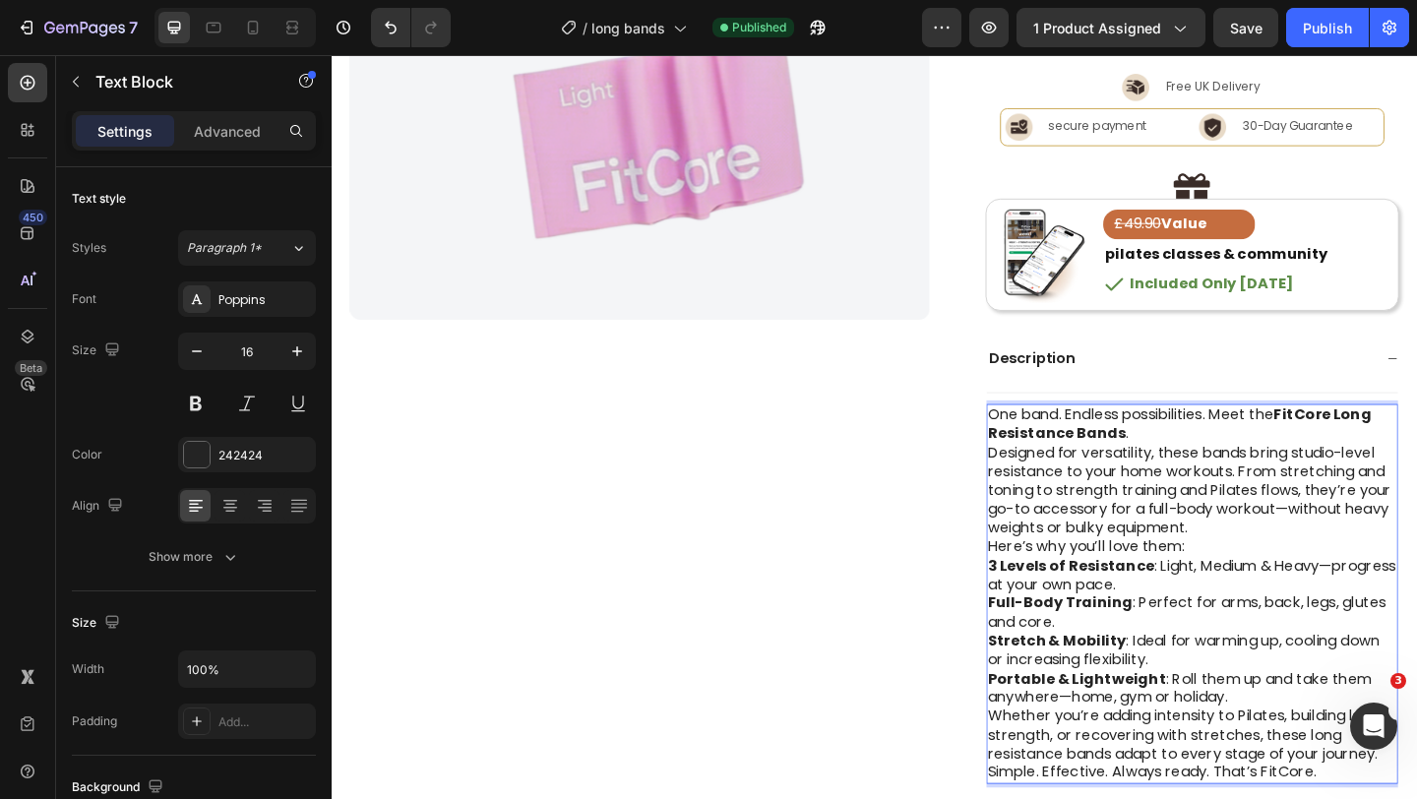
scroll to position [627, 0]
click at [1203, 467] on p "One band. Endless possibilities. Meet the FitCore Long Resistance Bands ." at bounding box center [1268, 454] width 445 height 41
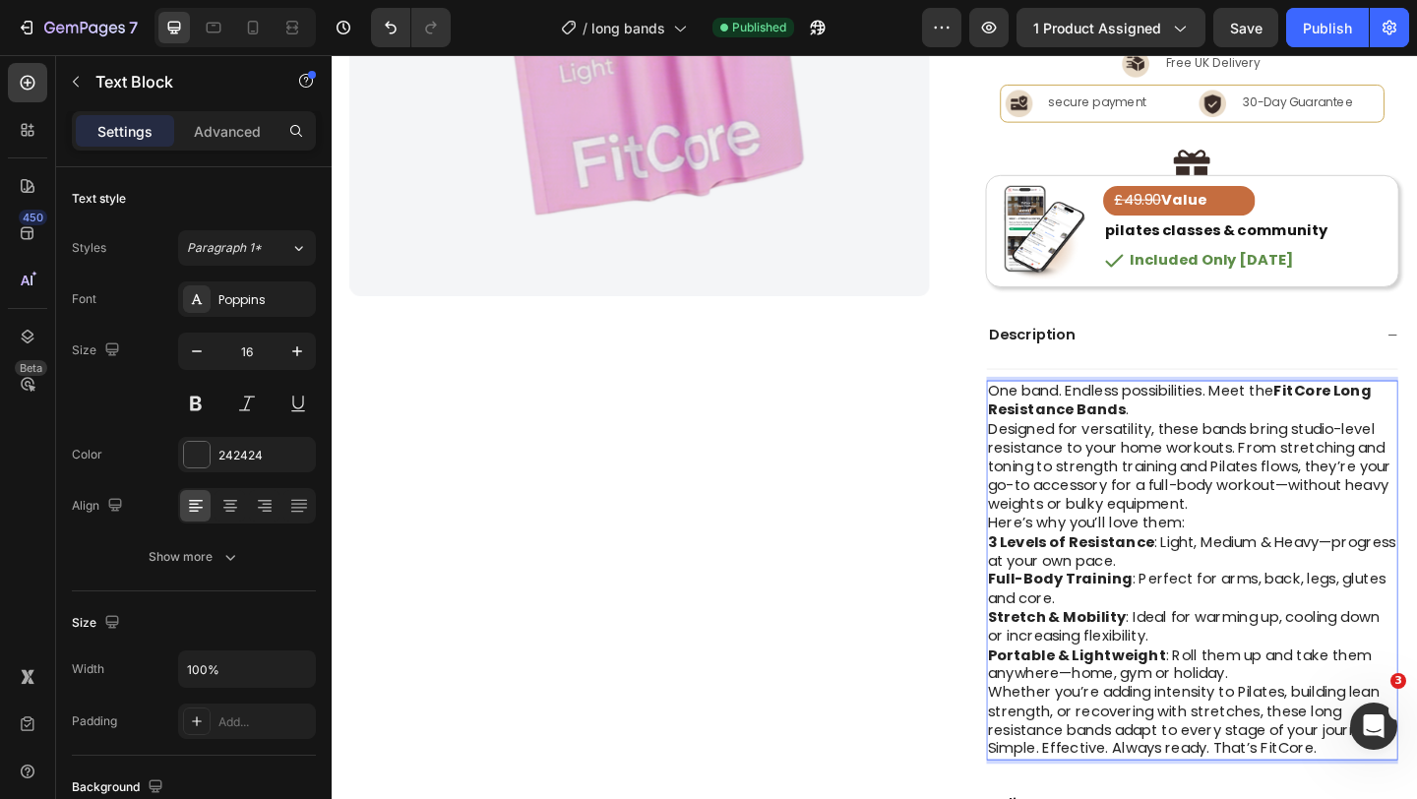
scroll to position [654, 0]
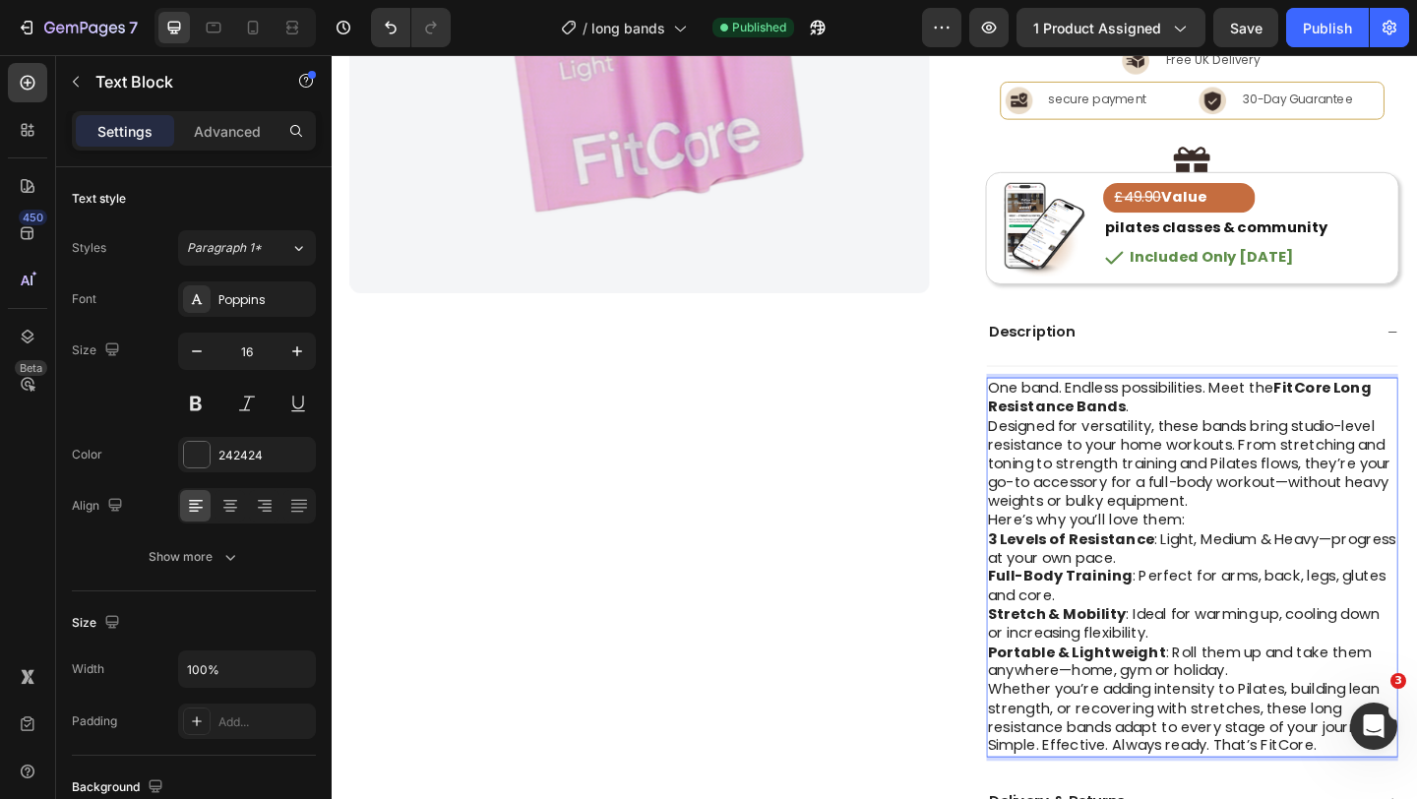
click at [1285, 569] on p "Here’s why you’ll love them:" at bounding box center [1268, 561] width 445 height 21
click at [1283, 541] on p "Designed for versatility, these bands bring studio-level resistance to your hom…" at bounding box center [1268, 500] width 445 height 102
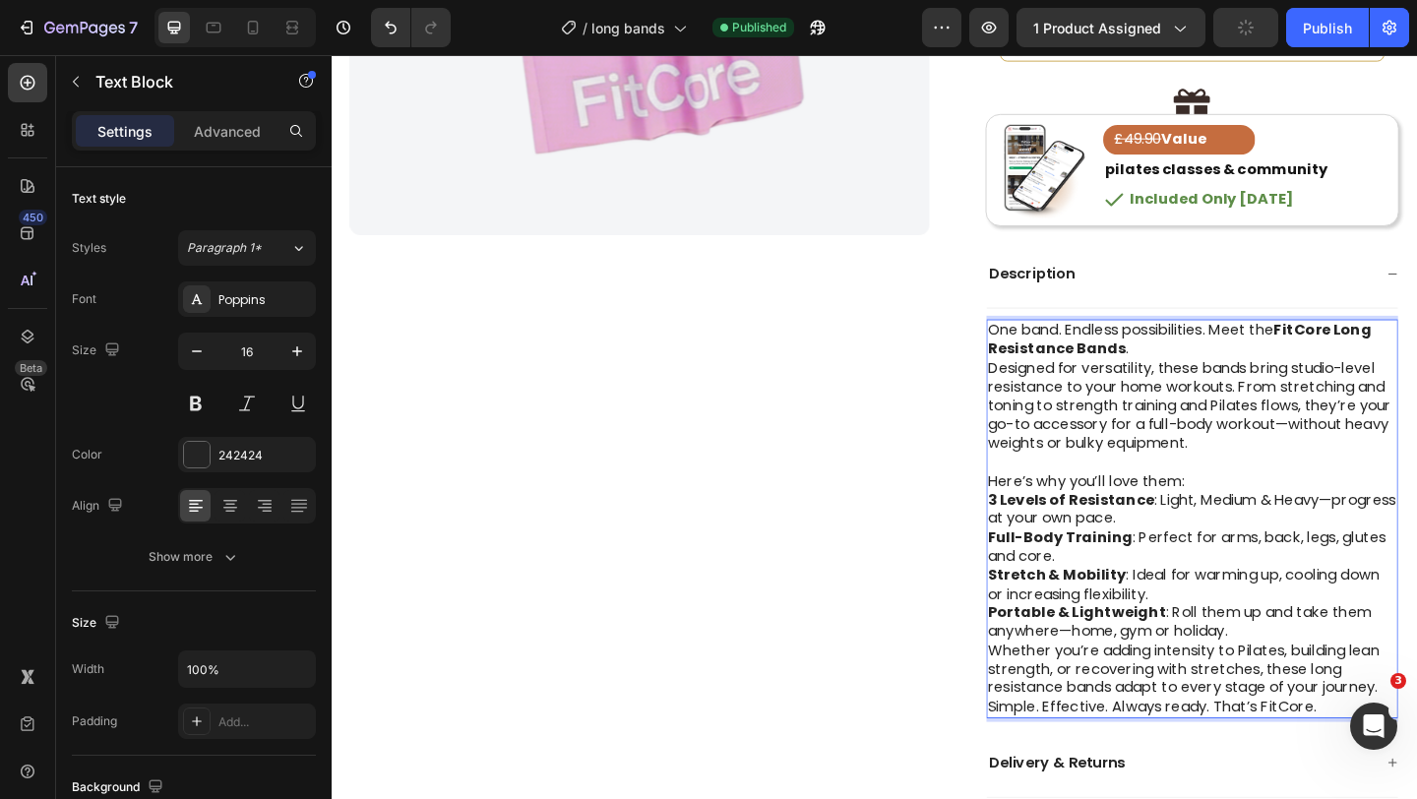
scroll to position [761, 0]
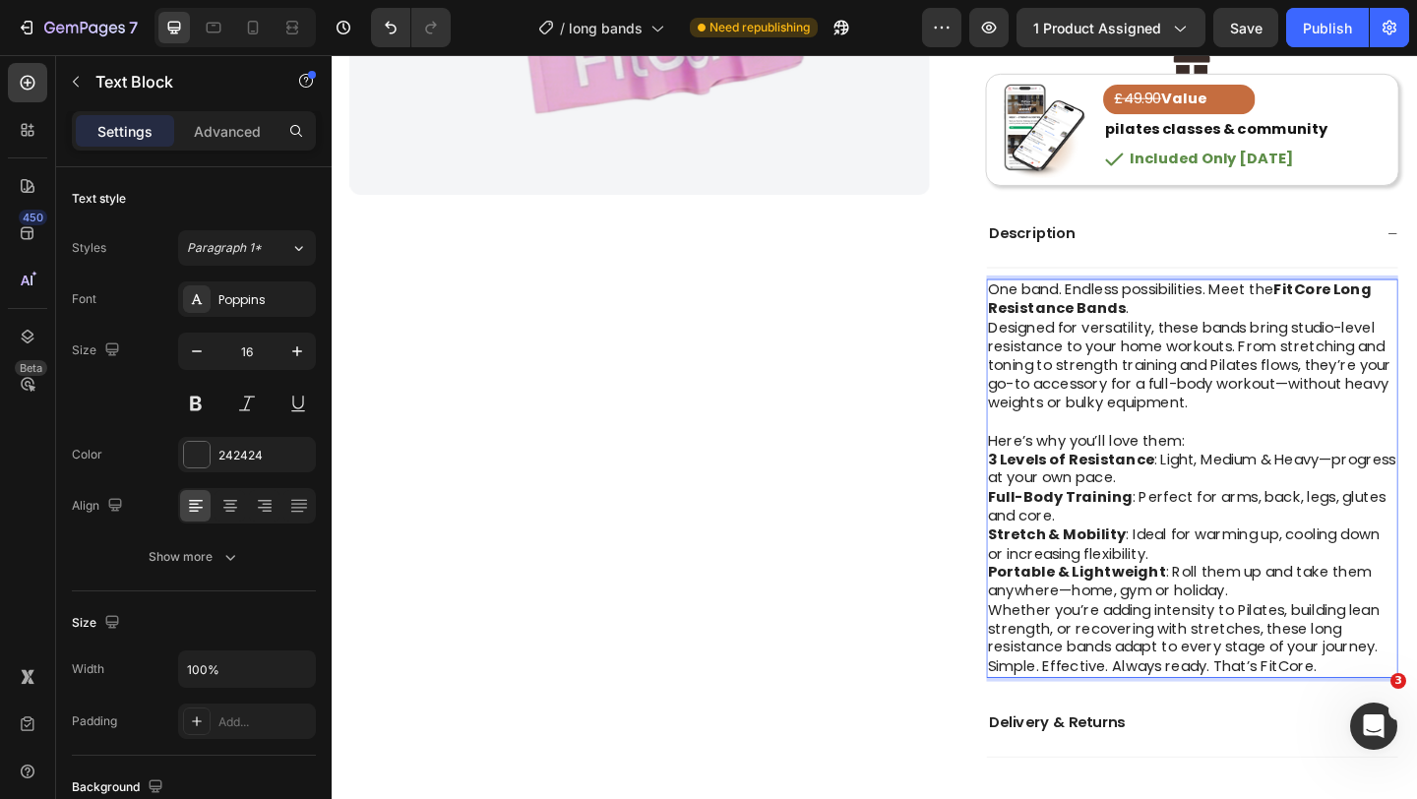
click at [1318, 644] on p "Portable & Lightweight : Roll them up and take them anywhere—home, gym or holid…" at bounding box center [1268, 627] width 445 height 41
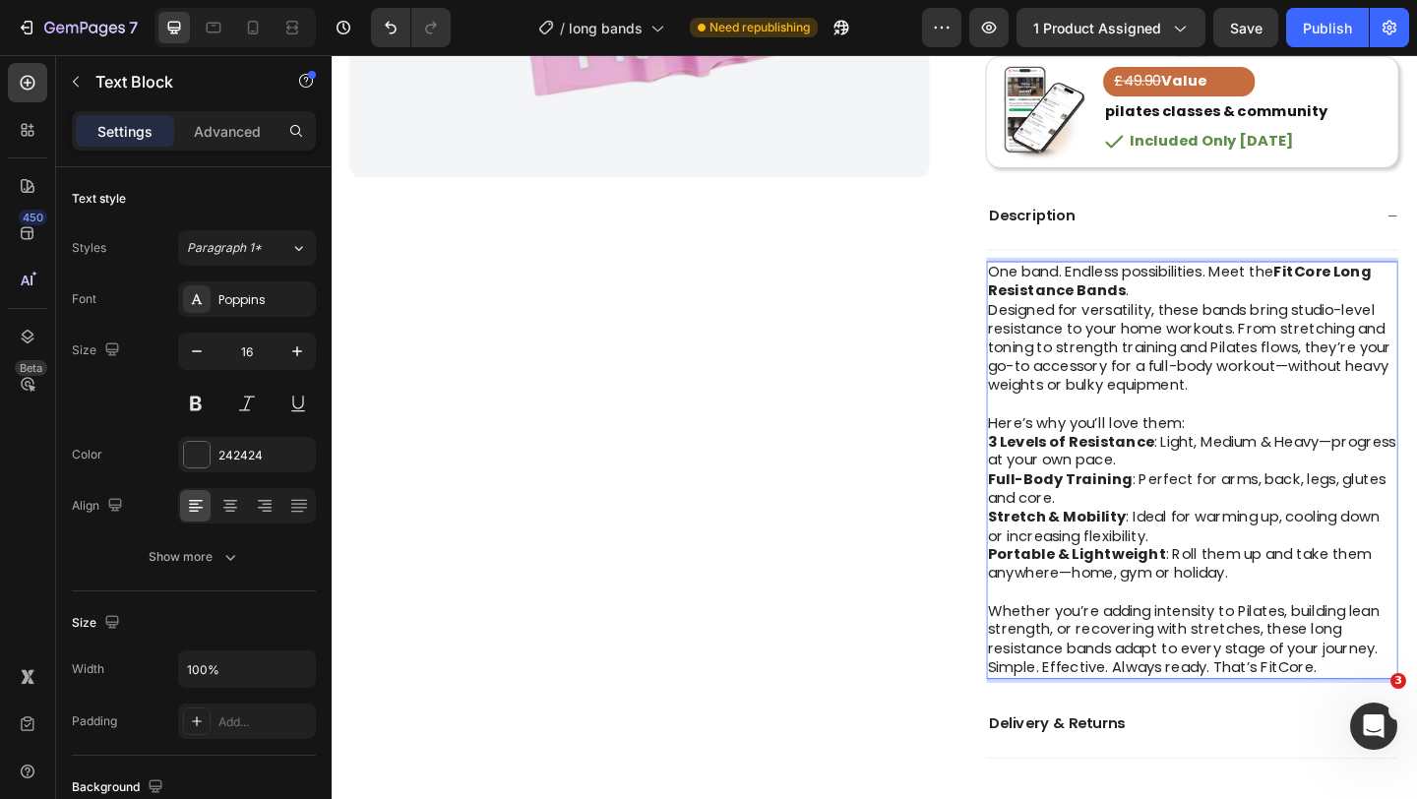
scroll to position [788, 0]
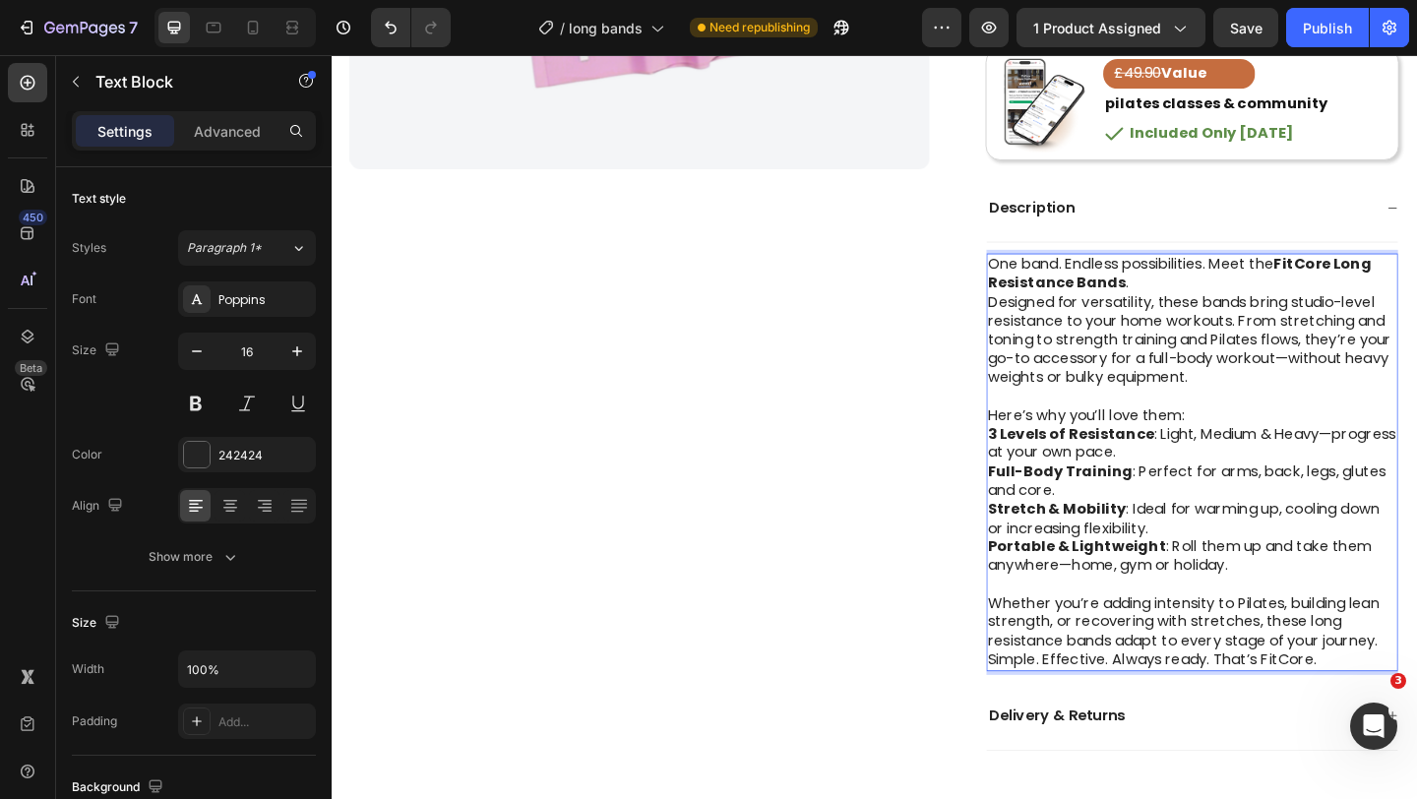
click at [1416, 698] on p "Whether you’re adding intensity to Pilates, building lean strength, or recoveri…" at bounding box center [1268, 672] width 445 height 61
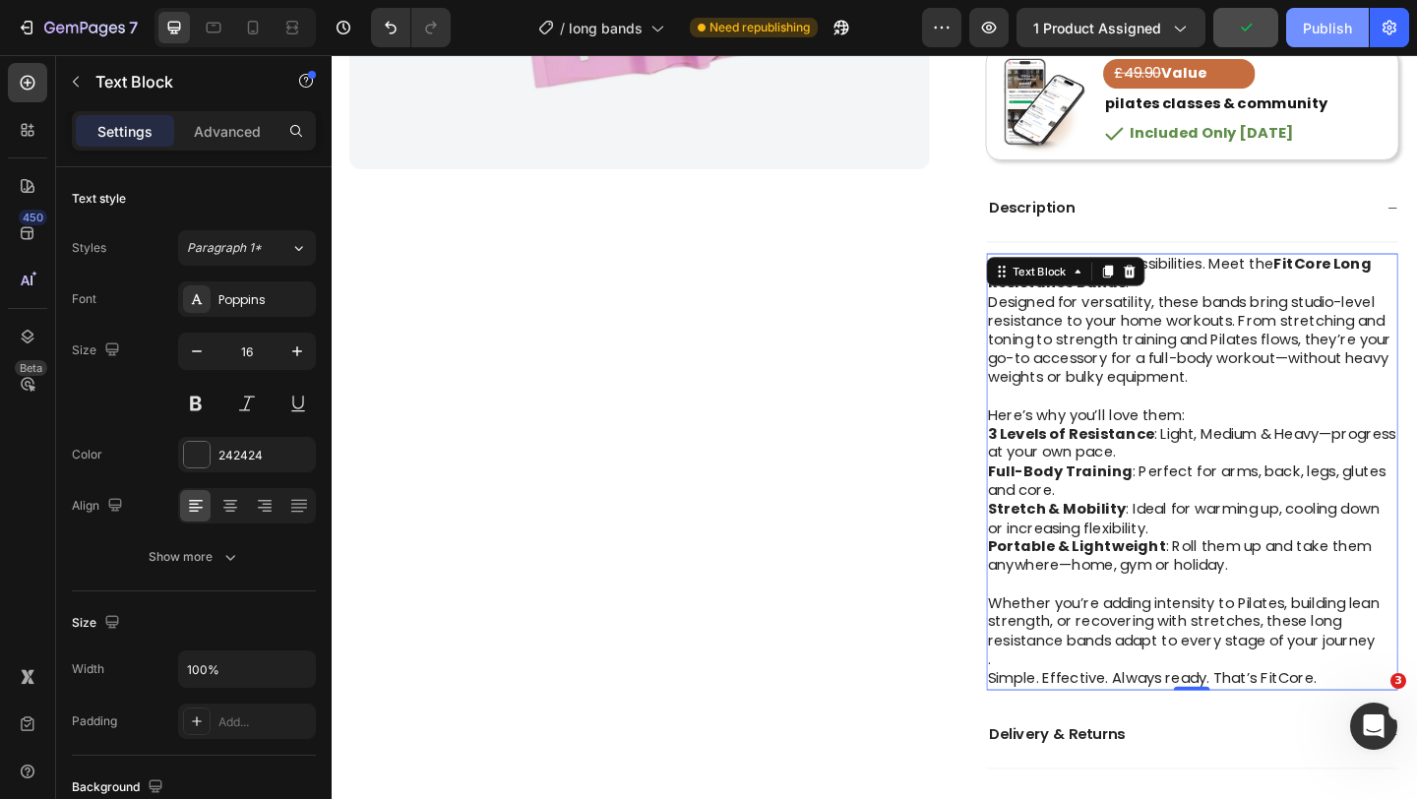
click at [1331, 31] on div "Publish" at bounding box center [1327, 28] width 49 height 21
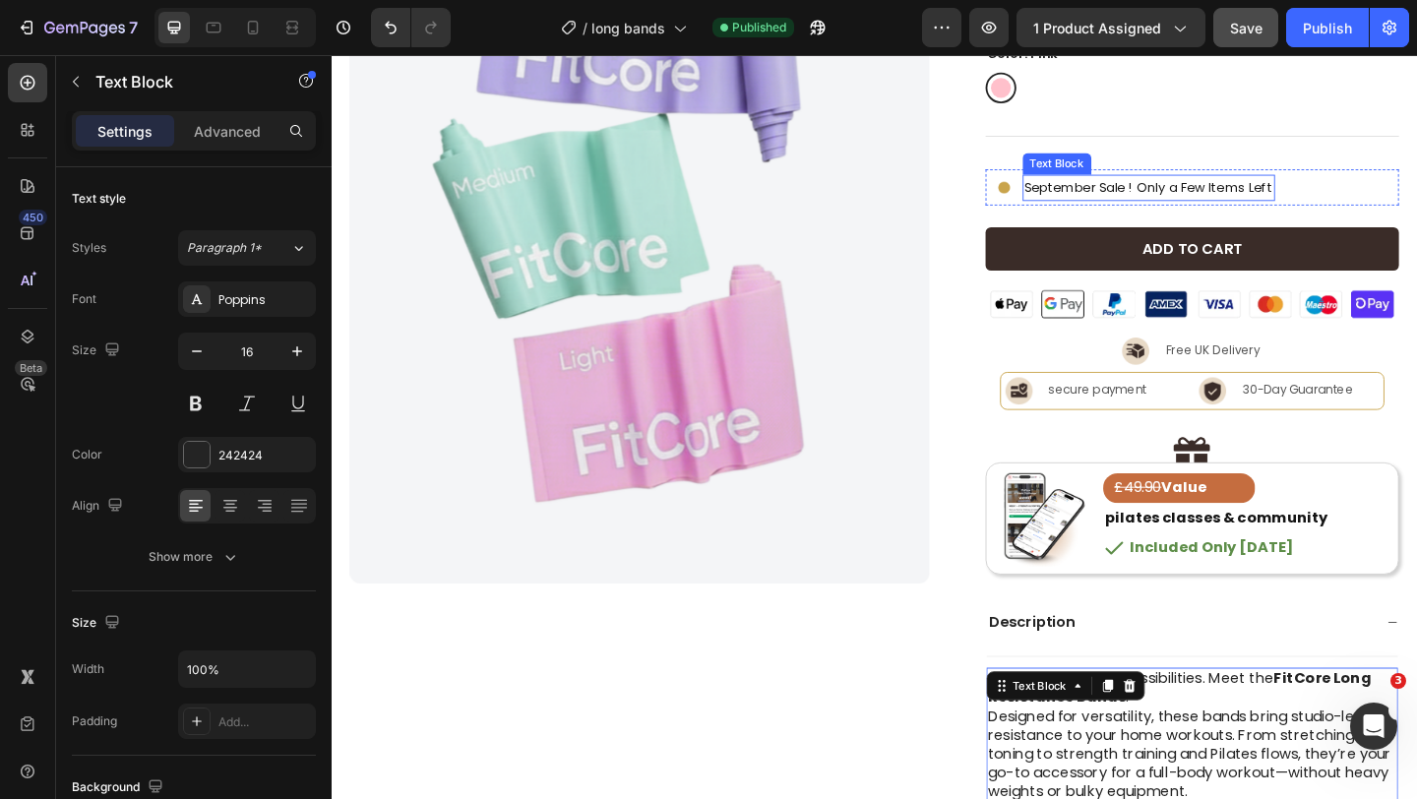
scroll to position [334, 0]
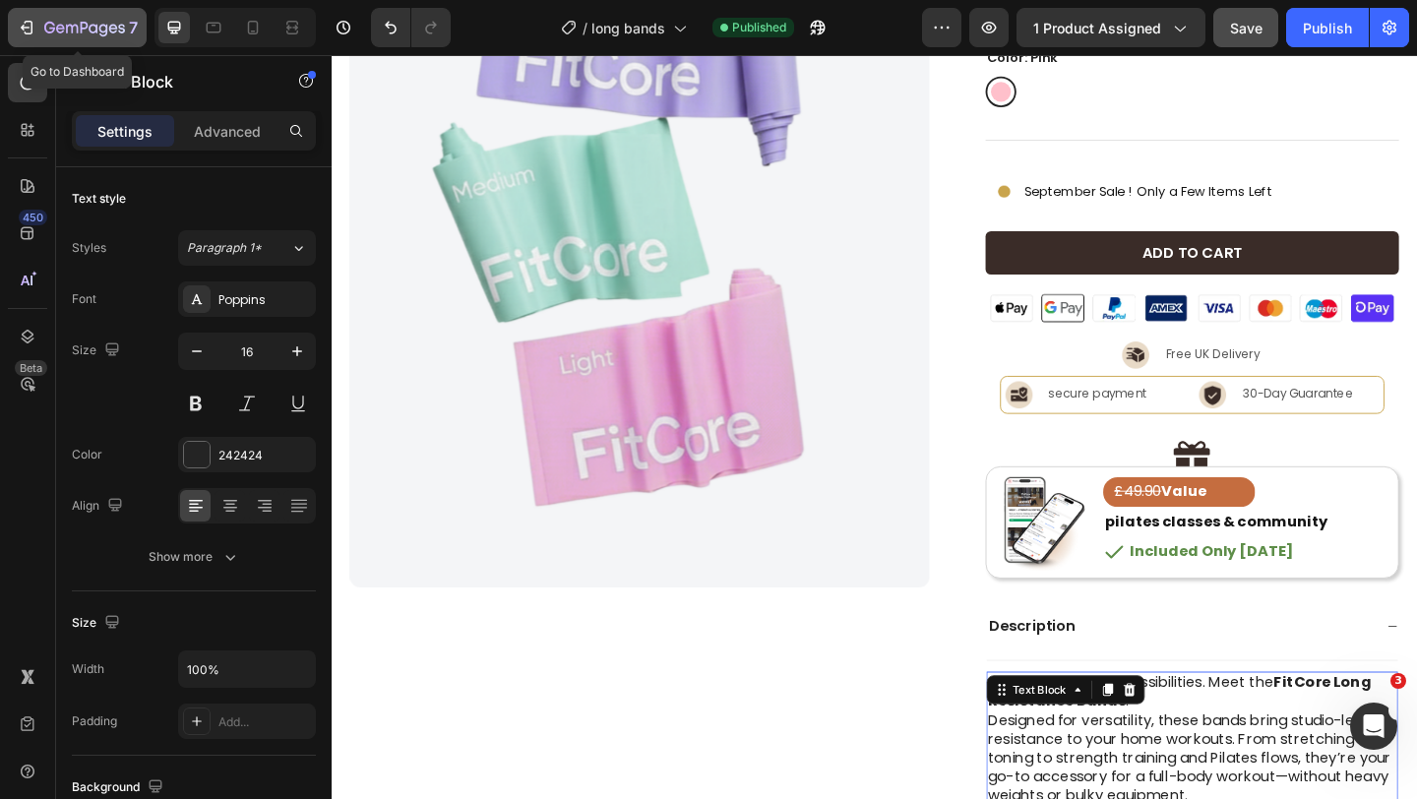
click at [113, 32] on icon "button" at bounding box center [113, 28] width 9 height 9
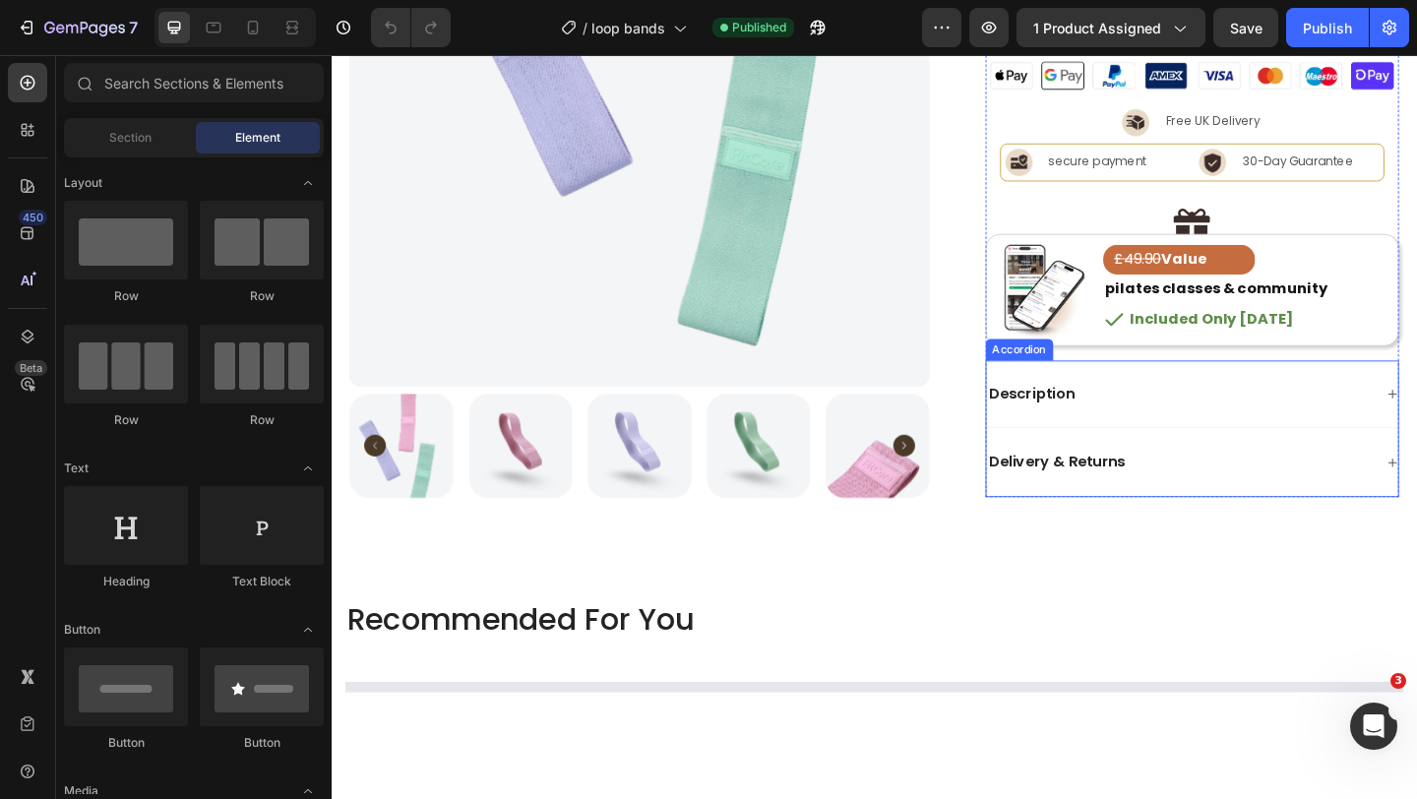
scroll to position [556, 0]
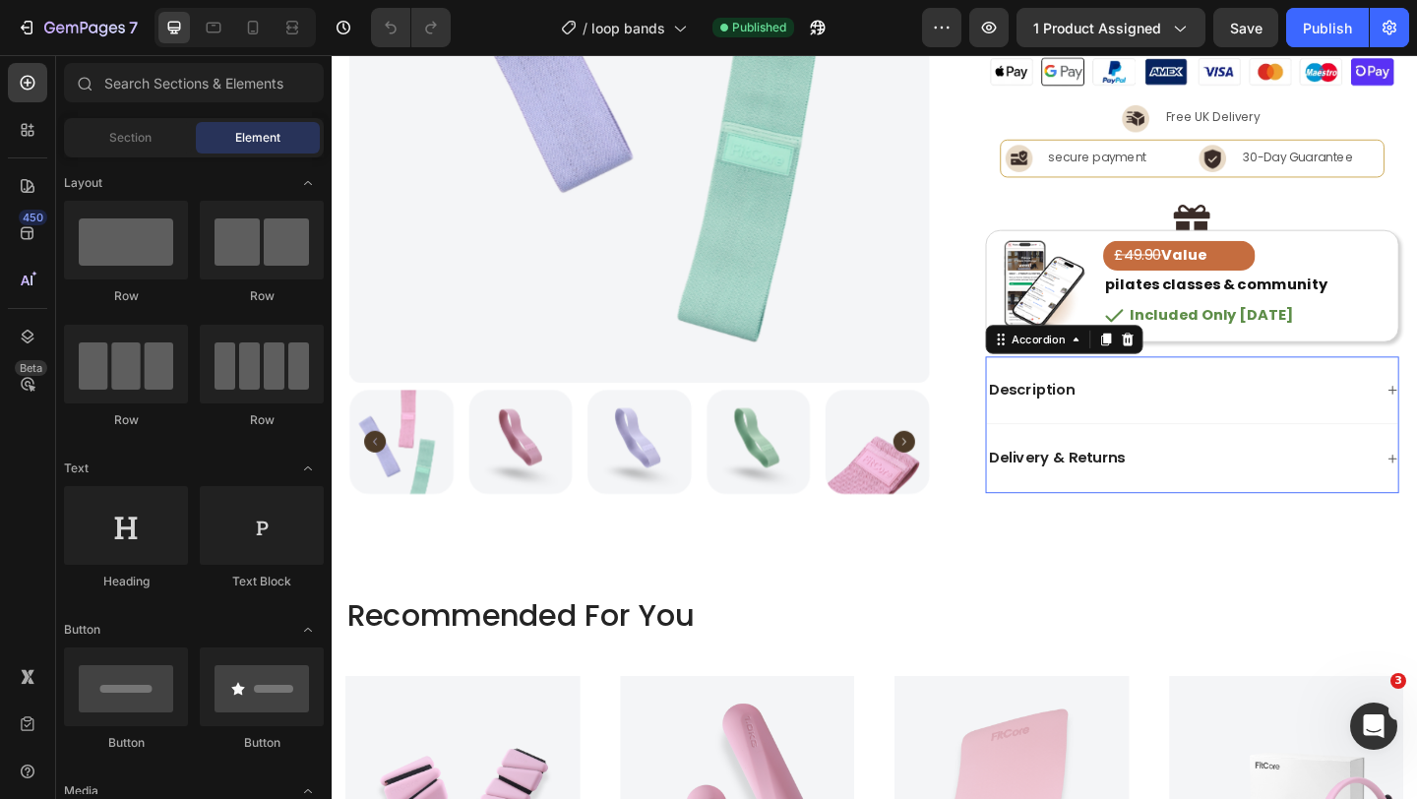
click at [1185, 426] on div "Description" at bounding box center [1254, 419] width 421 height 27
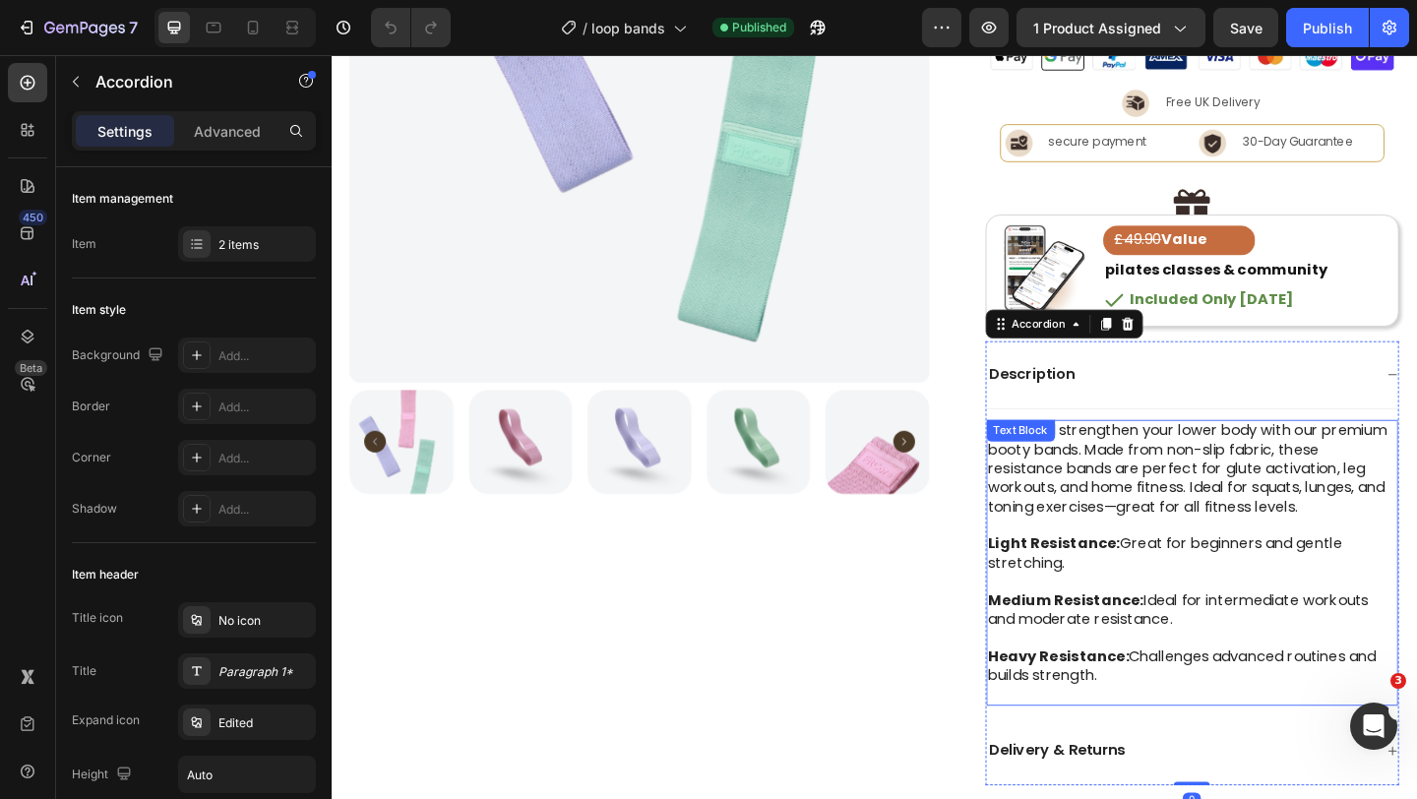
click at [1135, 544] on p "Tone and strengthen your lower body with our premium booty bands. Made from non…" at bounding box center [1268, 505] width 445 height 102
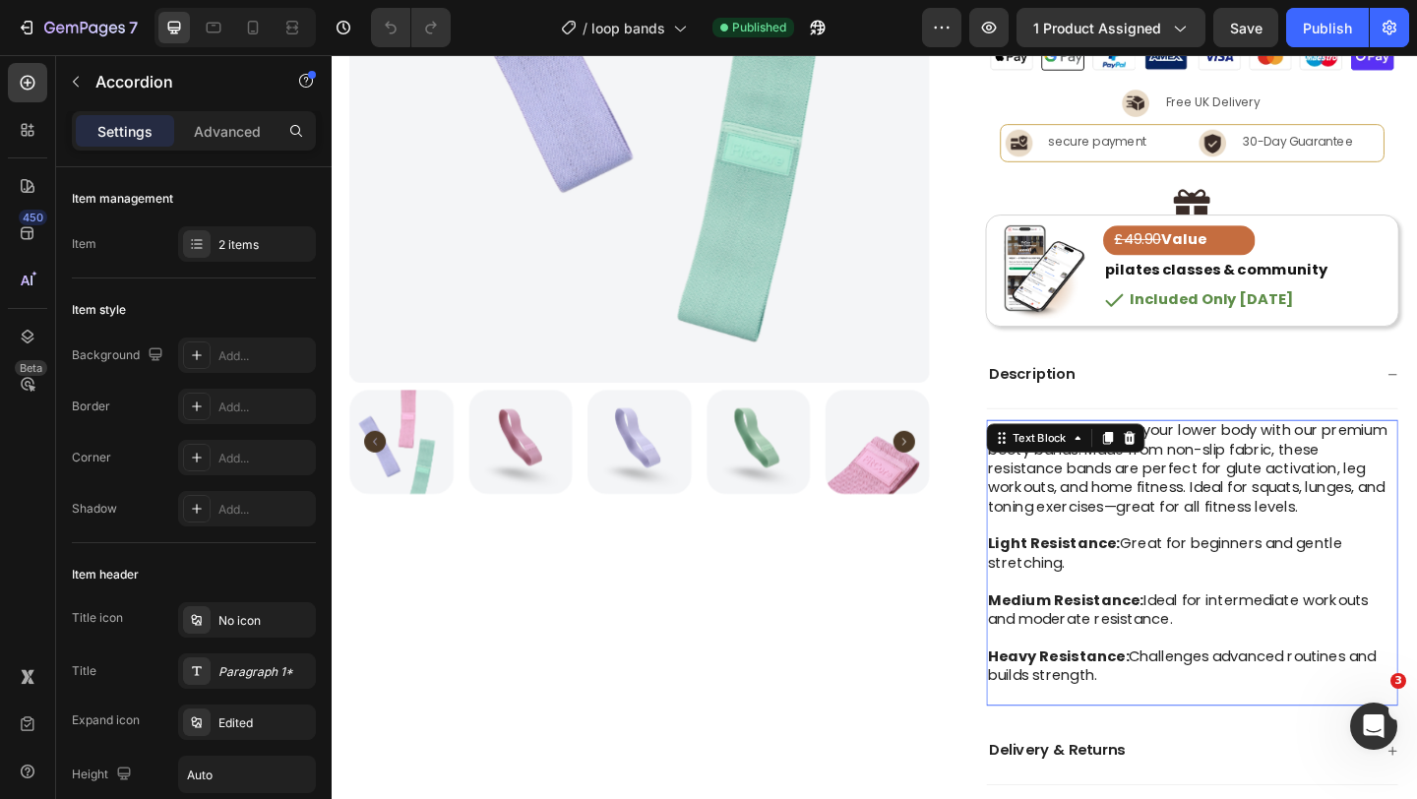
scroll to position [558, 0]
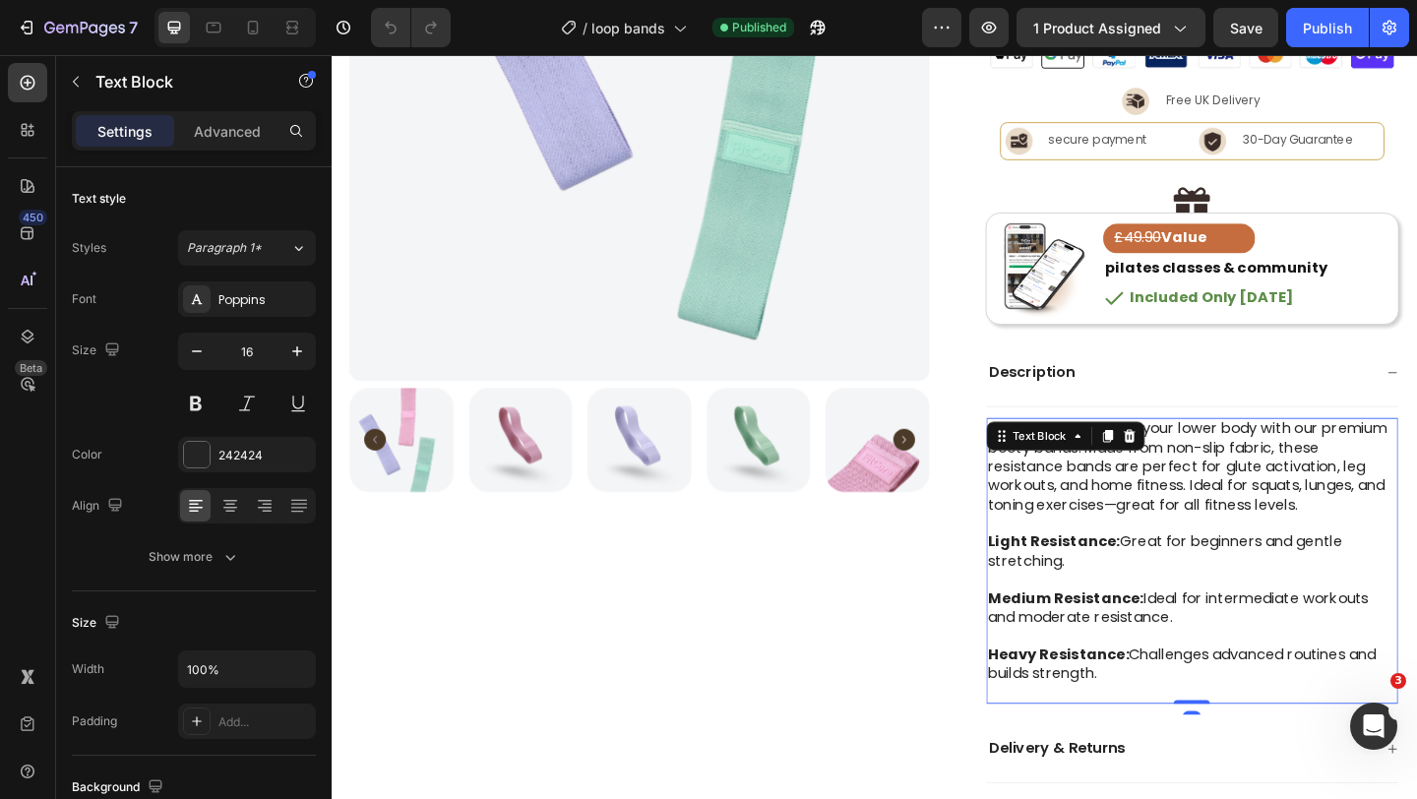
click at [1135, 539] on p "Tone and strengthen your lower body with our premium booty bands. Made from non…" at bounding box center [1268, 503] width 445 height 102
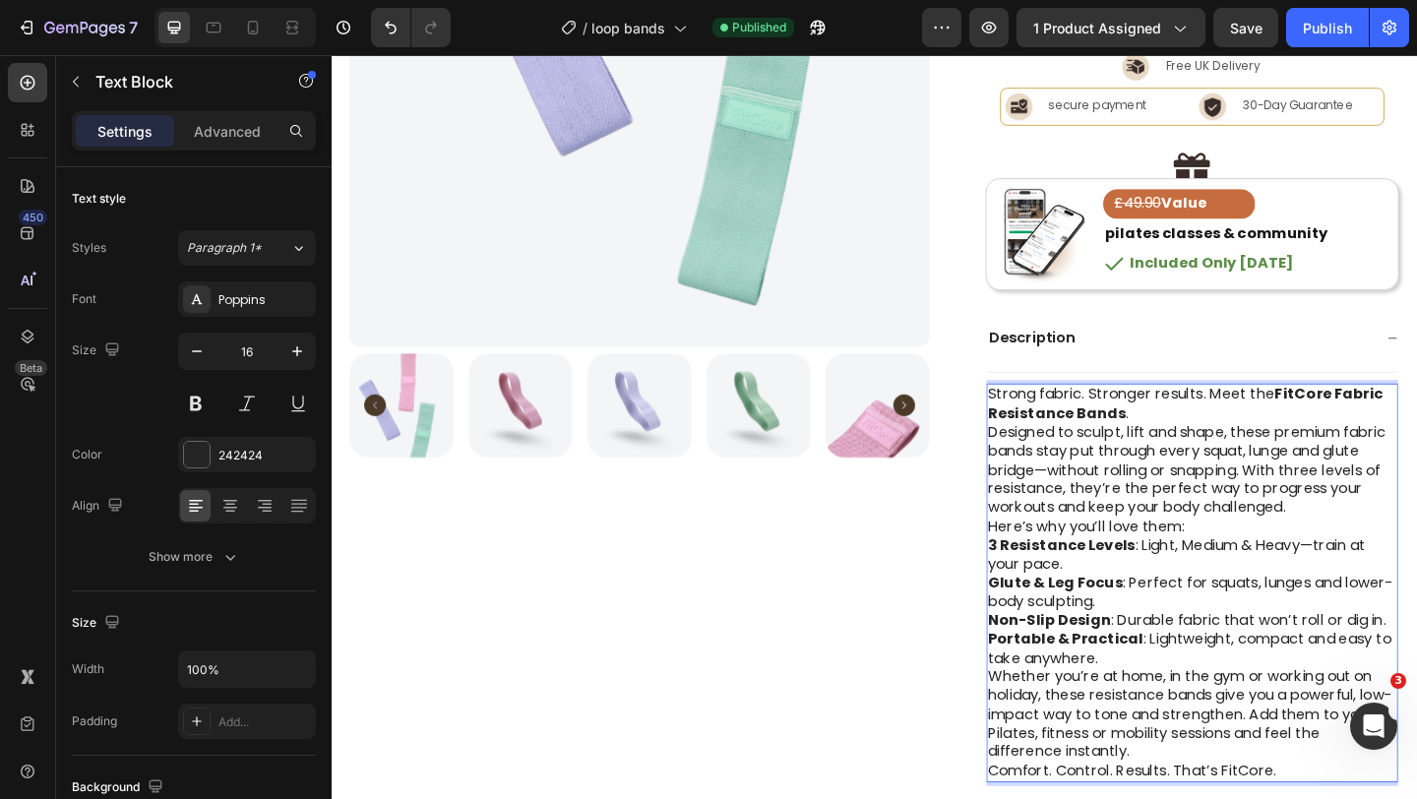
scroll to position [596, 0]
click at [1403, 545] on p "Designed to sculpt, lift and shape, these premium fabric bands stay put through…" at bounding box center [1268, 506] width 445 height 102
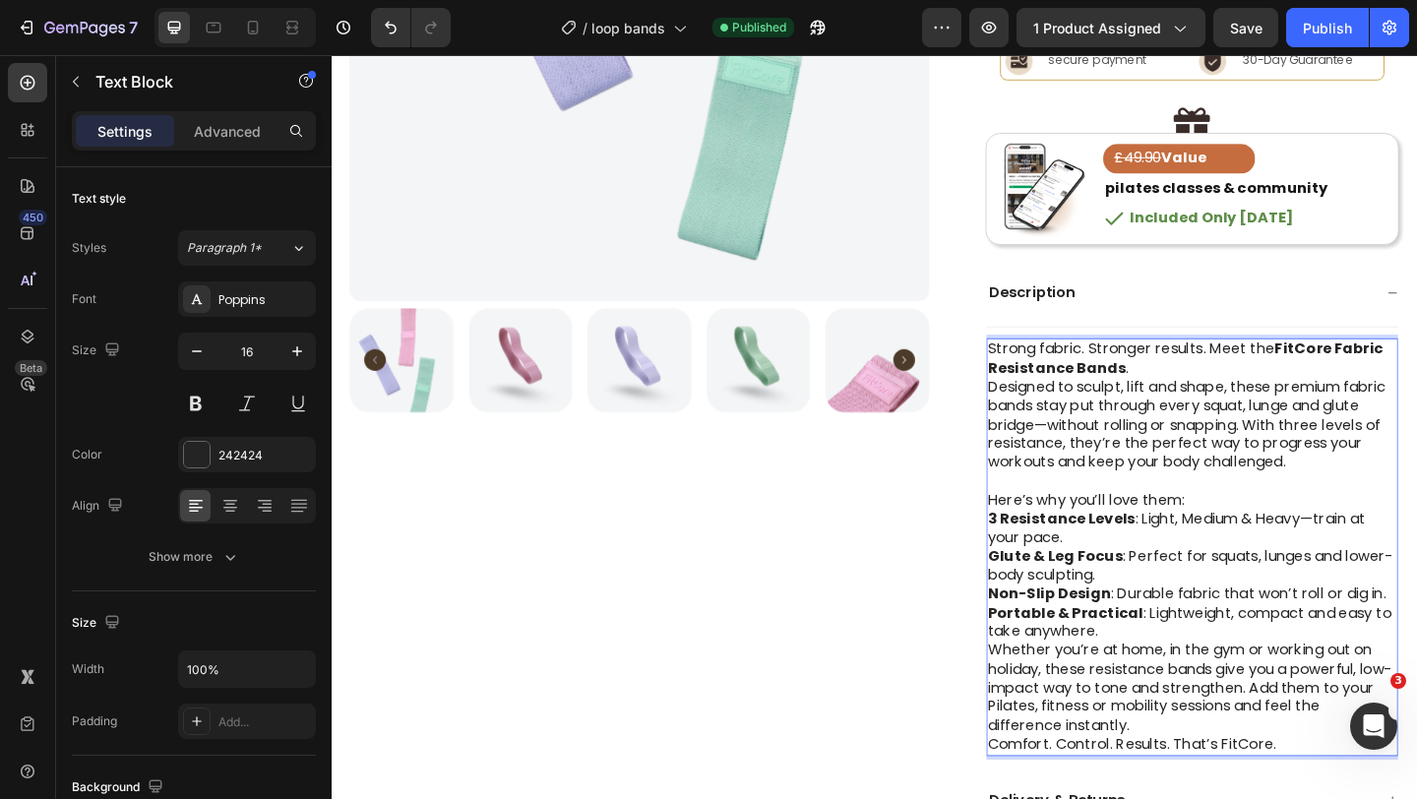
scroll to position [648, 0]
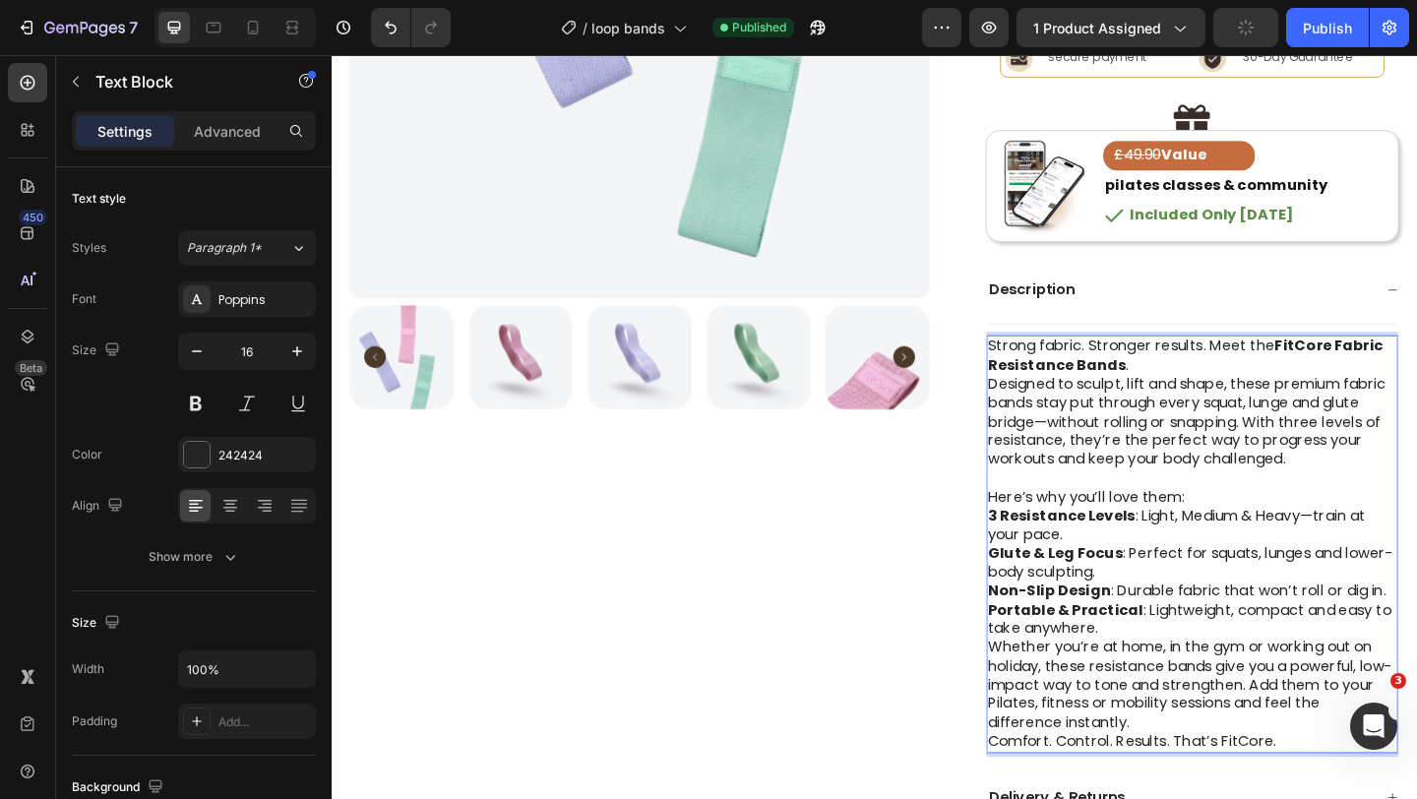
click at [1181, 679] on p "Portable & Practical : Lightweight, compact and easy to take anywhere." at bounding box center [1268, 670] width 445 height 41
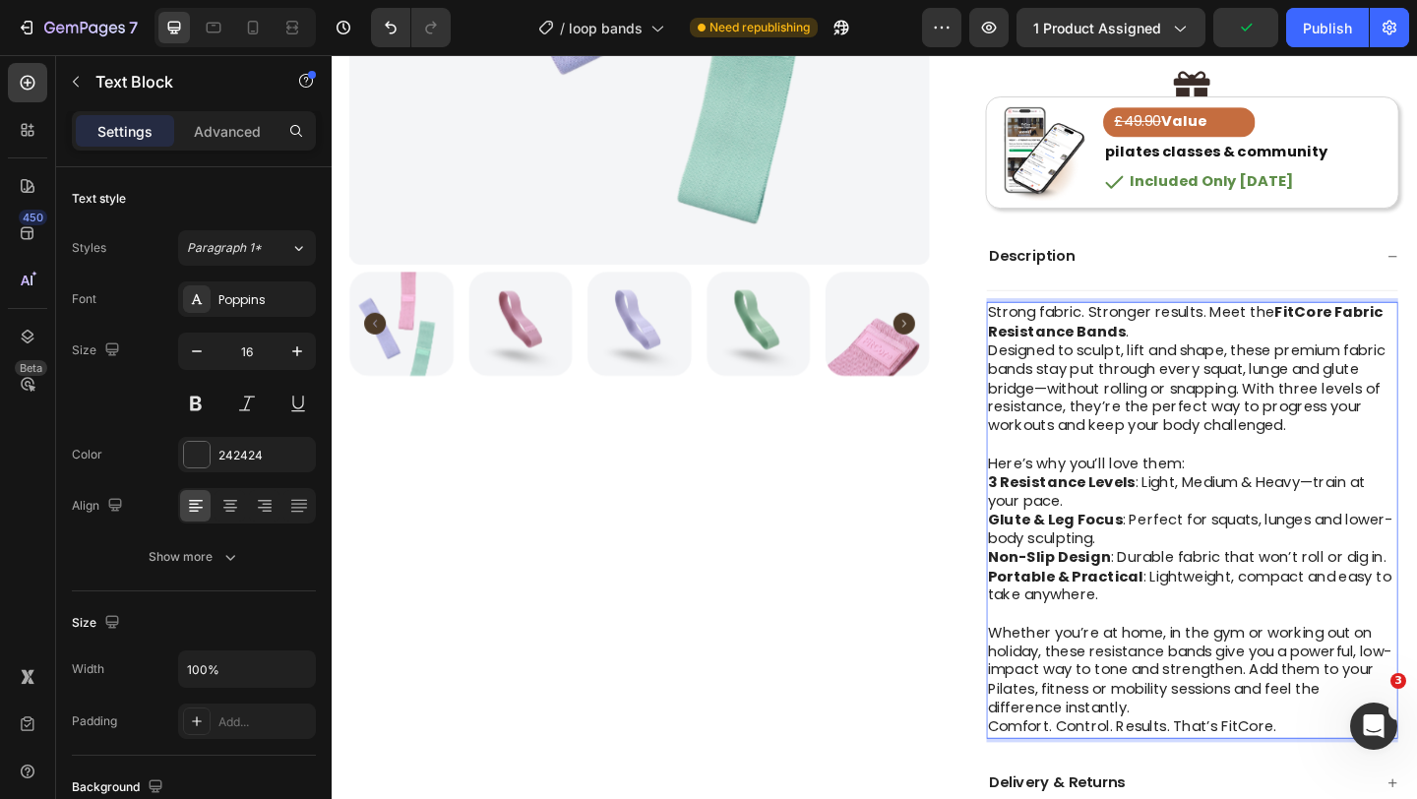
scroll to position [693, 0]
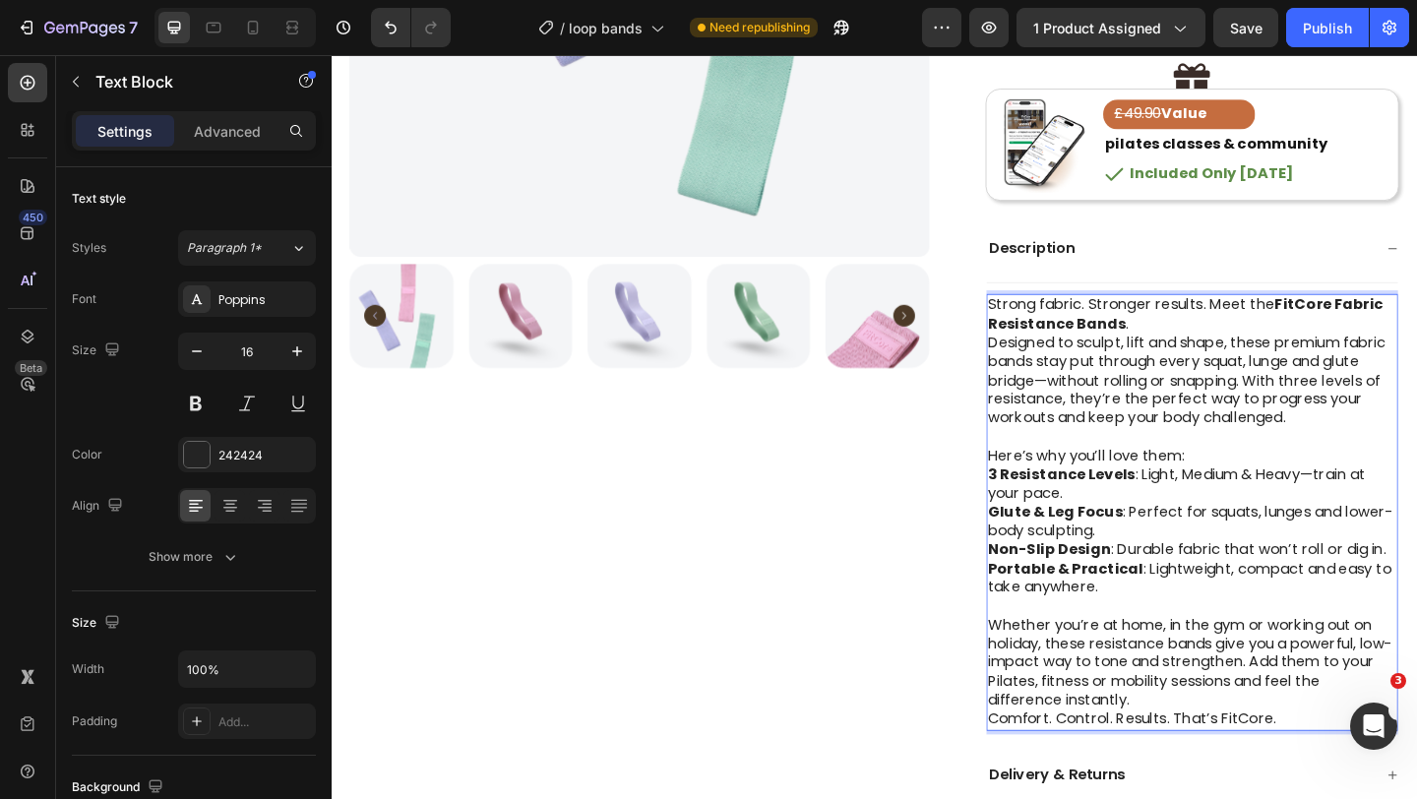
click at [1223, 760] on p "Whether you’re at home, in the gym or working out on holiday, these resistance …" at bounding box center [1268, 716] width 445 height 102
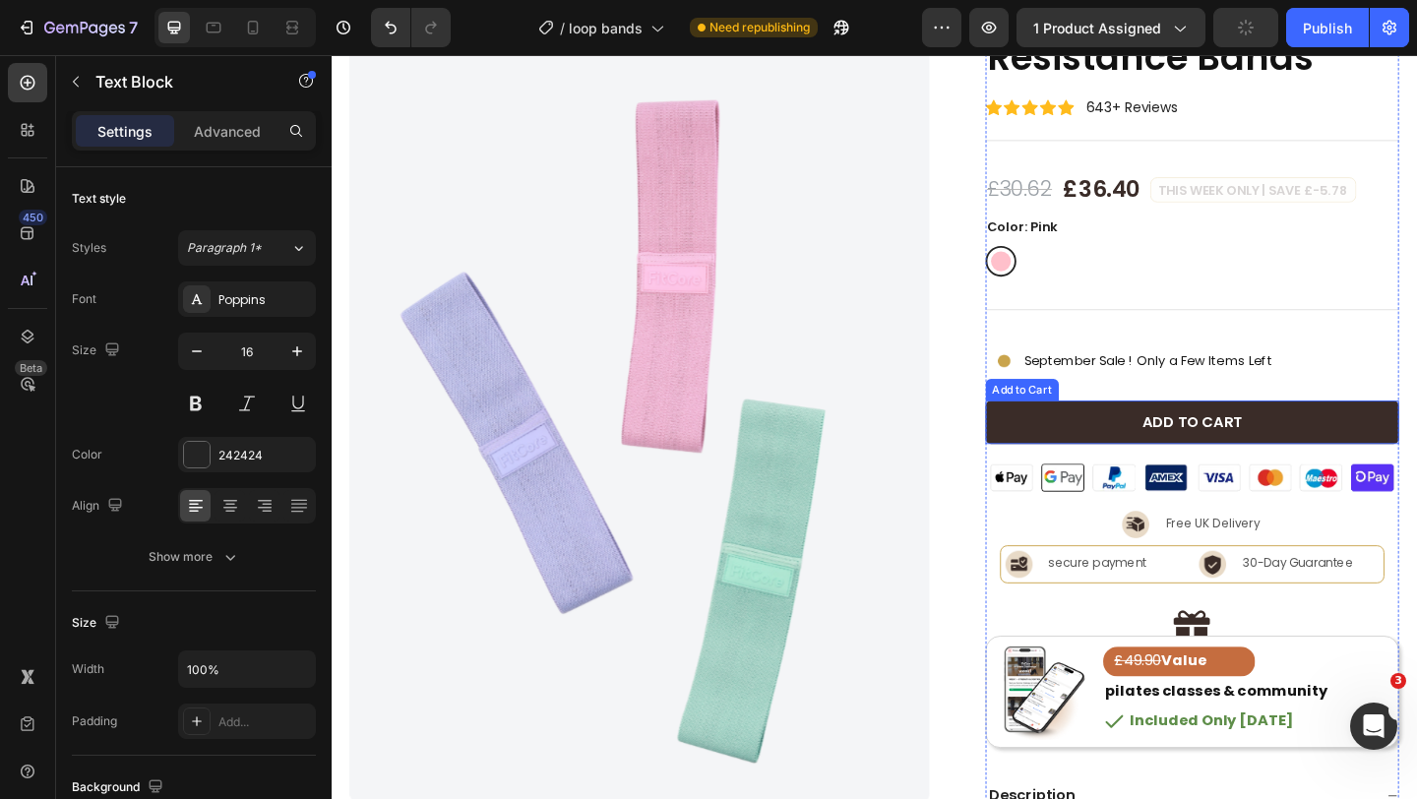
scroll to position [0, 0]
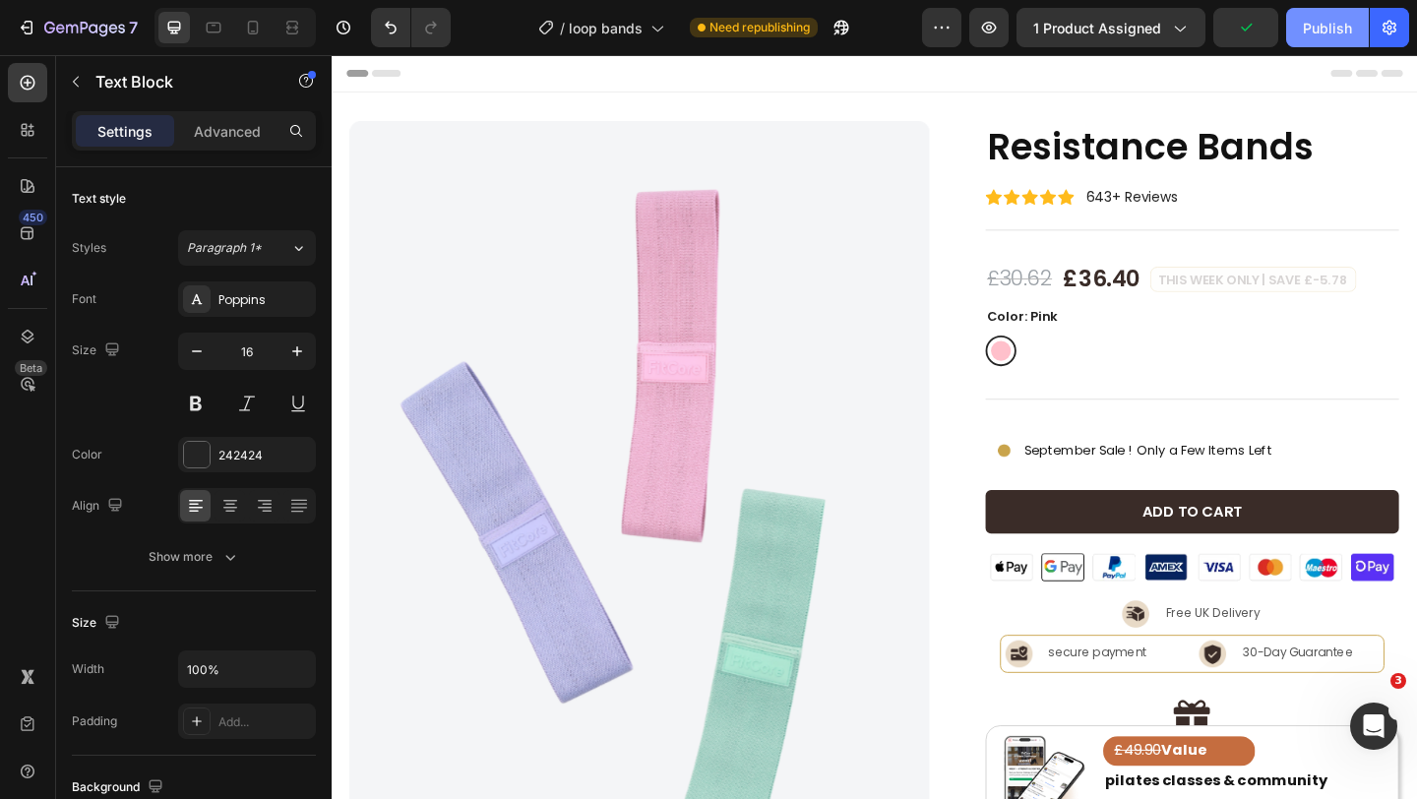
click at [1298, 30] on button "Publish" at bounding box center [1327, 27] width 83 height 39
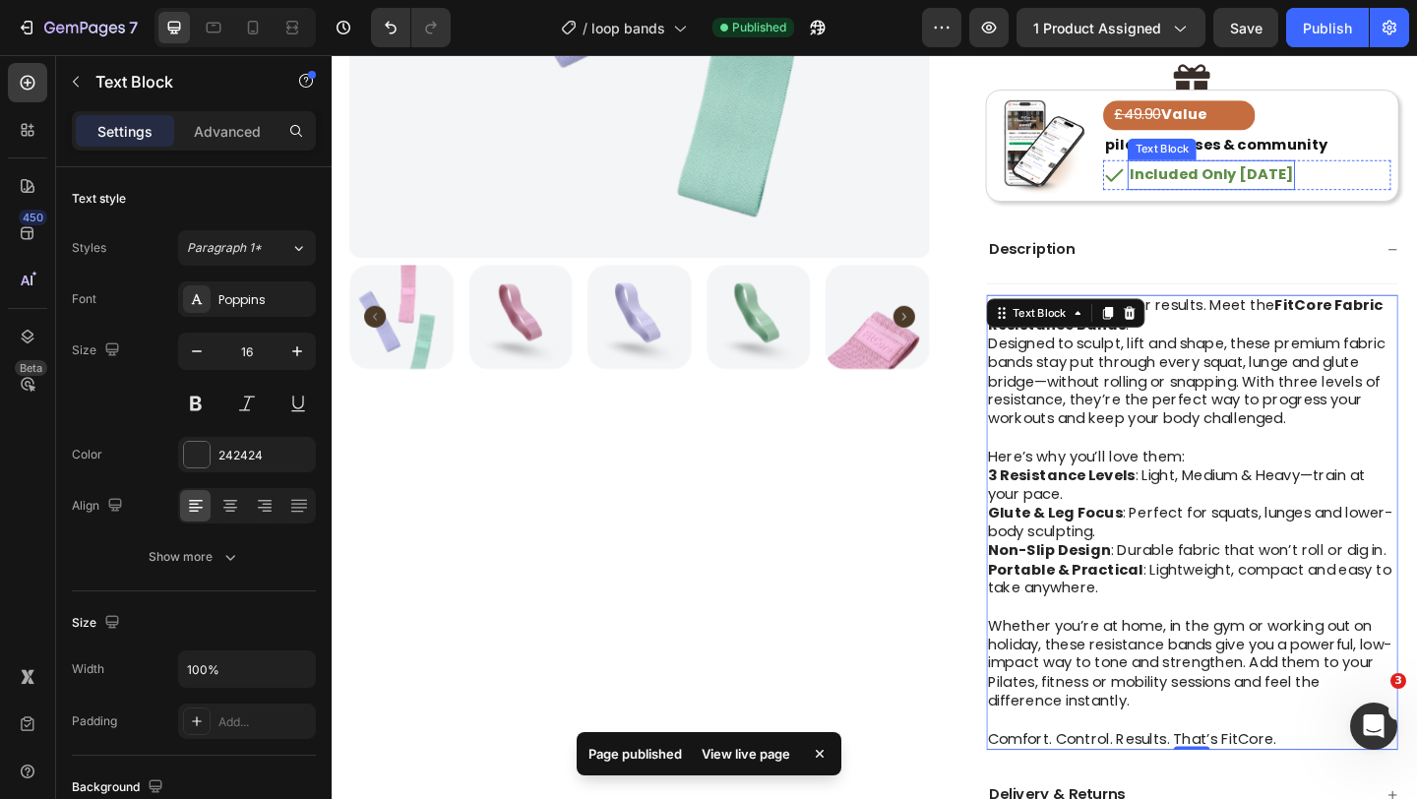
scroll to position [703, 0]
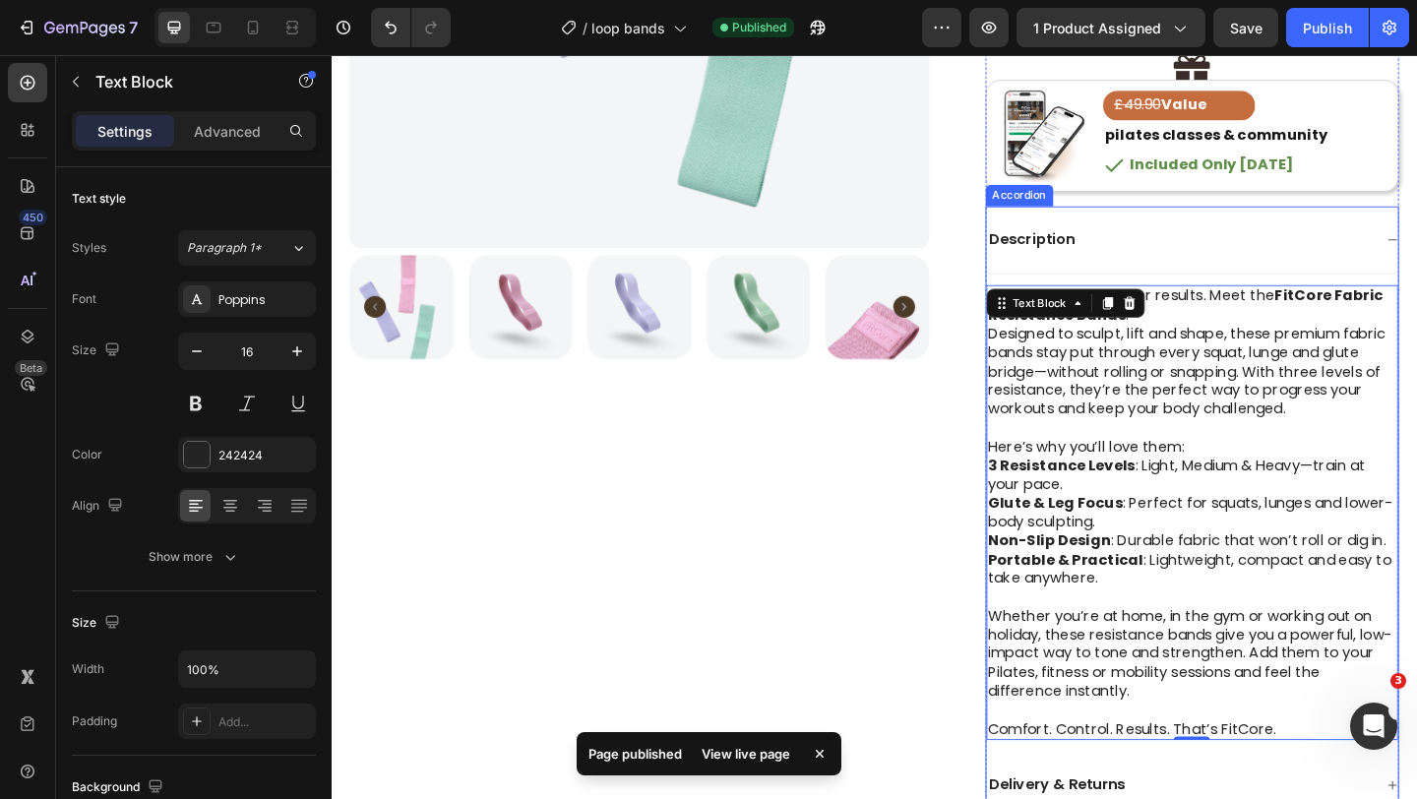
click at [1351, 256] on div "Description" at bounding box center [1254, 256] width 421 height 27
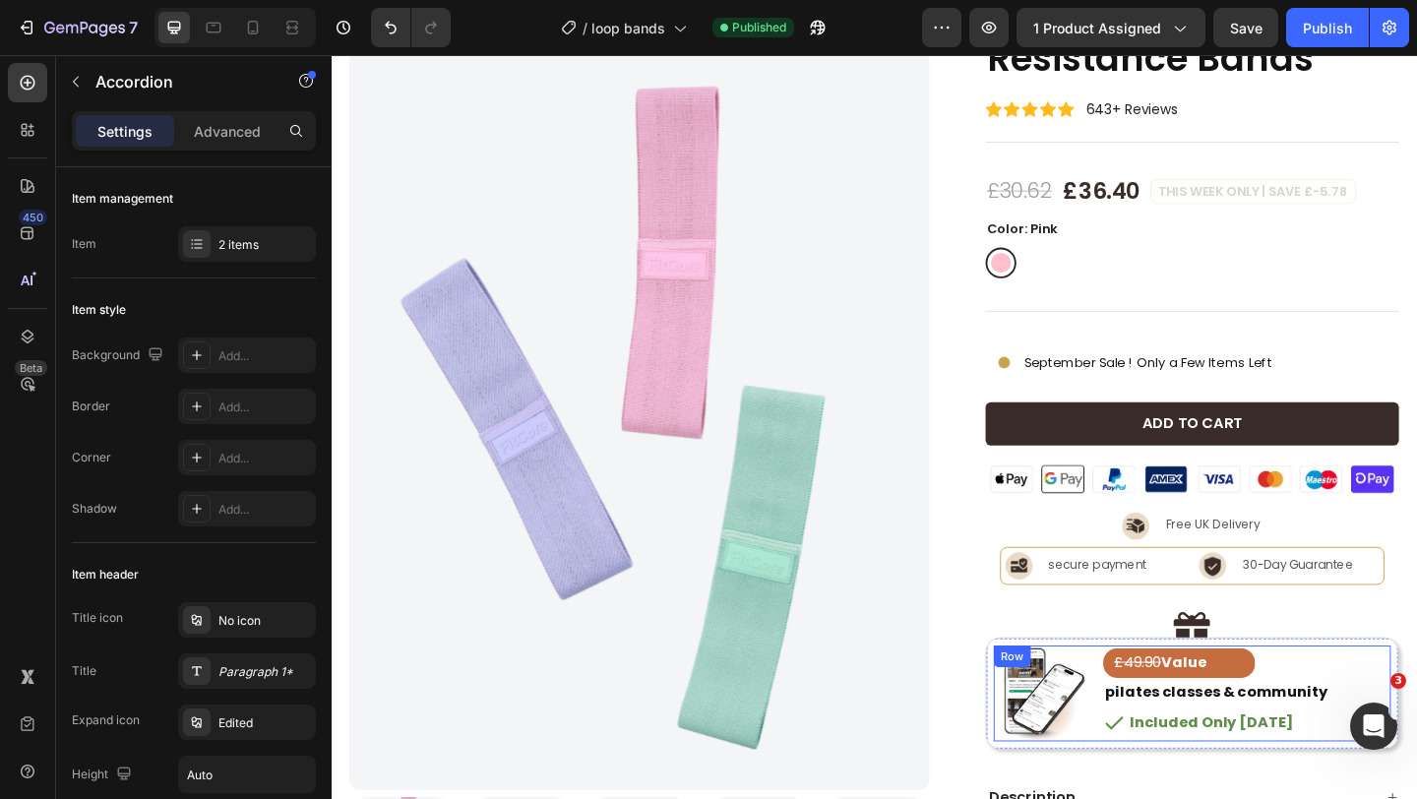
scroll to position [0, 0]
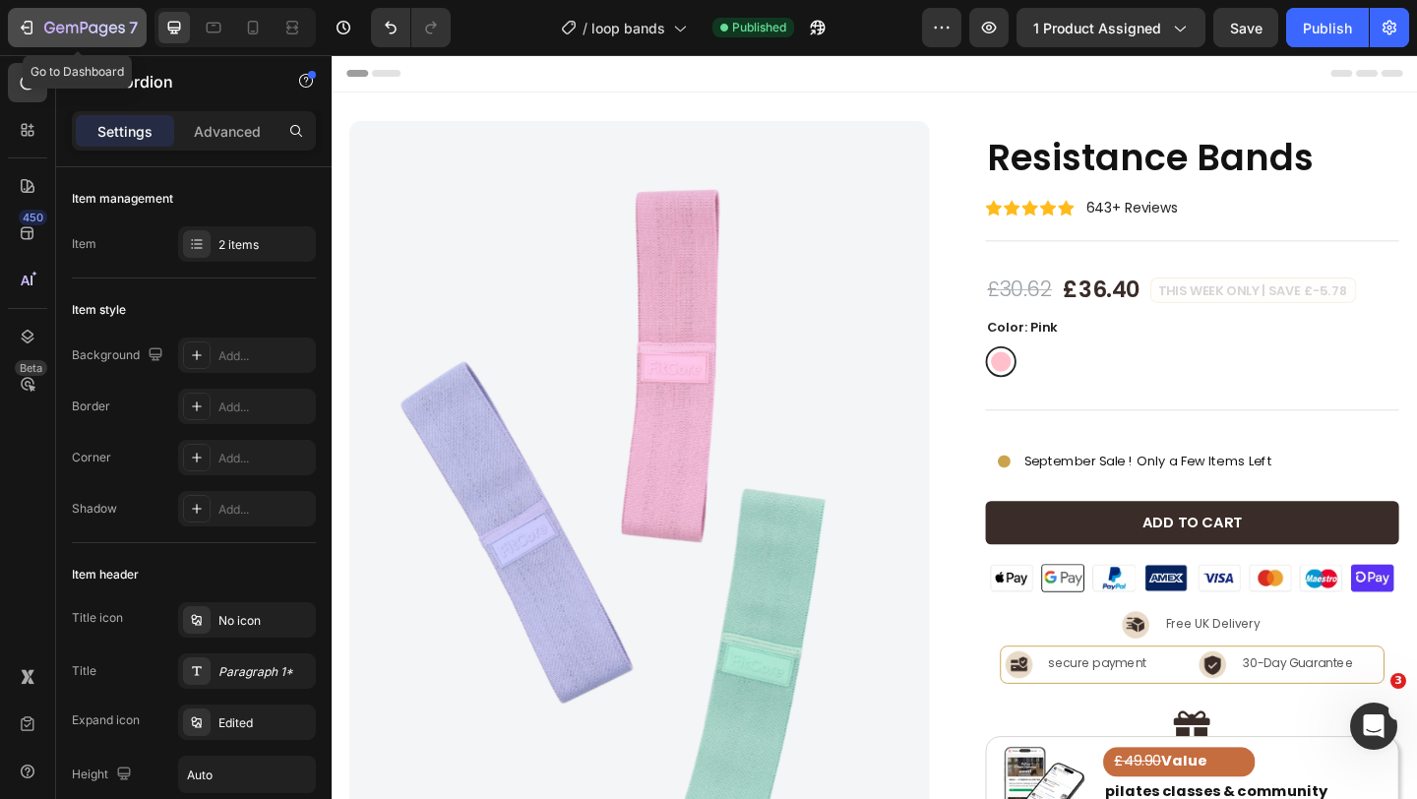
click at [70, 26] on icon "button" at bounding box center [72, 29] width 12 height 9
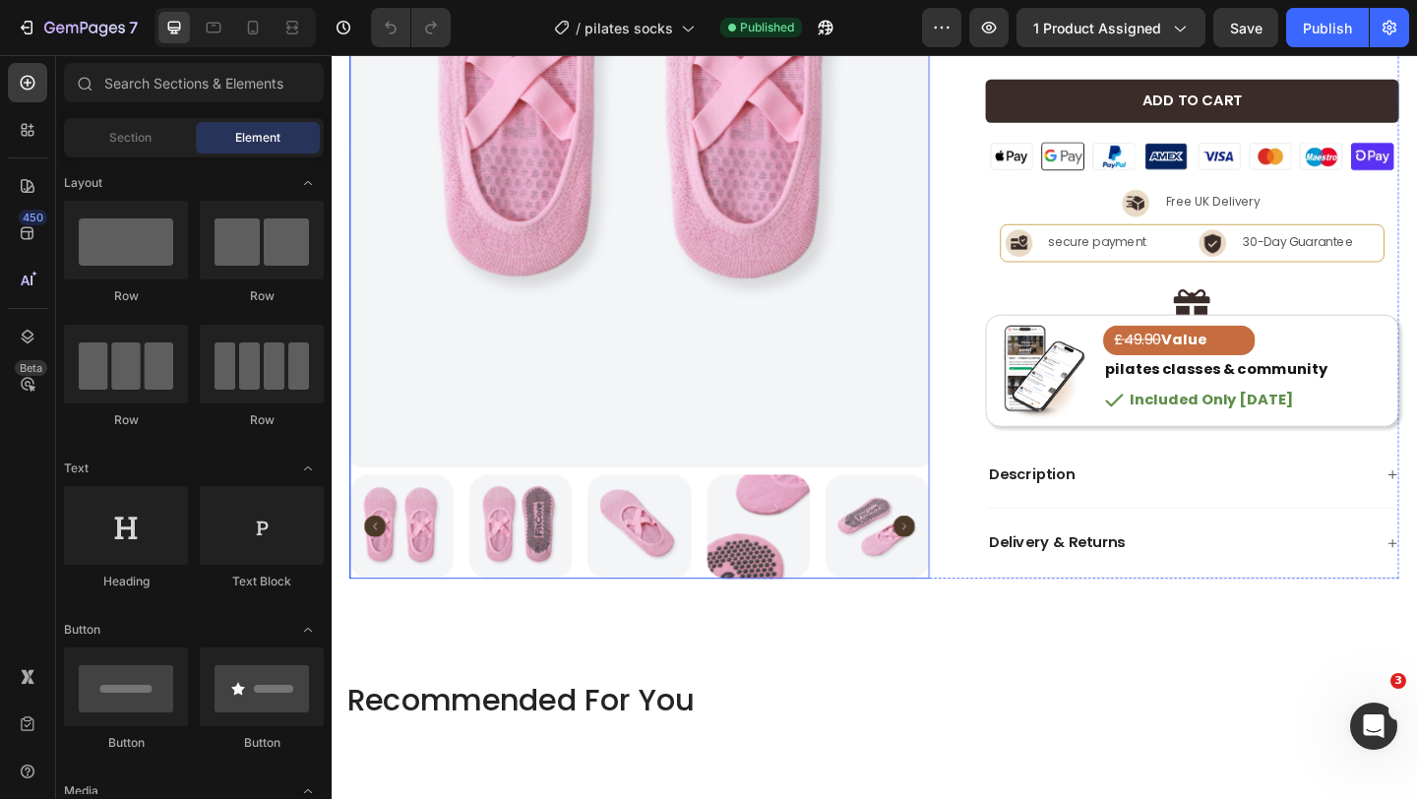
scroll to position [467, 0]
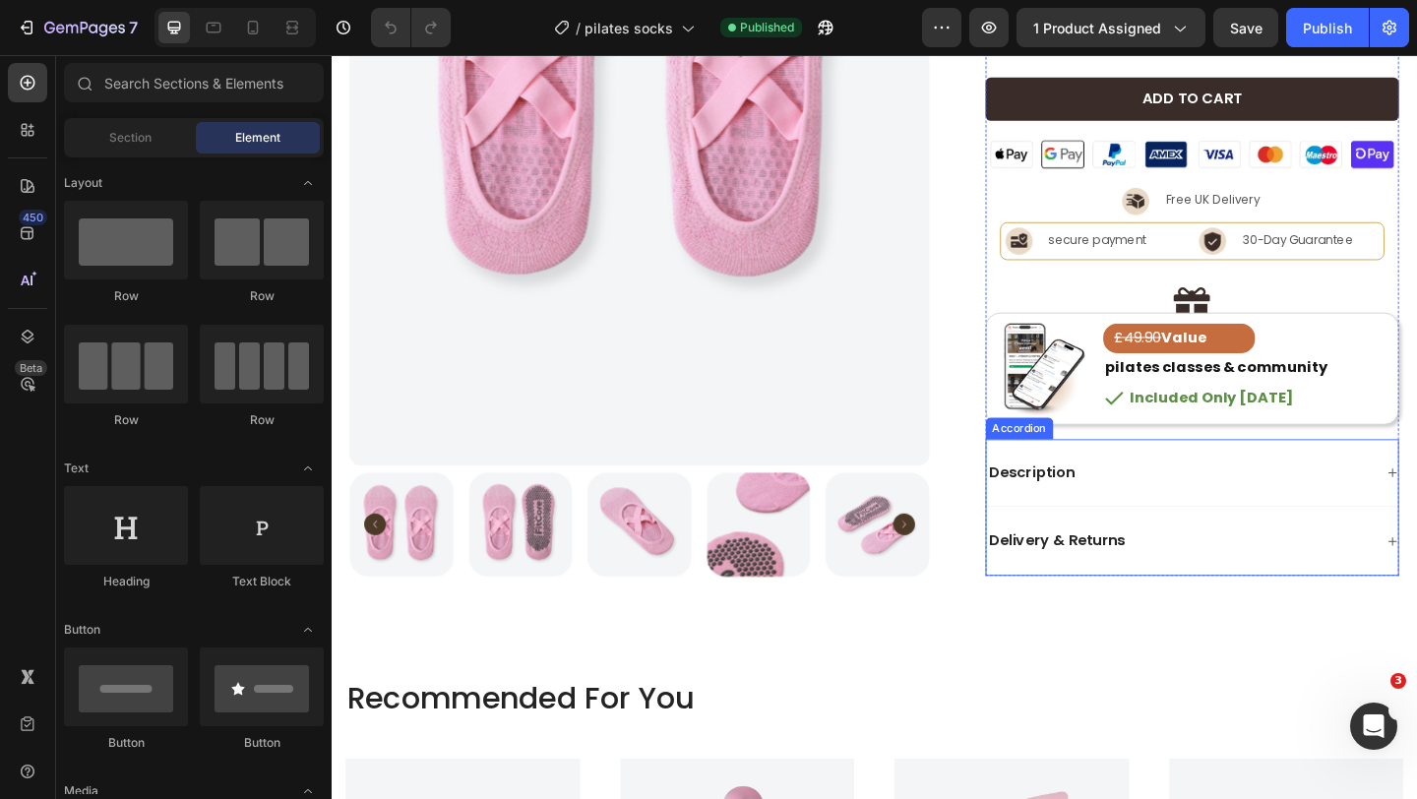
click at [1171, 502] on div "Description" at bounding box center [1254, 509] width 421 height 27
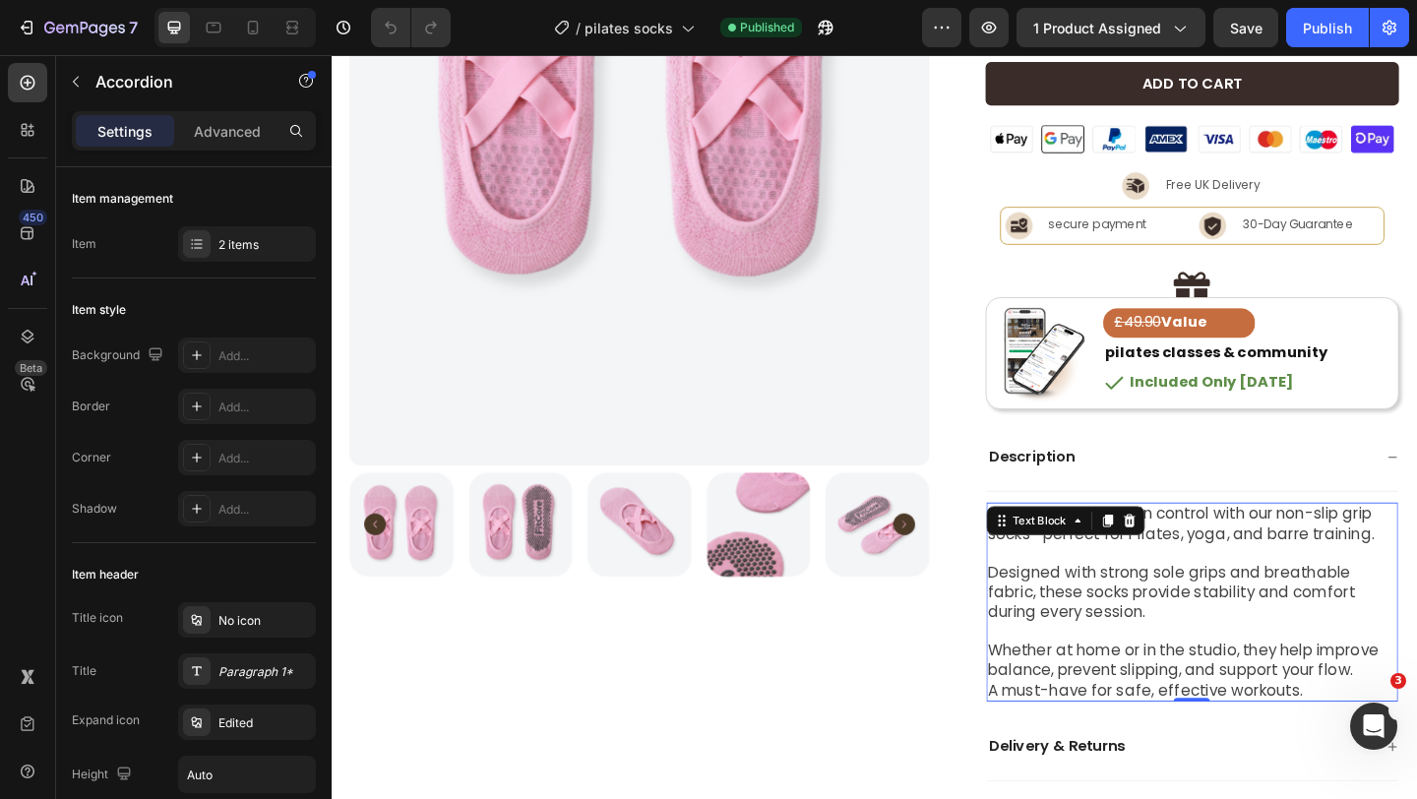
click at [1110, 626] on span "Designed with strong sole grips and breathable fabric, these socks provide stab…" at bounding box center [1246, 638] width 400 height 67
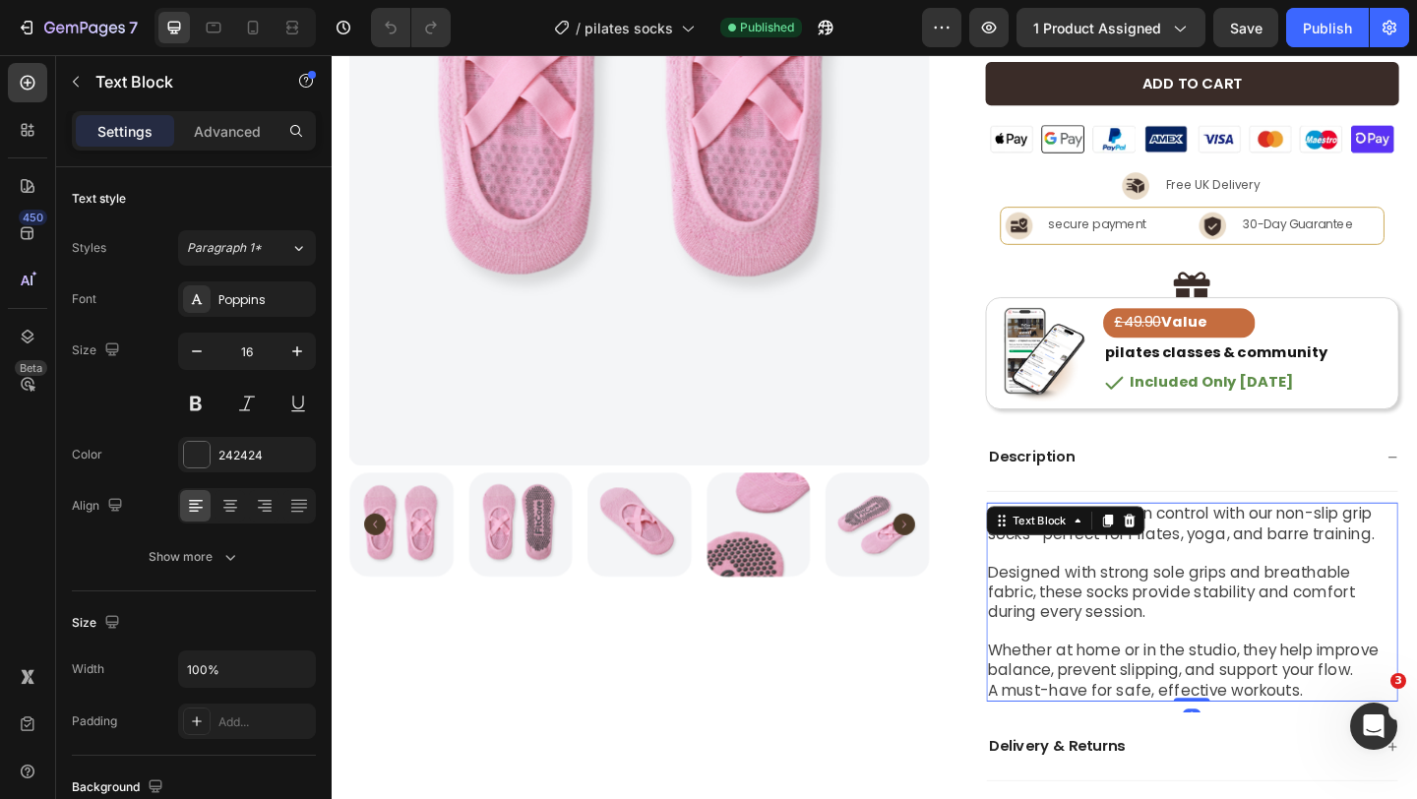
click at [1107, 649] on span "Designed with strong sole grips and breathable fabric, these socks provide stab…" at bounding box center [1246, 638] width 400 height 67
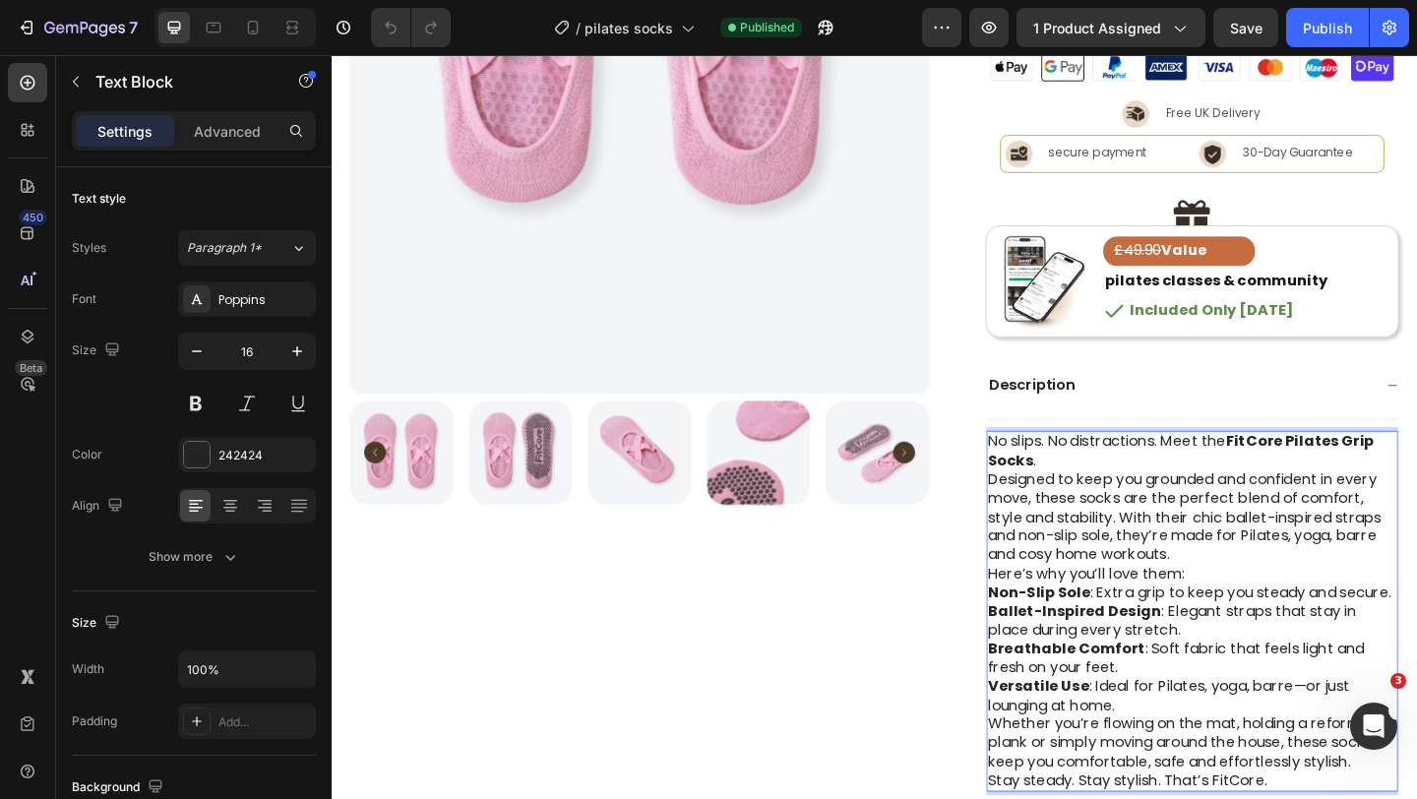
scroll to position [555, 0]
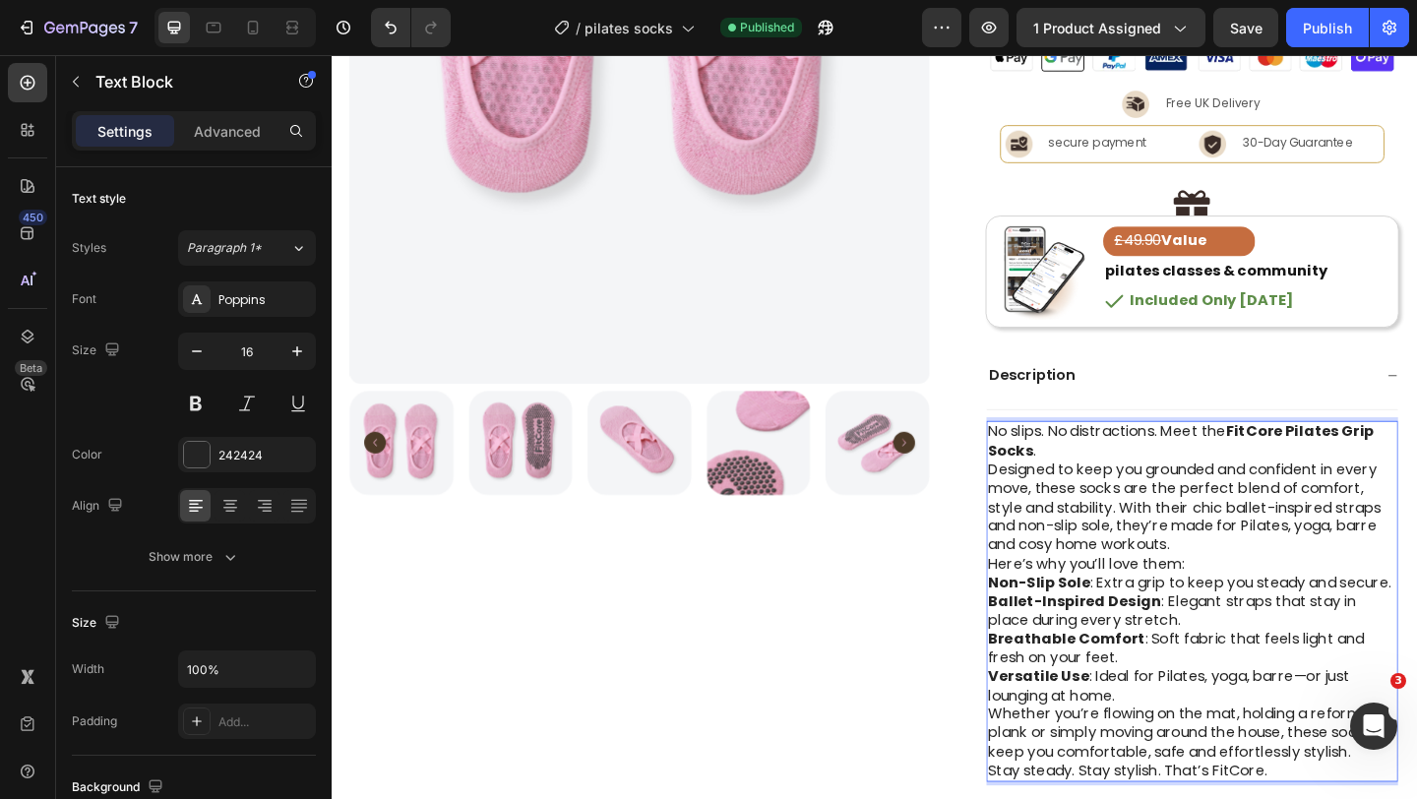
click at [1264, 594] on p "Designed to keep you grounded and confident in every move, these socks are the …" at bounding box center [1268, 547] width 445 height 102
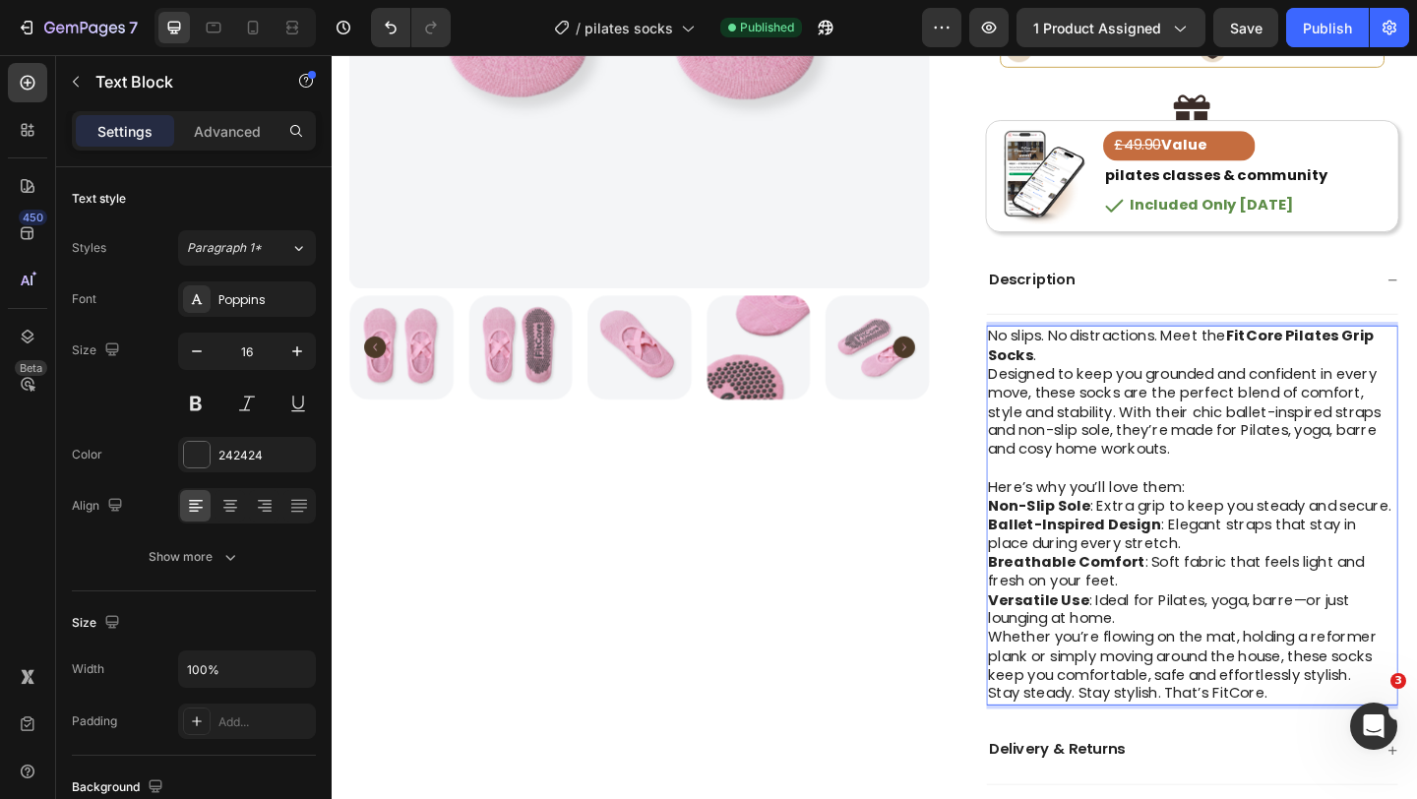
scroll to position [660, 0]
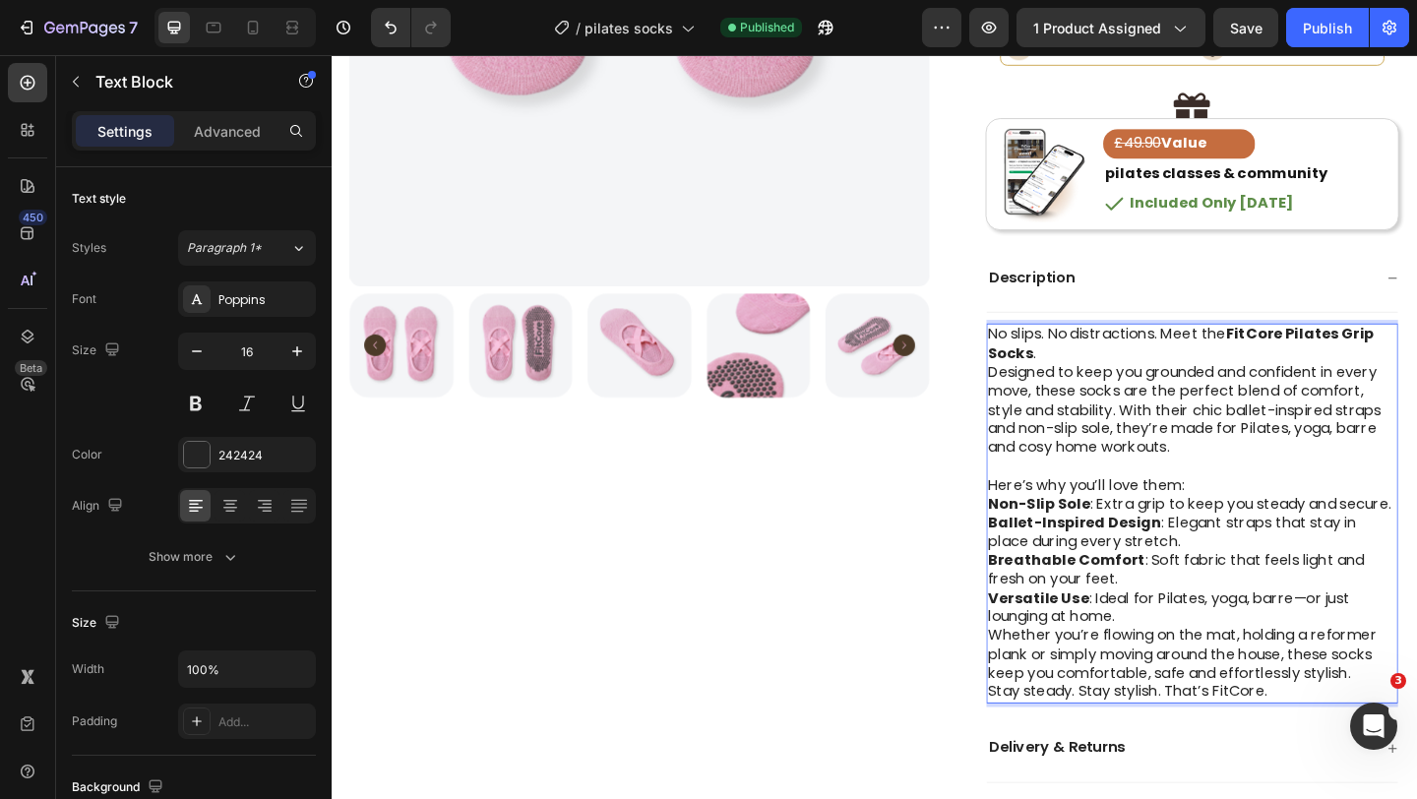
click at [1206, 663] on p "Versatile Use : Ideal for Pilates, yoga, barre—or just lounging at home." at bounding box center [1268, 657] width 445 height 41
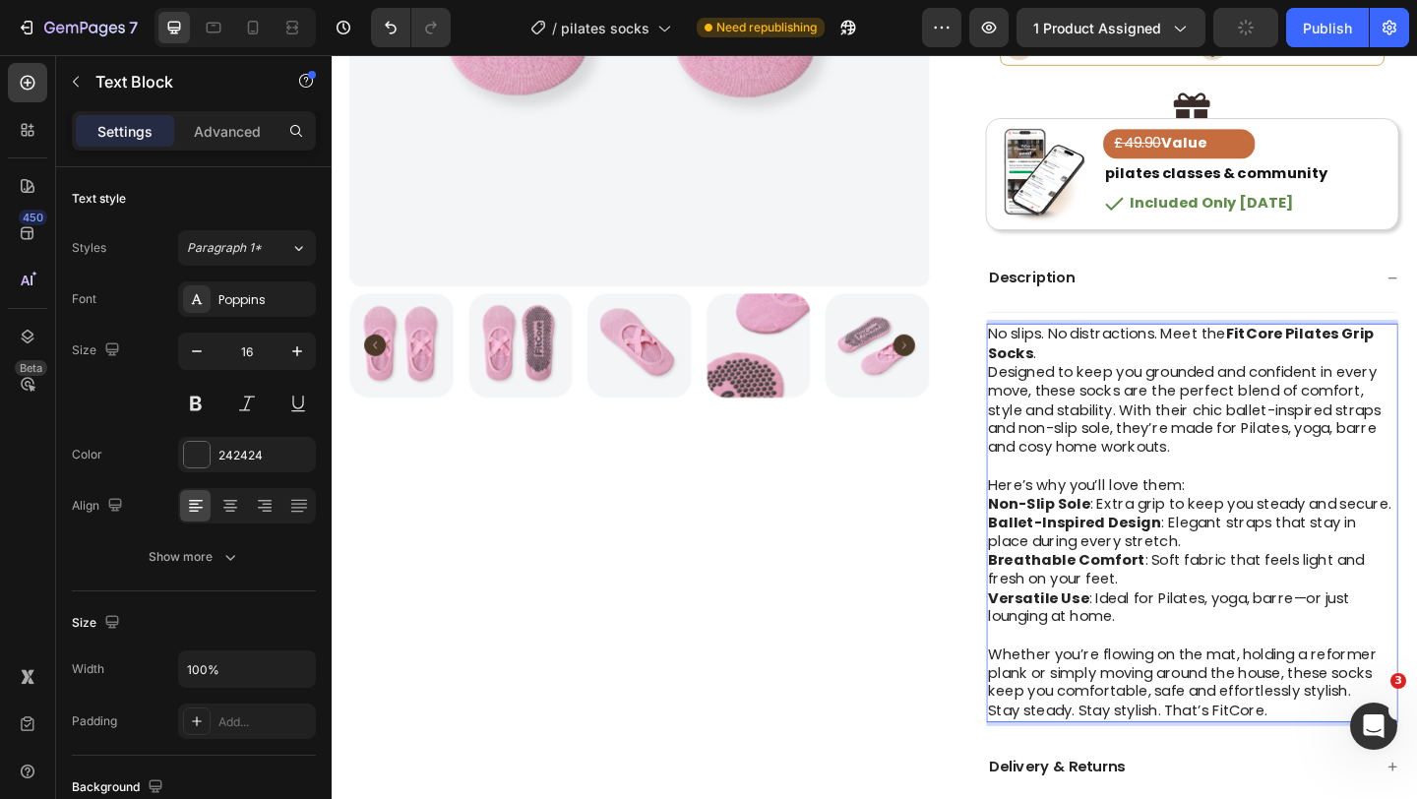
click at [1416, 749] on p "Whether you’re flowing on the mat, holding a reformer plank or simply moving ar…" at bounding box center [1268, 728] width 445 height 61
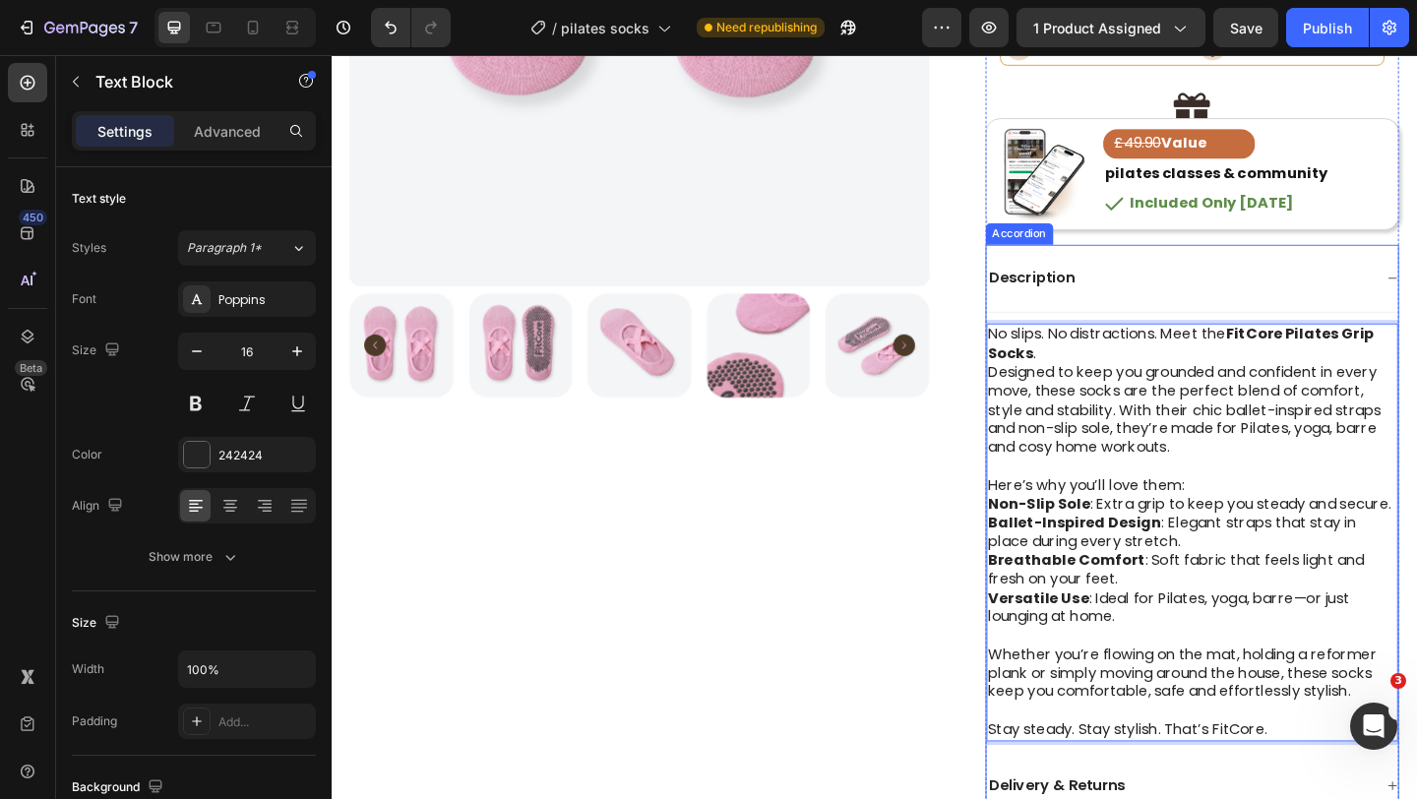
click at [1416, 303] on div "Description" at bounding box center [1268, 299] width 449 height 75
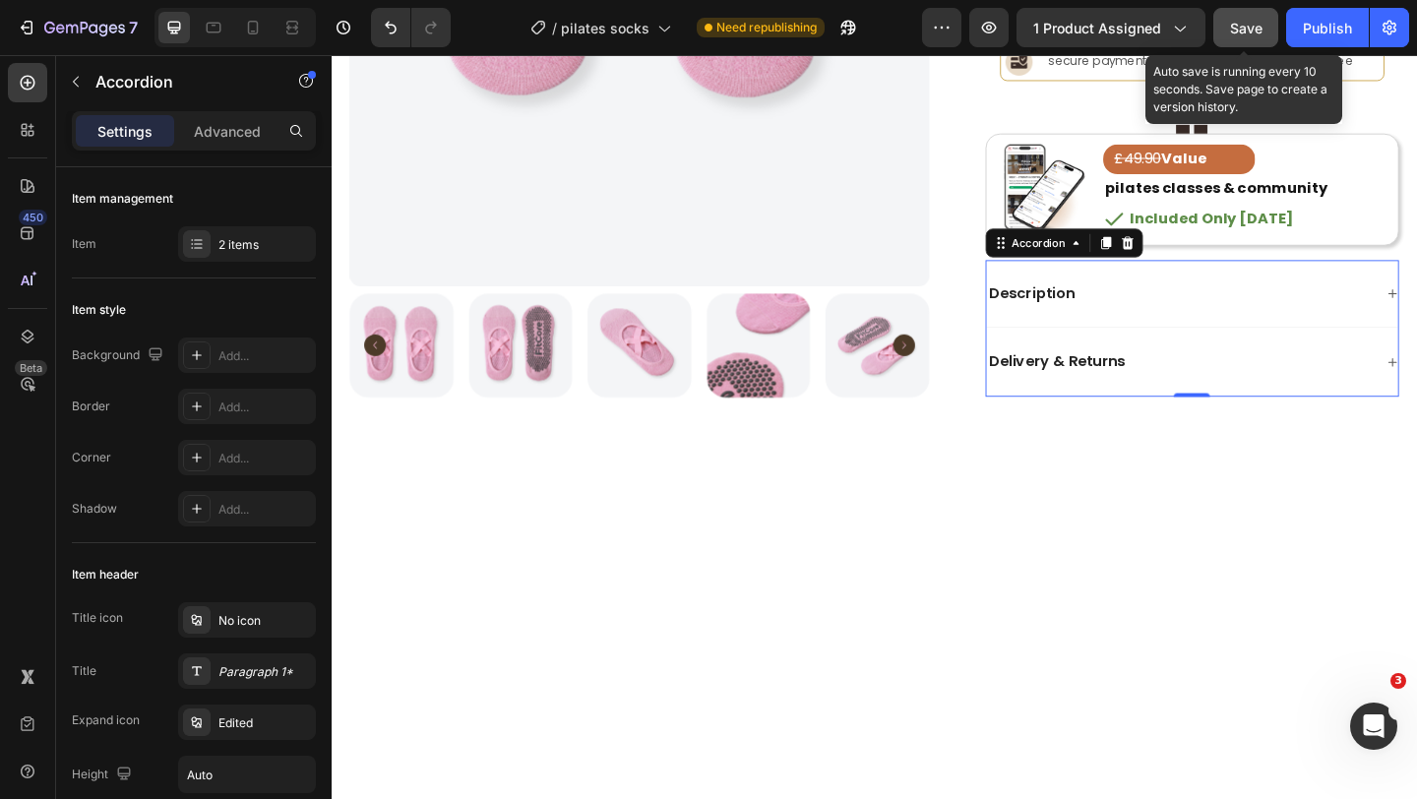
click at [1237, 33] on span "Save" at bounding box center [1246, 28] width 32 height 17
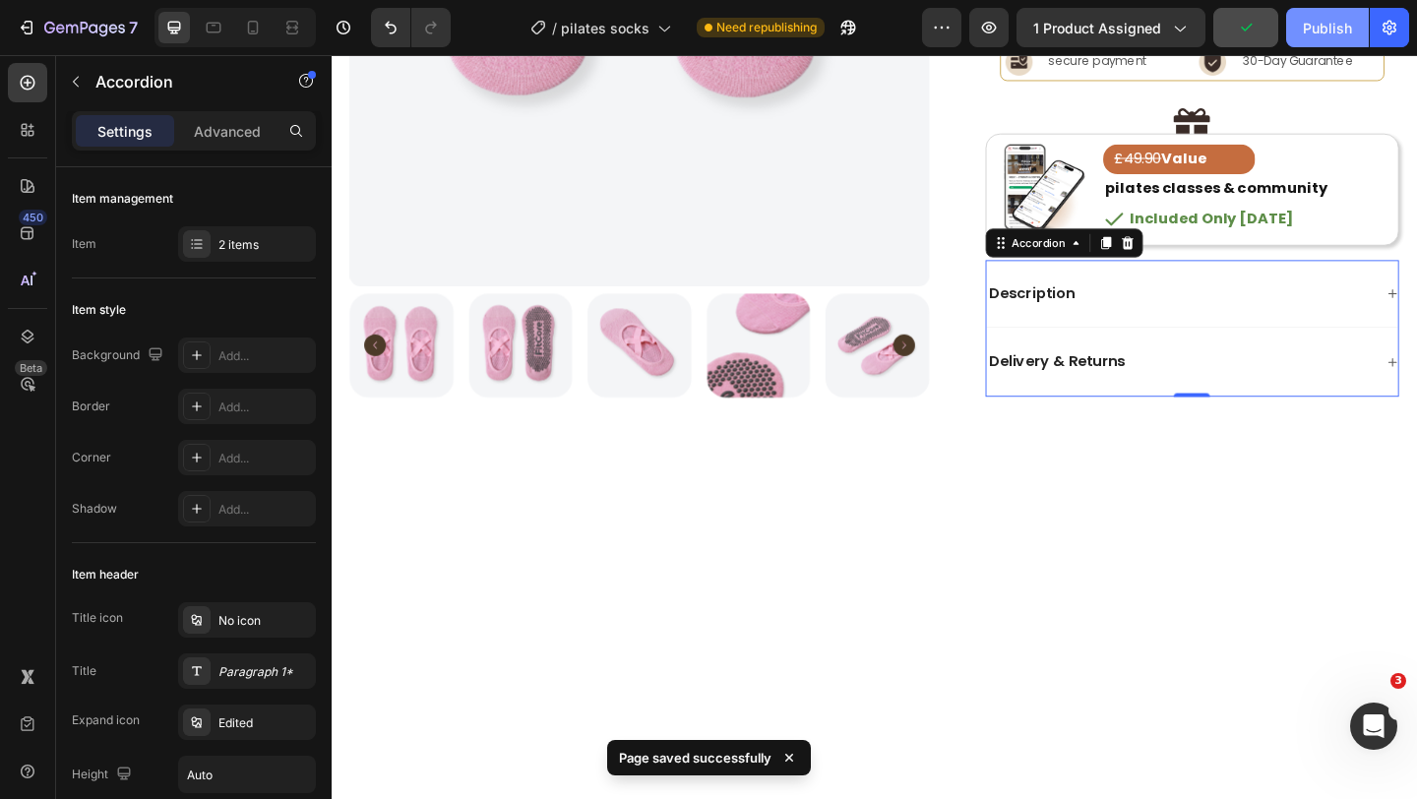
click at [1316, 37] on div "Publish" at bounding box center [1327, 28] width 49 height 21
click at [1261, 311] on div "Description" at bounding box center [1254, 315] width 421 height 27
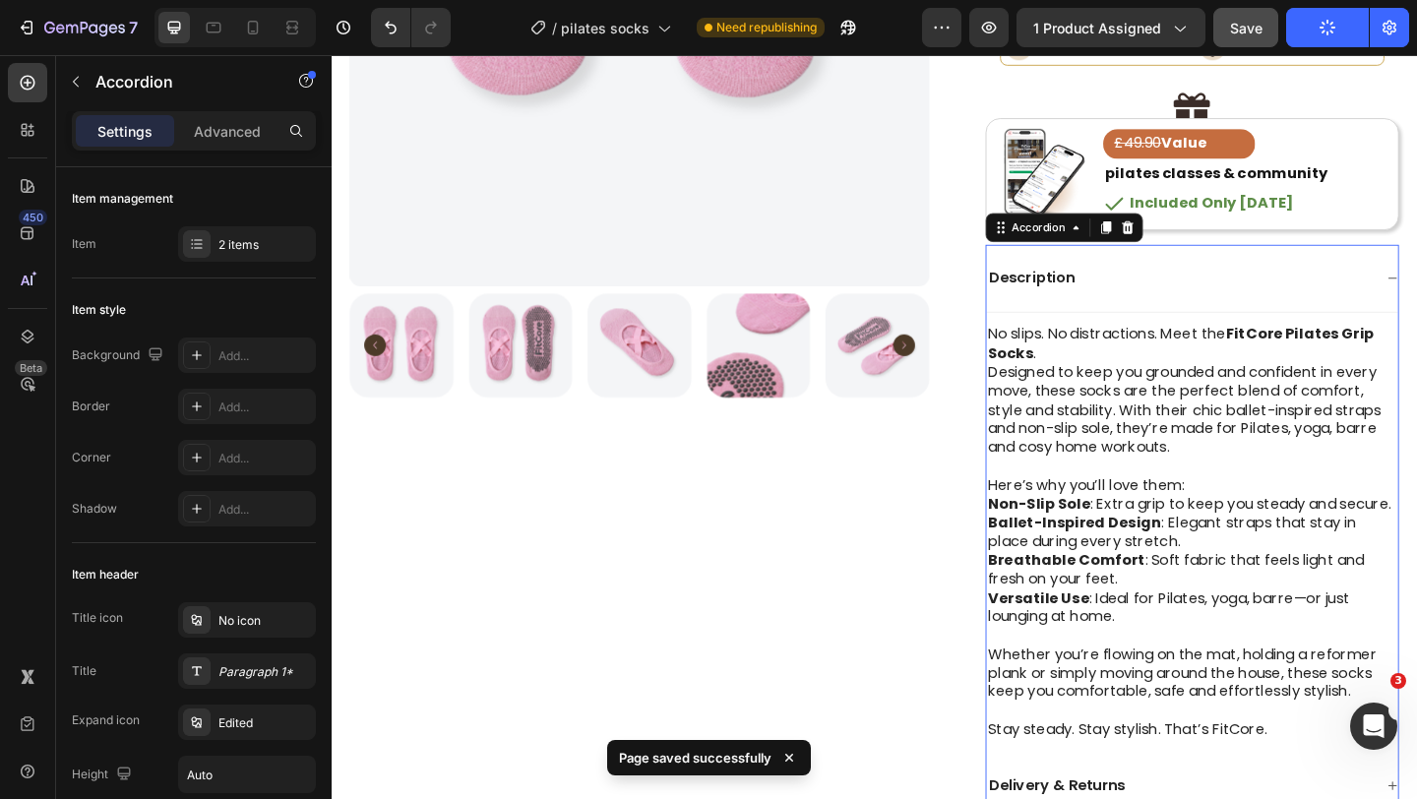
scroll to position [681, 0]
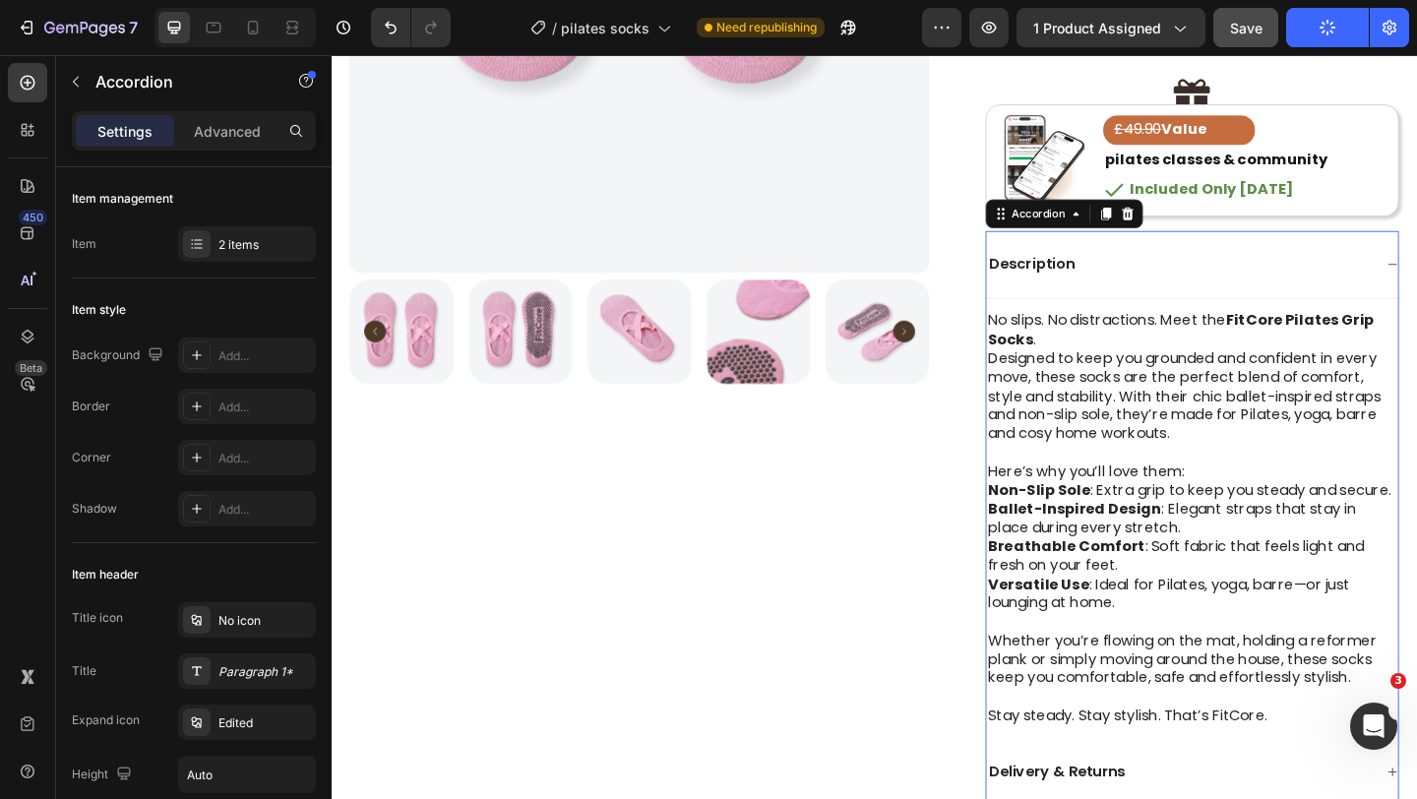
click at [1274, 283] on div "Description" at bounding box center [1254, 283] width 421 height 27
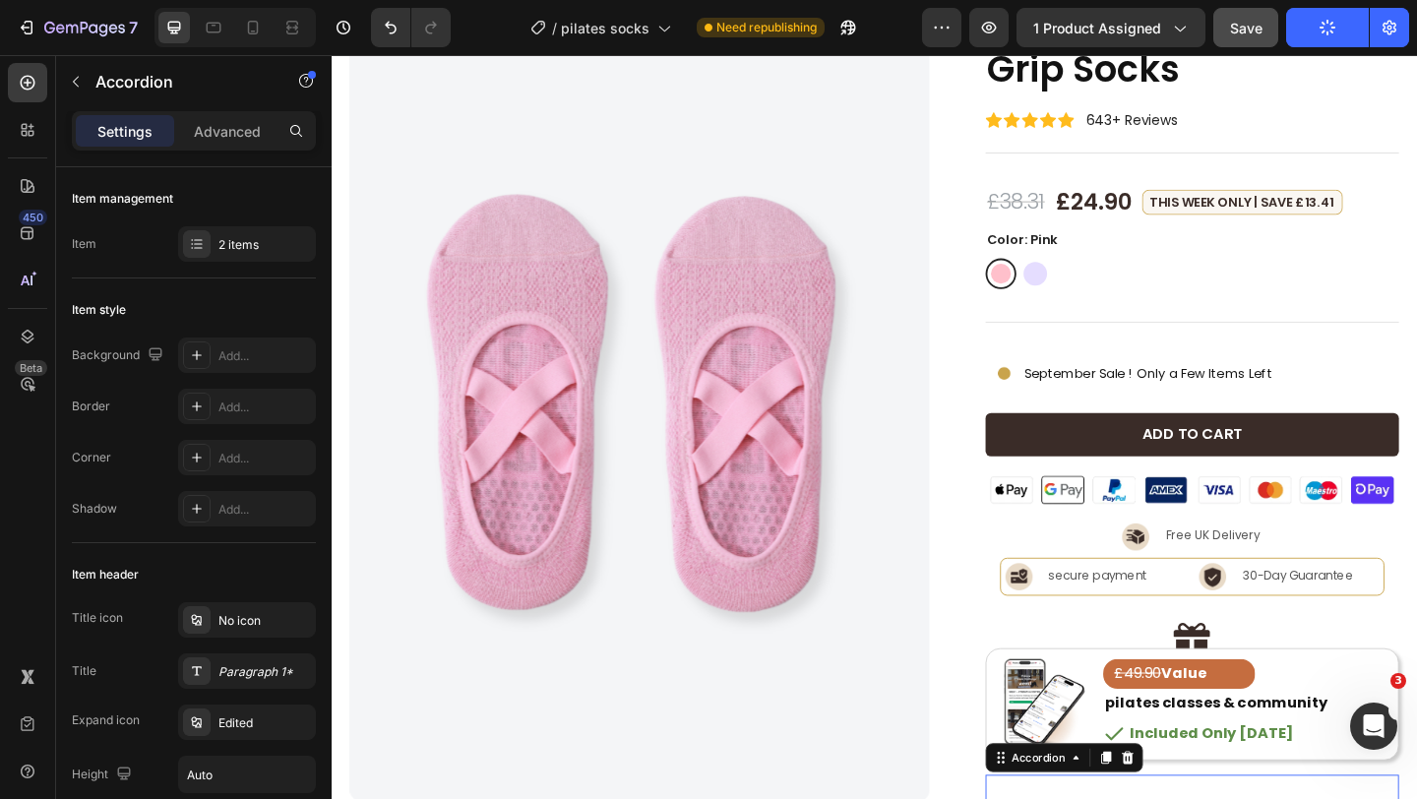
scroll to position [0, 0]
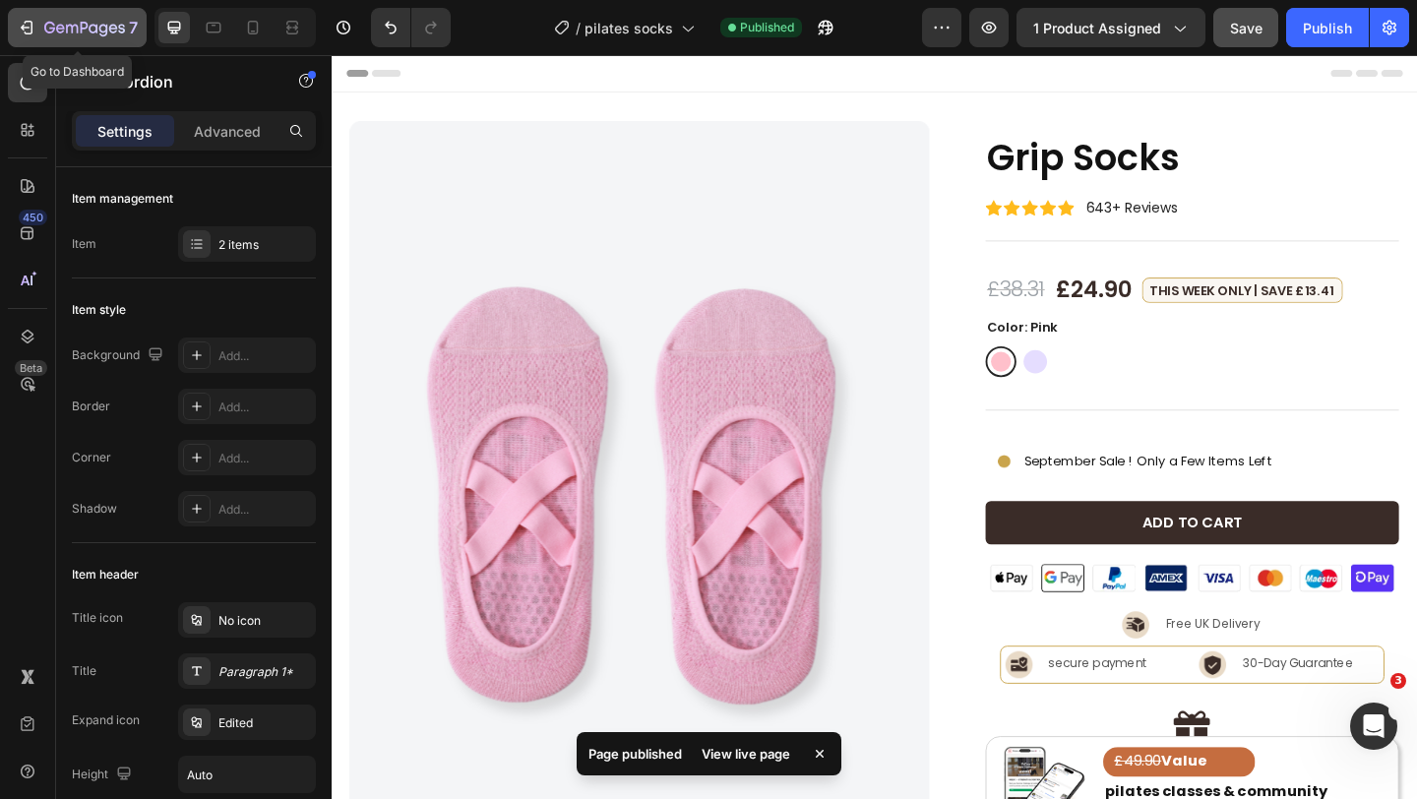
click at [100, 33] on icon "button" at bounding box center [84, 29] width 81 height 17
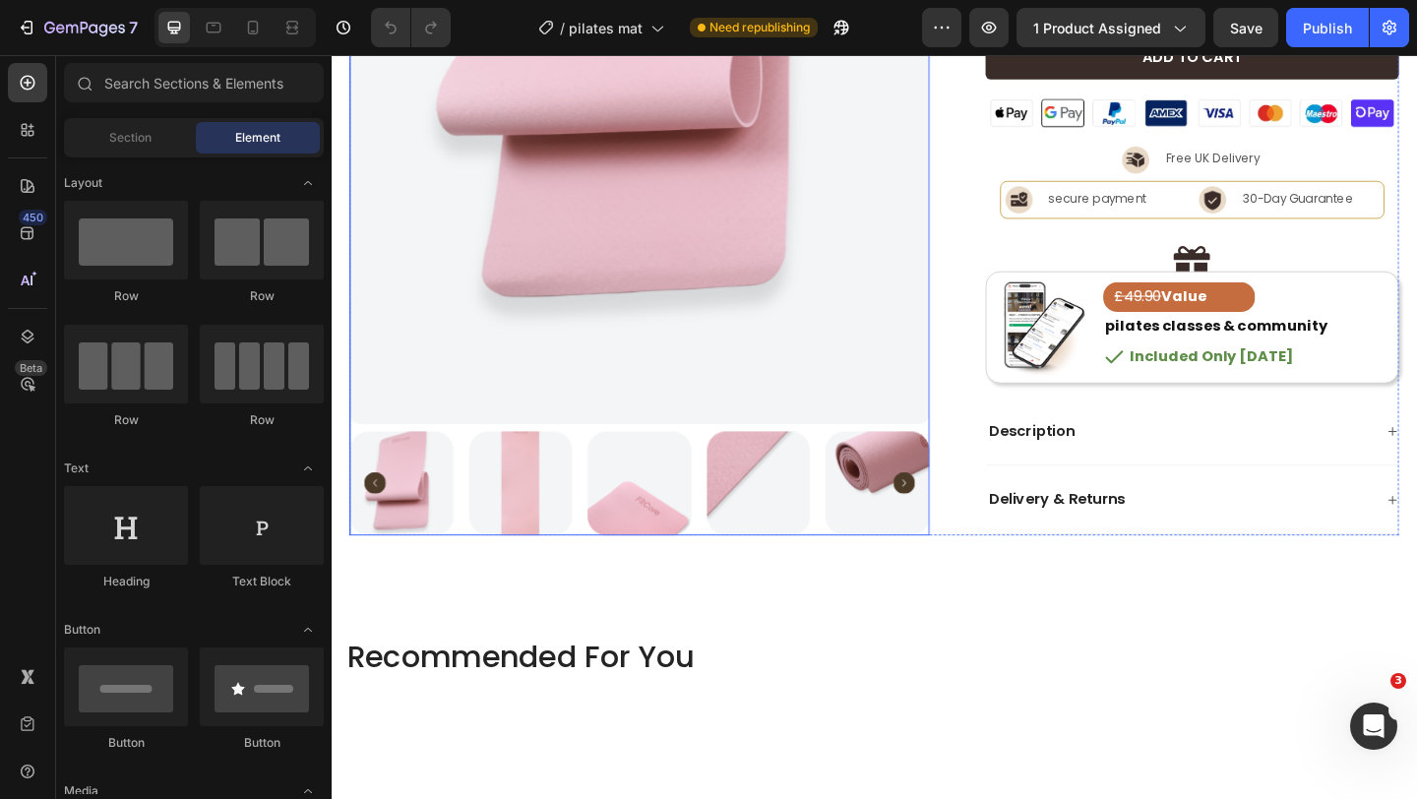
scroll to position [512, 0]
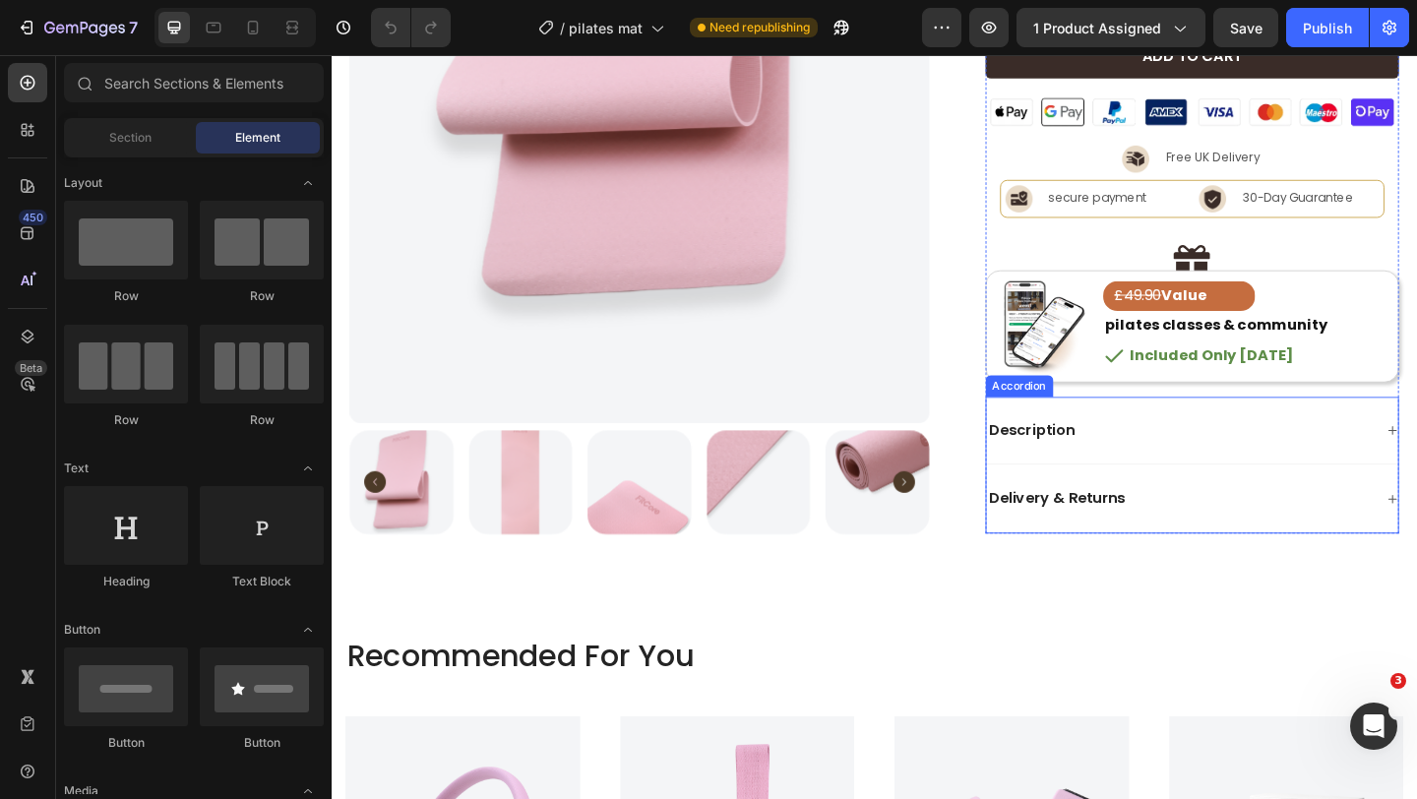
click at [1237, 477] on div "Description" at bounding box center [1268, 464] width 449 height 75
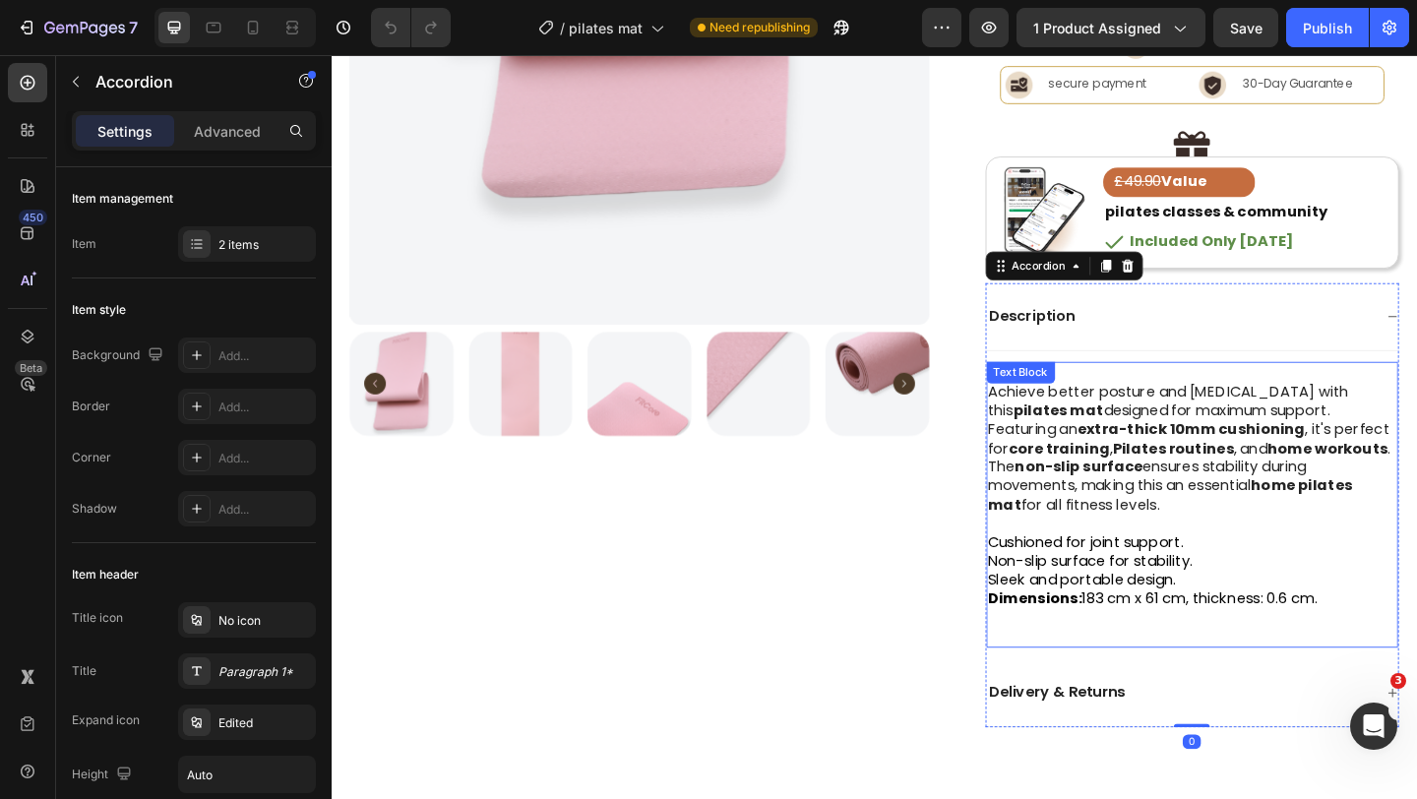
scroll to position [628, 0]
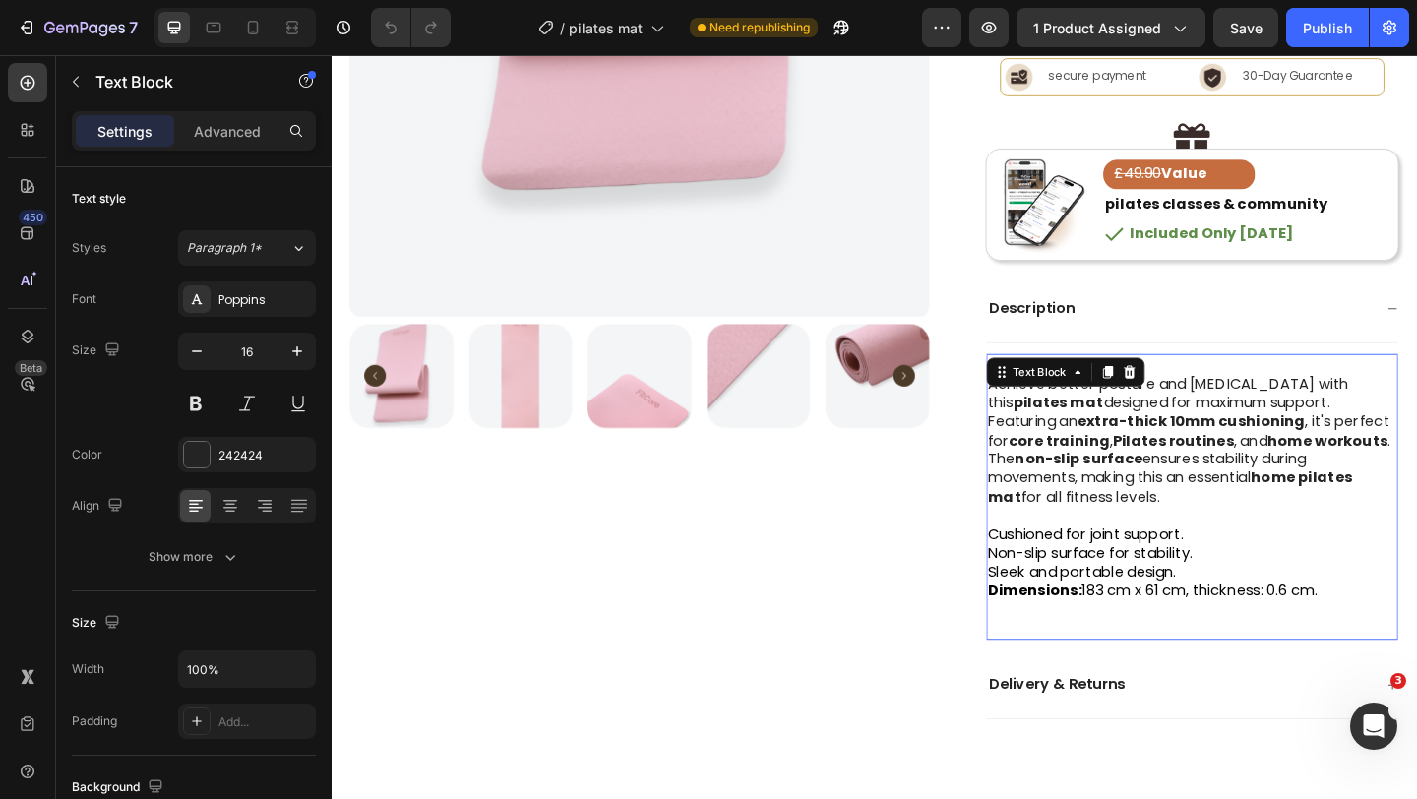
click at [1164, 597] on span "Non-slip surface for stability." at bounding box center [1157, 596] width 222 height 23
click at [1165, 597] on span "Non-slip surface for stability." at bounding box center [1157, 596] width 222 height 23
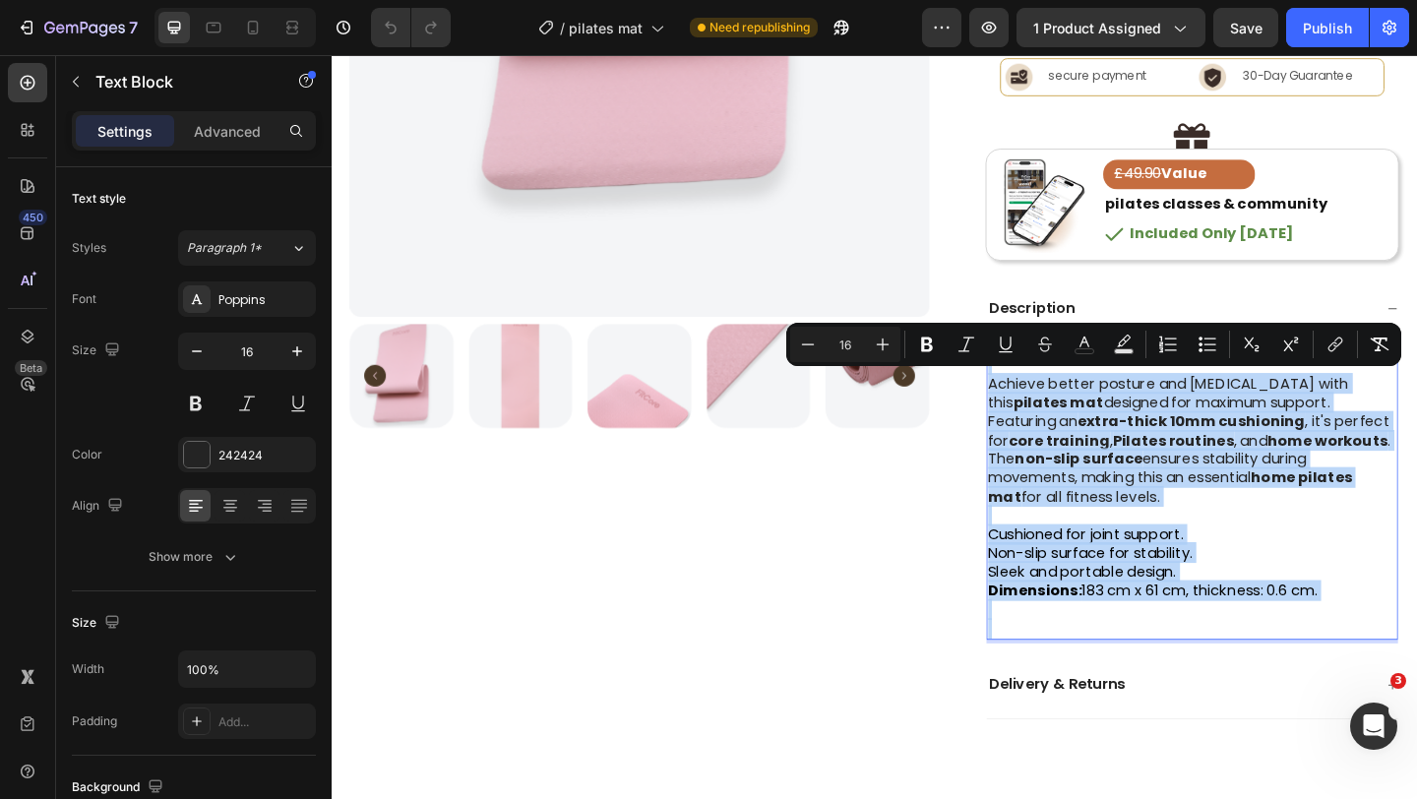
copy div "Achieve better posture and [MEDICAL_DATA] with this pilates mat designed for ma…"
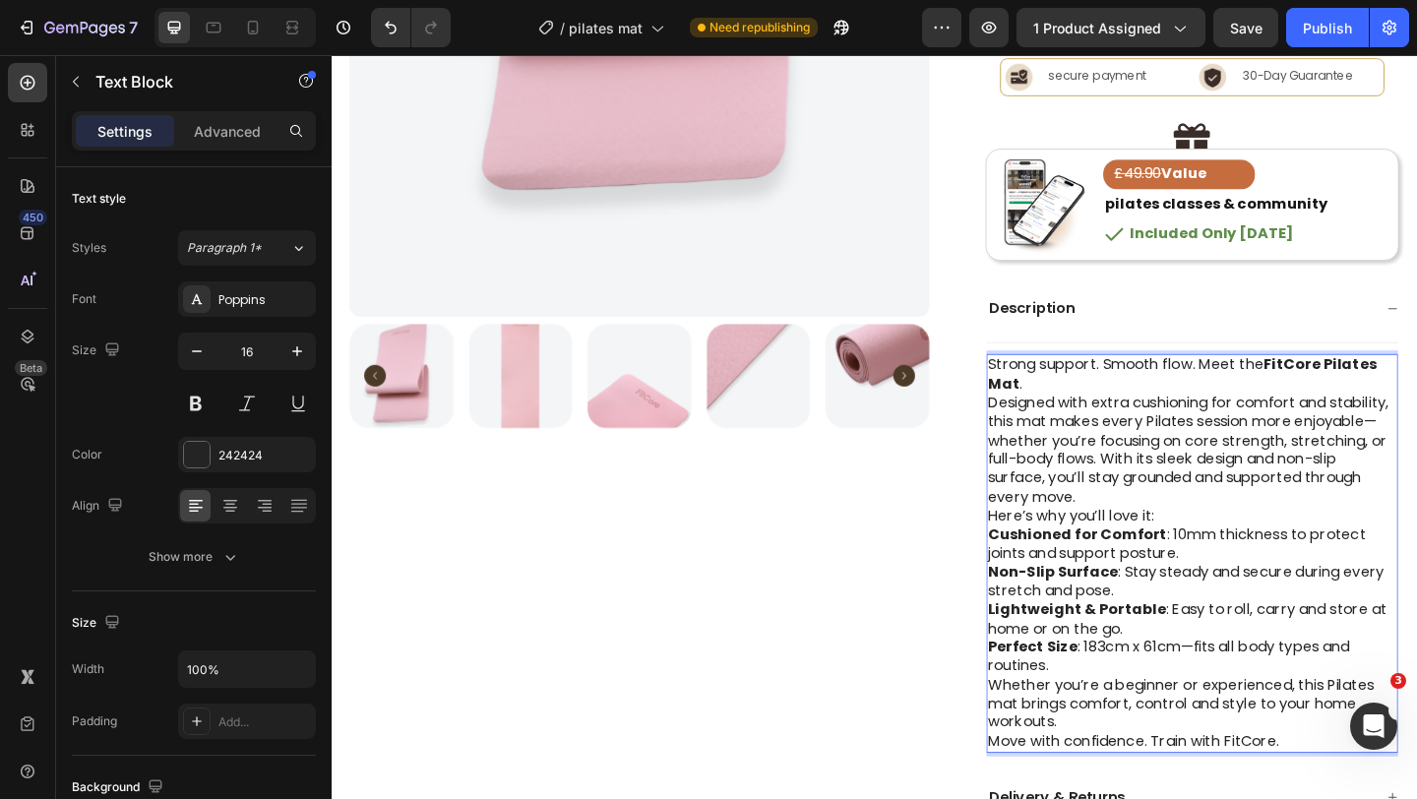
click at [1165, 542] on p "Designed with extra cushioning for comfort and stability, this mat makes every …" at bounding box center [1268, 484] width 445 height 123
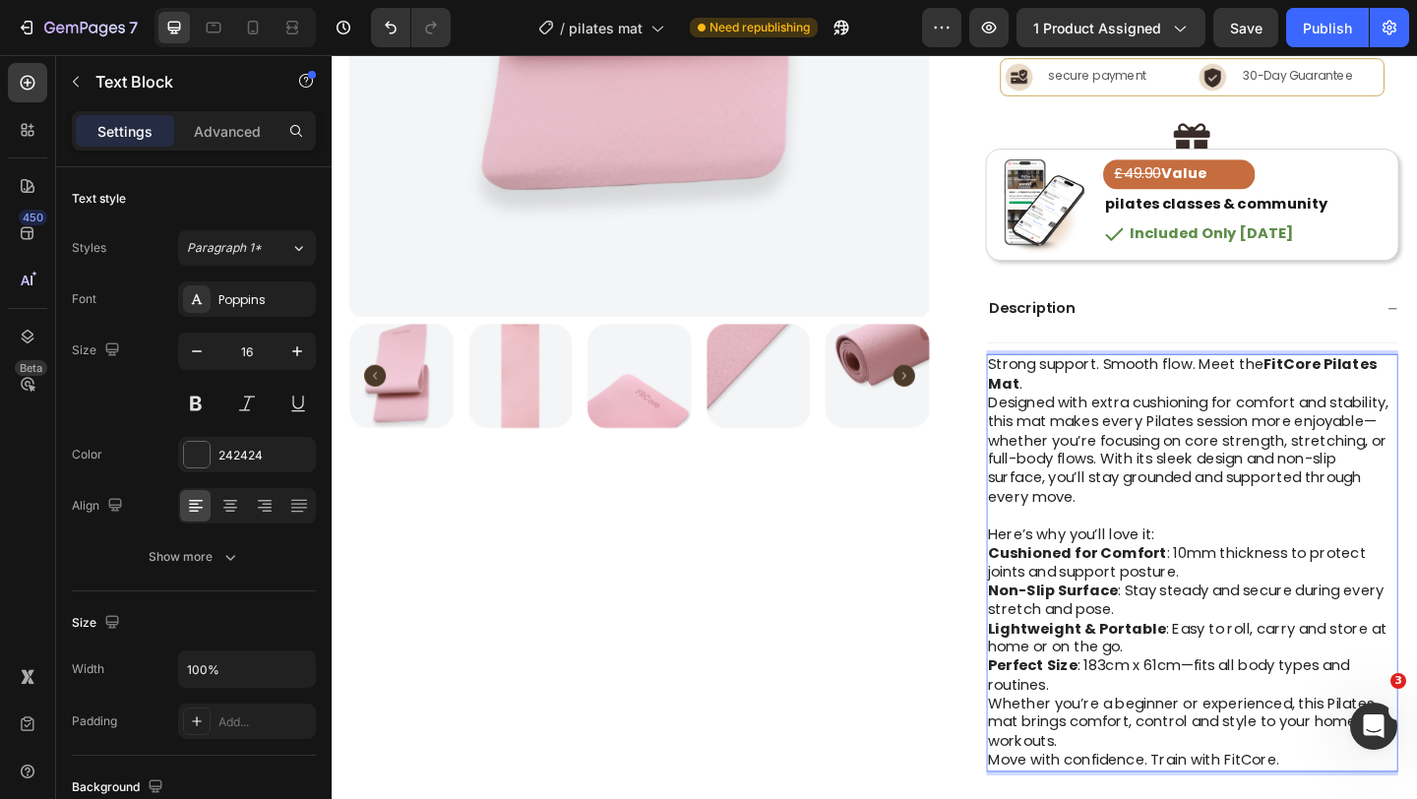
click at [1094, 414] on p "Strong support. Smooth flow. Meet the FitCore Pilates Mat ." at bounding box center [1268, 402] width 445 height 41
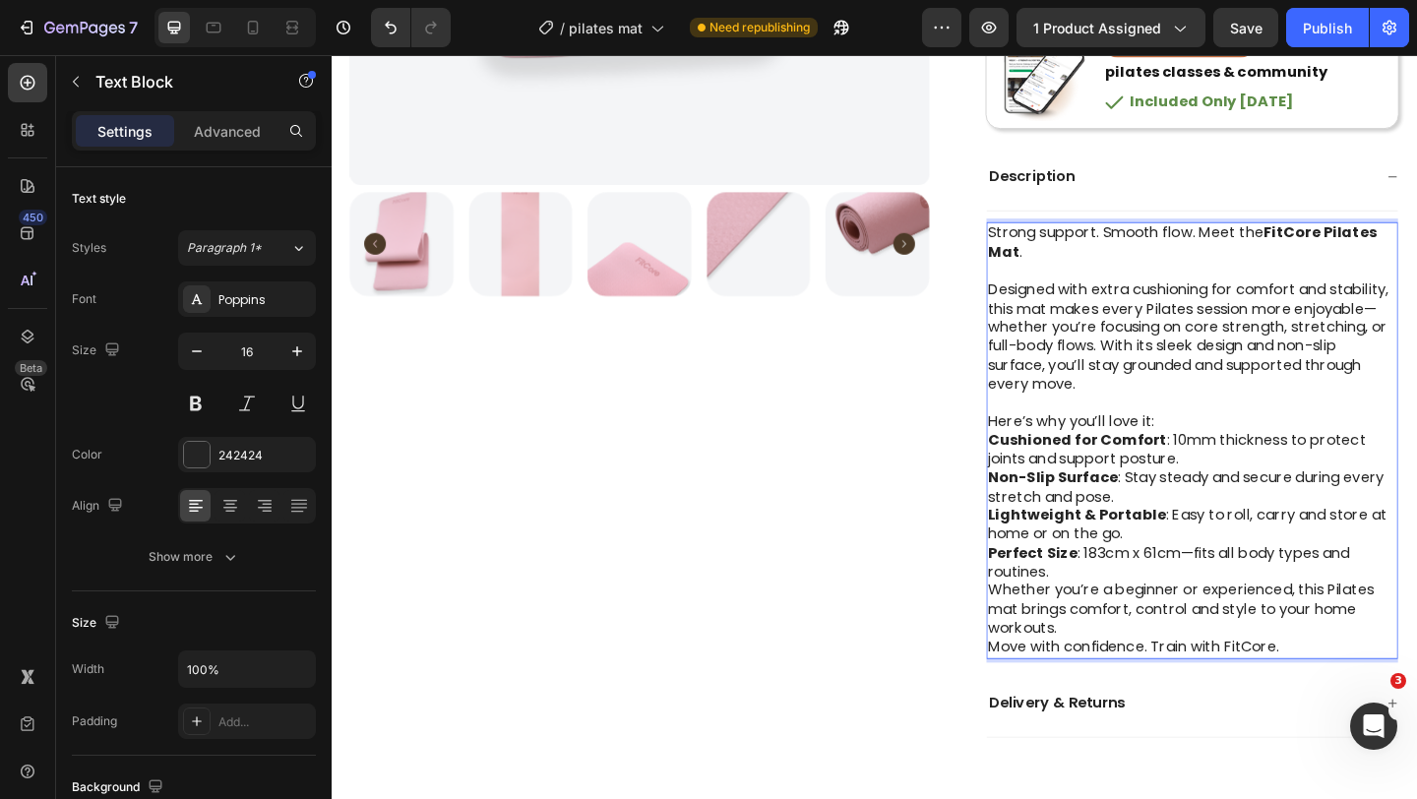
scroll to position [781, 0]
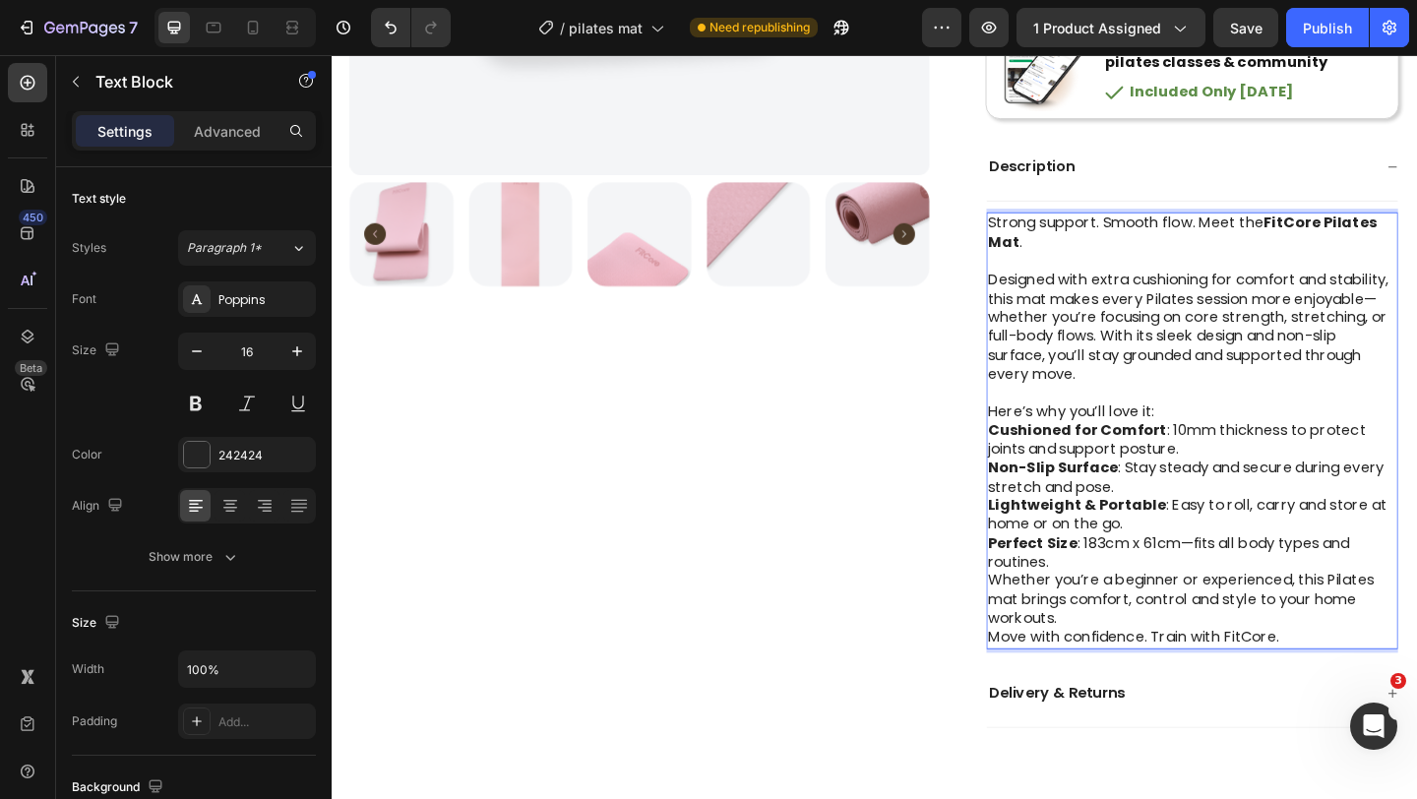
click at [1144, 610] on p "Perfect Size : 183cm x 61cm—fits all body types and routines." at bounding box center [1268, 597] width 445 height 41
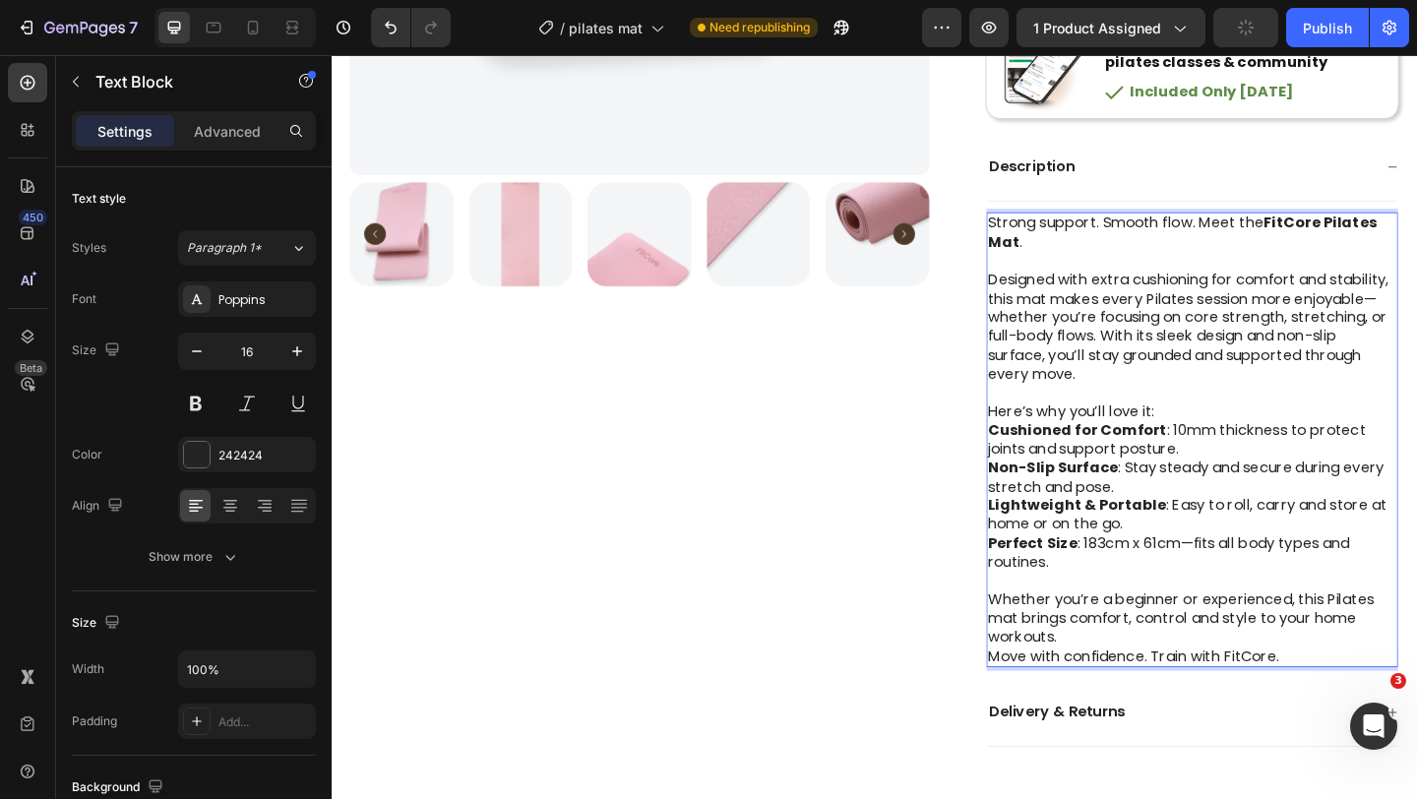
click at [1141, 687] on p "Whether you’re a beginner or experienced, this Pilates mat brings comfort, cont…" at bounding box center [1268, 668] width 445 height 61
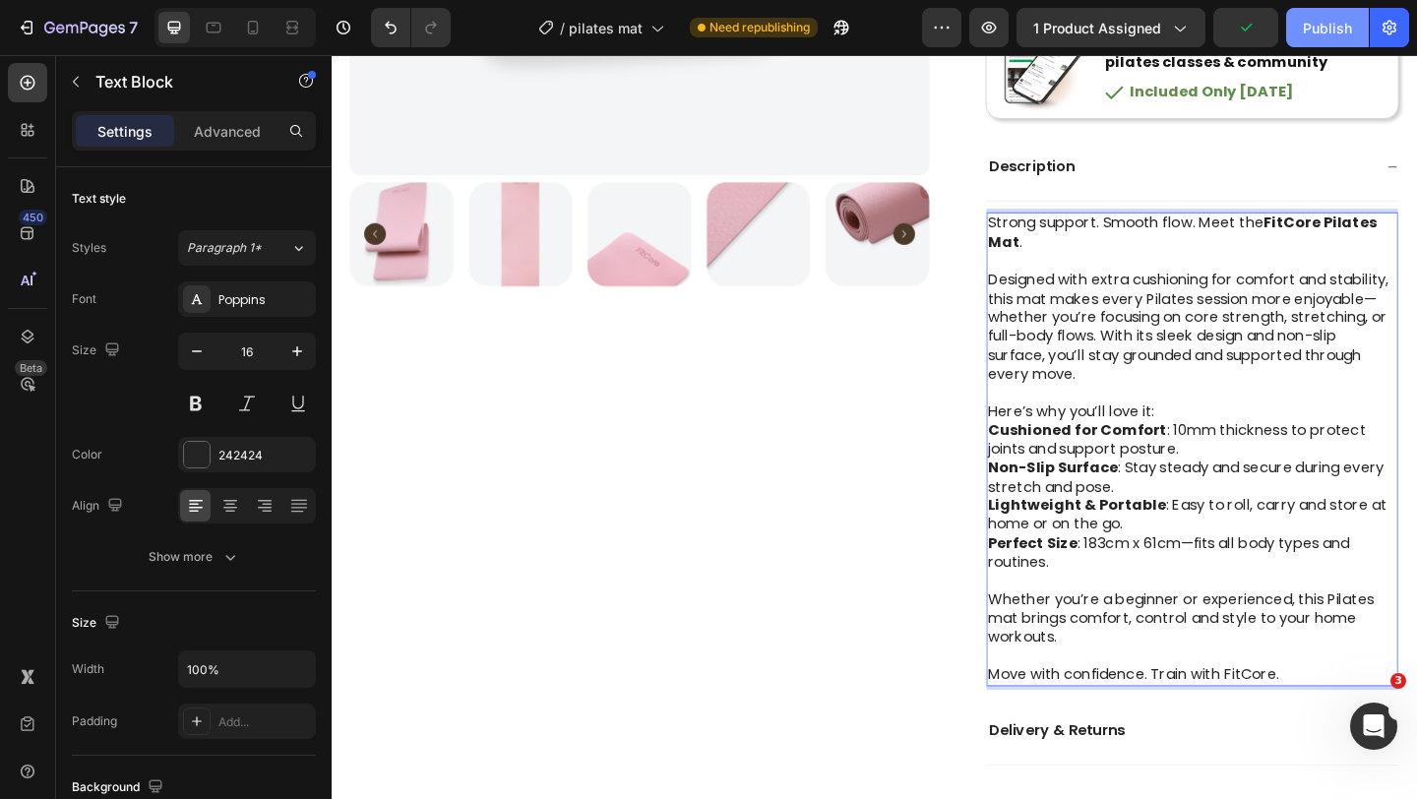
click at [1309, 32] on div "Publish" at bounding box center [1327, 28] width 49 height 21
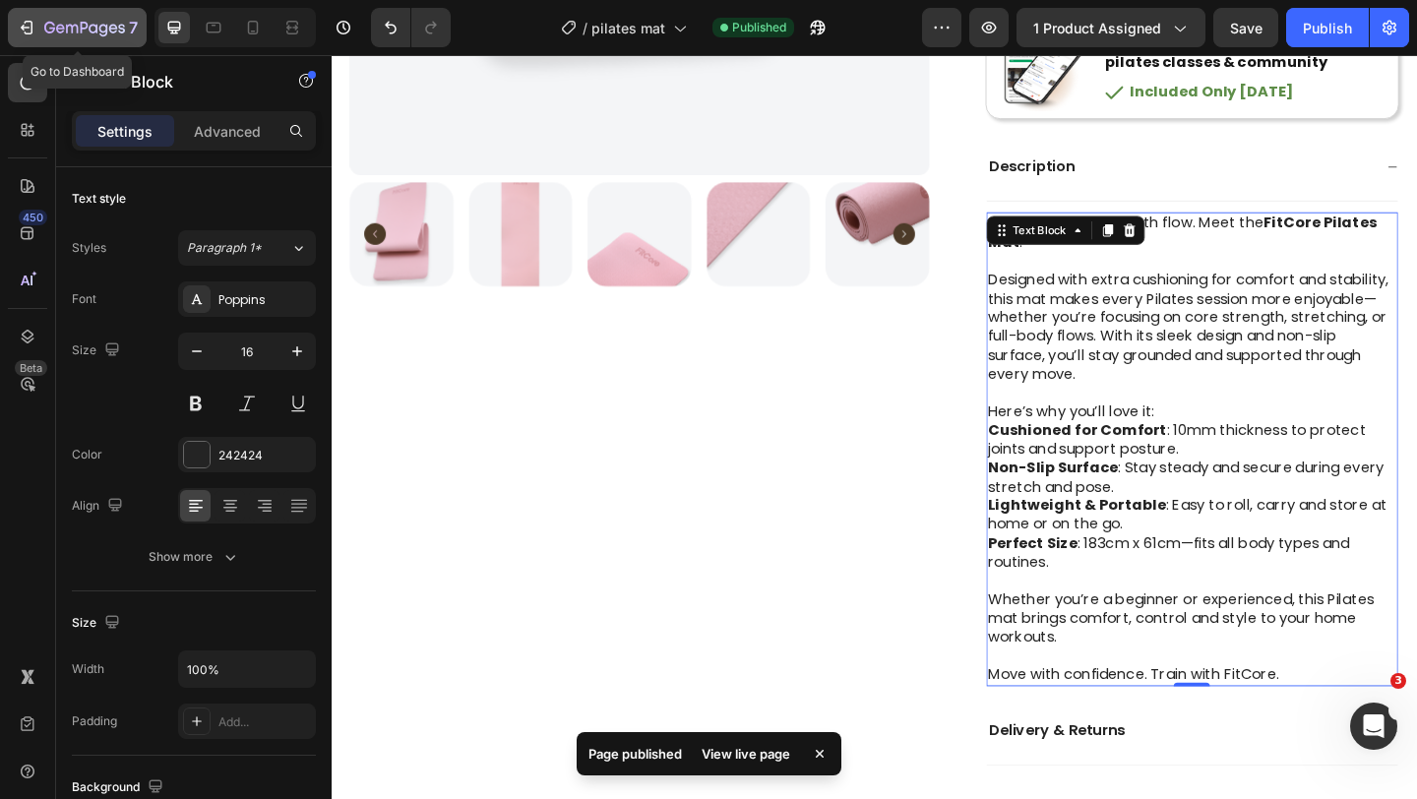
click at [99, 37] on div "7" at bounding box center [91, 28] width 94 height 24
